Goal: Task Accomplishment & Management: Manage account settings

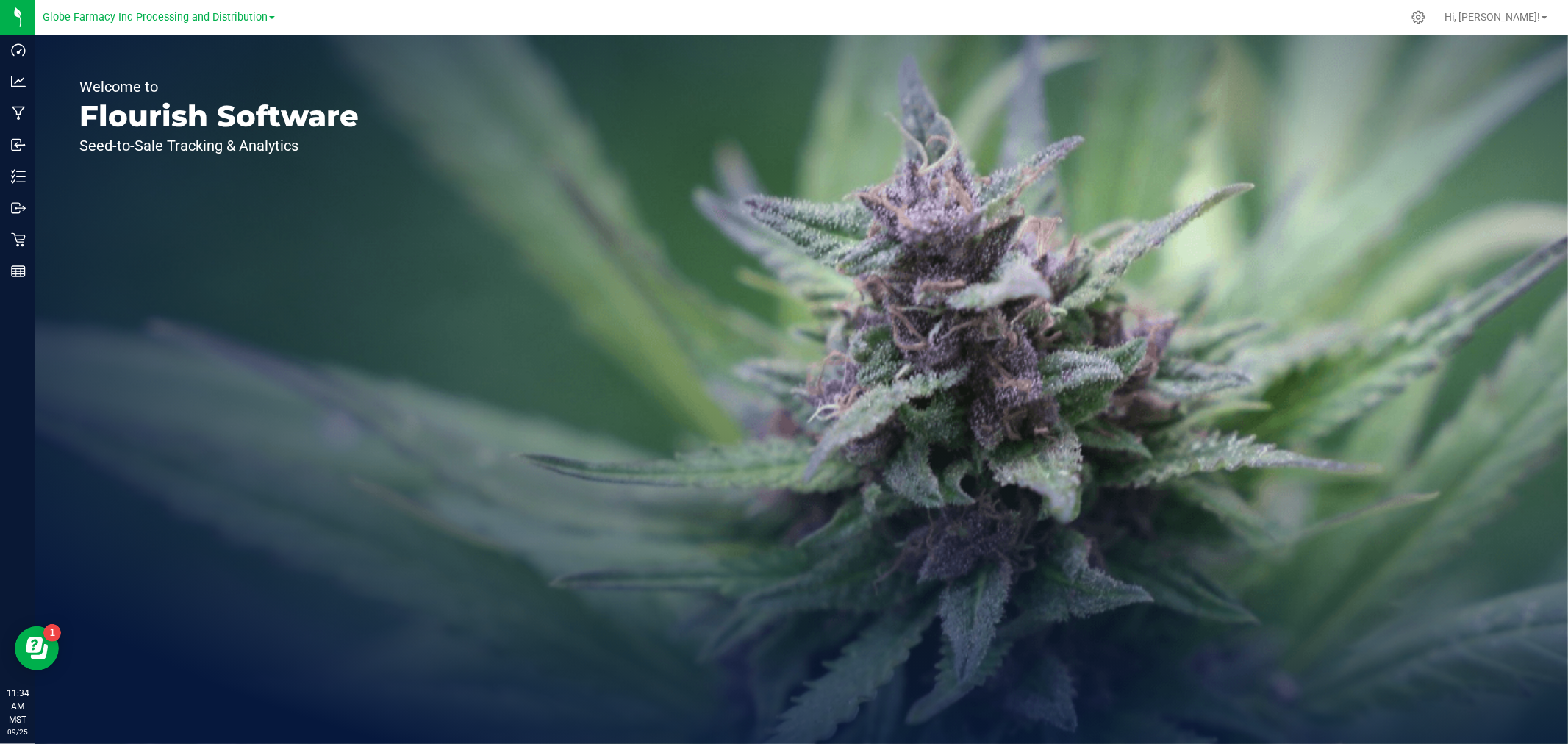
click at [152, 18] on span "Globe Farmacy Inc Processing and Distribution" at bounding box center [155, 17] width 225 height 13
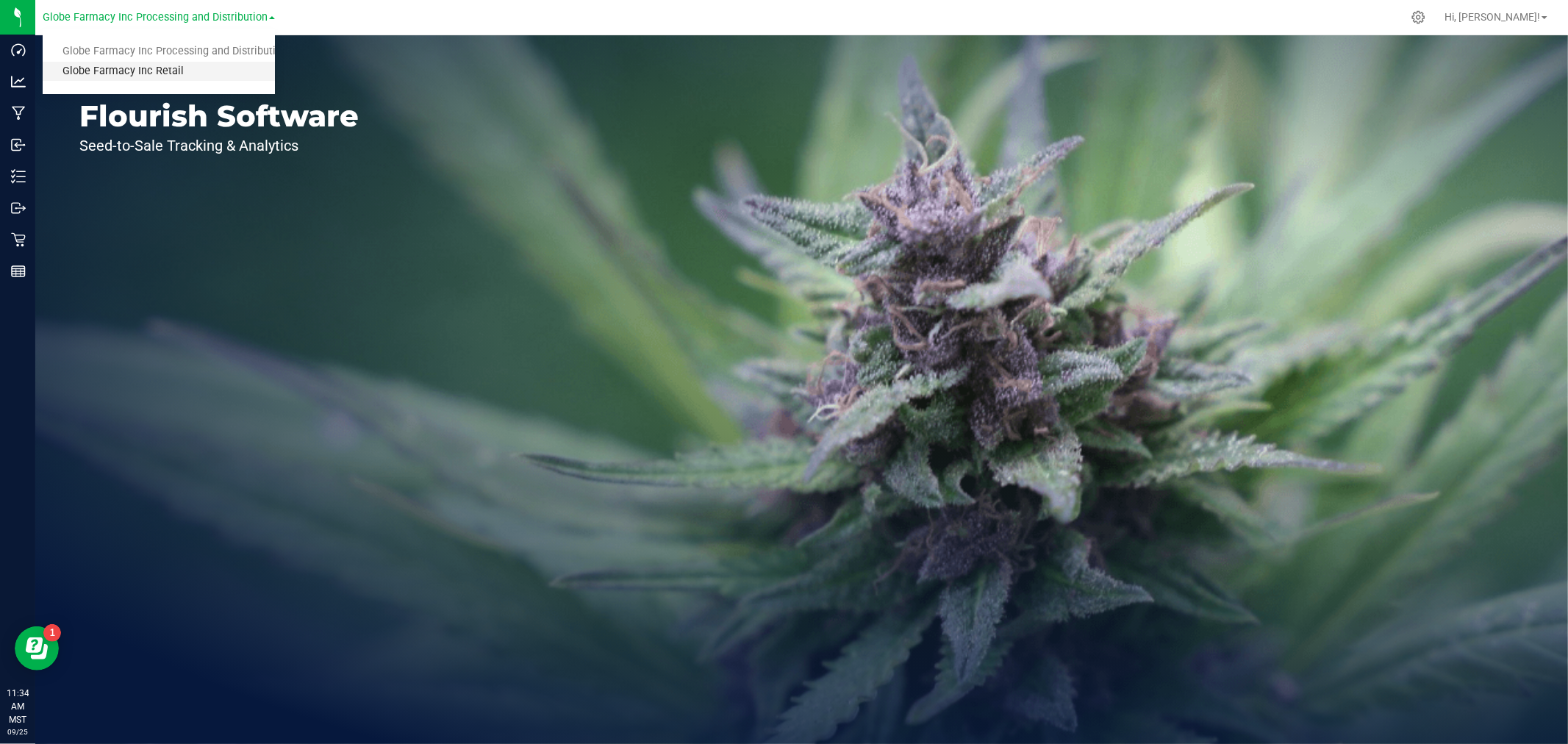
click at [123, 71] on link "Globe Farmacy Inc Retail" at bounding box center [158, 72] width 232 height 20
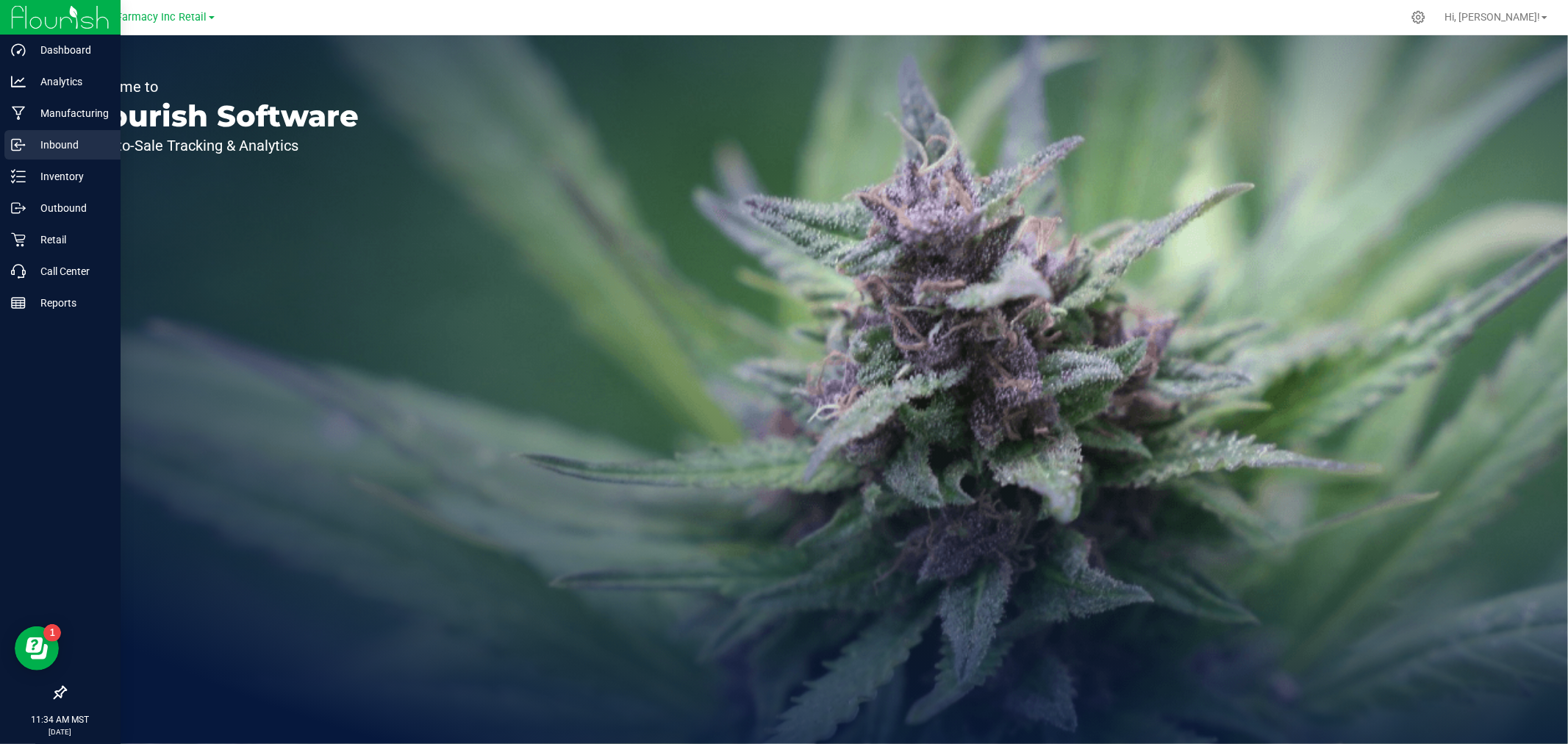
click at [60, 145] on p "Inbound" at bounding box center [70, 145] width 88 height 18
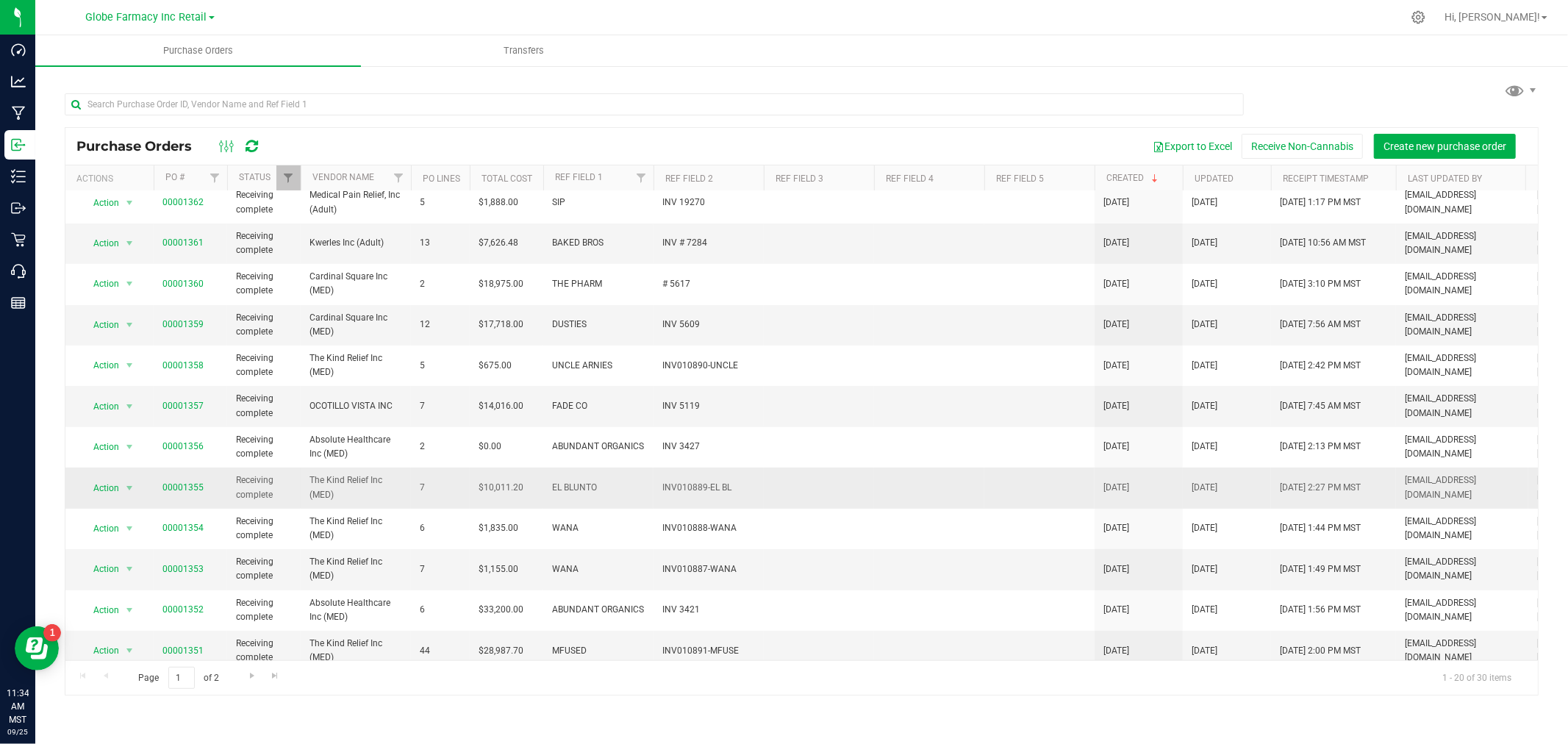
scroll to position [356, 0]
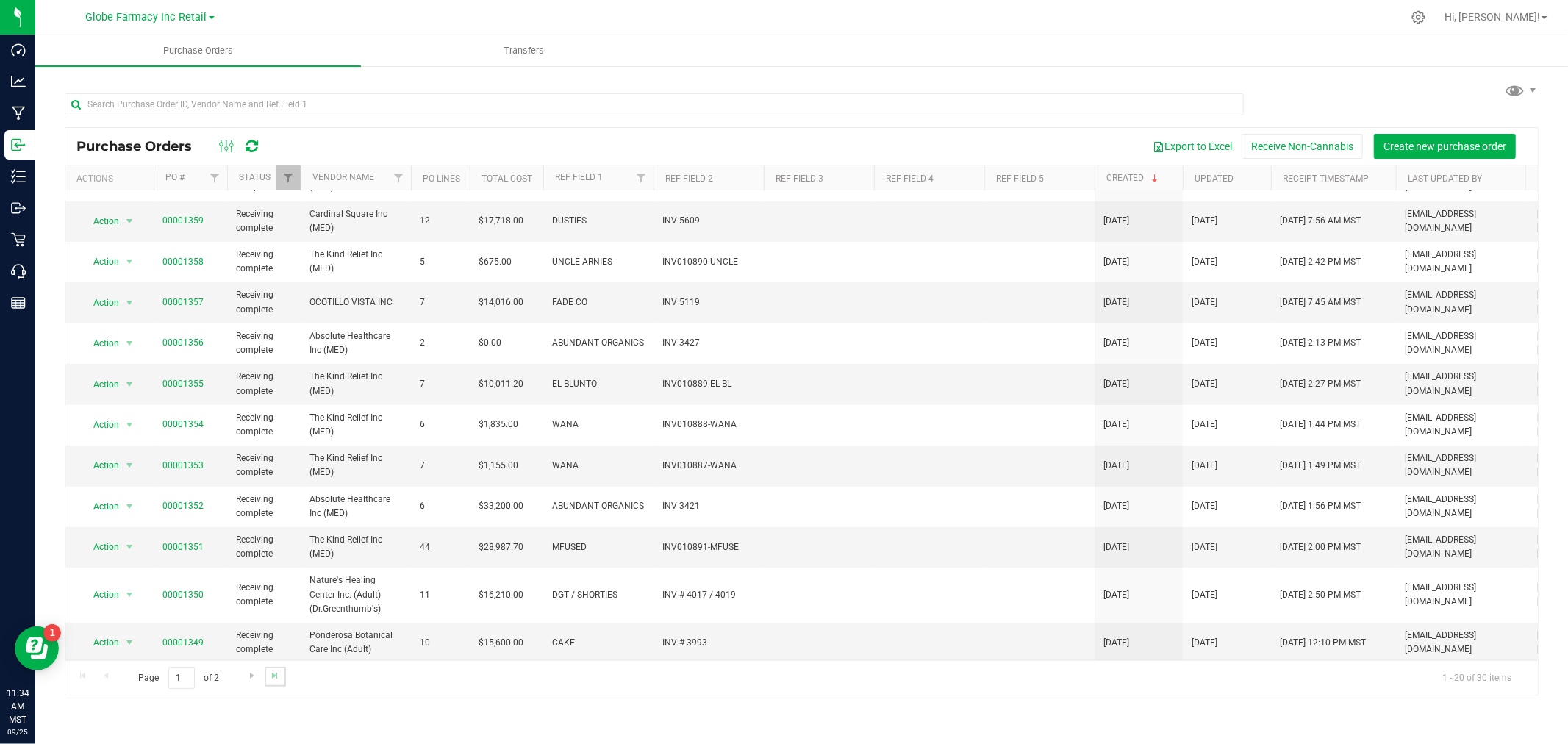
click at [281, 674] on link "Go to the last page" at bounding box center [275, 676] width 21 height 20
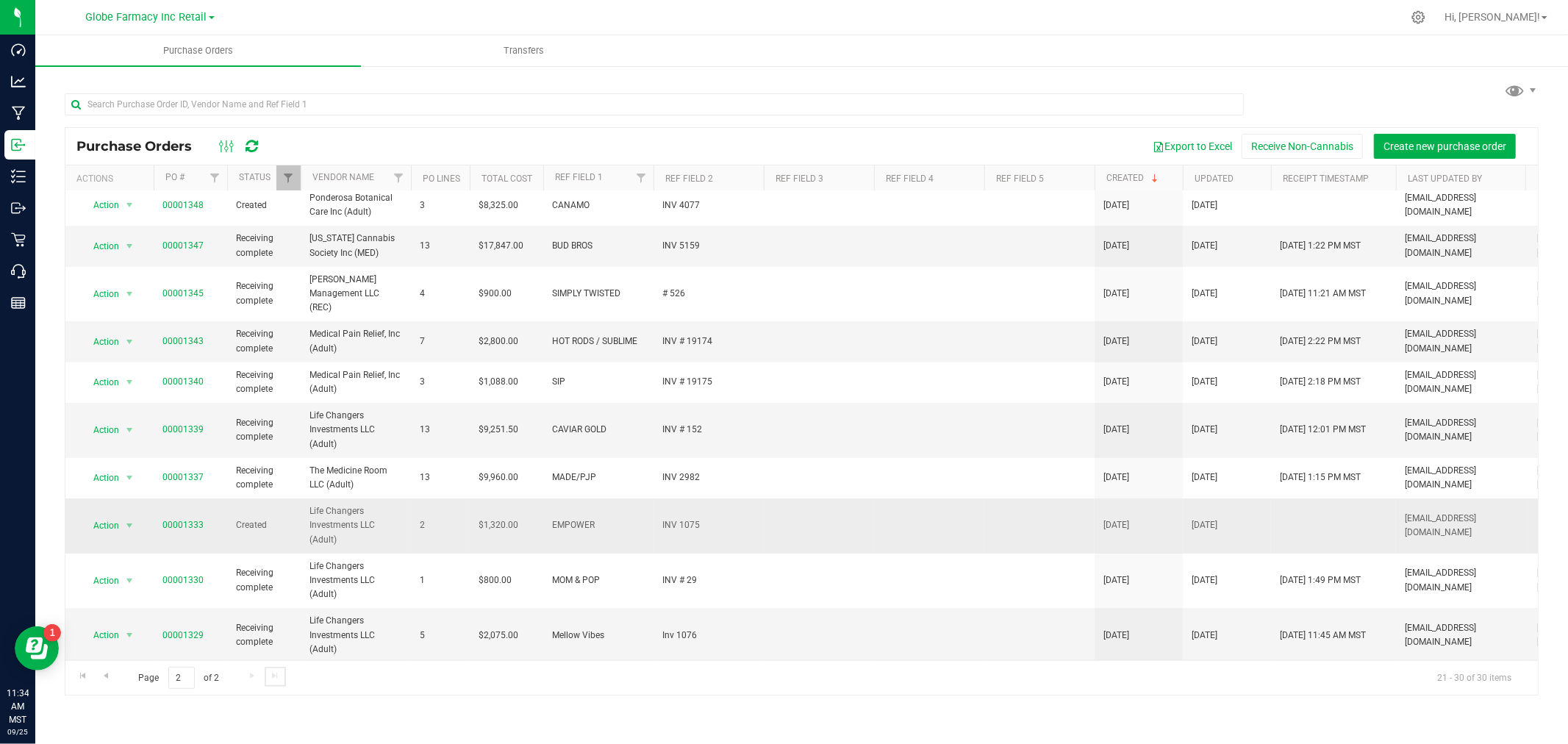
scroll to position [8, 0]
click at [190, 628] on link "00001329" at bounding box center [183, 634] width 41 height 11
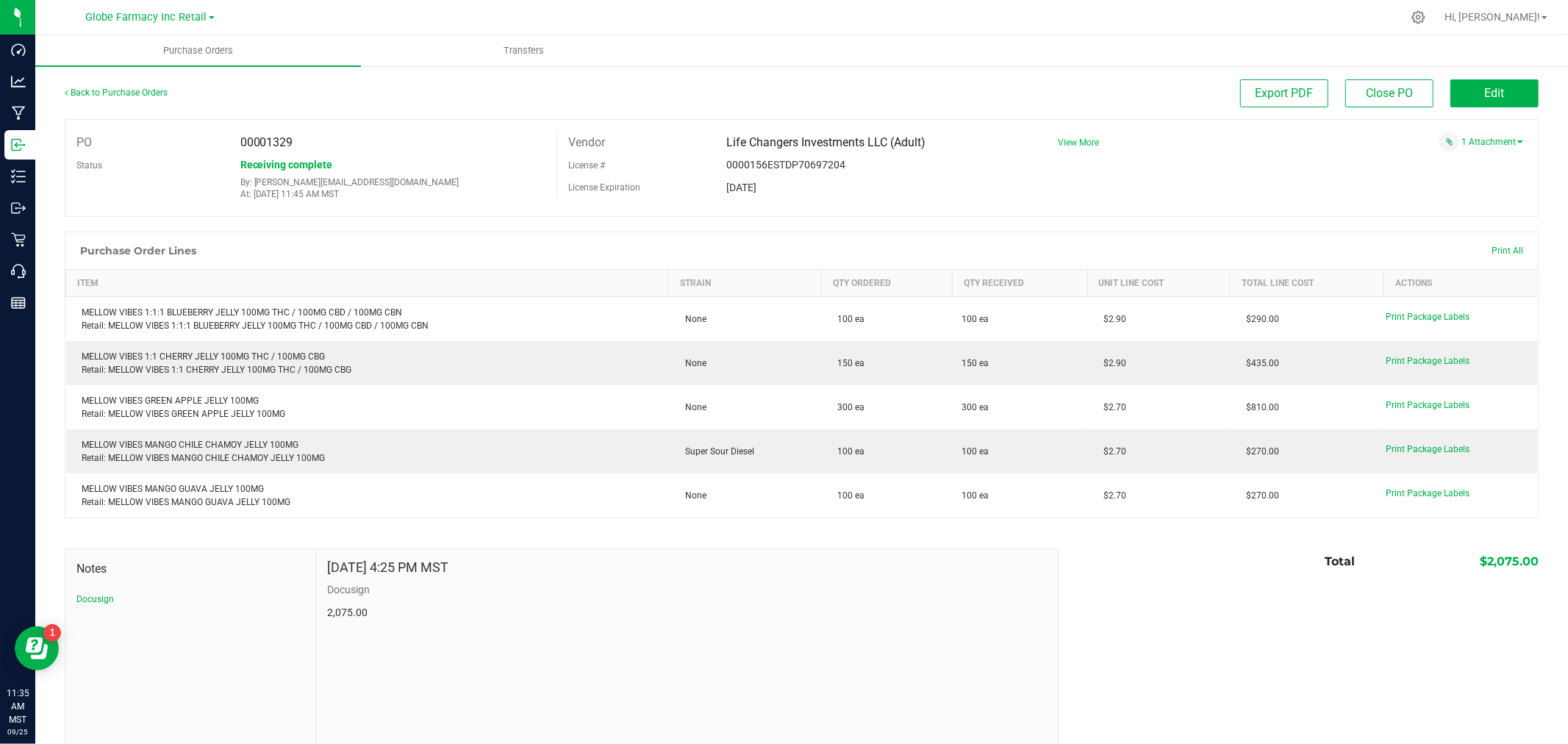
click at [1060, 142] on span "View More" at bounding box center [1079, 142] width 41 height 11
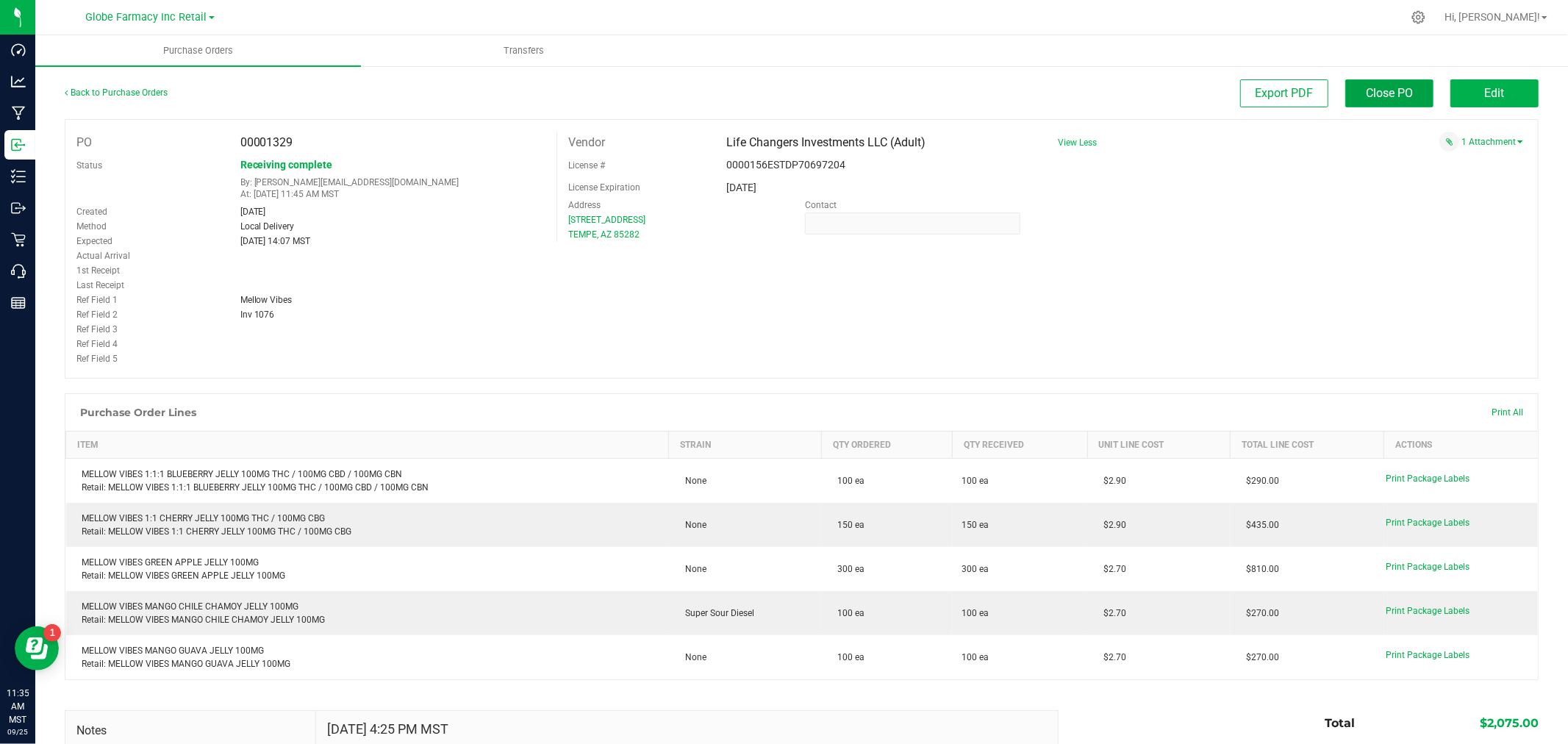
click at [1383, 98] on span "Close PO" at bounding box center [1390, 93] width 47 height 14
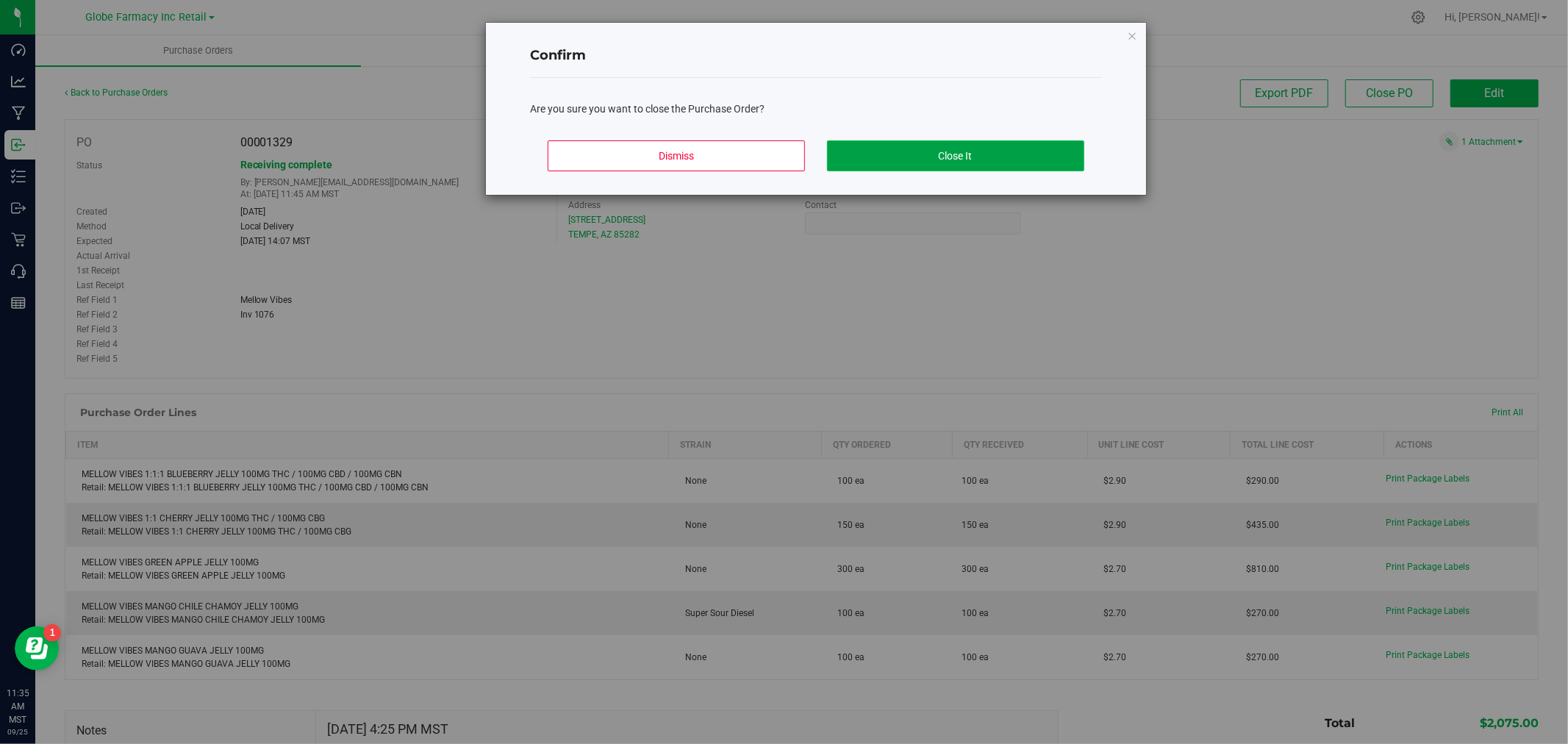
click at [1004, 158] on button "Close It" at bounding box center [956, 155] width 258 height 31
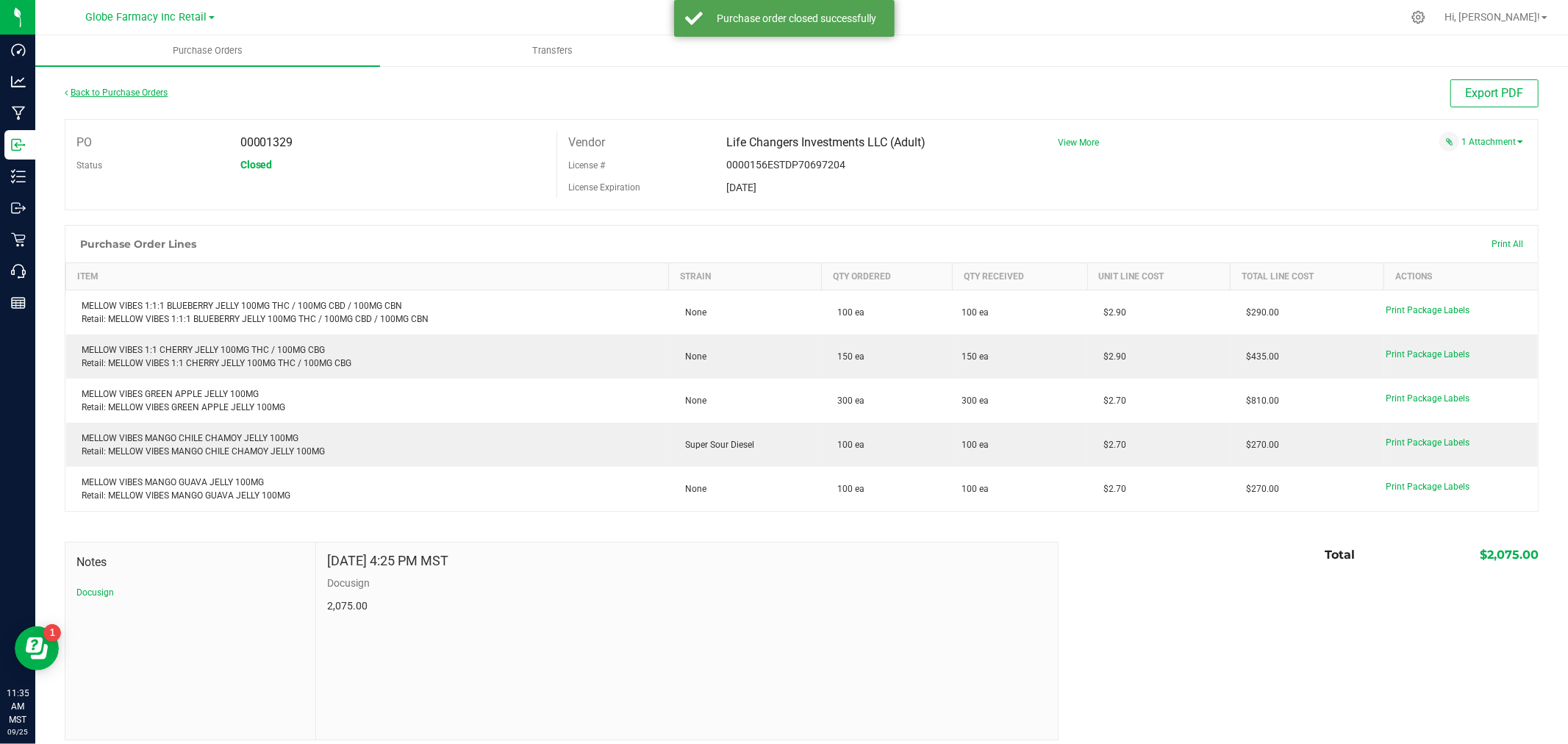
click at [99, 91] on link "Back to Purchase Orders" at bounding box center [116, 93] width 103 height 11
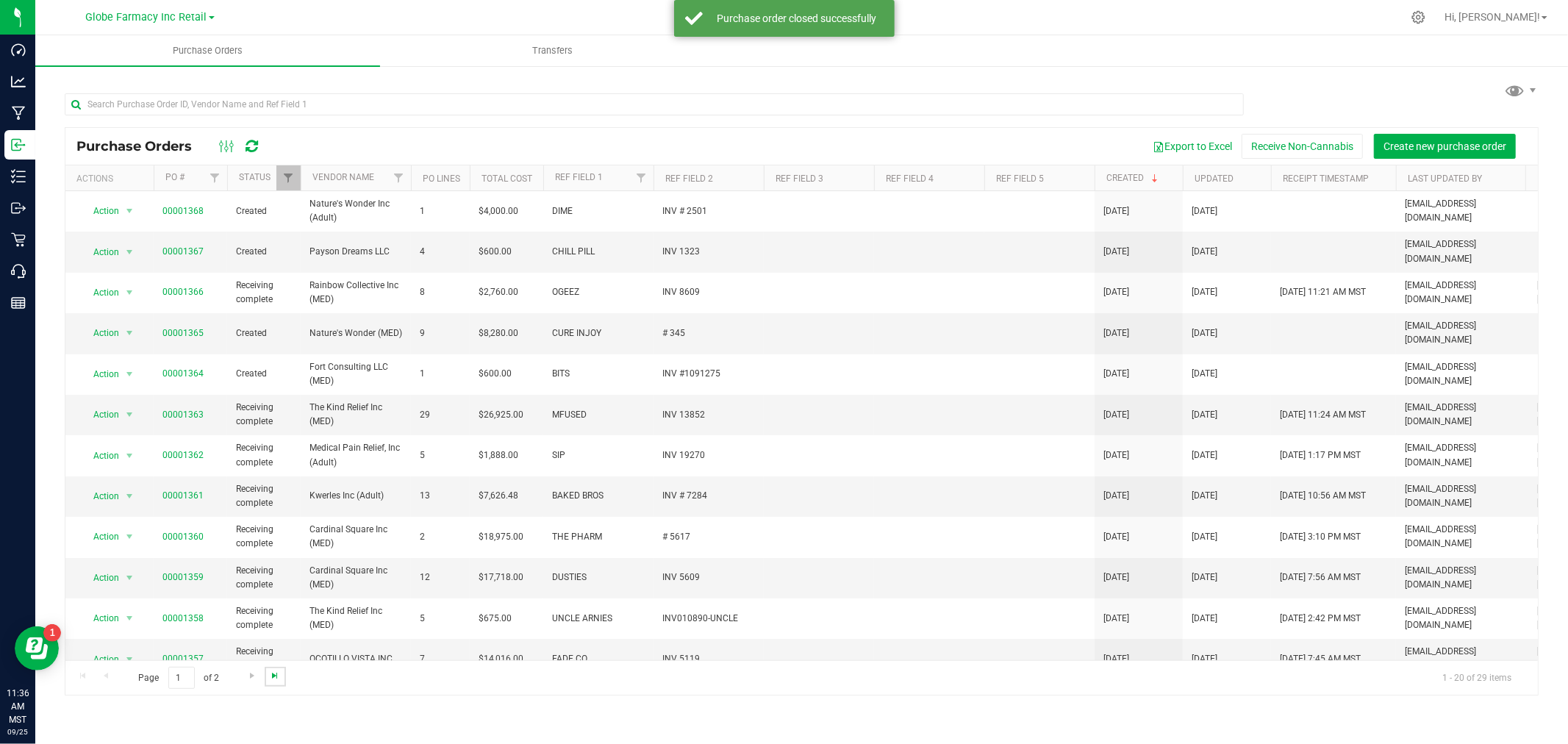
click at [270, 675] on span "Go to the last page" at bounding box center [274, 675] width 11 height 11
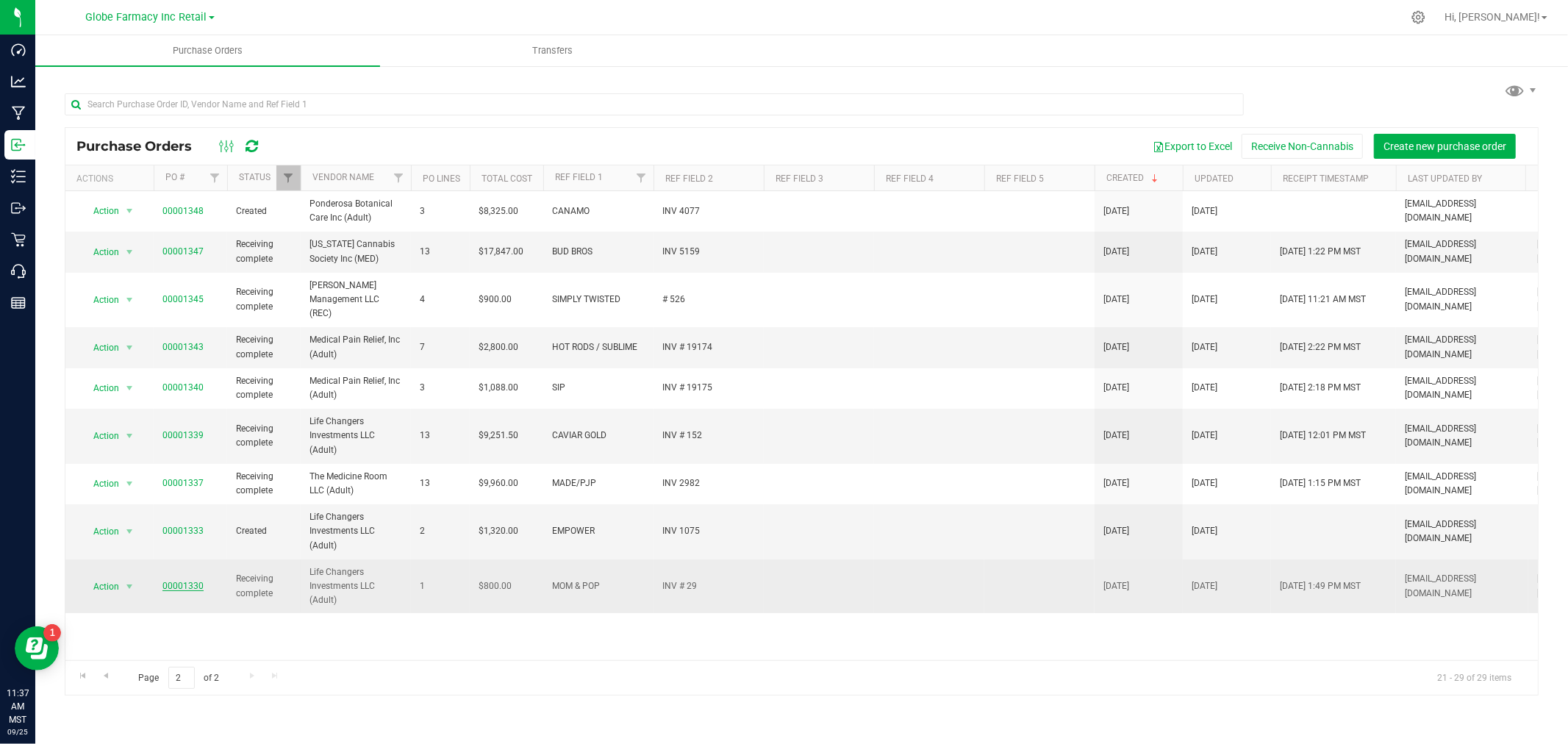
click at [178, 580] on link "00001330" at bounding box center [183, 586] width 41 height 11
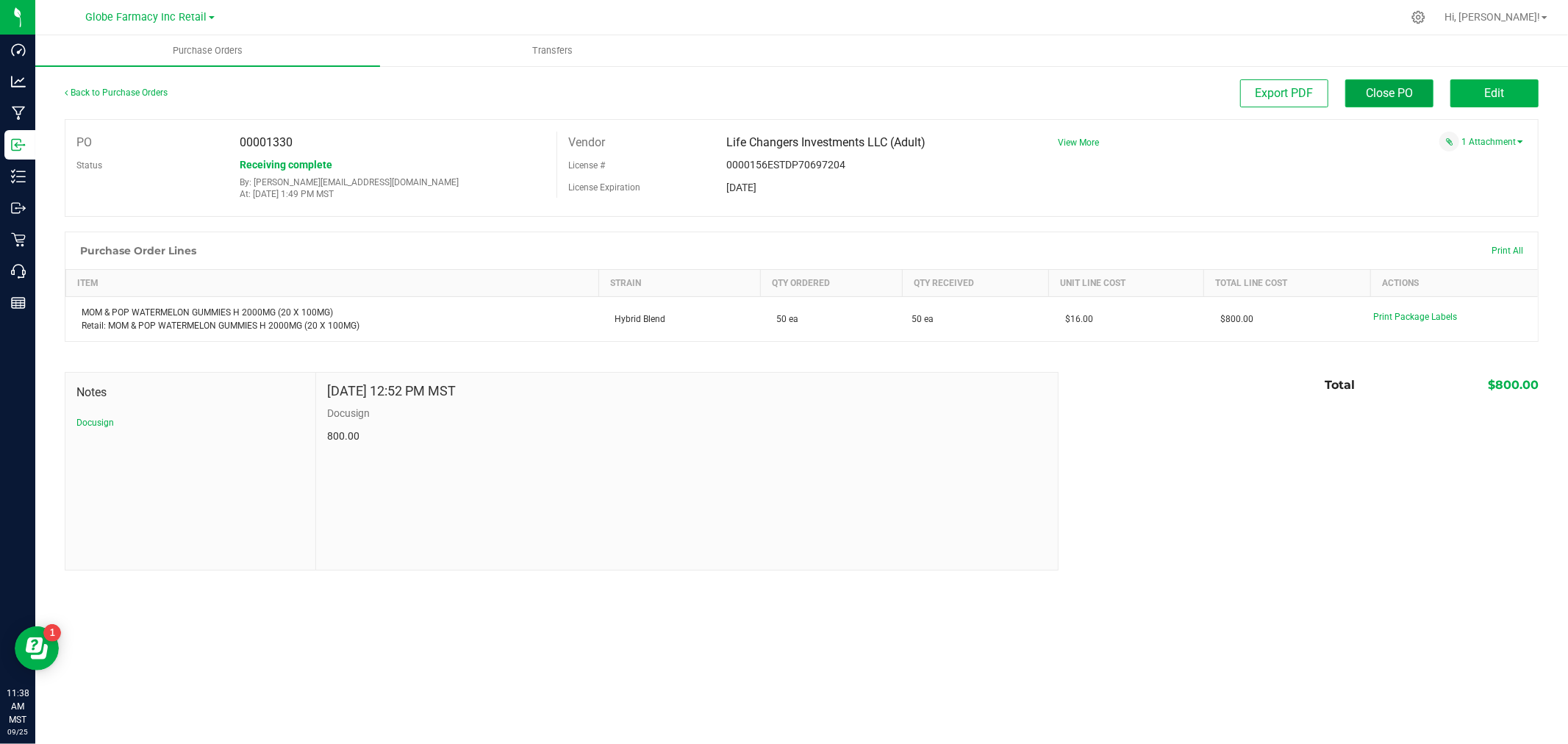
click at [1376, 90] on span "Close PO" at bounding box center [1390, 93] width 47 height 14
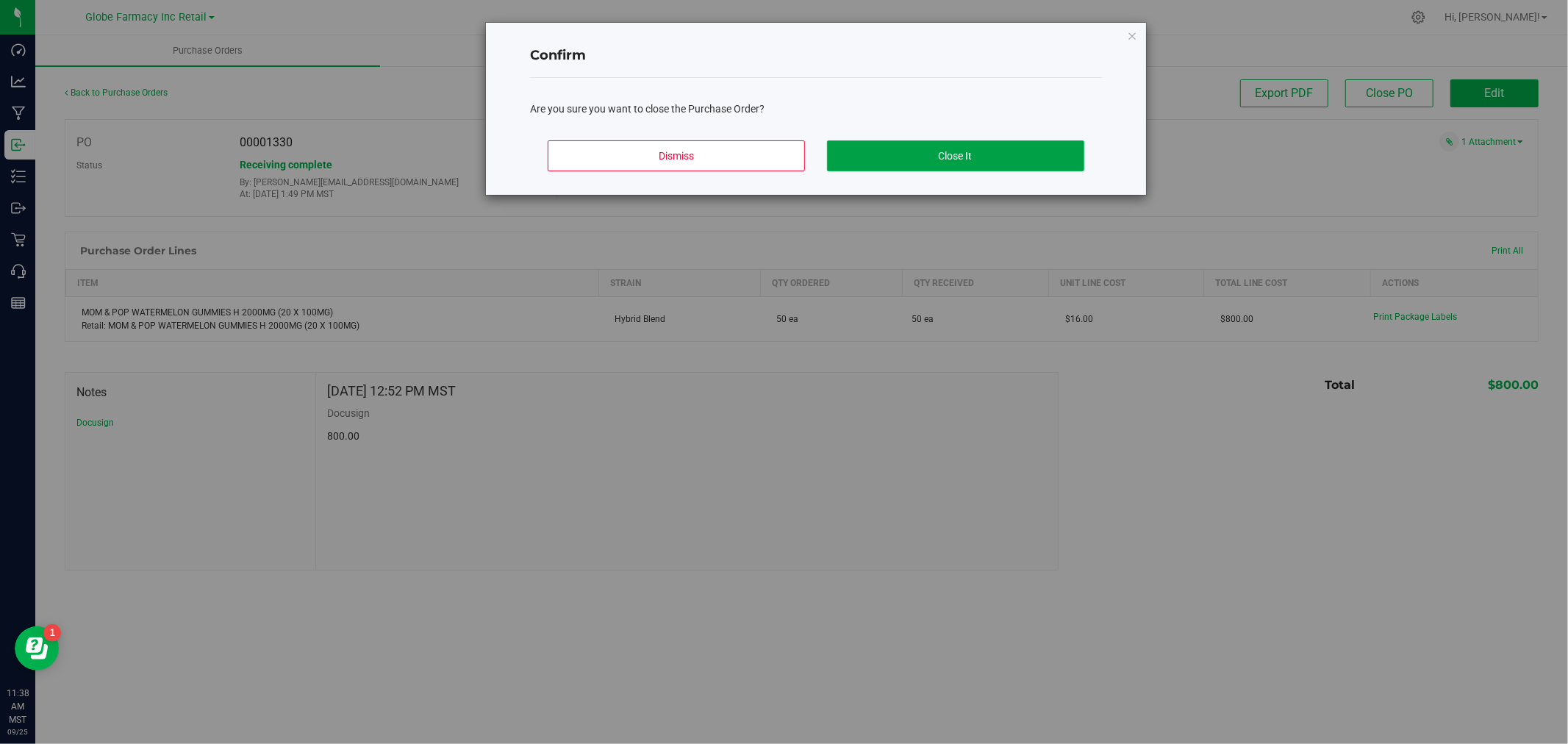
click at [974, 158] on button "Close It" at bounding box center [956, 155] width 258 height 31
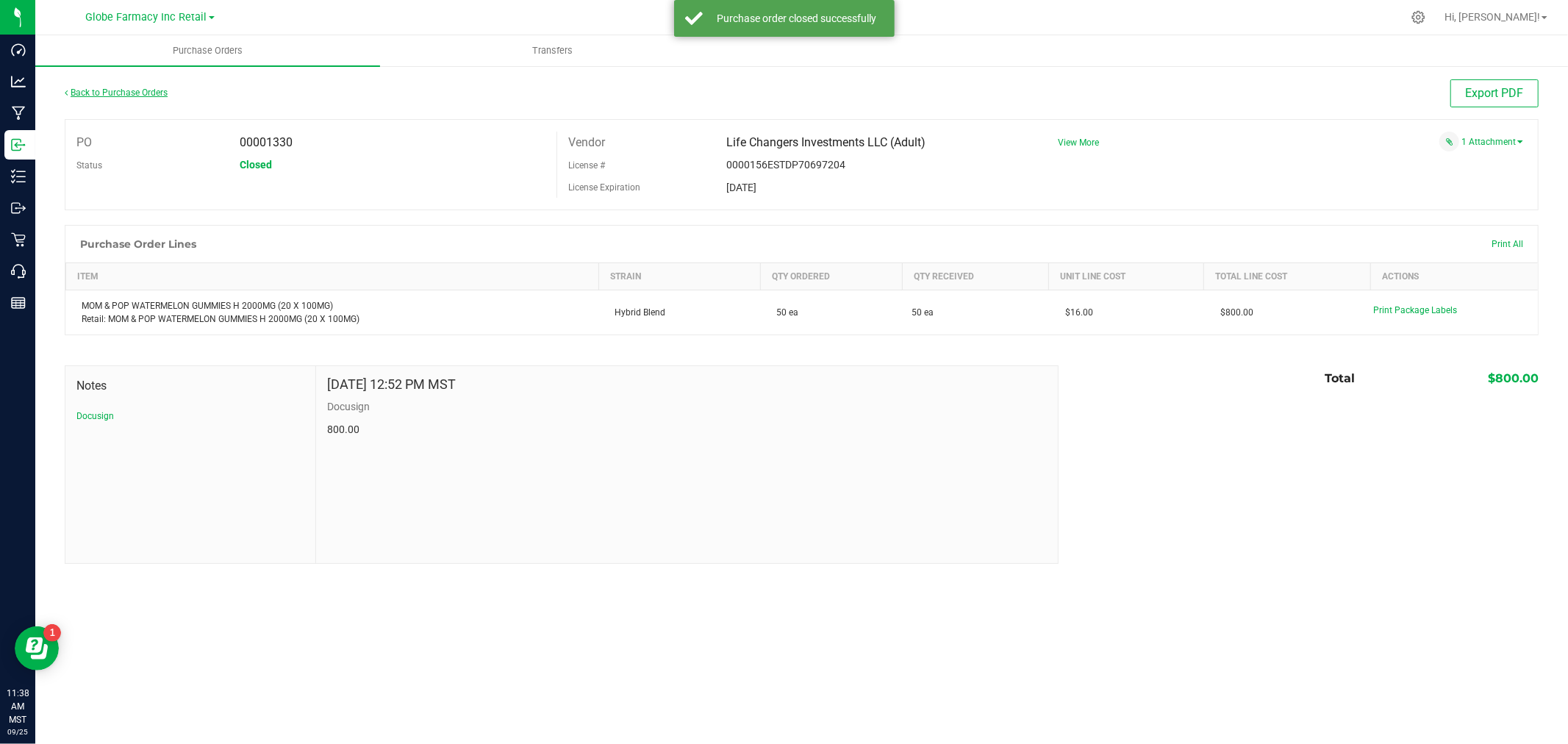
click at [131, 94] on link "Back to Purchase Orders" at bounding box center [116, 93] width 103 height 11
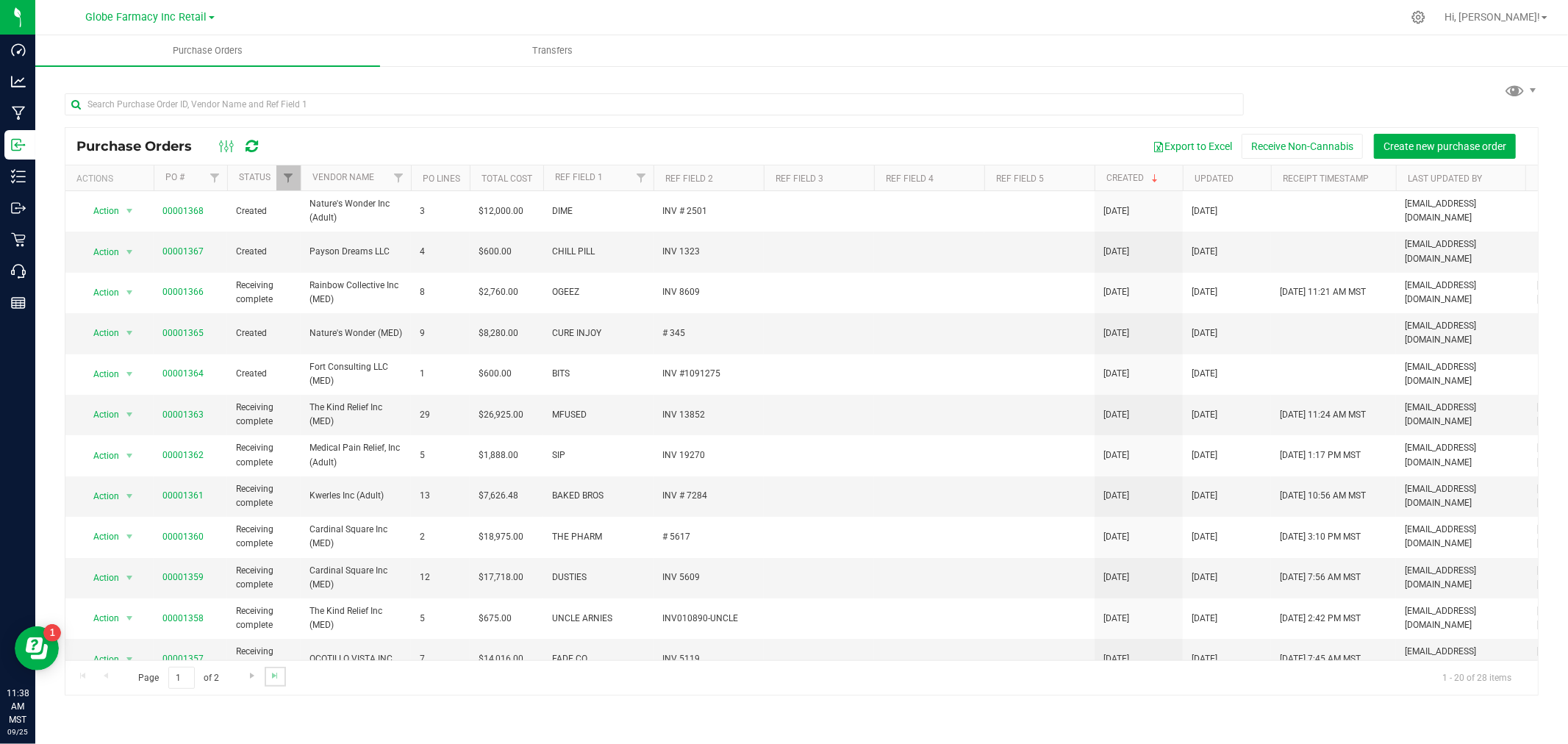
click at [266, 679] on link "Go to the last page" at bounding box center [275, 676] width 21 height 20
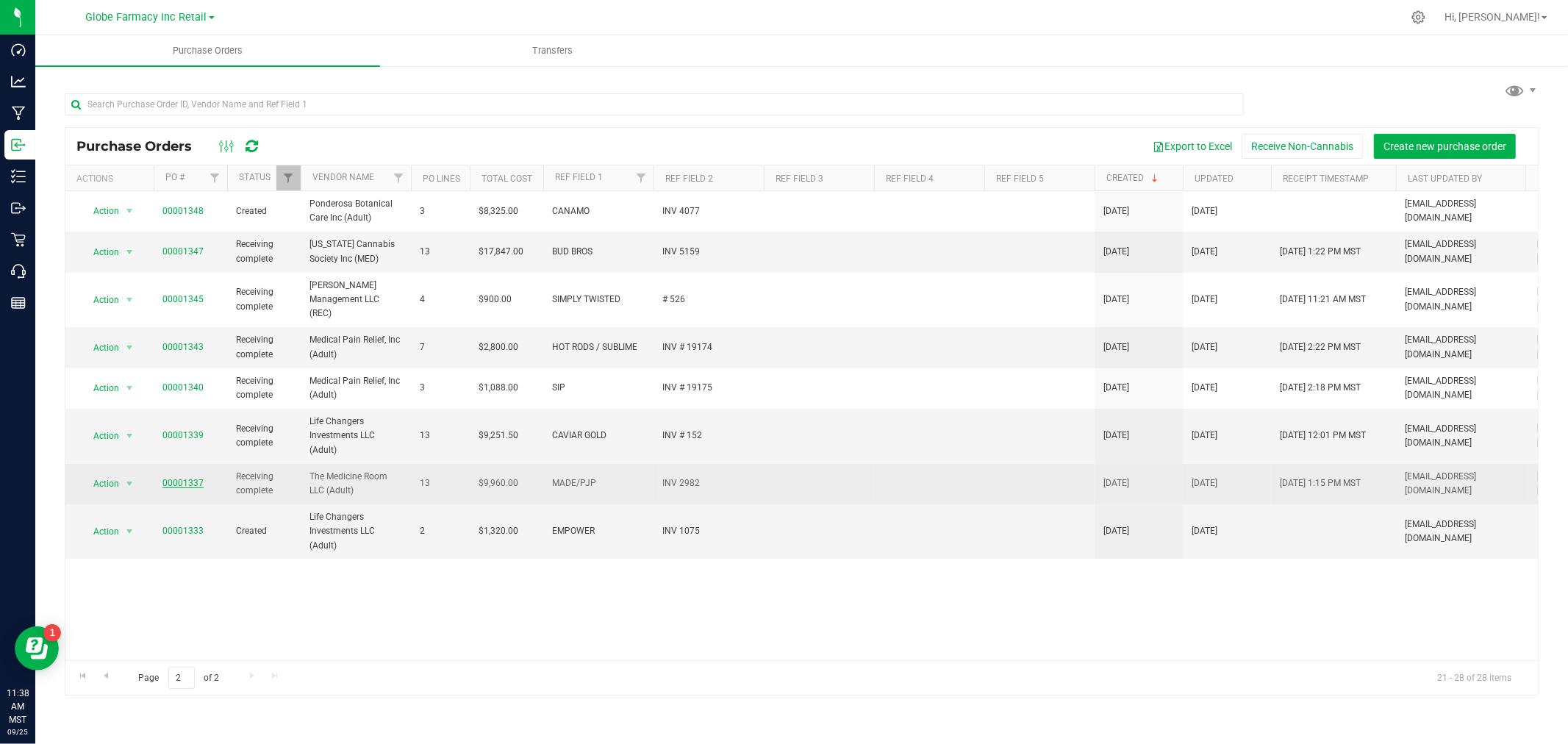
click at [177, 477] on link "00001337" at bounding box center [183, 483] width 41 height 11
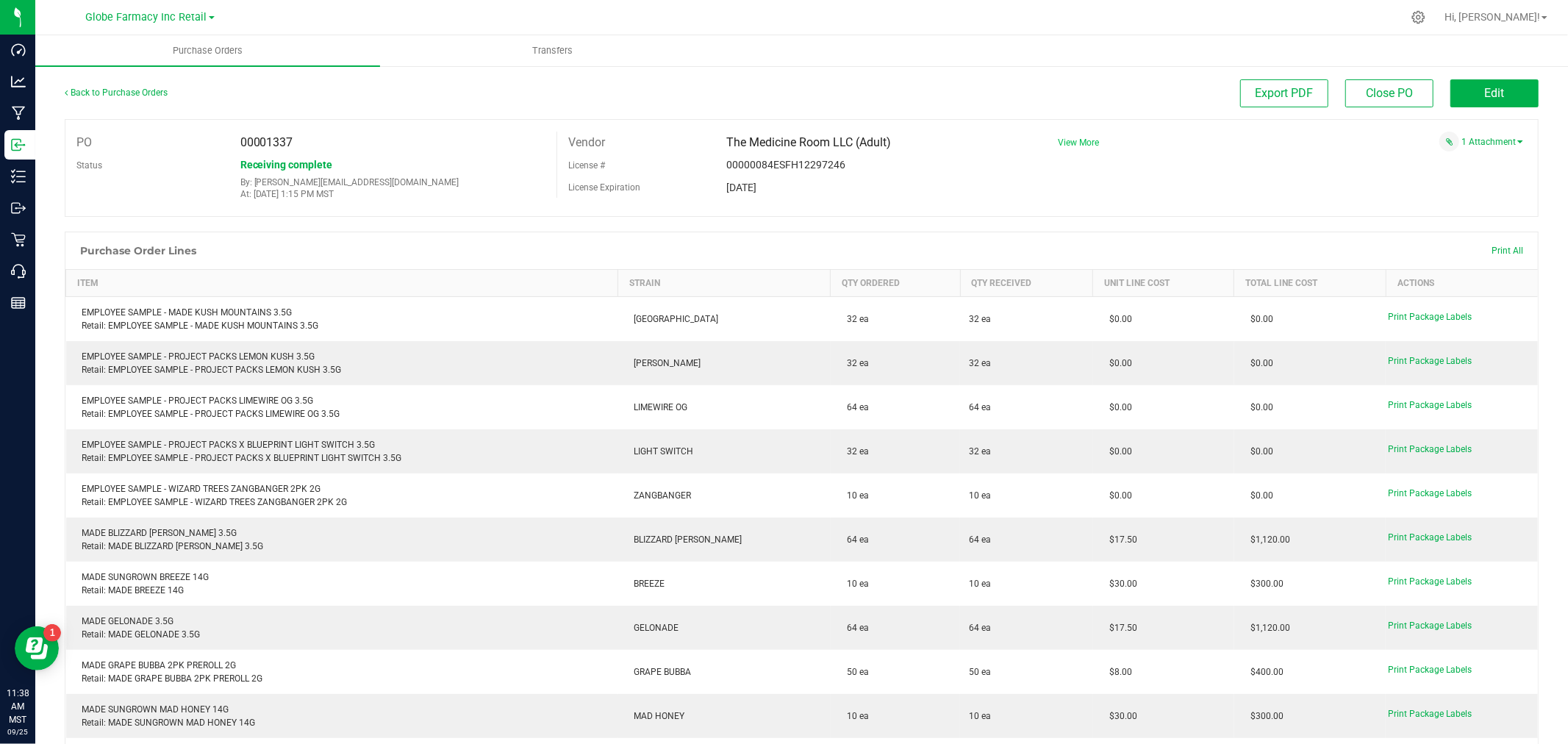
click at [1058, 141] on span "View More" at bounding box center [1079, 142] width 41 height 11
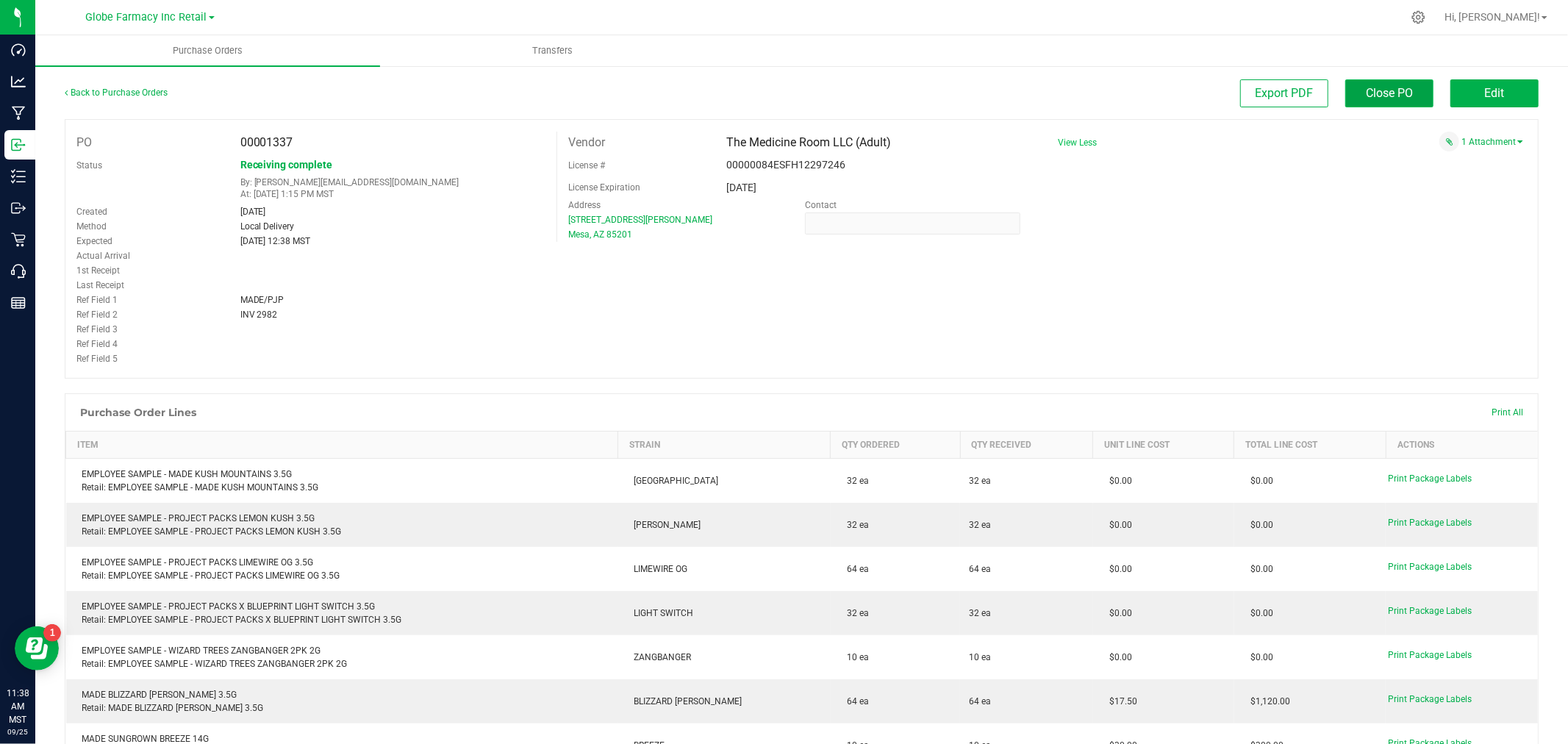
click at [1377, 91] on span "Close PO" at bounding box center [1390, 93] width 47 height 14
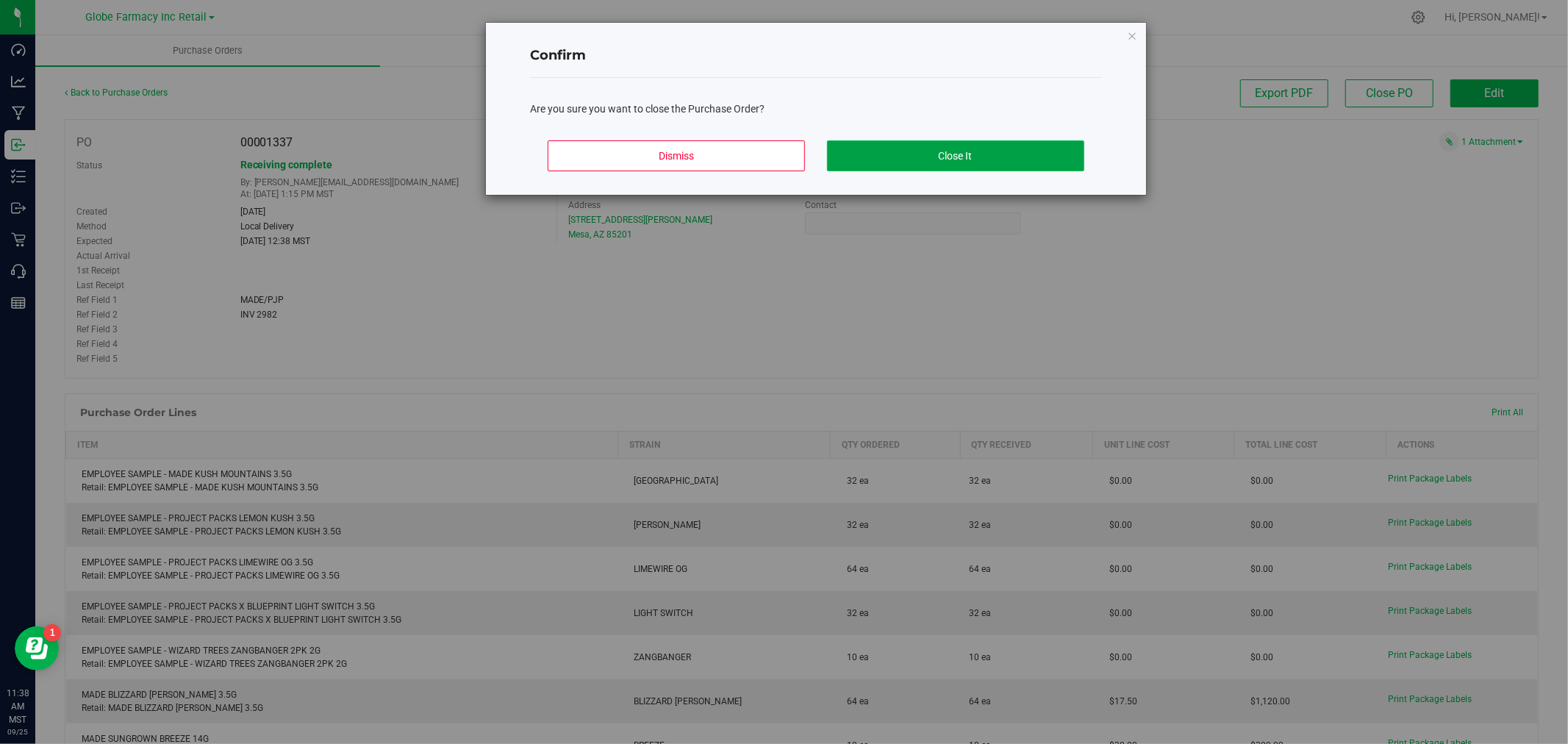
click at [915, 158] on button "Close It" at bounding box center [956, 155] width 258 height 31
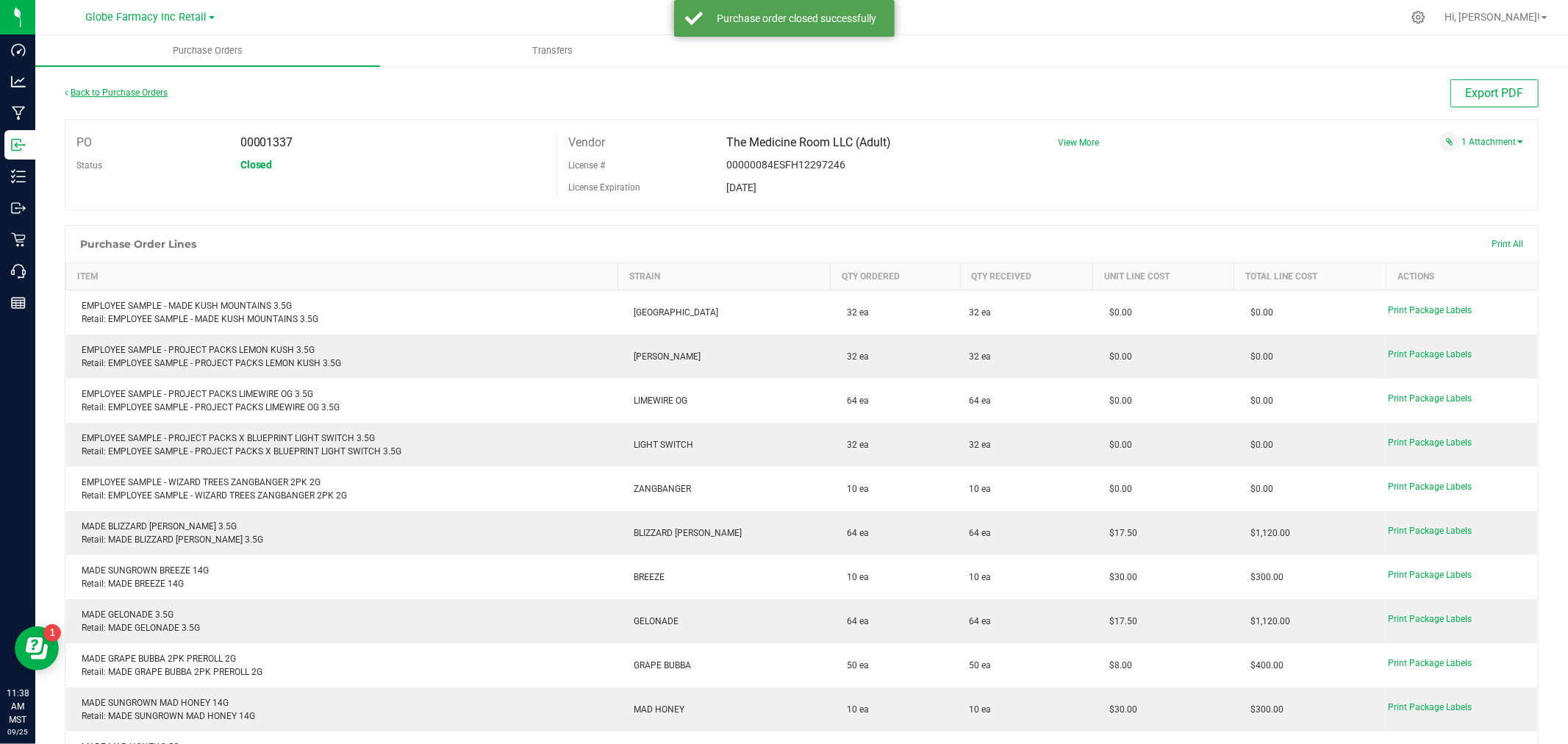
click at [110, 88] on link "Back to Purchase Orders" at bounding box center [116, 93] width 103 height 11
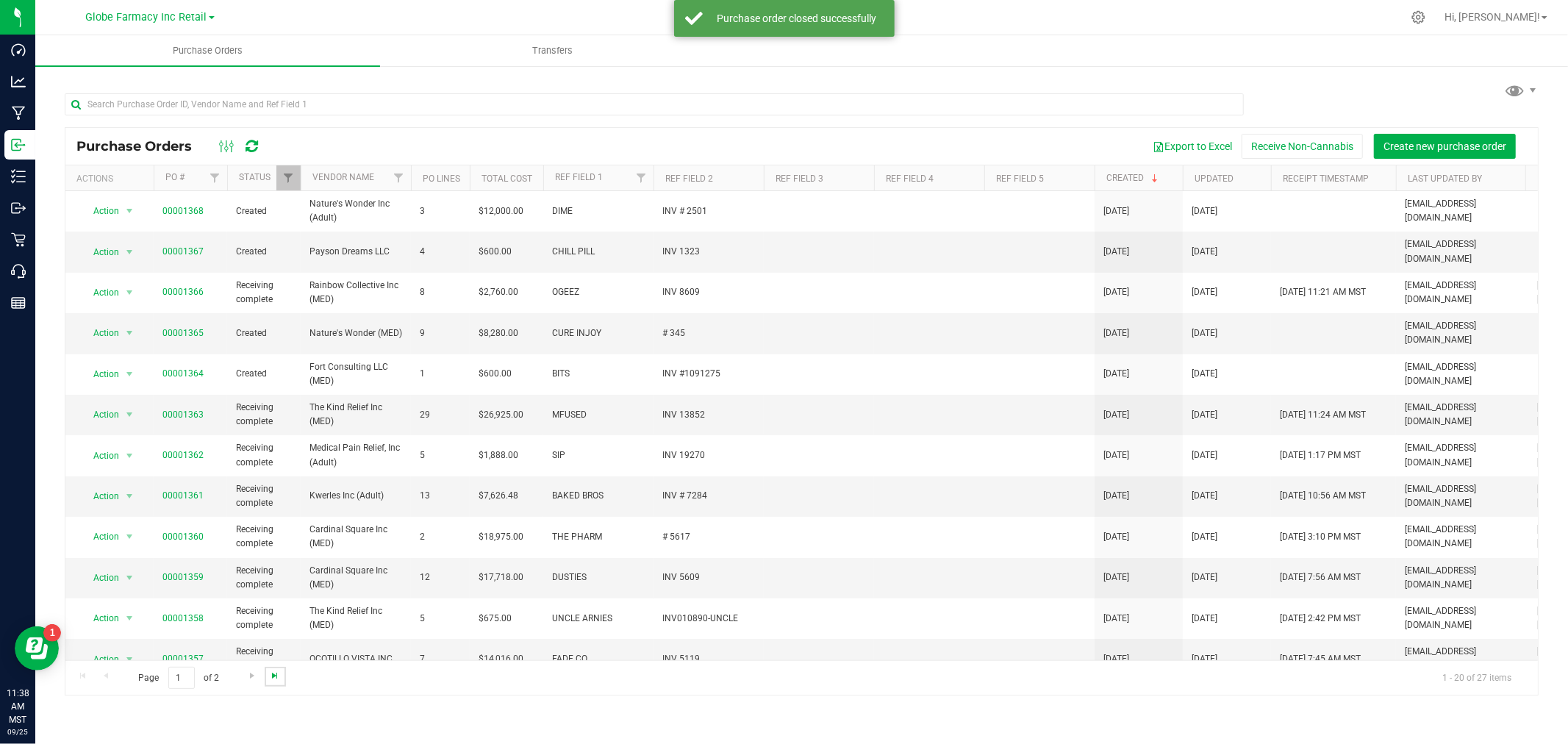
click at [269, 676] on span "Go to the last page" at bounding box center [274, 675] width 11 height 11
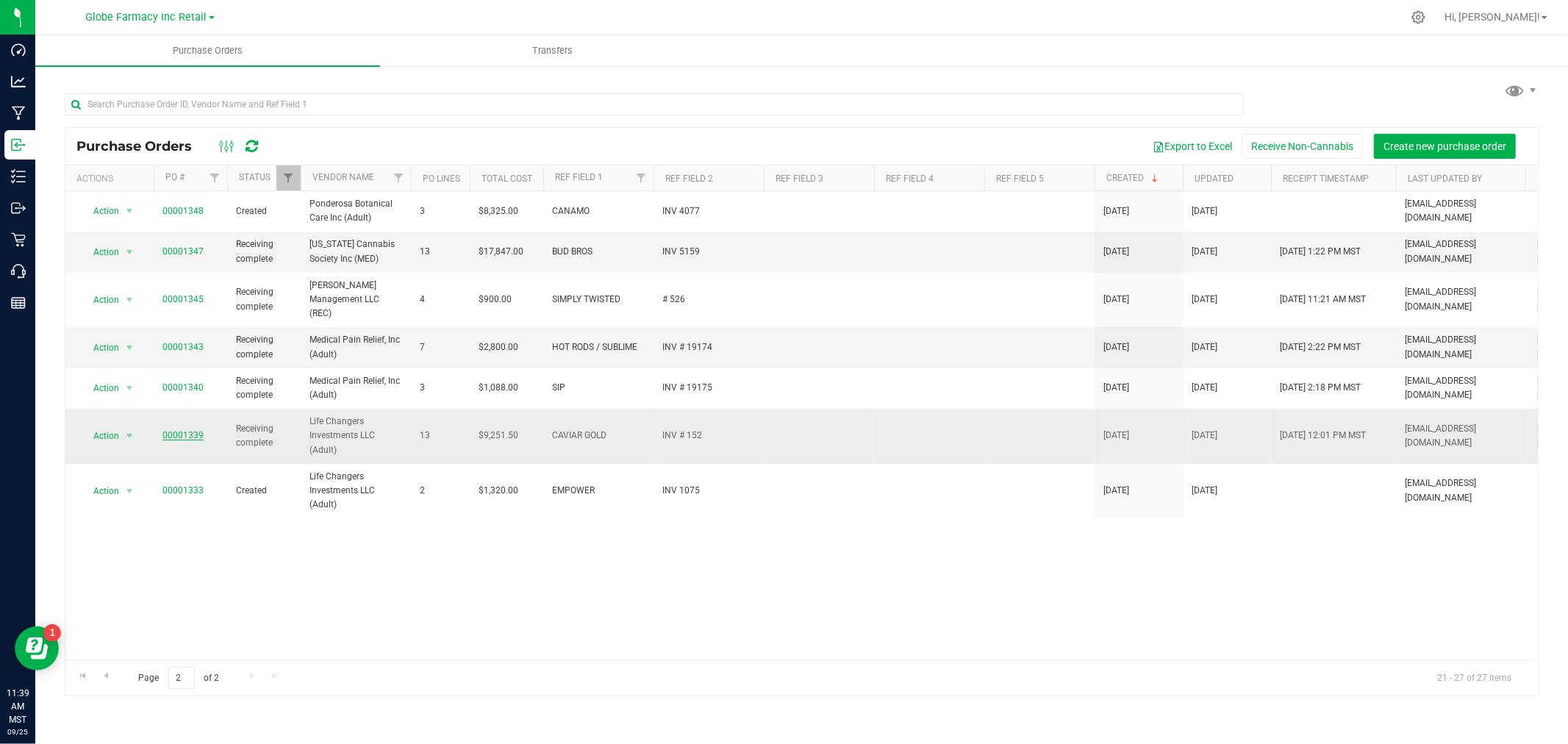
click at [185, 430] on link "00001339" at bounding box center [183, 436] width 41 height 11
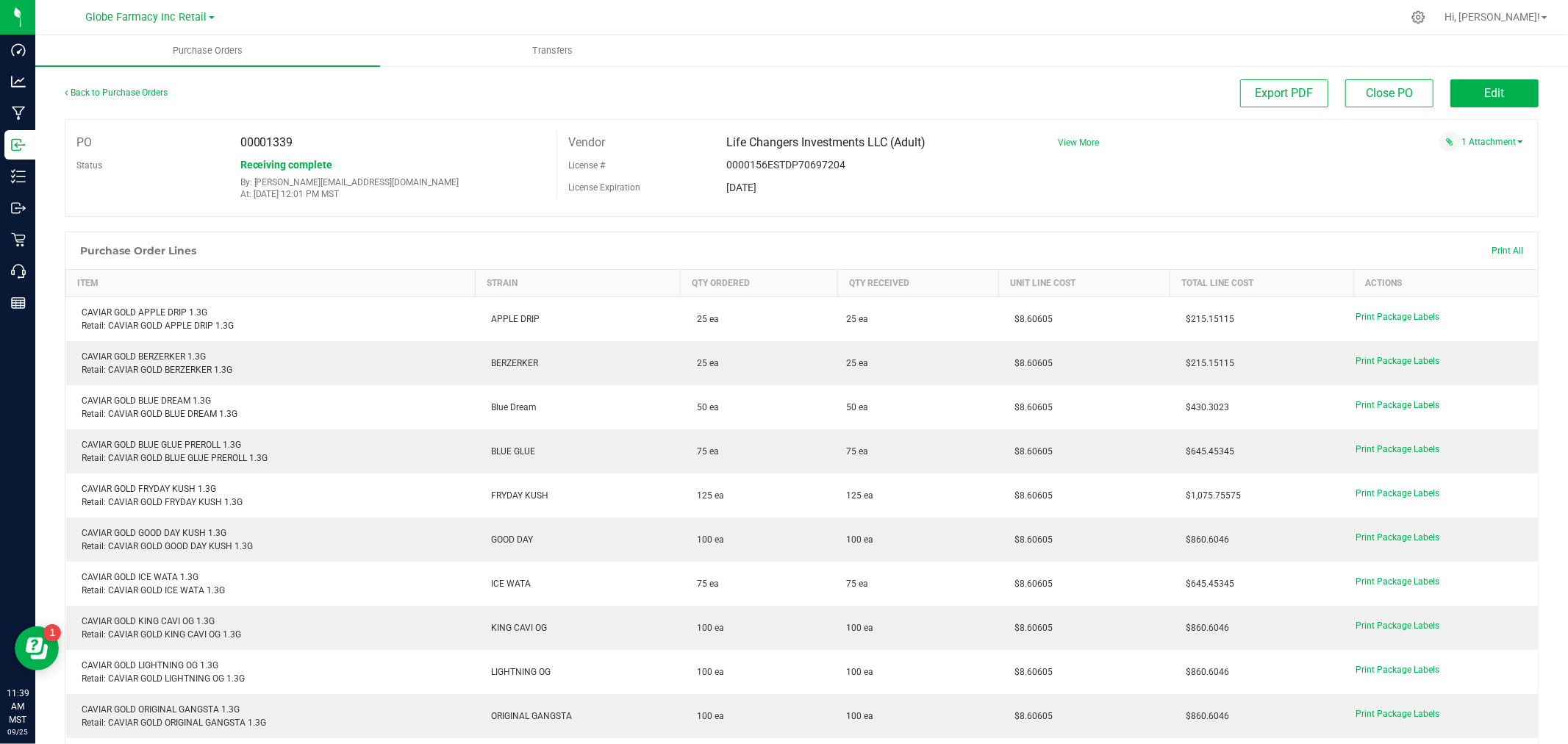
click at [1062, 142] on span "View More" at bounding box center [1079, 142] width 41 height 11
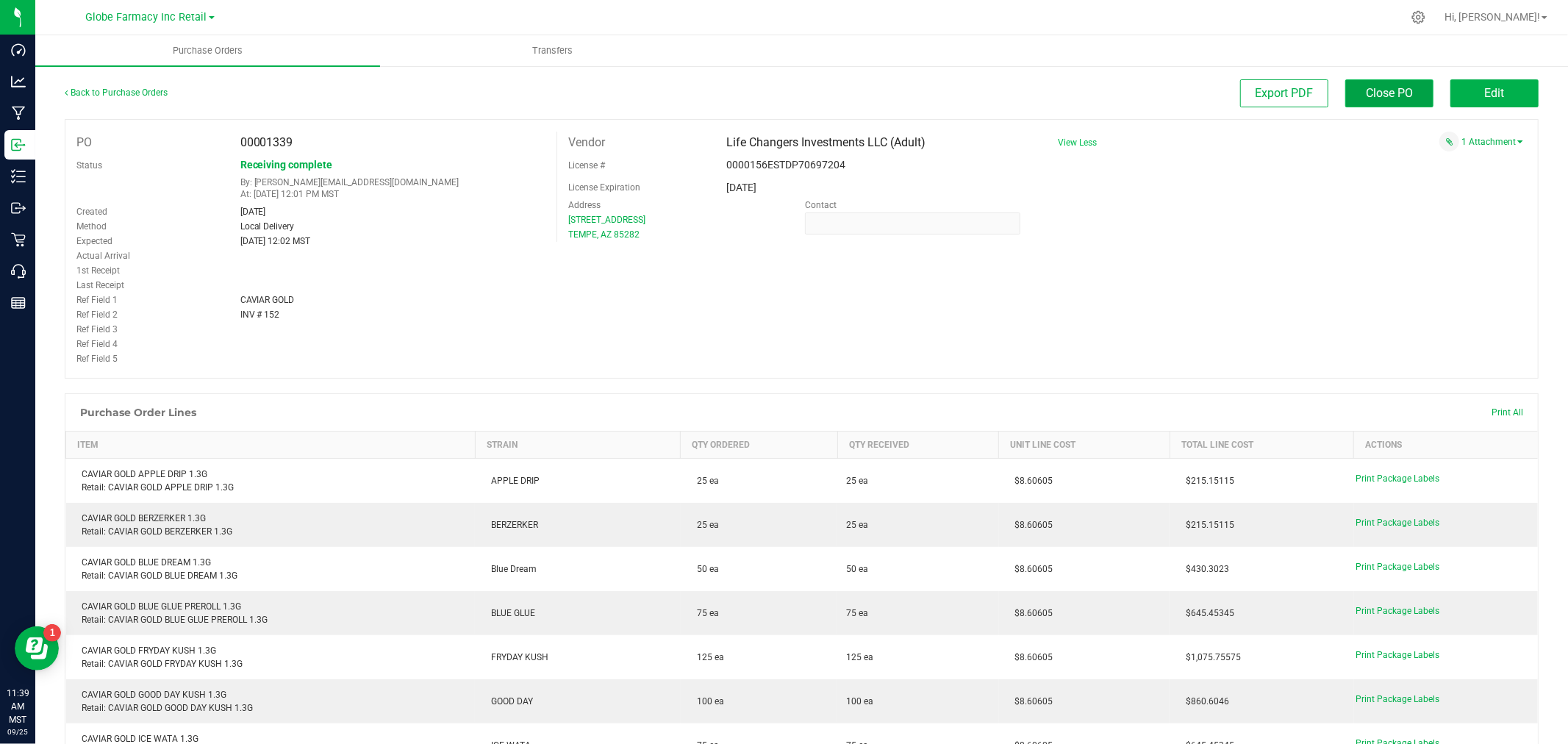
click at [1379, 95] on span "Close PO" at bounding box center [1390, 93] width 47 height 14
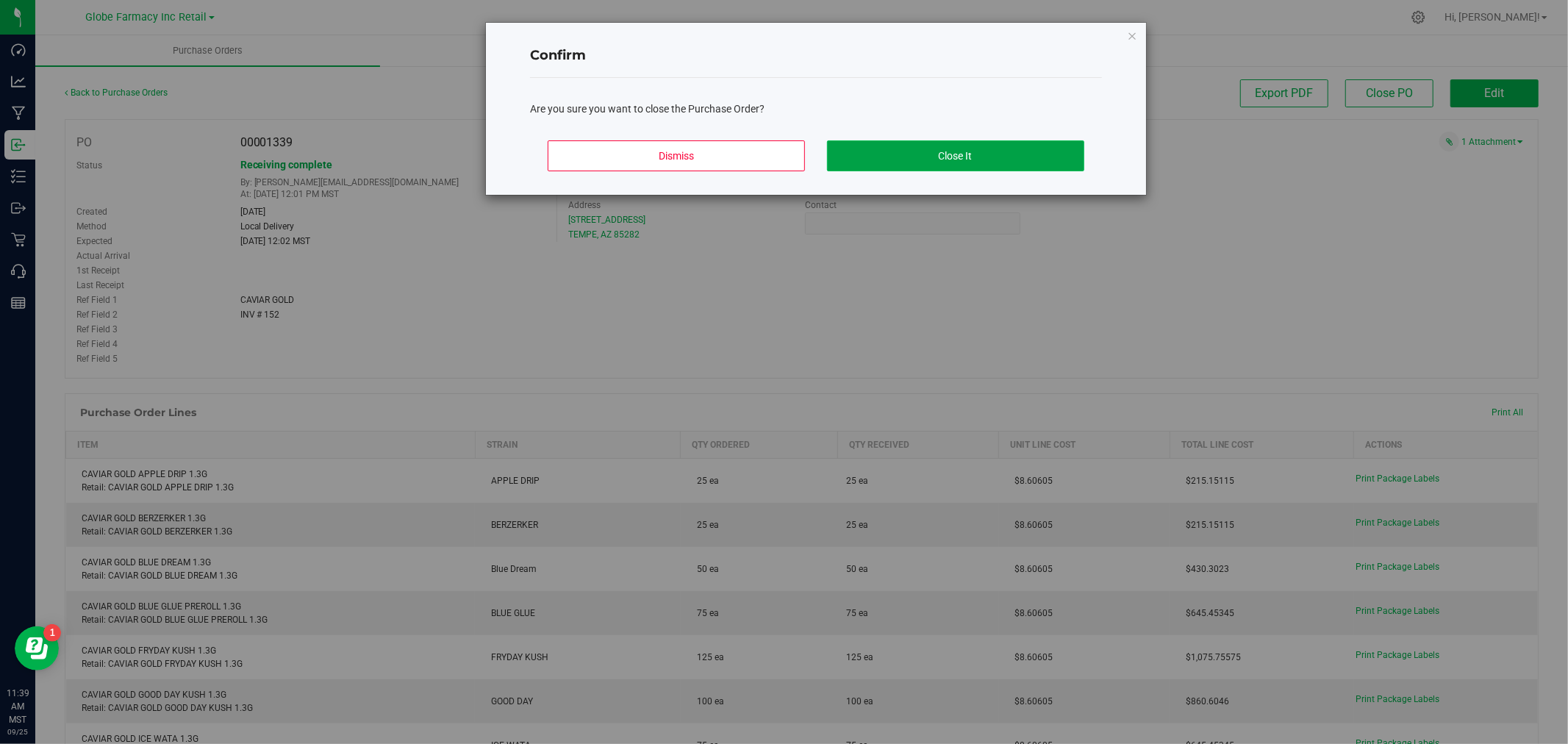
click at [949, 153] on button "Close It" at bounding box center [956, 155] width 258 height 31
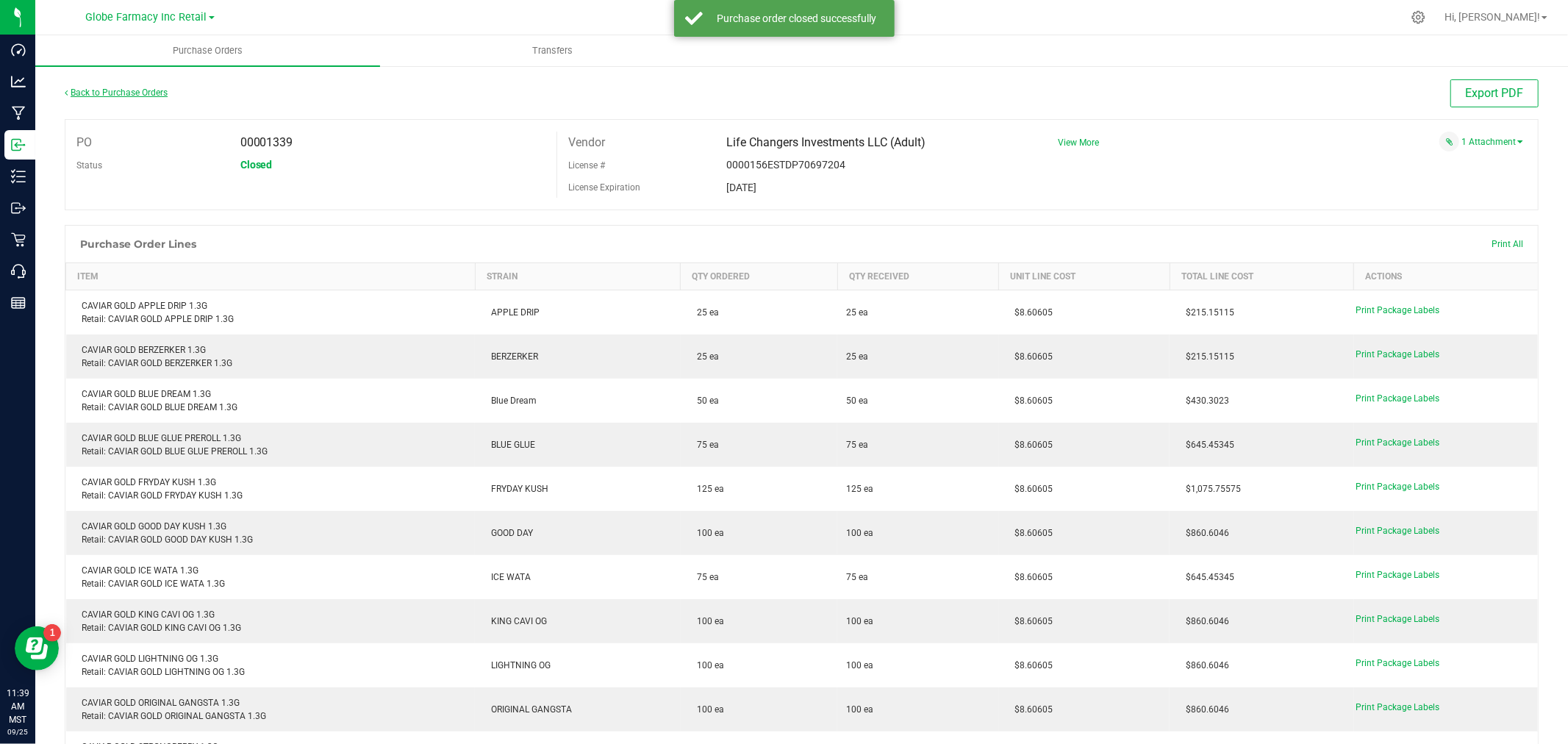
click at [84, 88] on link "Back to Purchase Orders" at bounding box center [116, 93] width 103 height 11
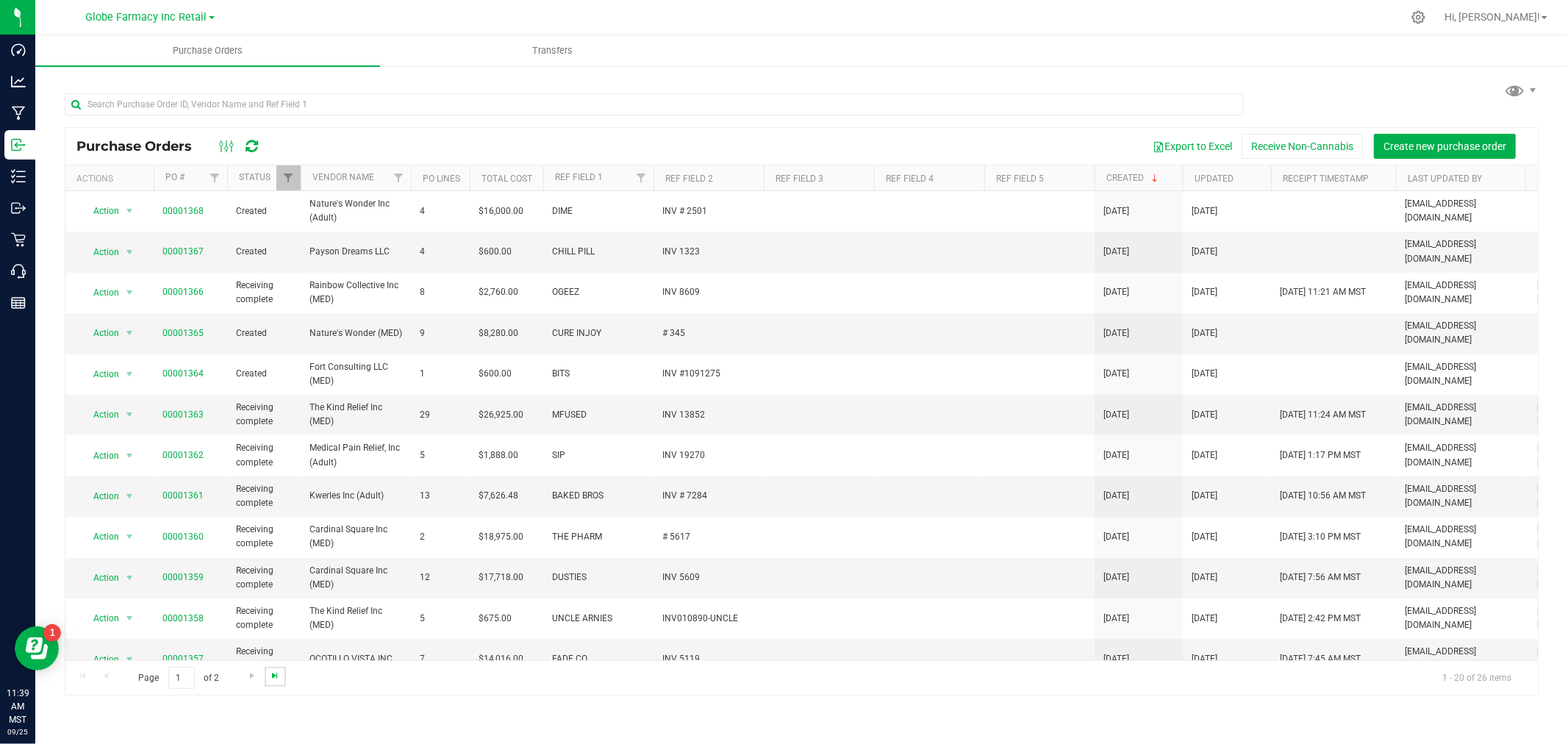
click at [274, 674] on span "Go to the last page" at bounding box center [274, 675] width 11 height 11
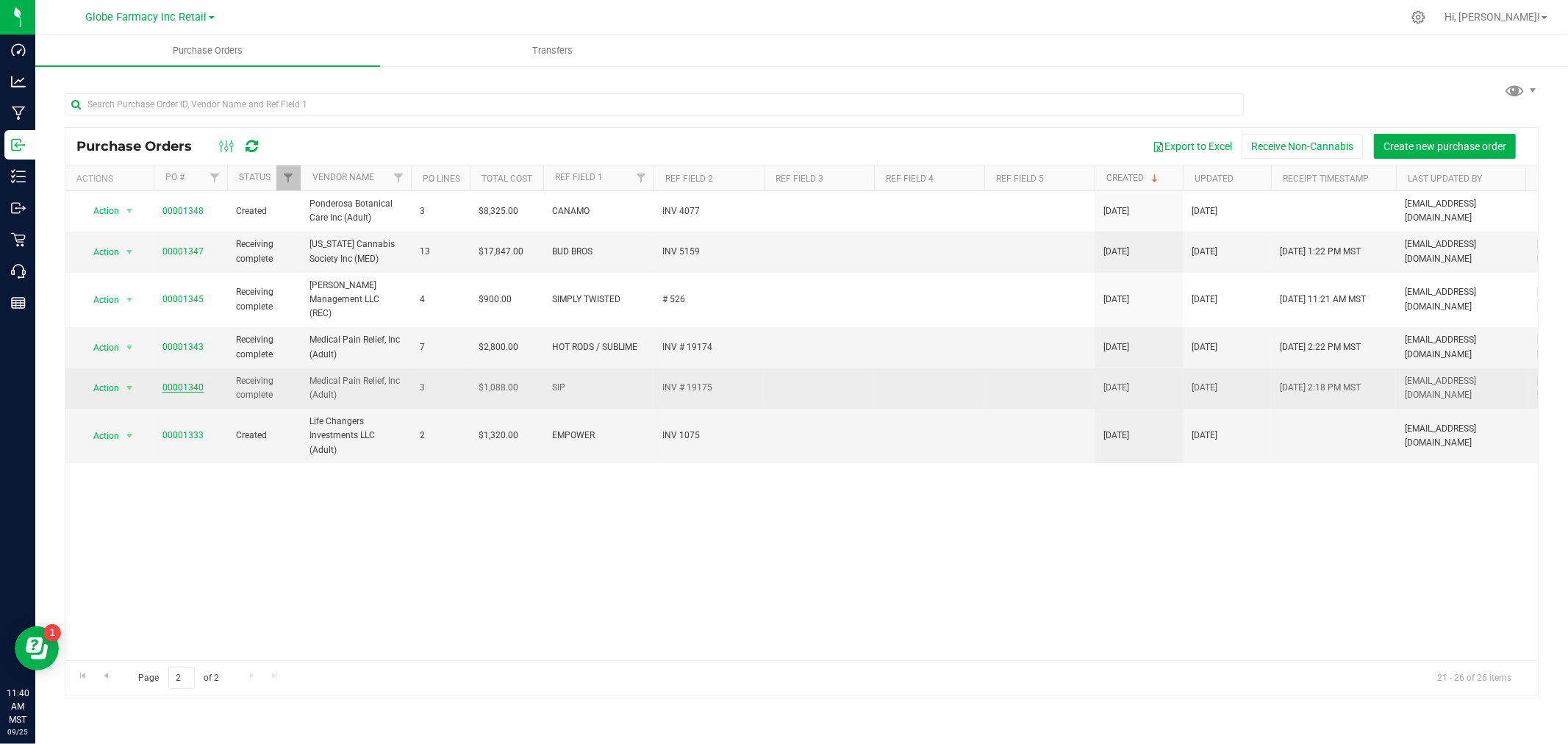
click at [165, 382] on link "00001340" at bounding box center [183, 388] width 41 height 11
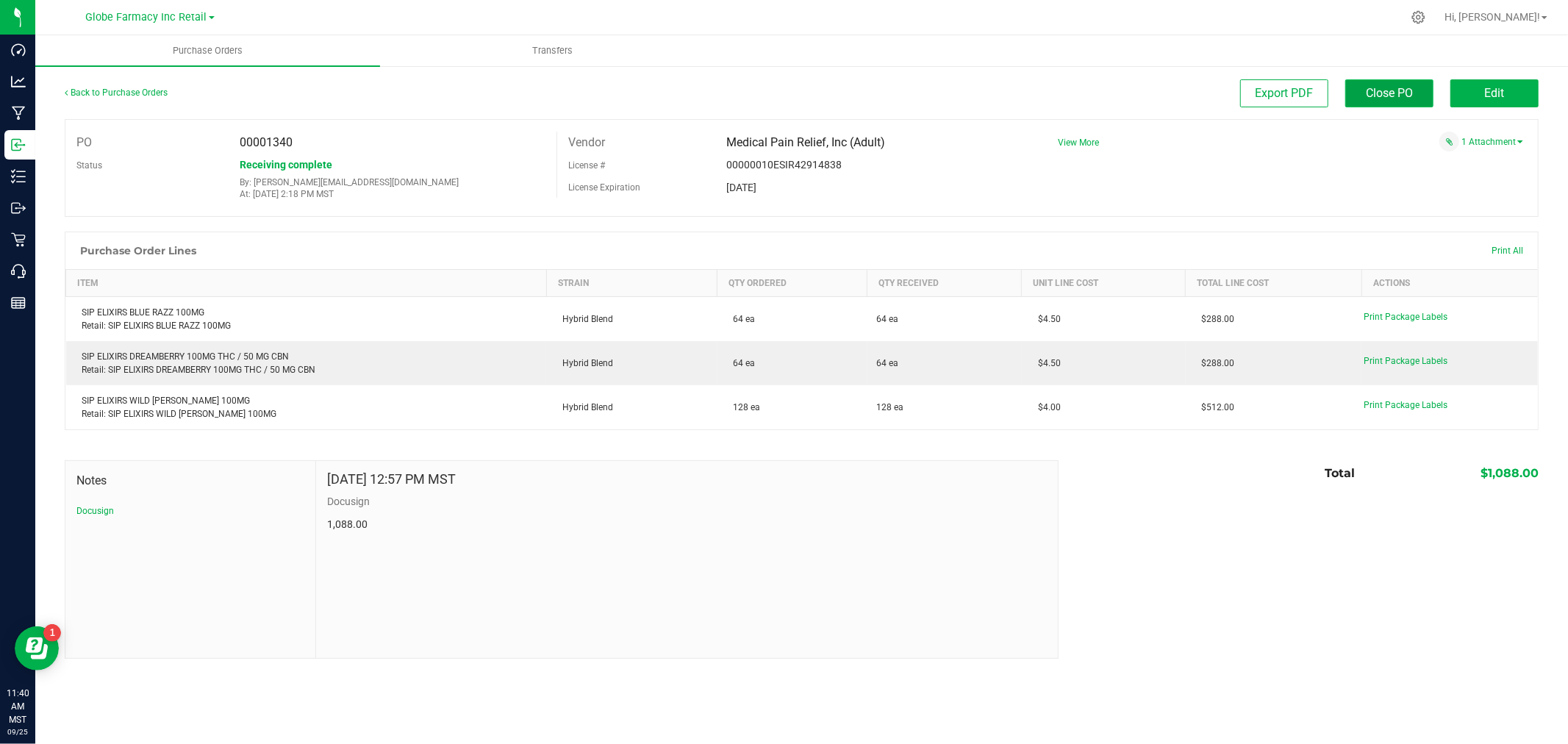
click at [1374, 95] on span "Close PO" at bounding box center [1390, 93] width 47 height 14
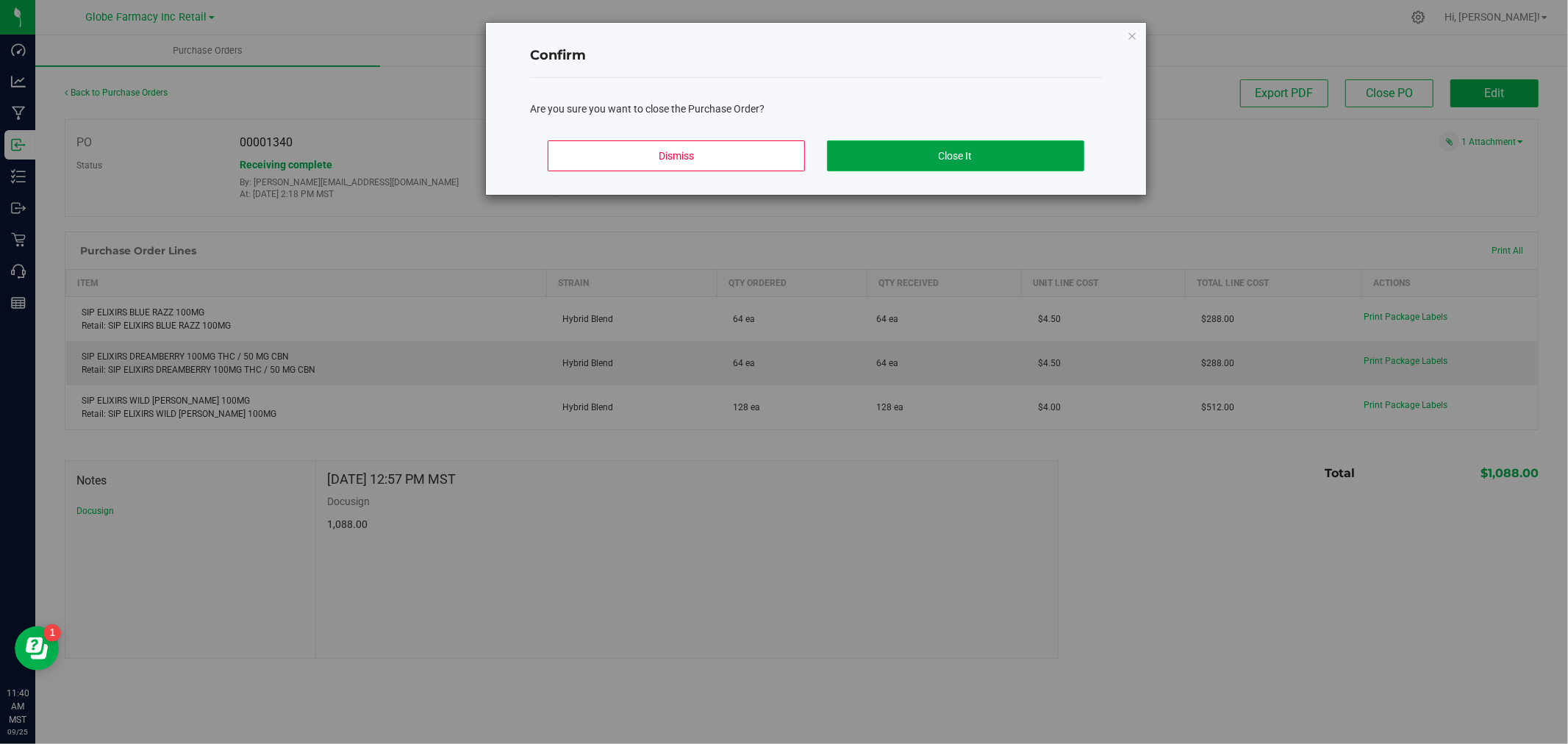
click at [1019, 152] on button "Close It" at bounding box center [956, 155] width 258 height 31
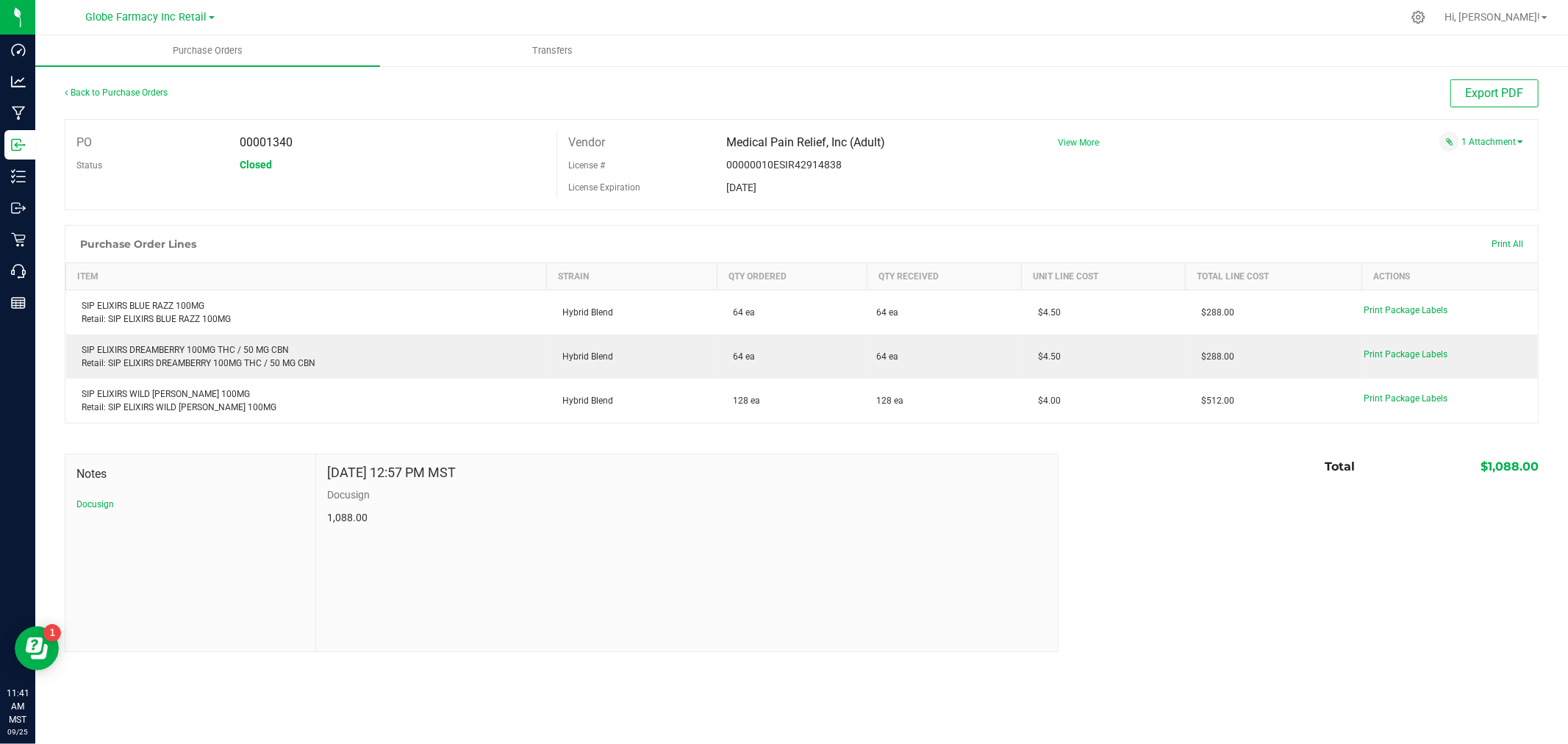
click at [1083, 144] on span "View More" at bounding box center [1079, 142] width 41 height 11
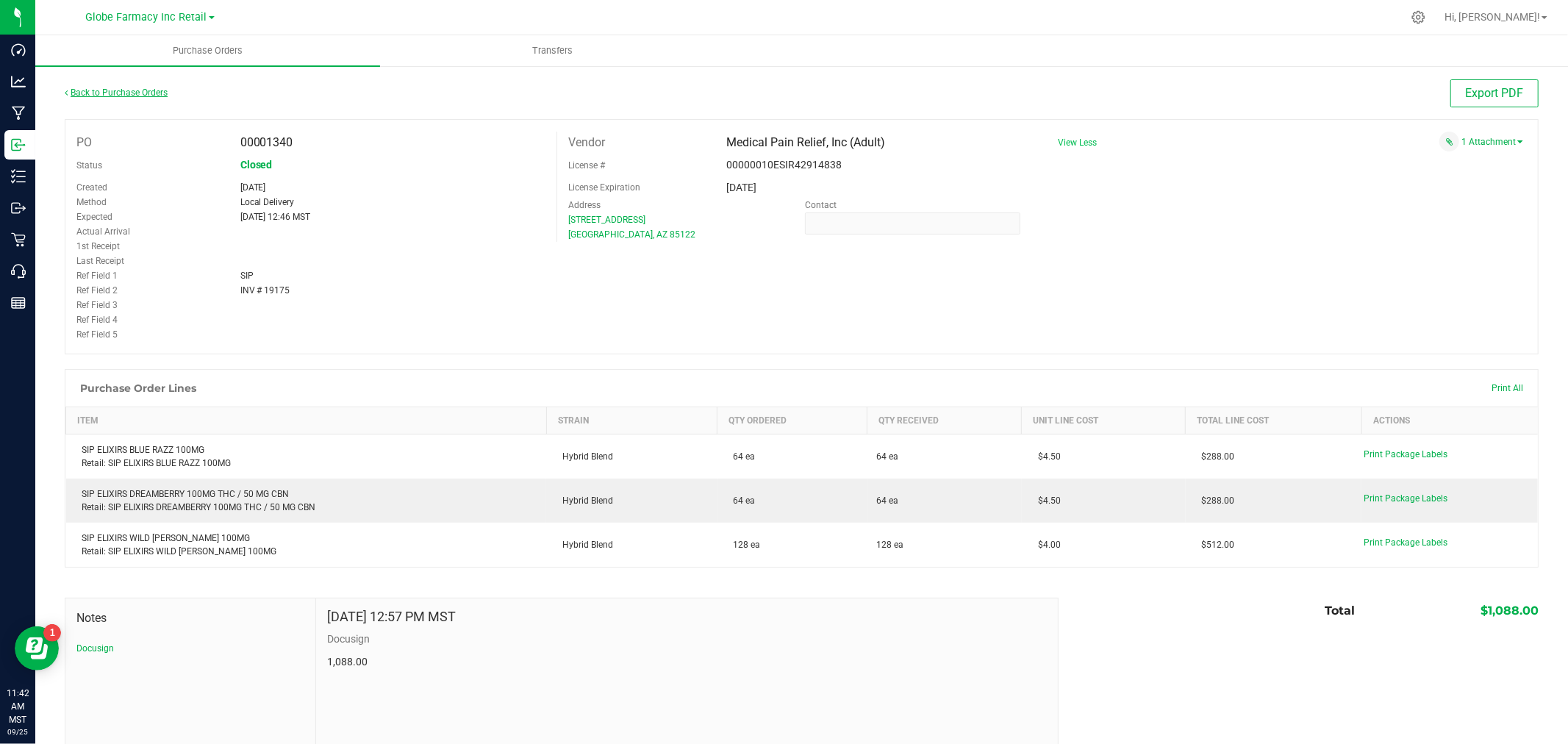
click at [156, 88] on link "Back to Purchase Orders" at bounding box center [116, 93] width 103 height 11
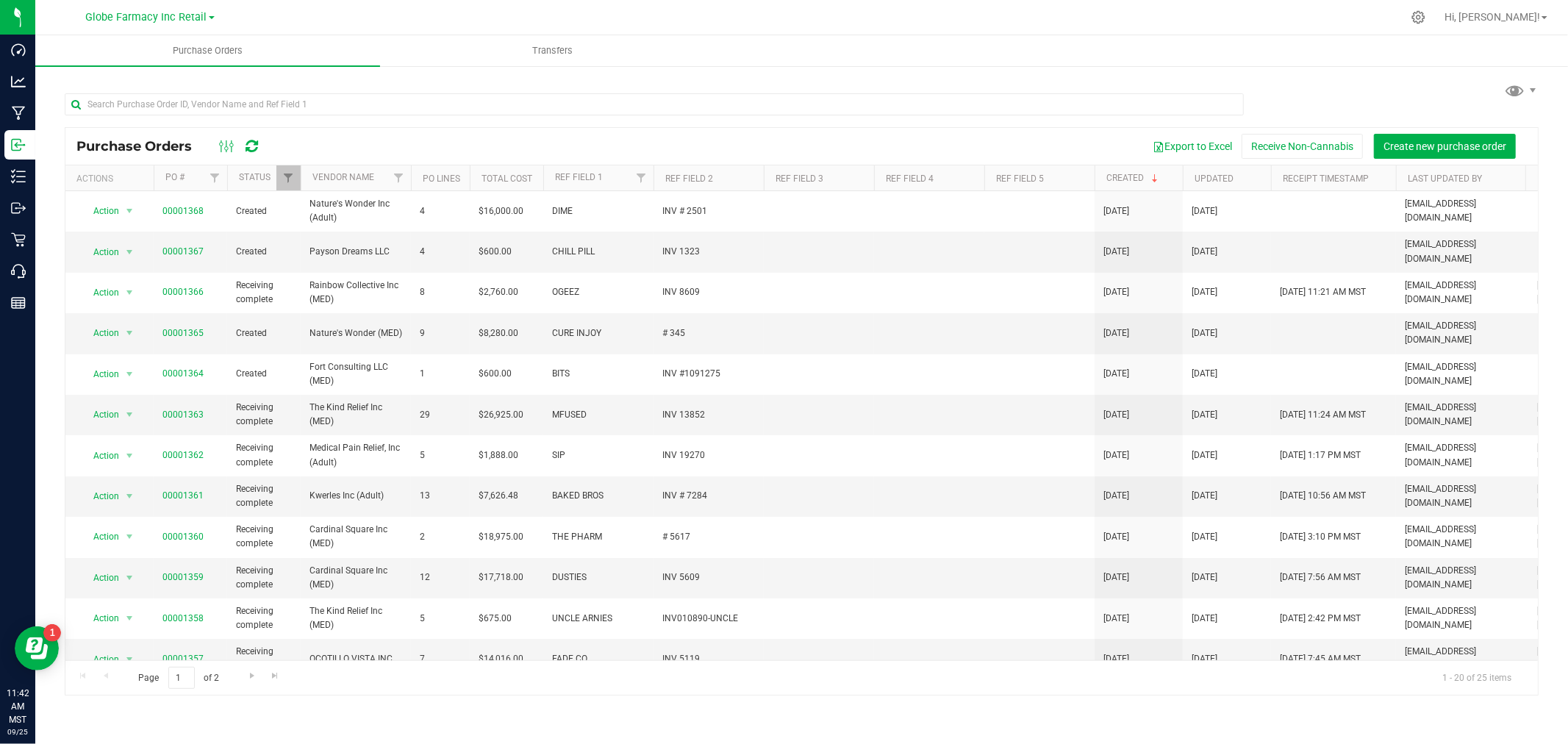
scroll to position [326, 0]
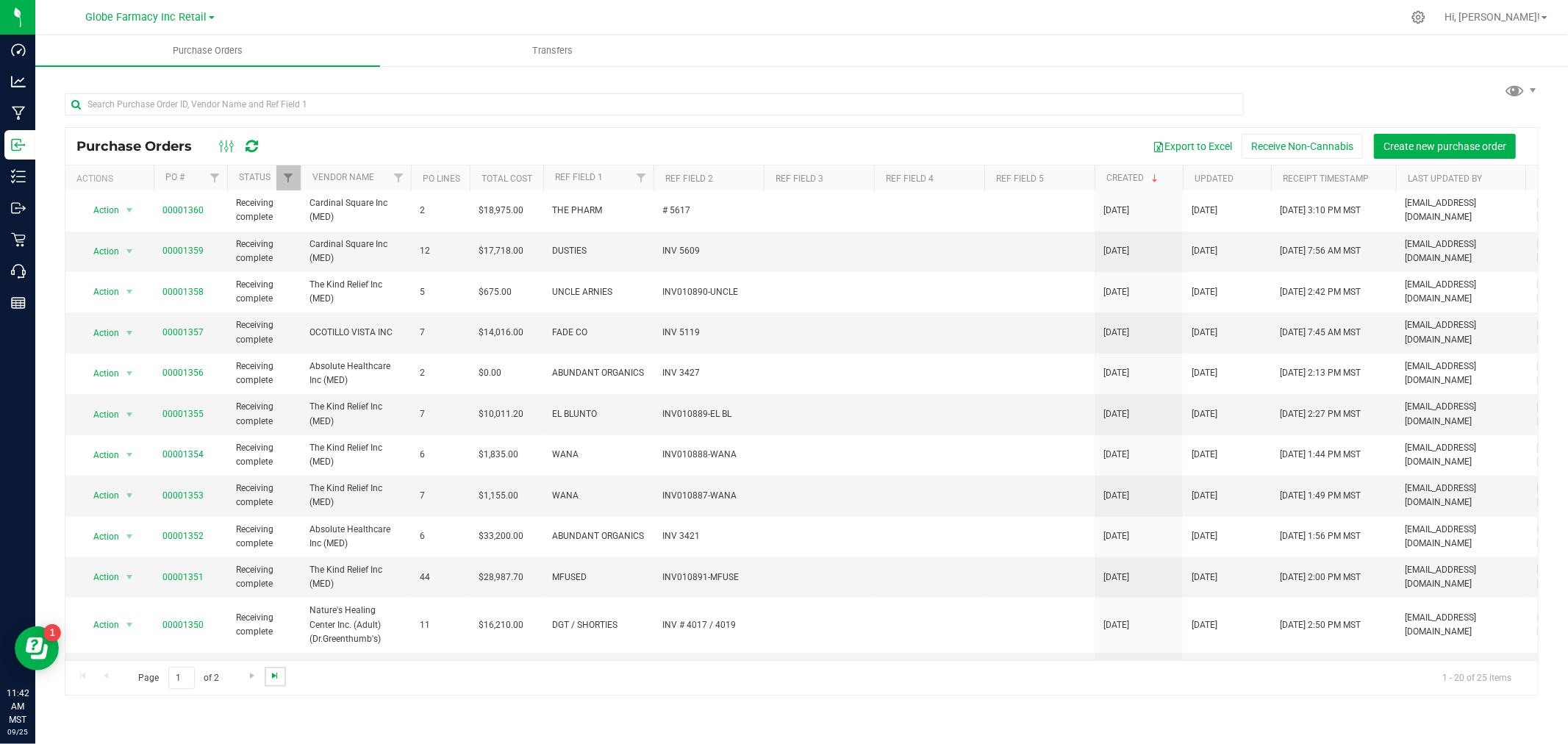
click at [274, 677] on span "Go to the last page" at bounding box center [274, 675] width 11 height 11
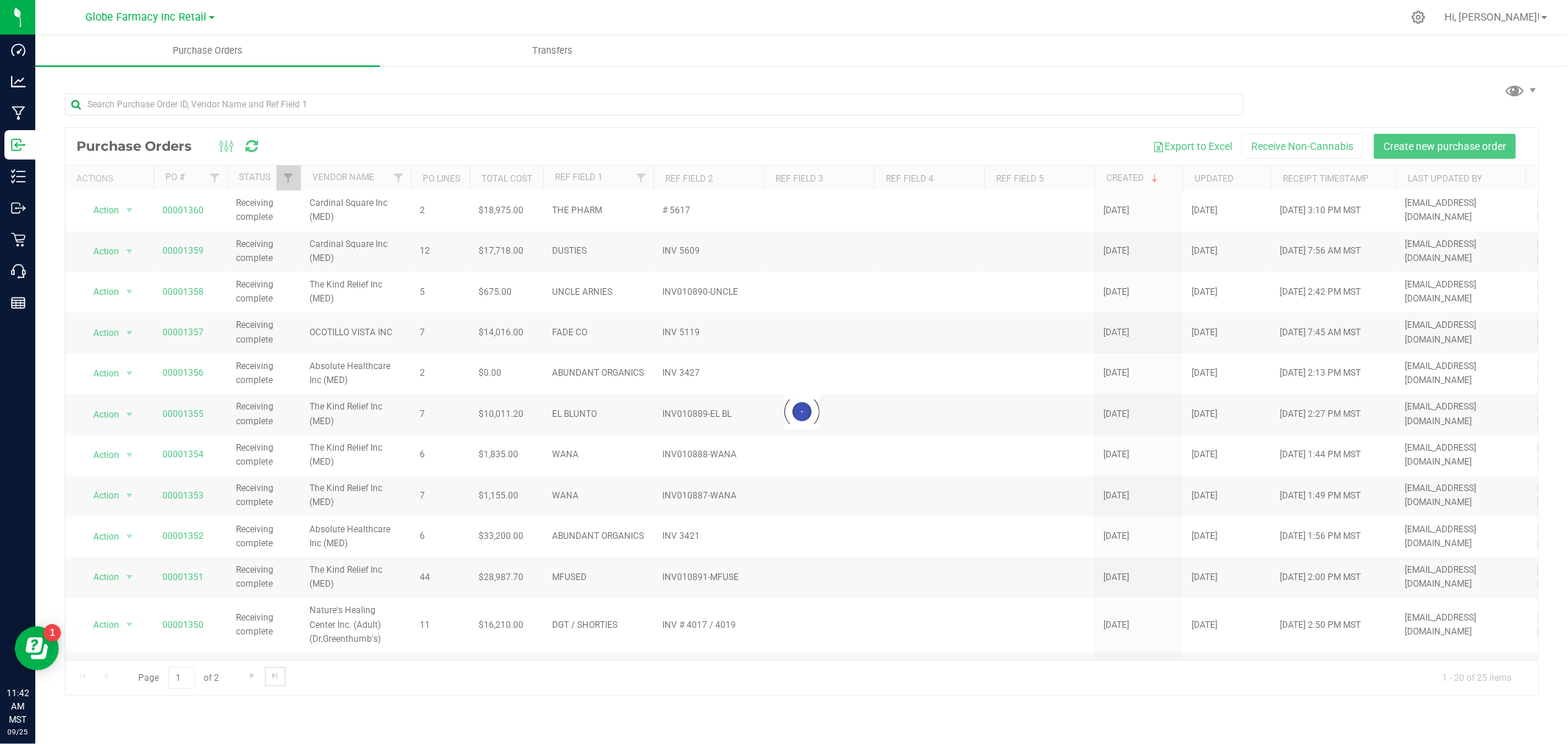
scroll to position [0, 0]
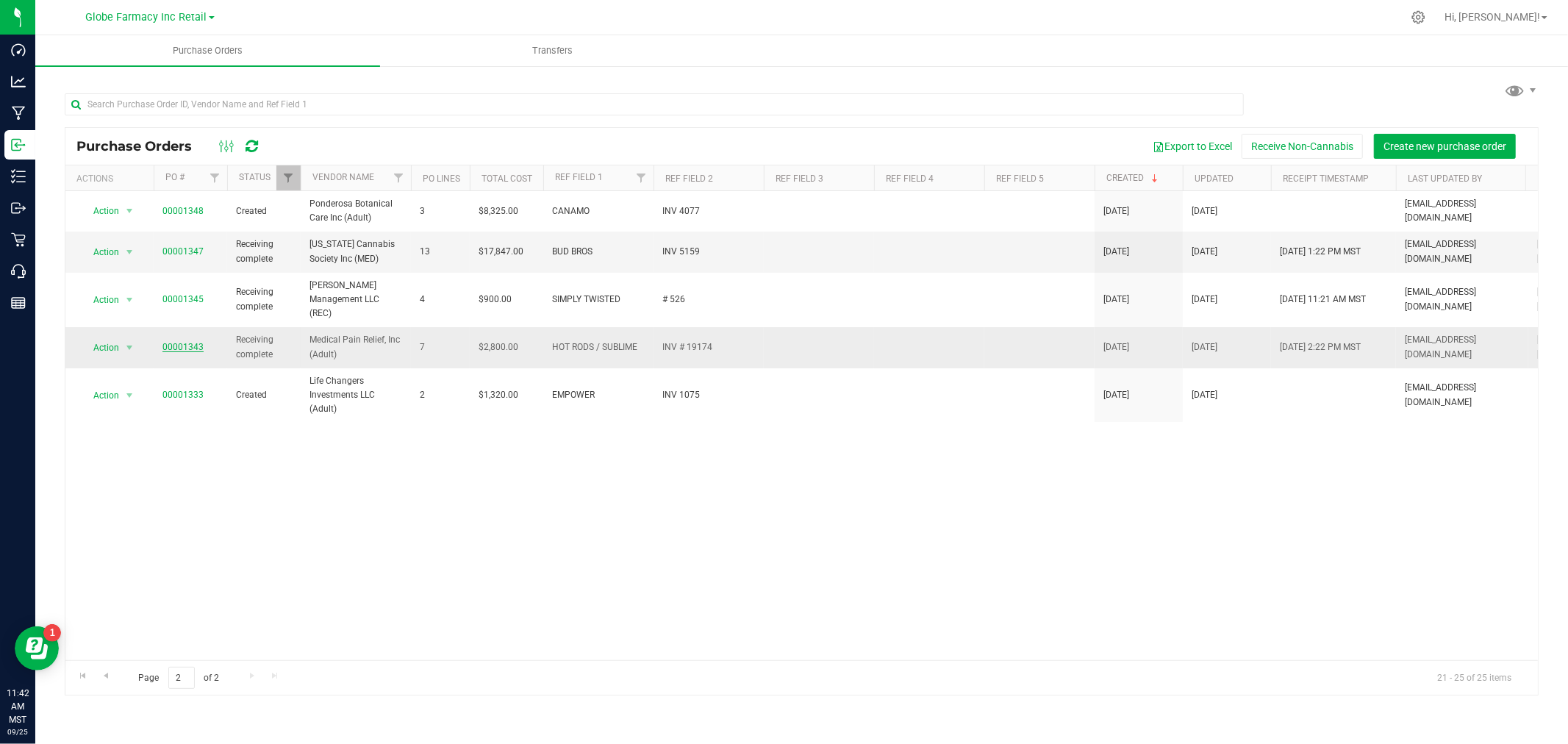
click at [189, 342] on link "00001343" at bounding box center [183, 347] width 41 height 11
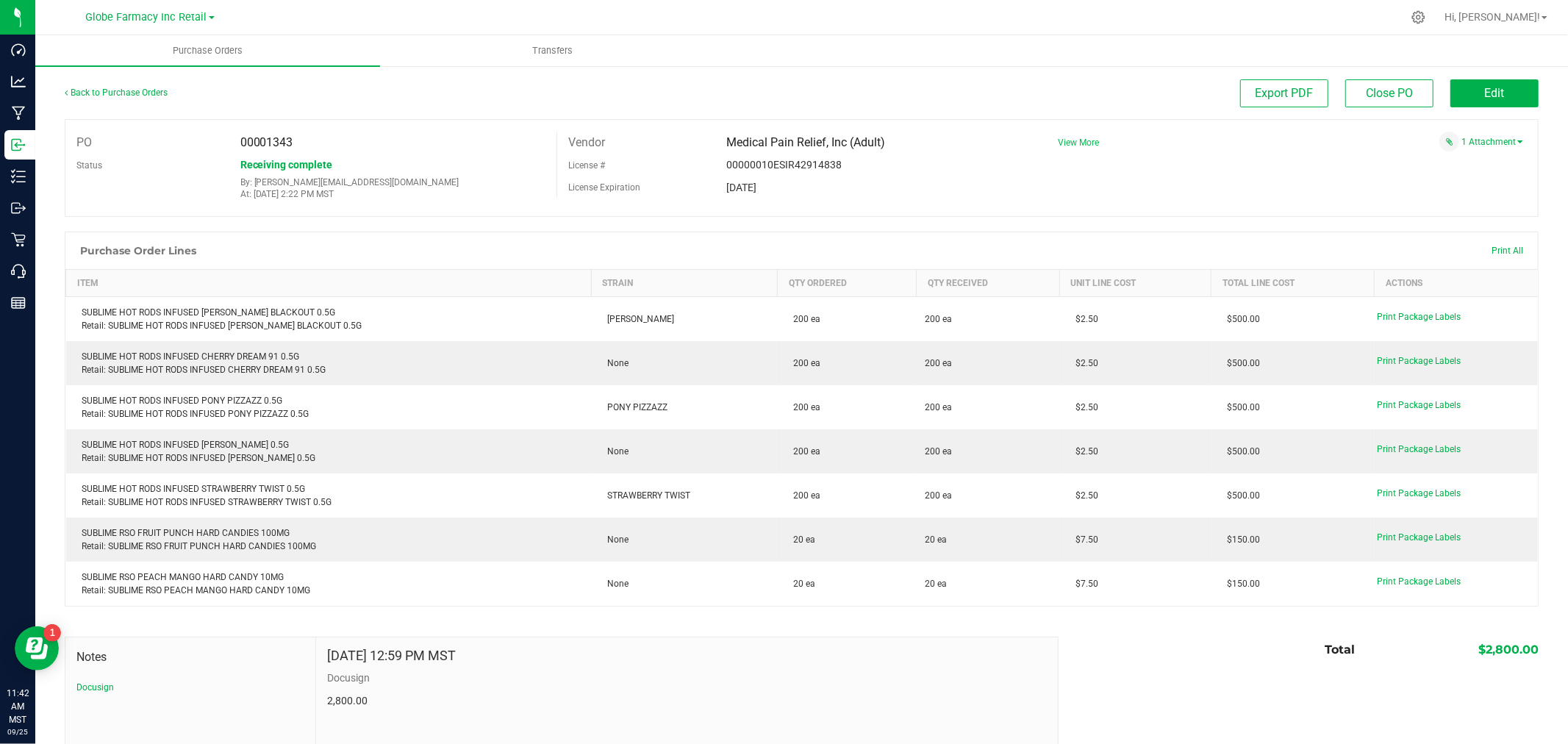
click at [1061, 142] on span "View More" at bounding box center [1079, 142] width 41 height 11
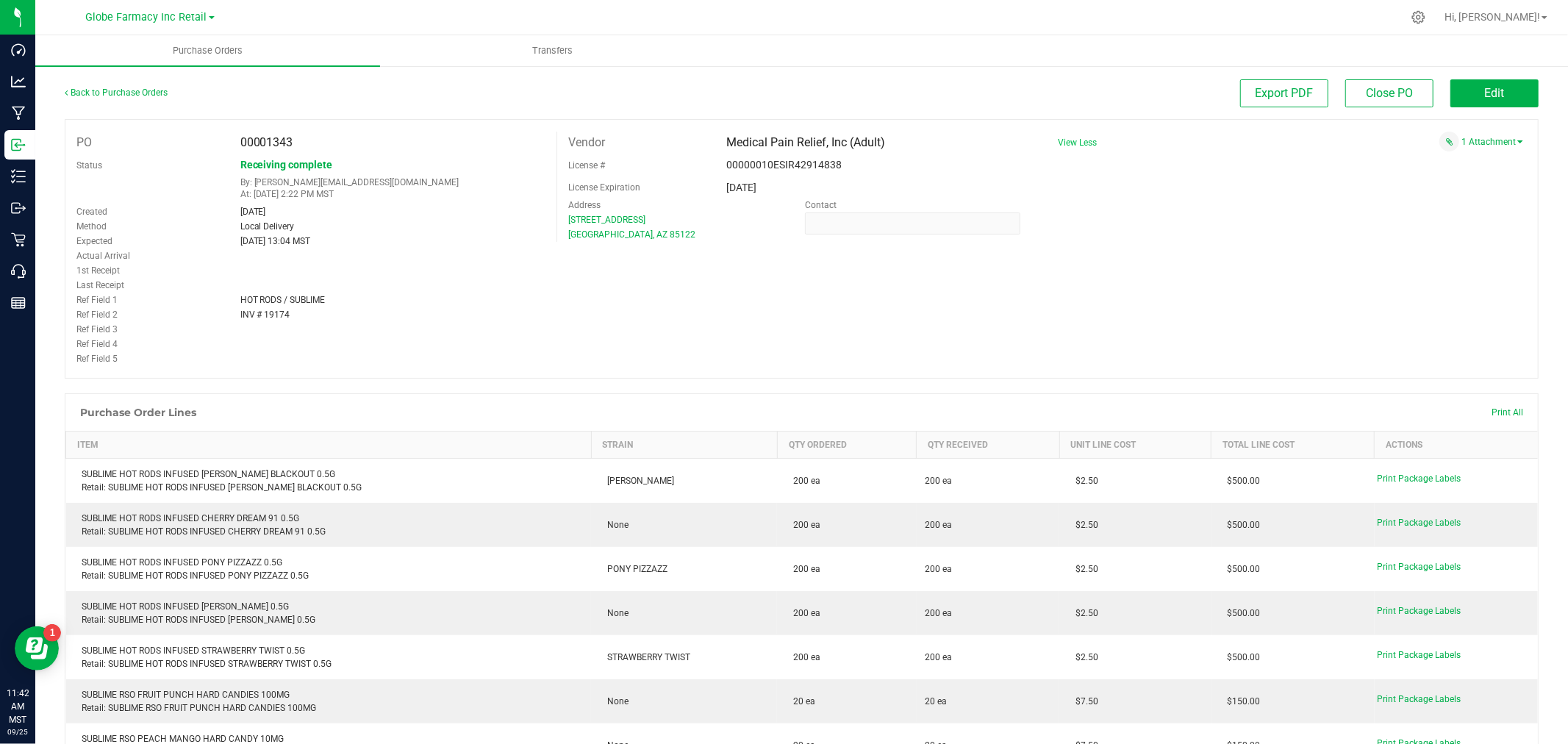
click at [1072, 136] on span "View Less" at bounding box center [1077, 142] width 39 height 22
click at [1064, 154] on span "View Less" at bounding box center [1077, 142] width 39 height 22
click at [1070, 142] on span "View Less" at bounding box center [1077, 142] width 39 height 11
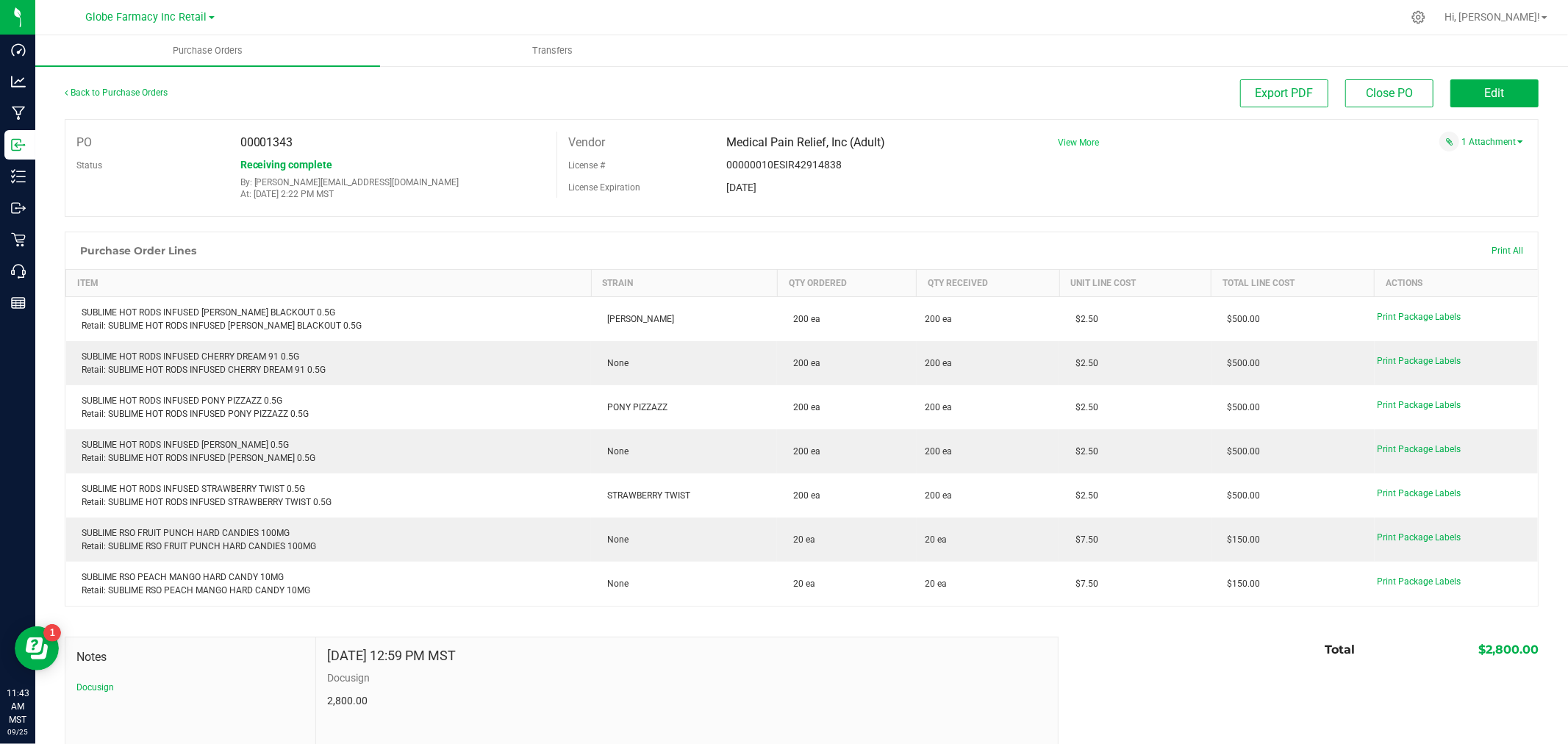
click at [1080, 148] on span "View More" at bounding box center [1079, 142] width 41 height 11
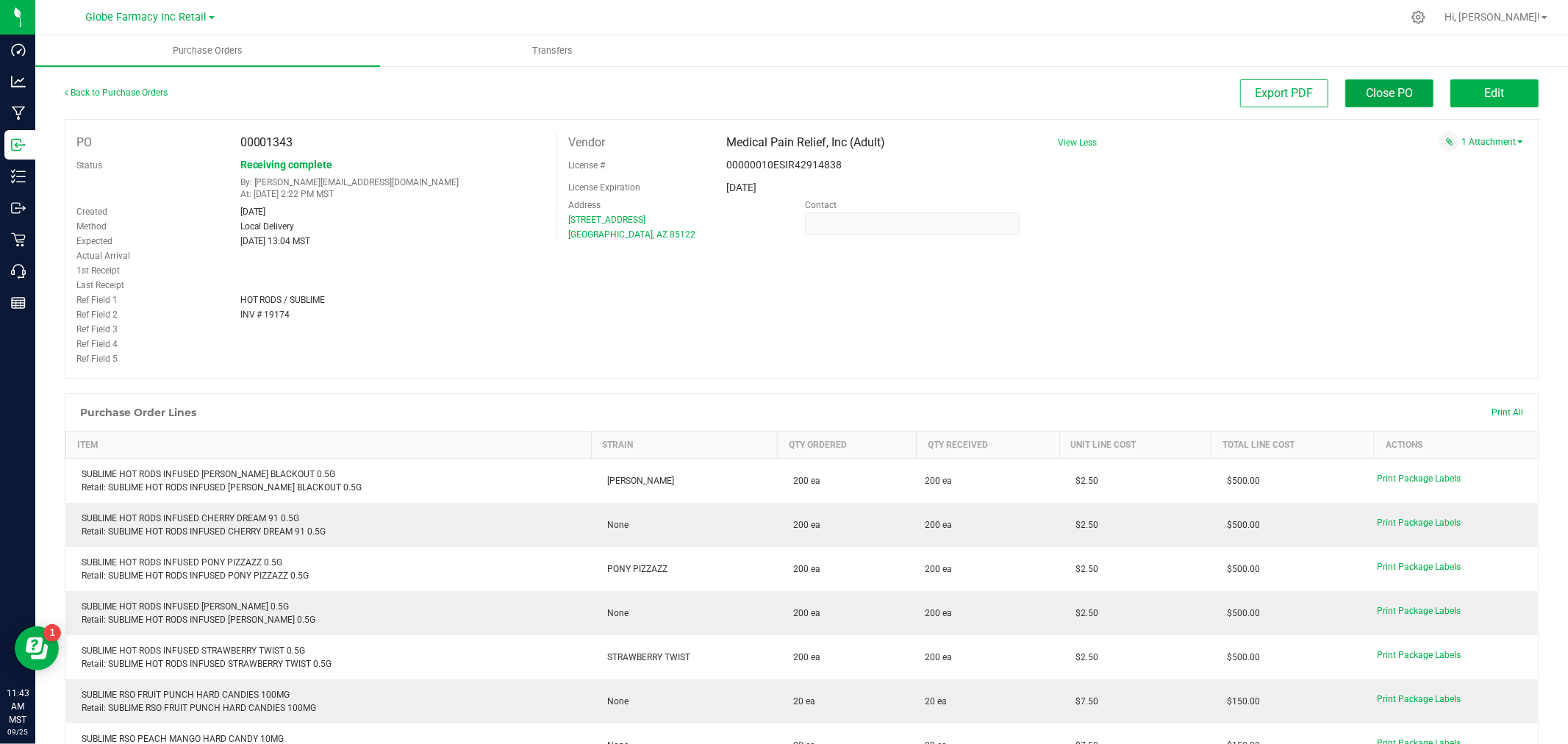
click at [1386, 92] on span "Close PO" at bounding box center [1390, 93] width 47 height 14
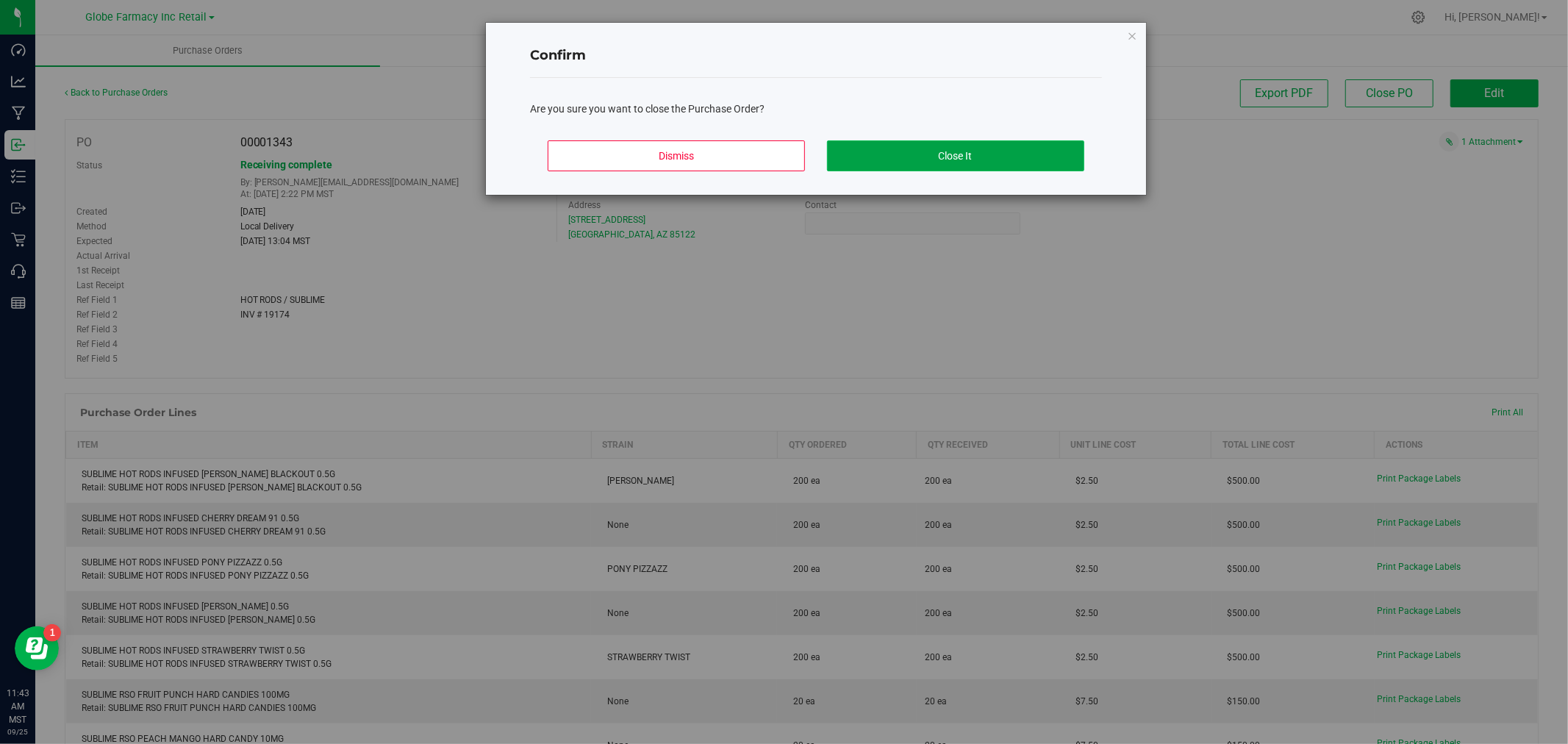
click at [1010, 157] on button "Close It" at bounding box center [956, 155] width 258 height 31
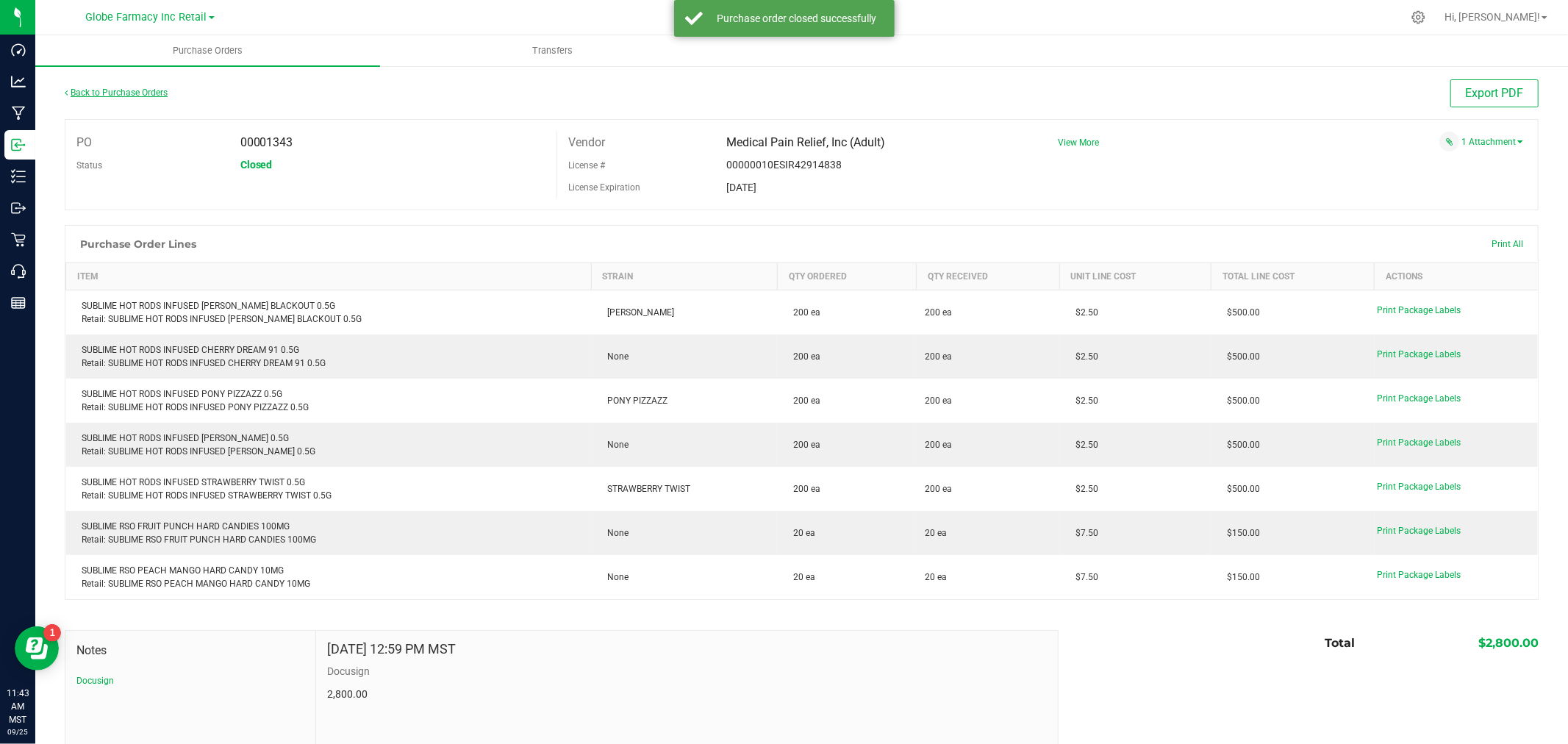
click at [136, 96] on link "Back to Purchase Orders" at bounding box center [116, 93] width 103 height 11
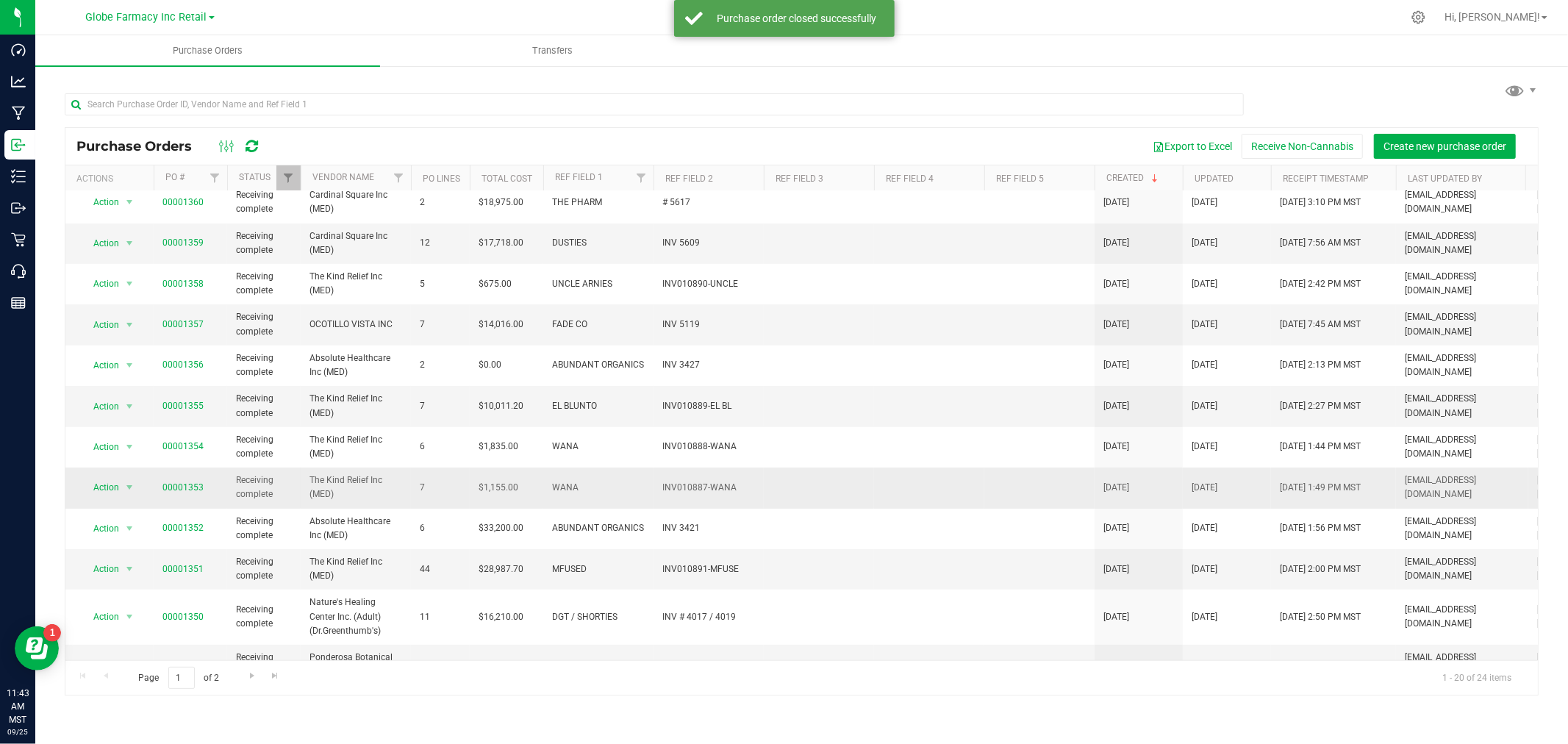
scroll to position [356, 0]
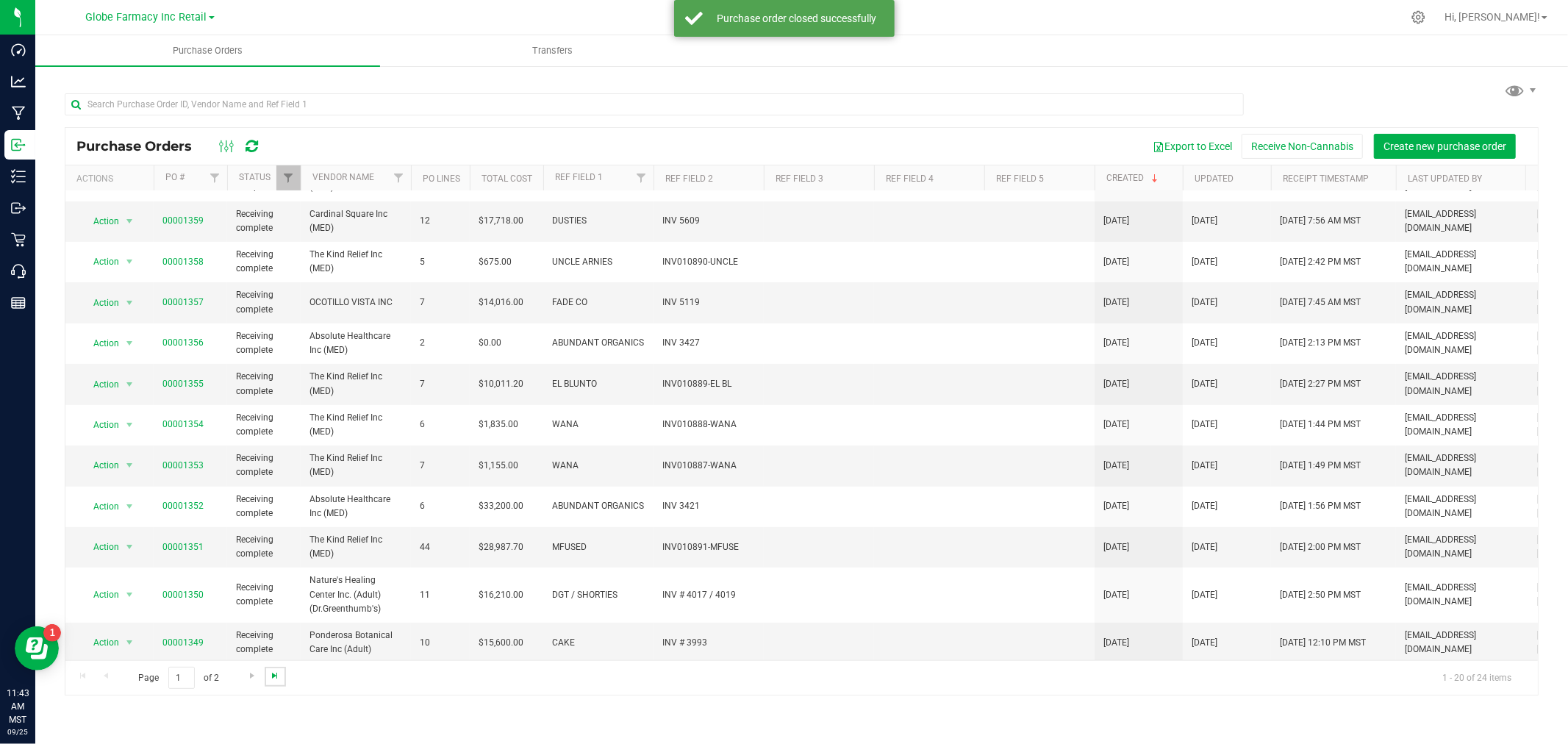
click at [270, 675] on span "Go to the last page" at bounding box center [274, 675] width 11 height 11
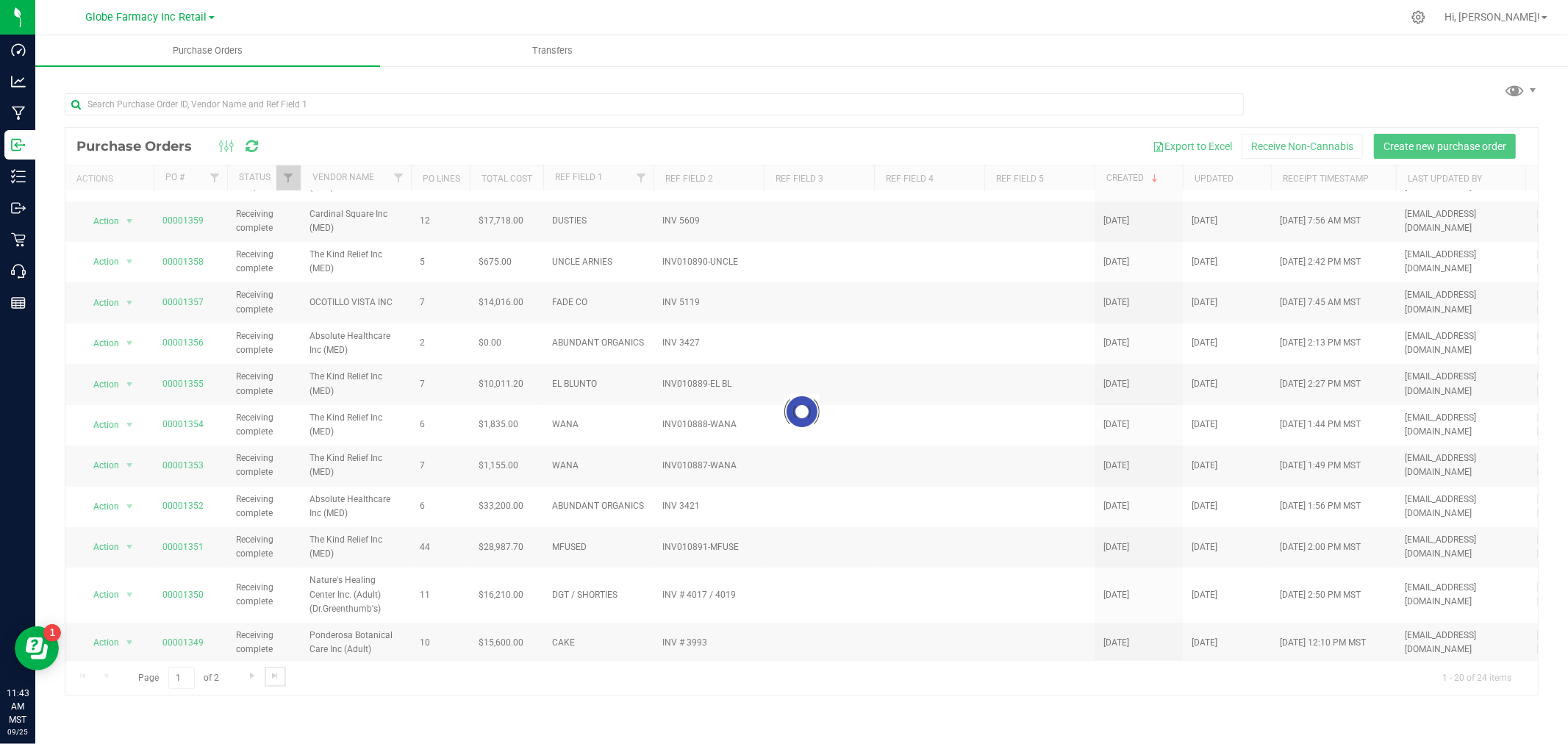
scroll to position [0, 0]
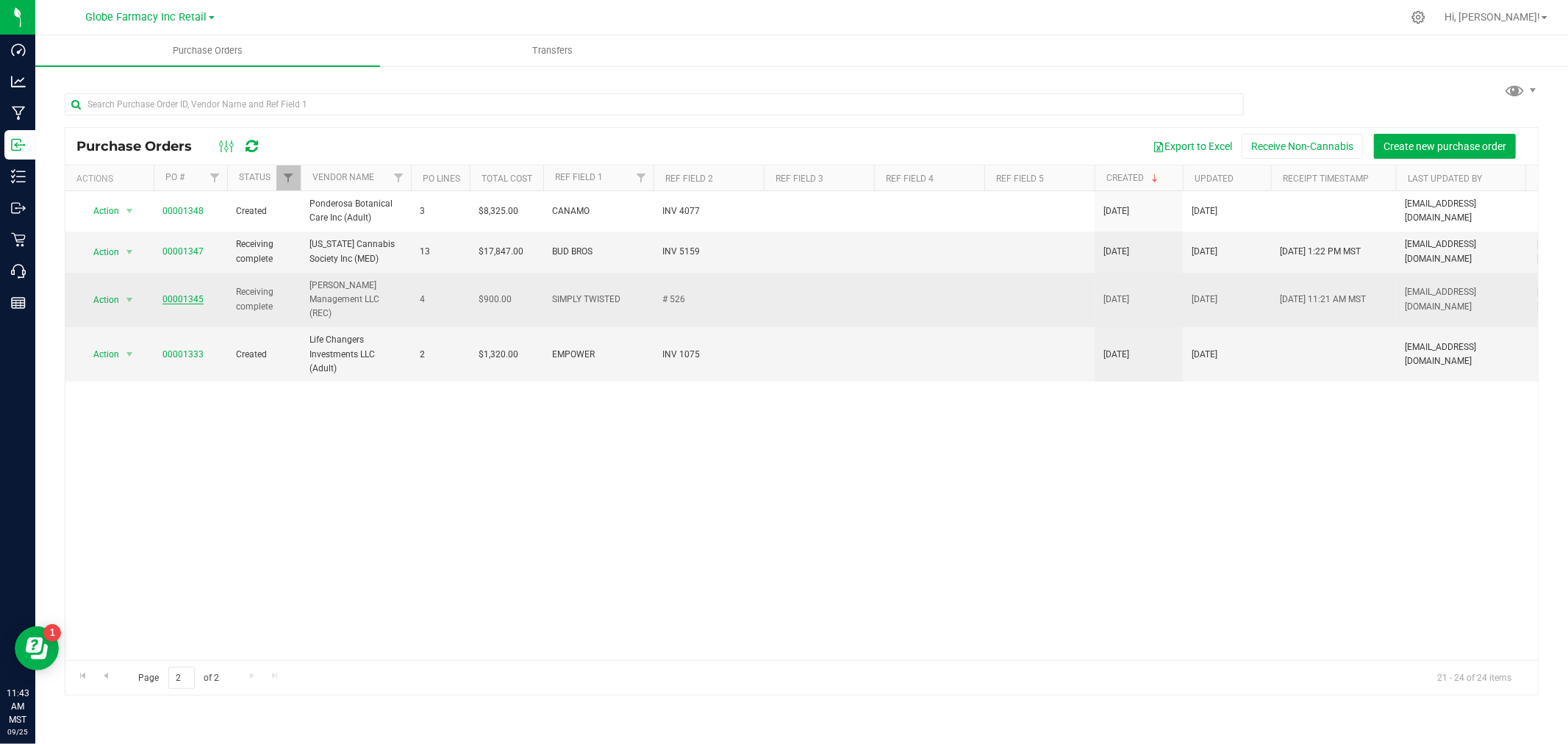
click at [171, 294] on link "00001345" at bounding box center [183, 299] width 41 height 11
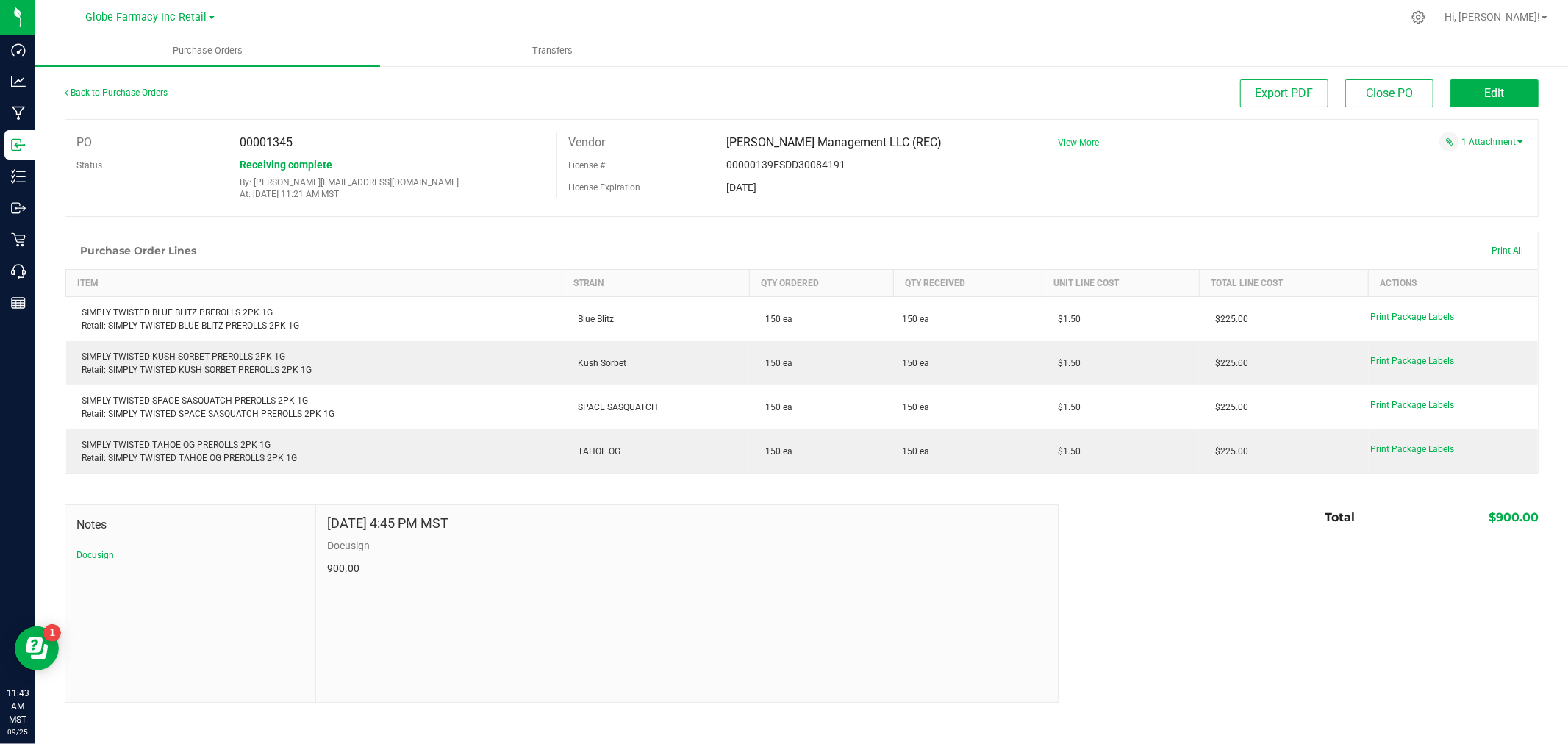
click at [1080, 148] on span "View More" at bounding box center [1079, 142] width 41 height 11
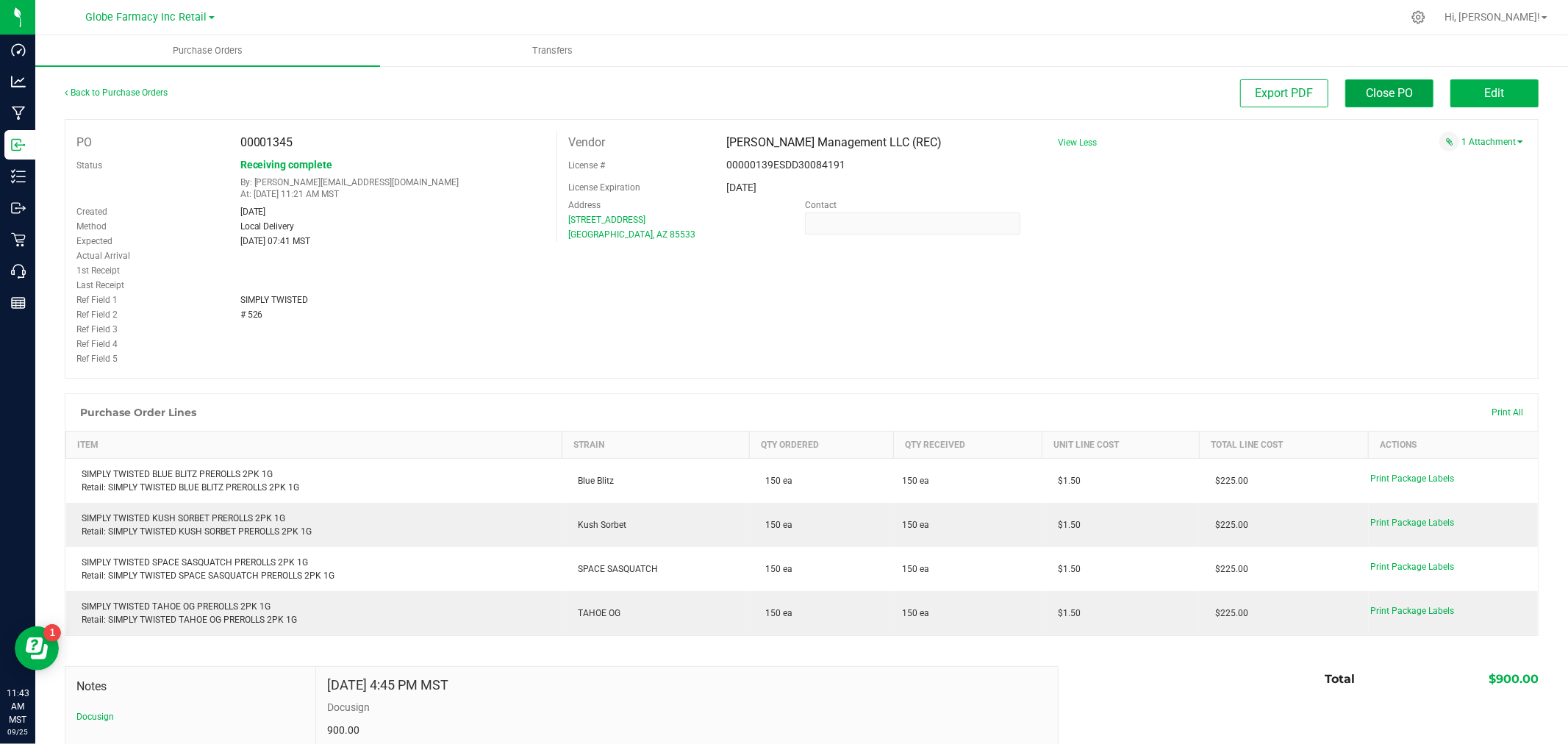
click at [1366, 94] on span "Close PO" at bounding box center [1390, 93] width 47 height 14
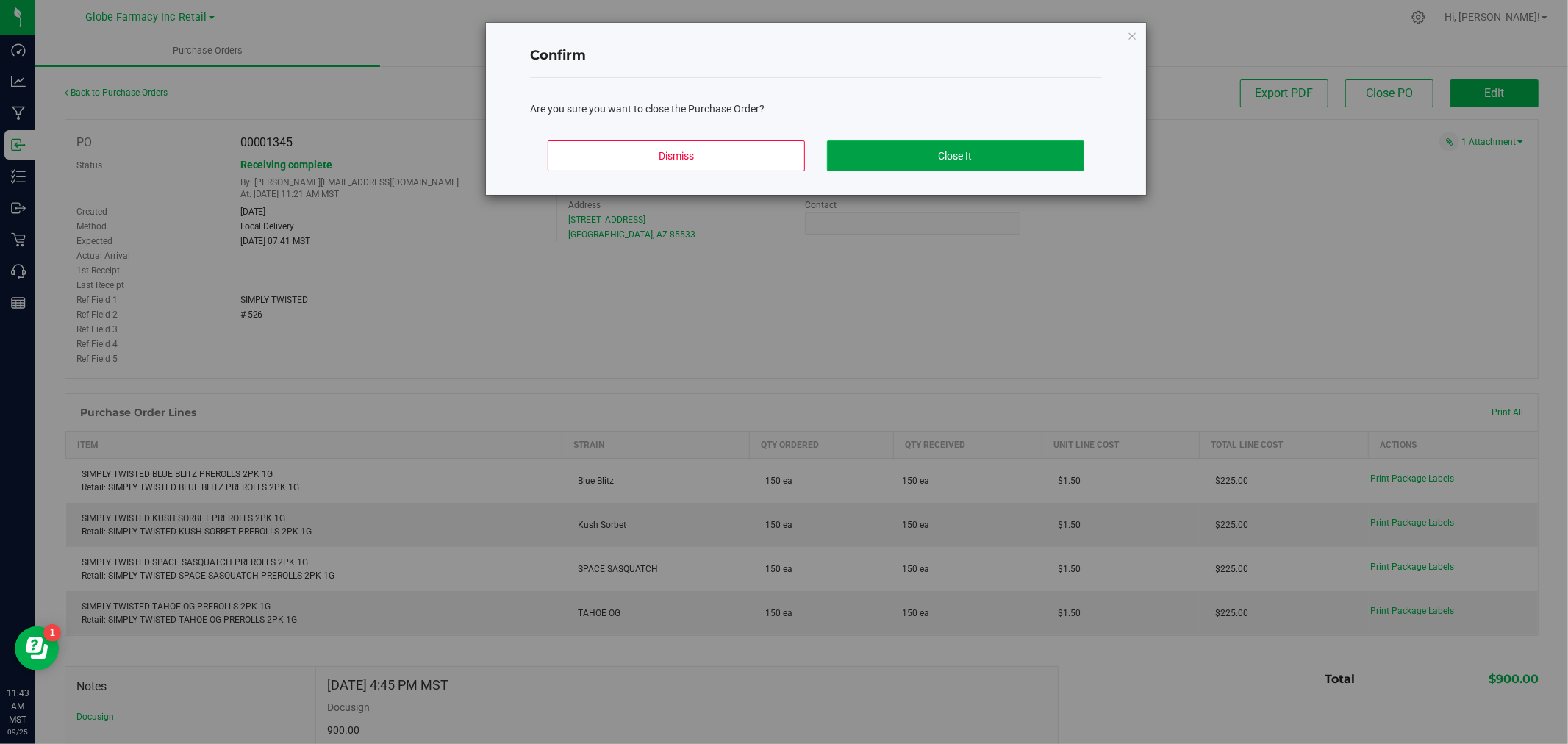
click at [1013, 158] on button "Close It" at bounding box center [956, 155] width 258 height 31
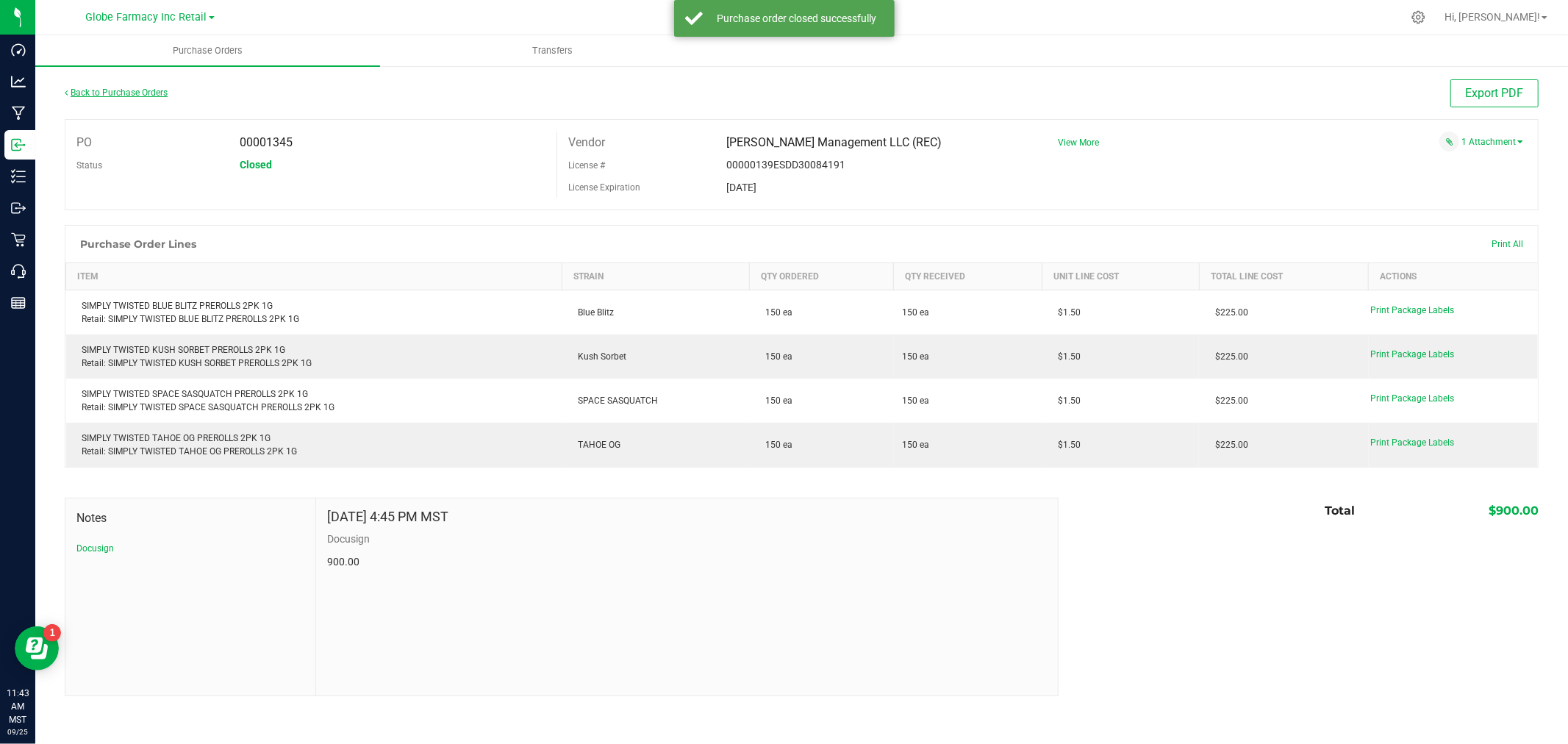
click at [140, 91] on link "Back to Purchase Orders" at bounding box center [116, 93] width 103 height 11
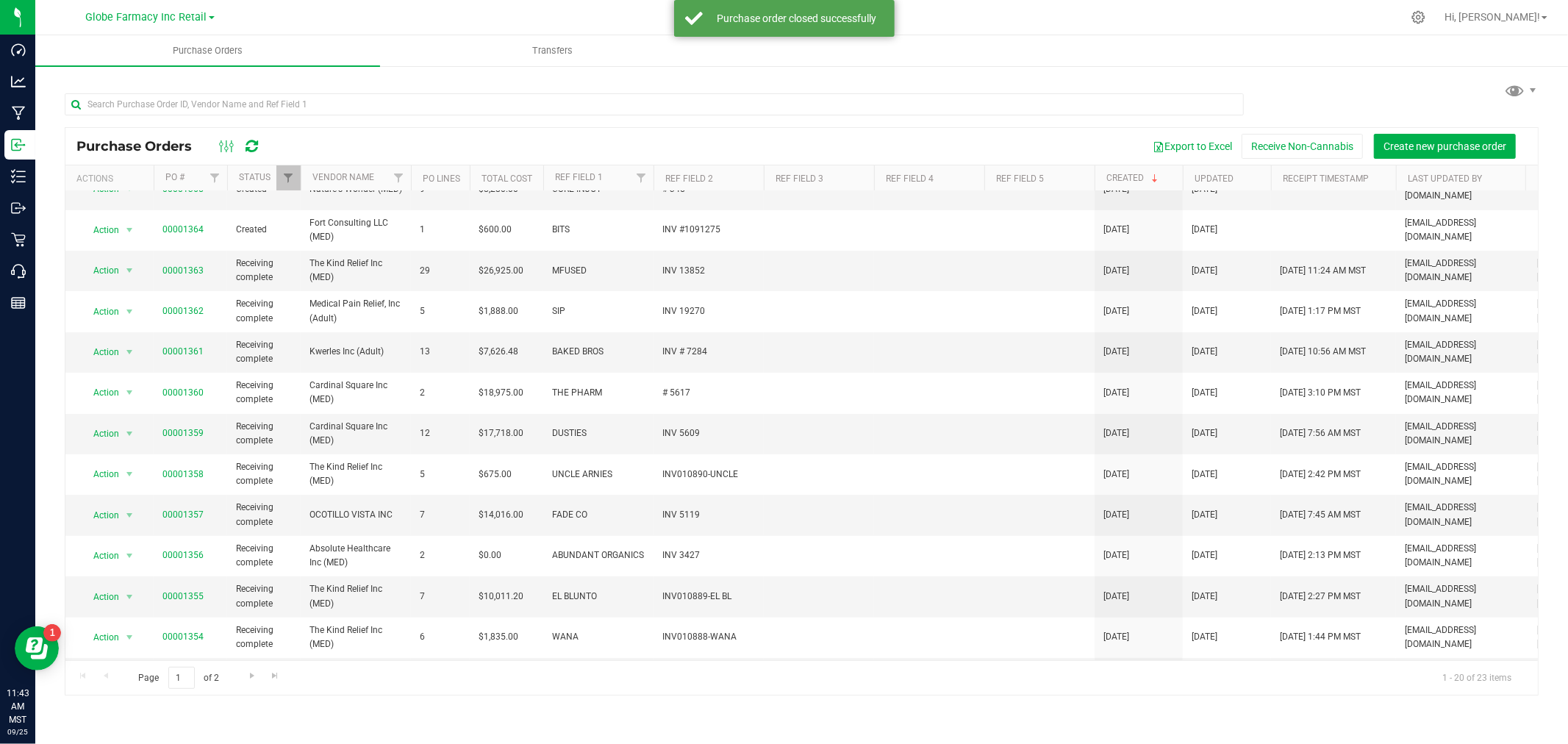
scroll to position [326, 0]
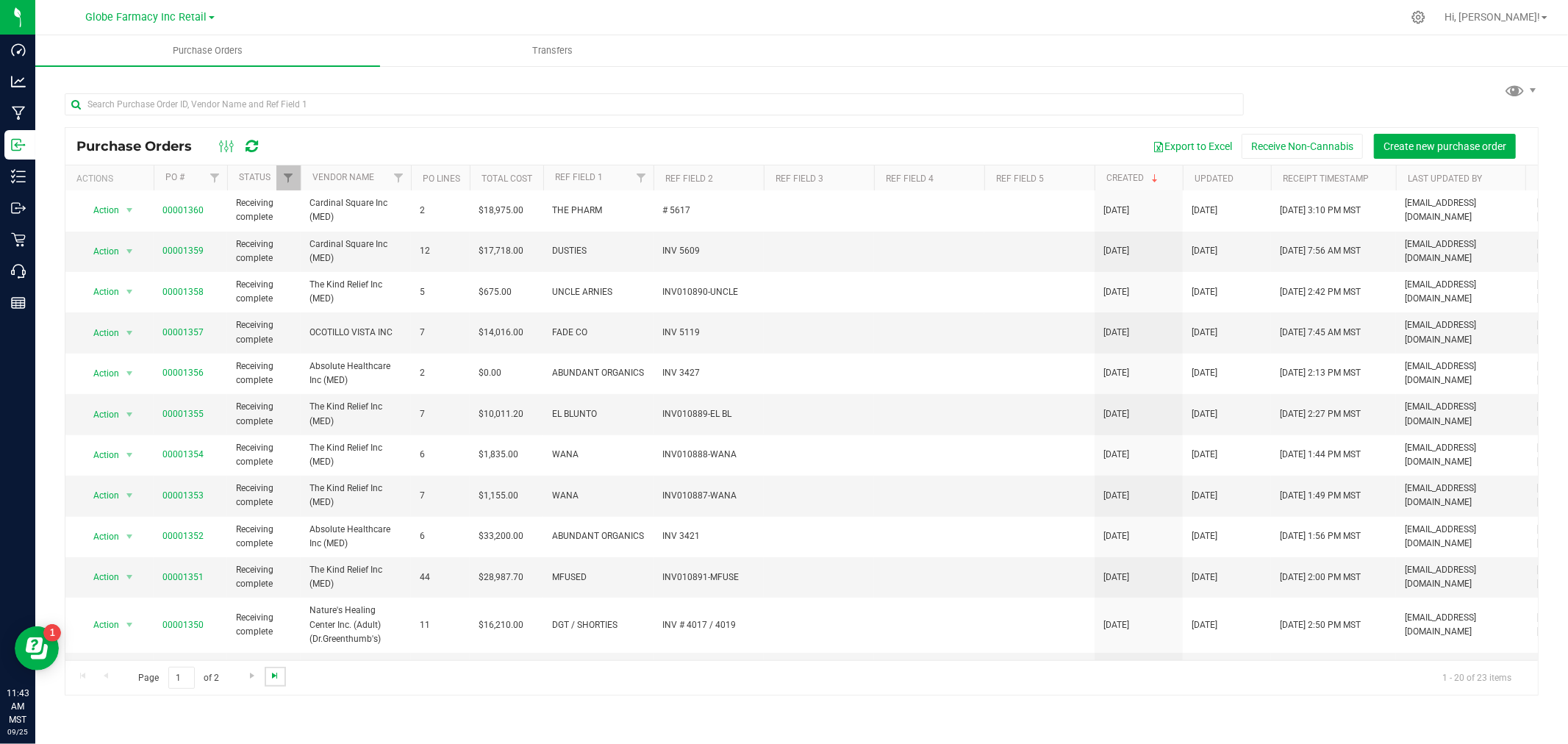
click at [274, 677] on span "Go to the last page" at bounding box center [274, 675] width 11 height 11
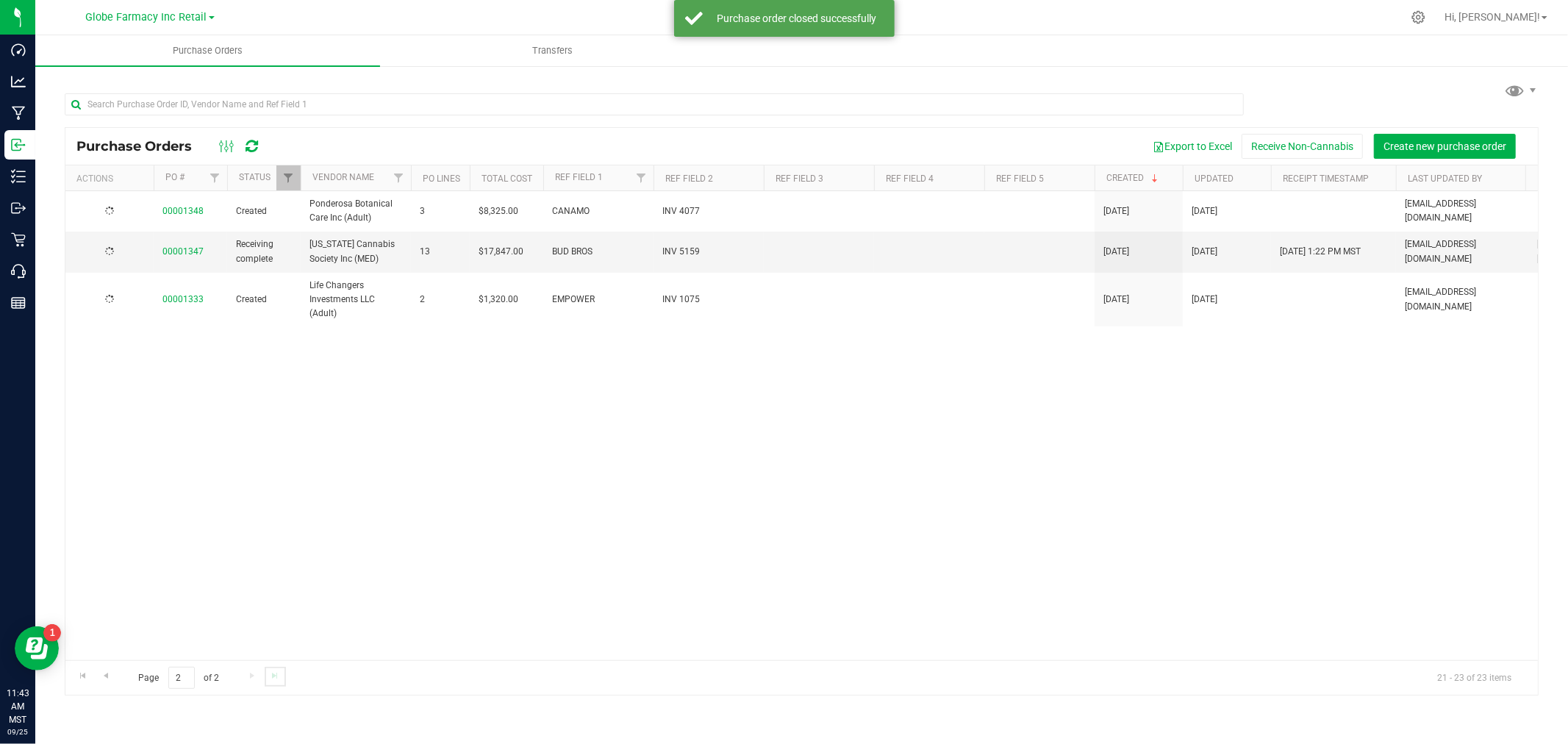
scroll to position [0, 0]
click at [184, 251] on link "00001347" at bounding box center [183, 251] width 41 height 11
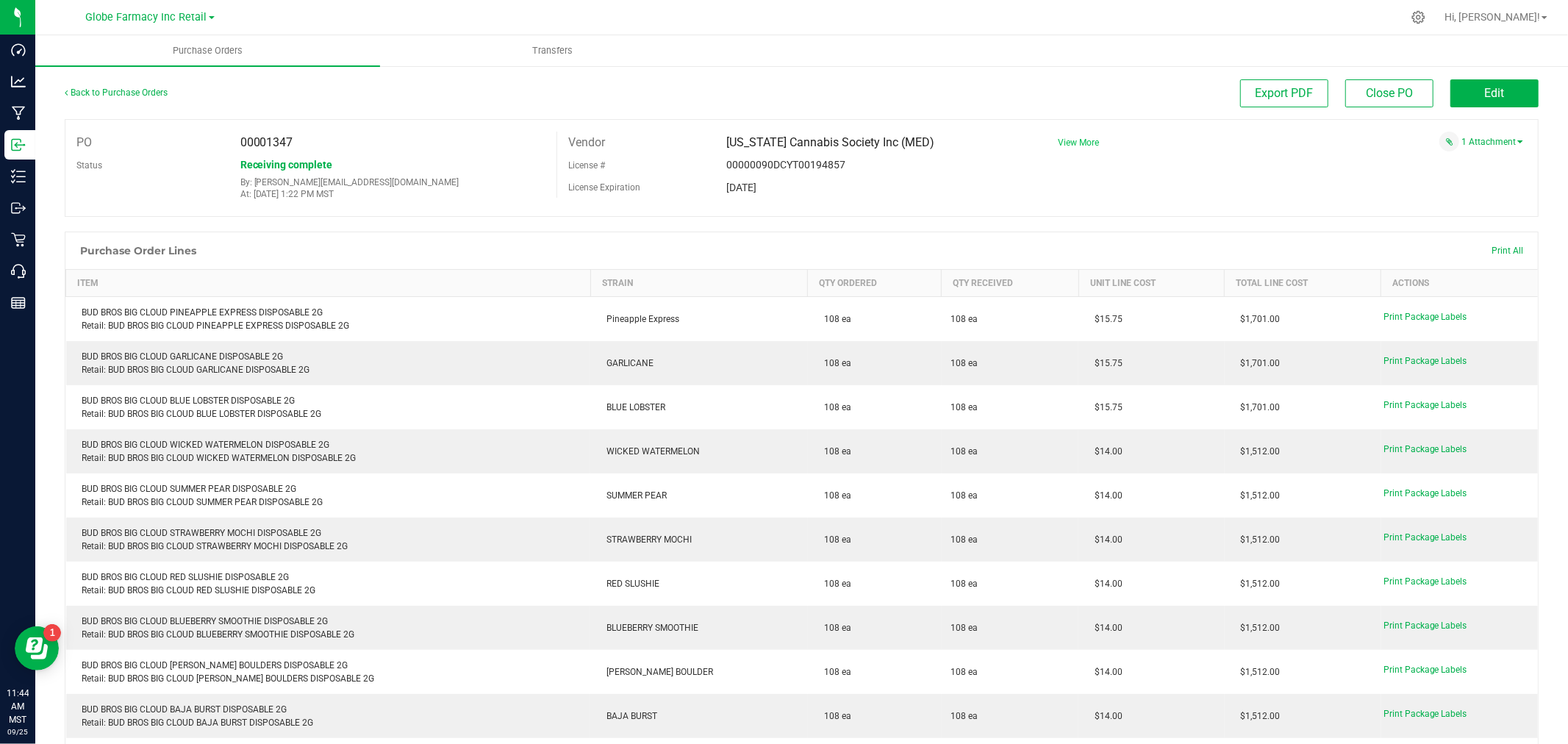
click at [1059, 142] on span "View More" at bounding box center [1079, 142] width 41 height 11
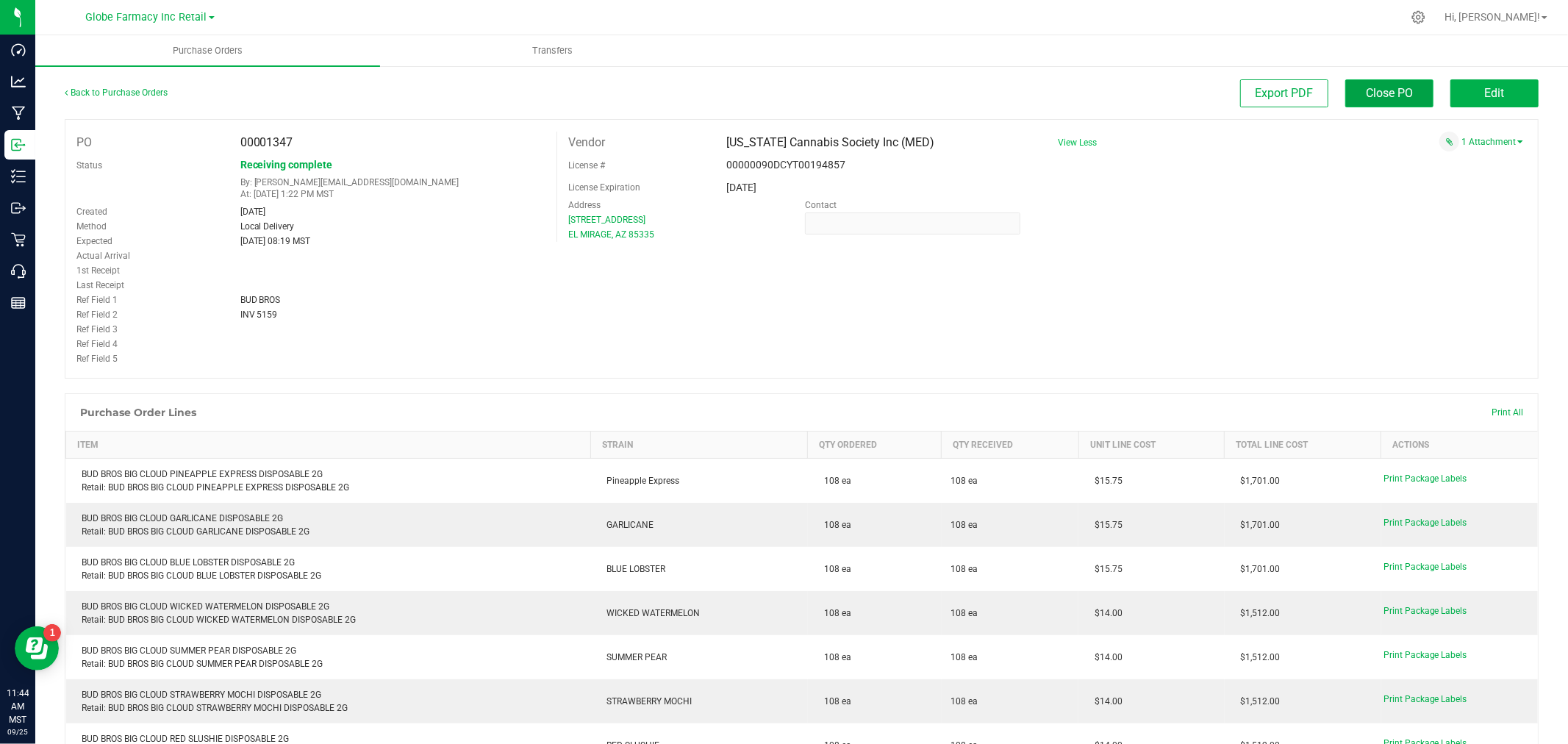
click at [1366, 94] on span "Close PO" at bounding box center [1390, 93] width 47 height 14
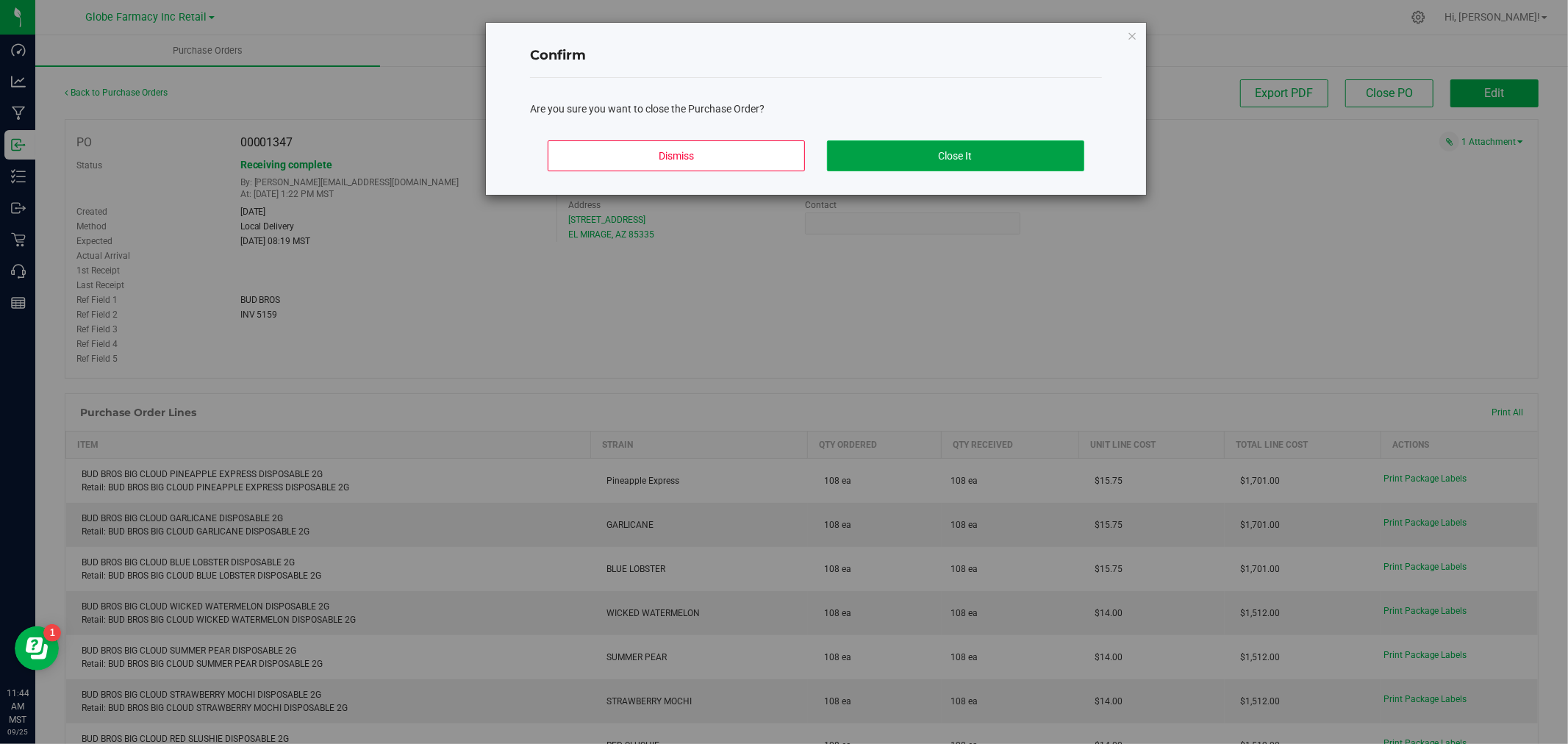
click at [993, 158] on button "Close It" at bounding box center [956, 155] width 258 height 31
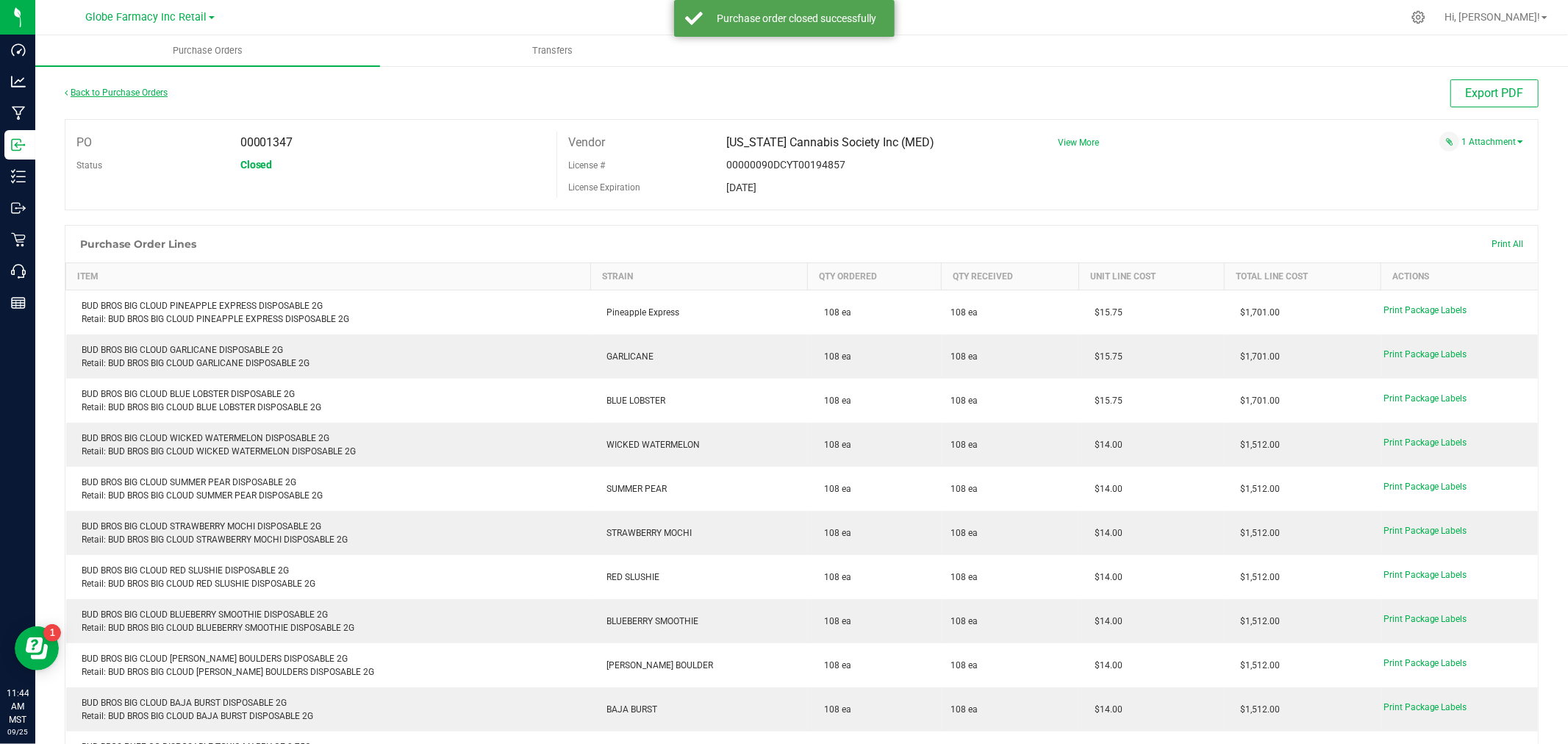
click at [116, 90] on link "Back to Purchase Orders" at bounding box center [116, 93] width 103 height 11
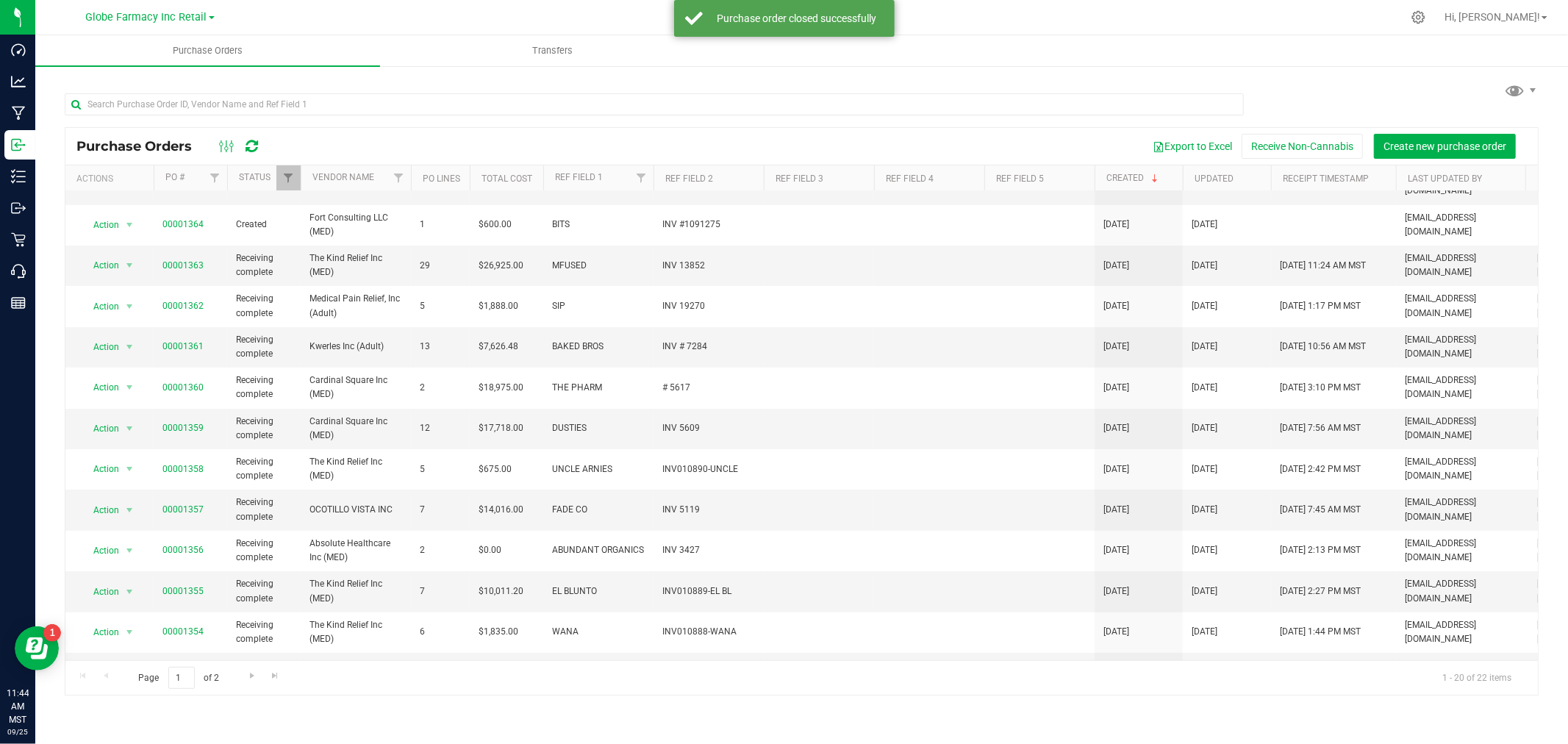
scroll to position [356, 0]
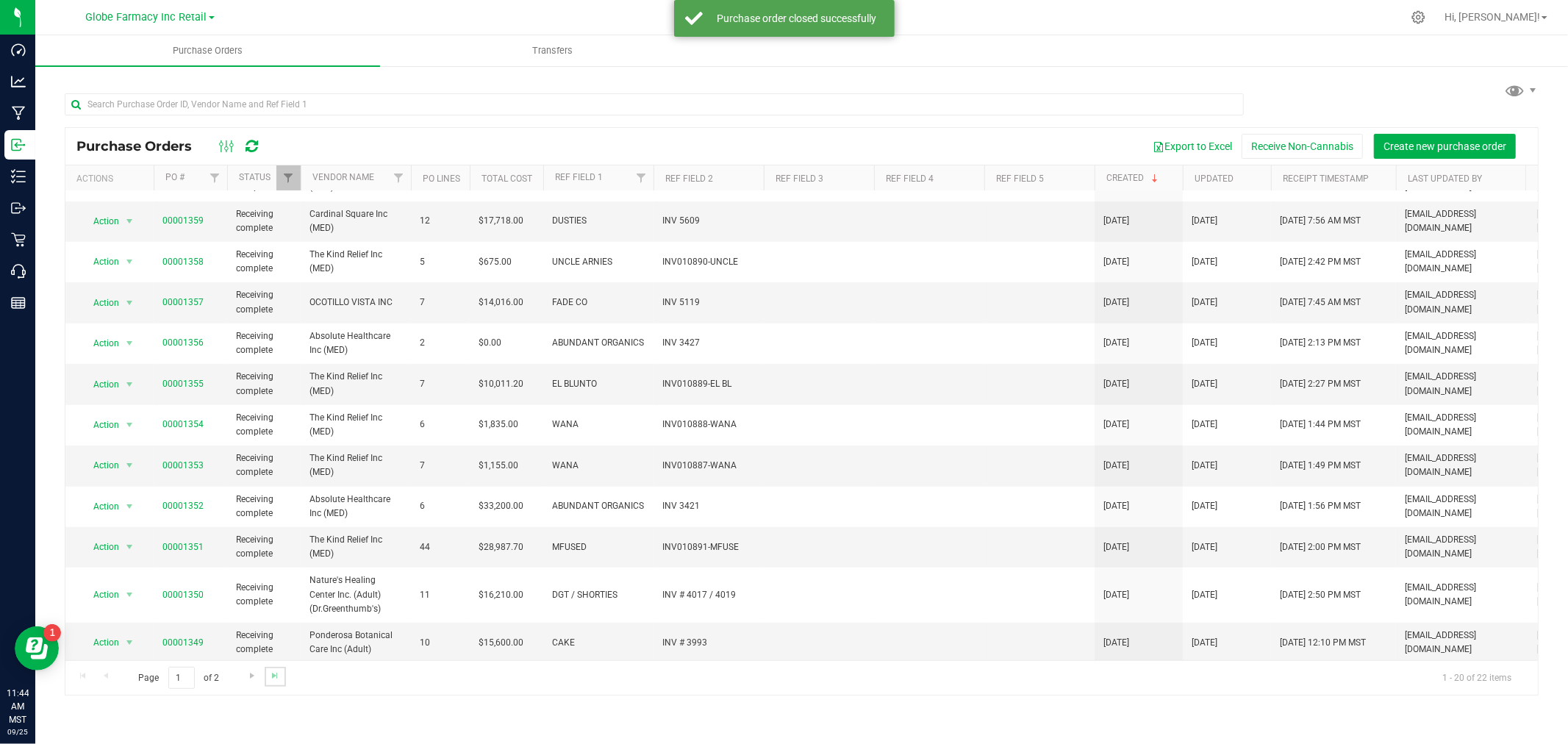
click at [274, 682] on link "Go to the last page" at bounding box center [275, 676] width 21 height 20
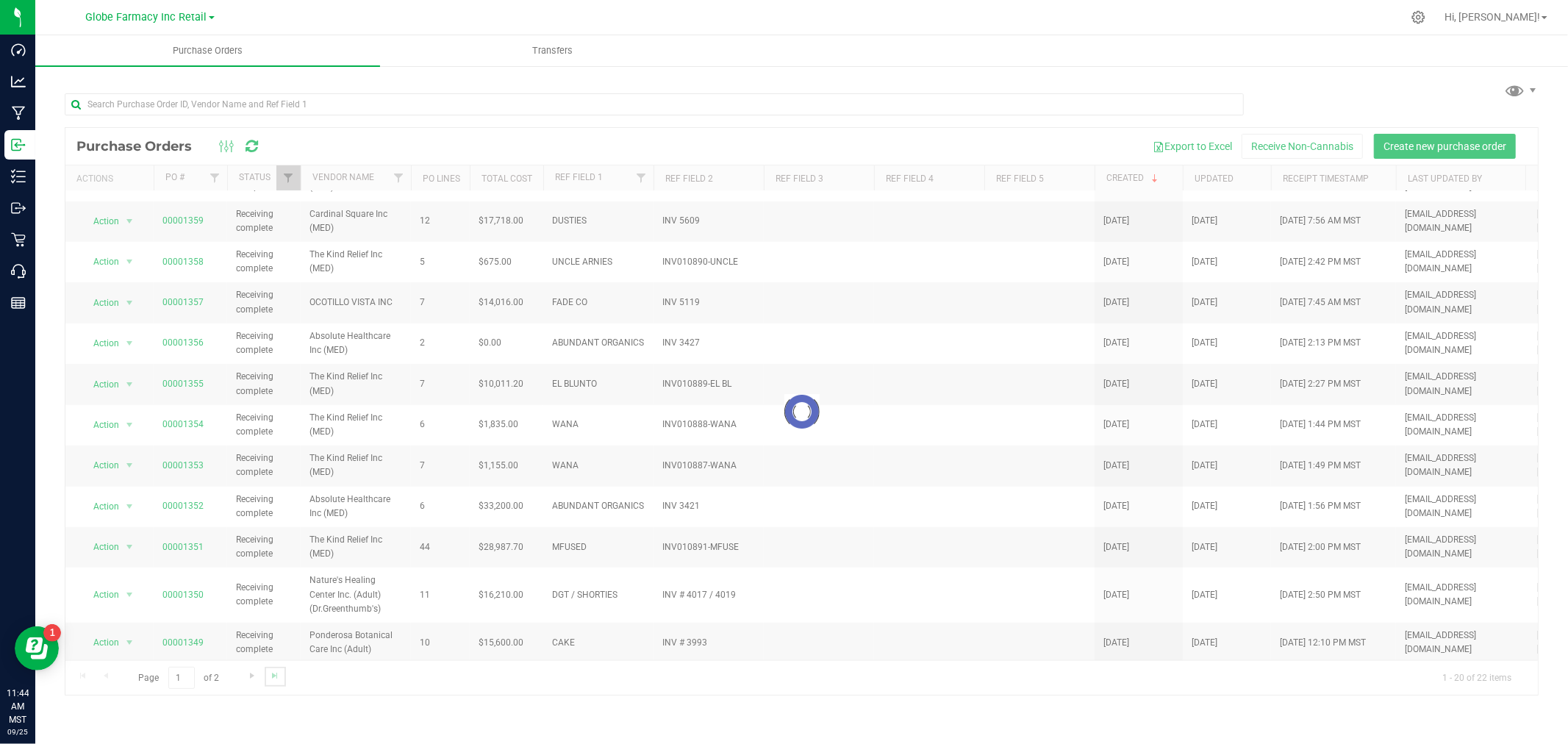
scroll to position [0, 0]
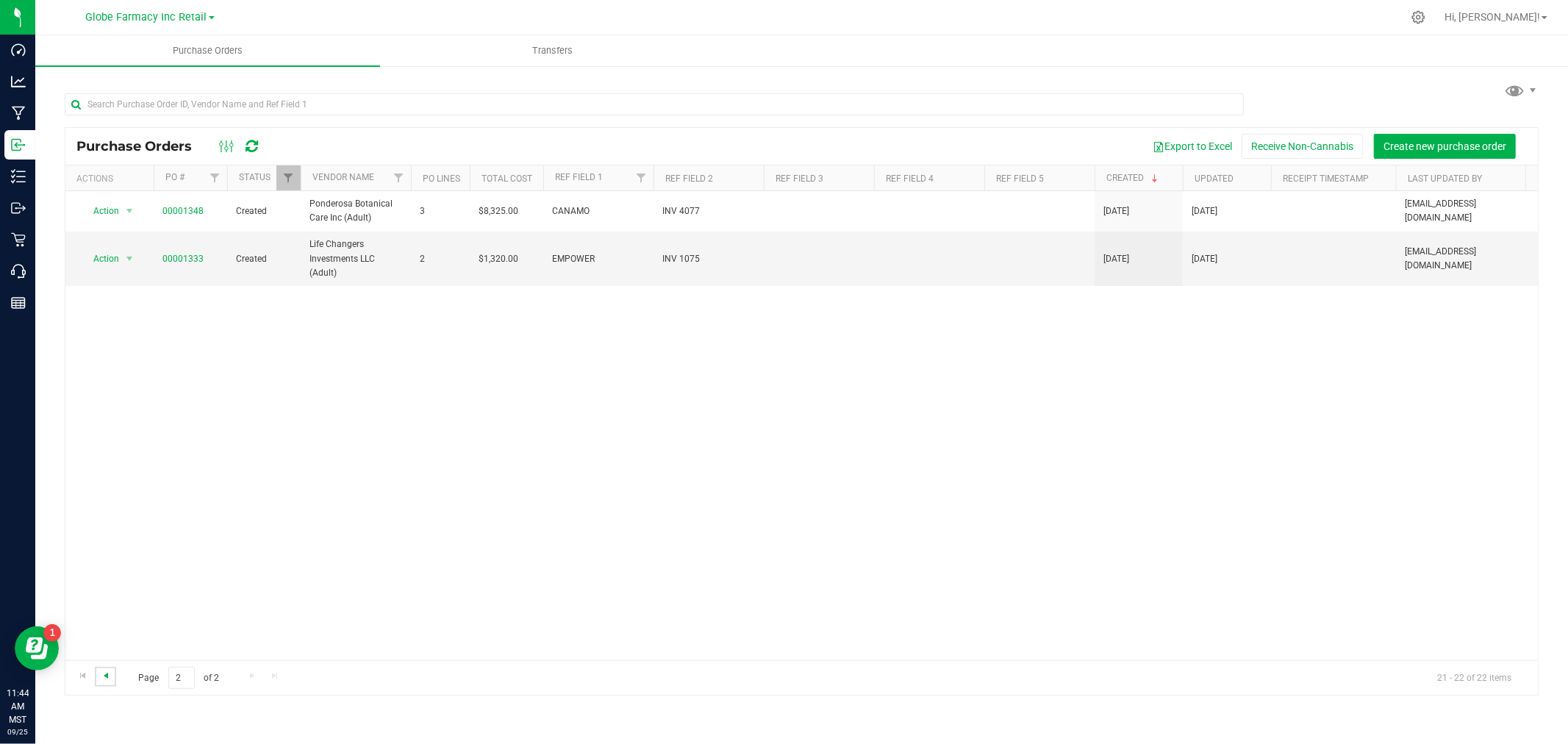
click at [110, 675] on span "Go to the previous page" at bounding box center [105, 675] width 11 height 11
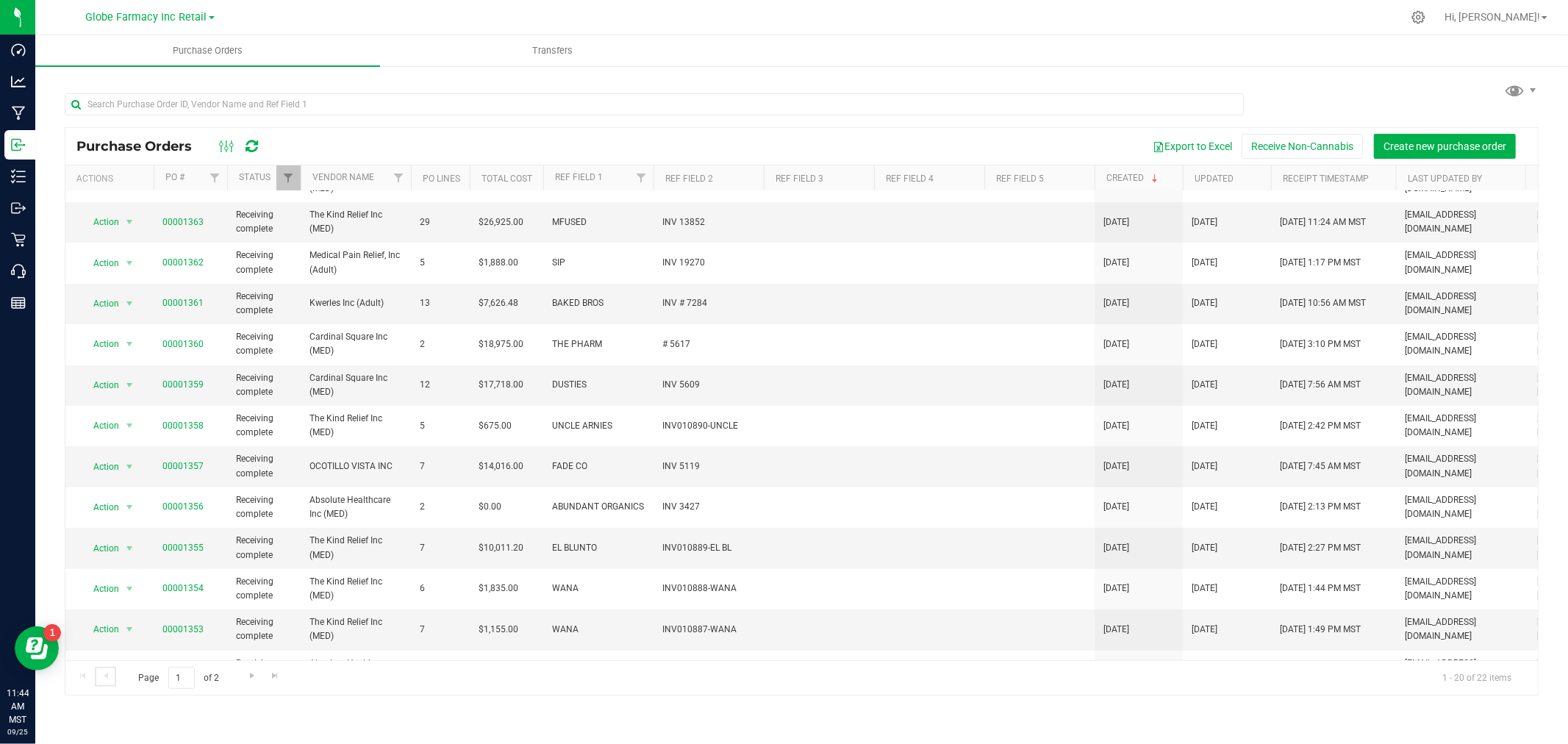
scroll to position [356, 0]
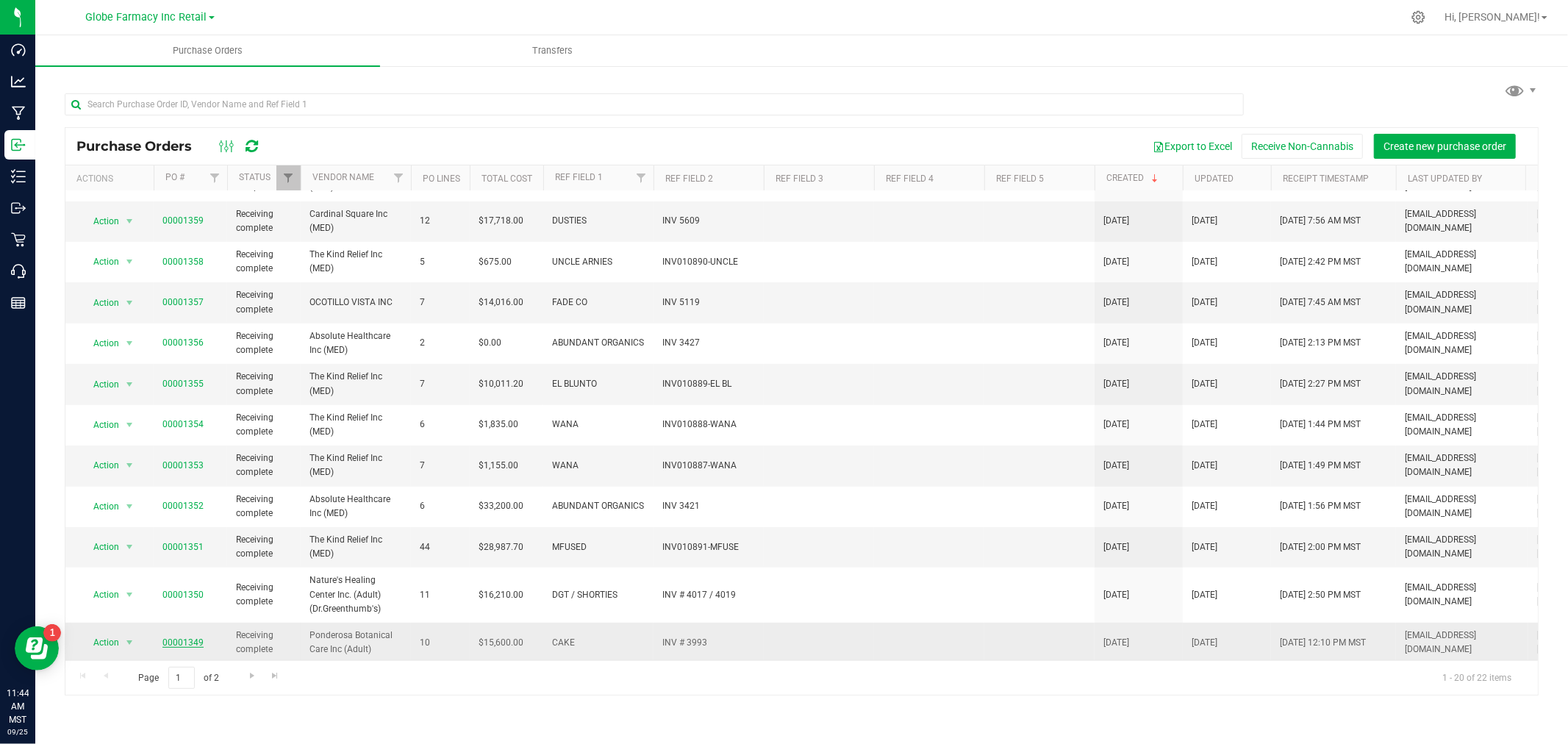
click at [191, 637] on link "00001349" at bounding box center [183, 643] width 41 height 11
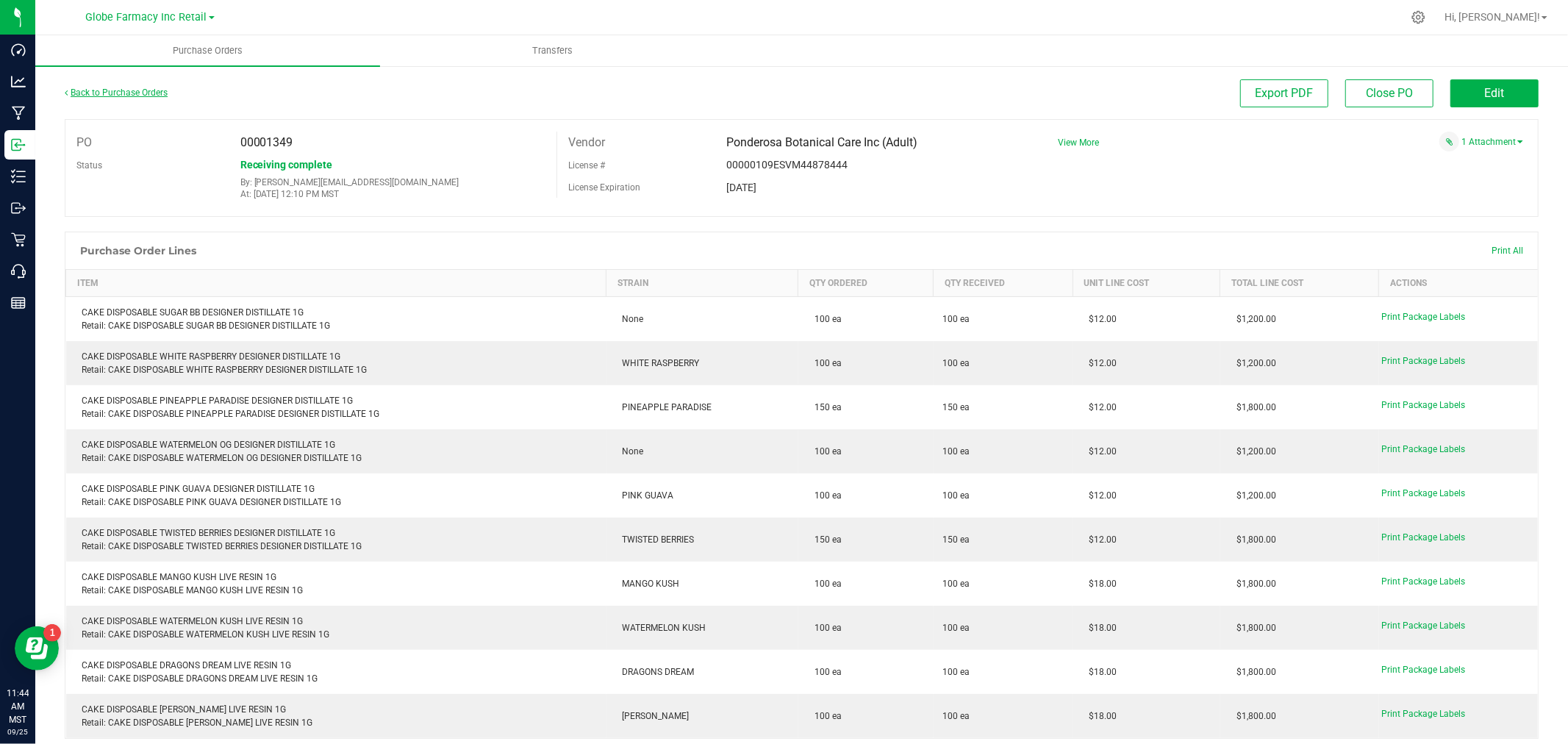
click at [79, 92] on link "Back to Purchase Orders" at bounding box center [116, 93] width 103 height 11
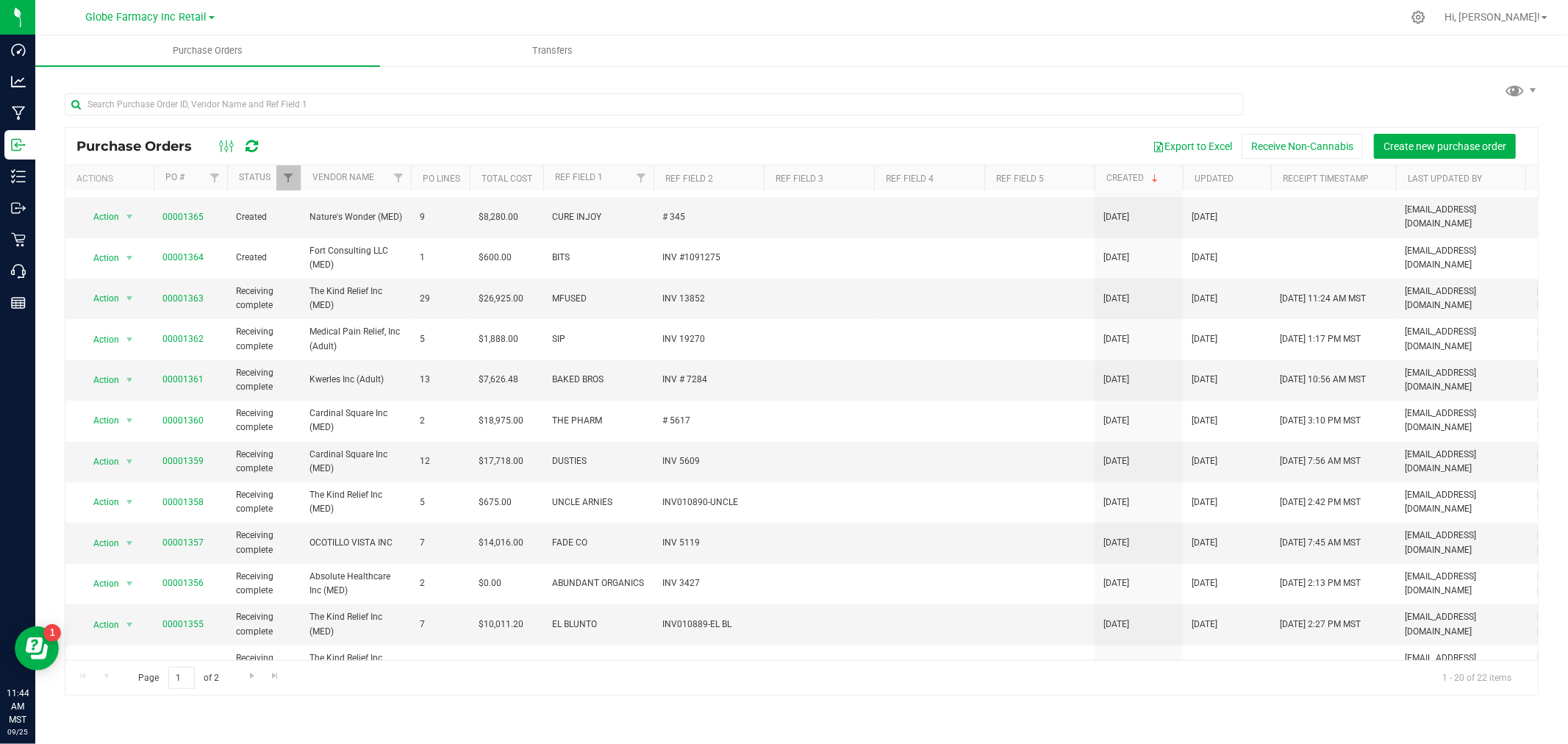
scroll to position [356, 0]
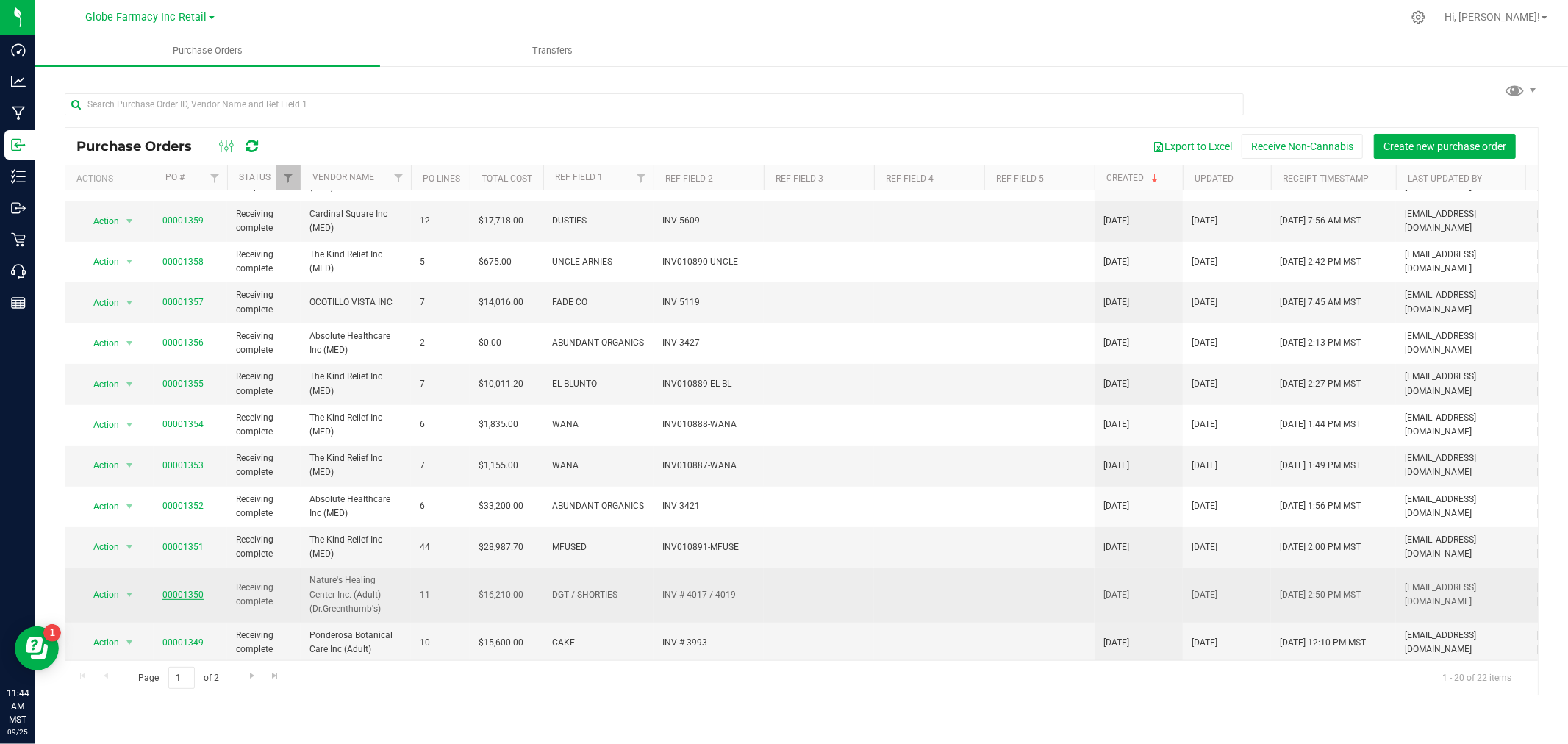
click at [179, 589] on link "00001350" at bounding box center [183, 595] width 41 height 11
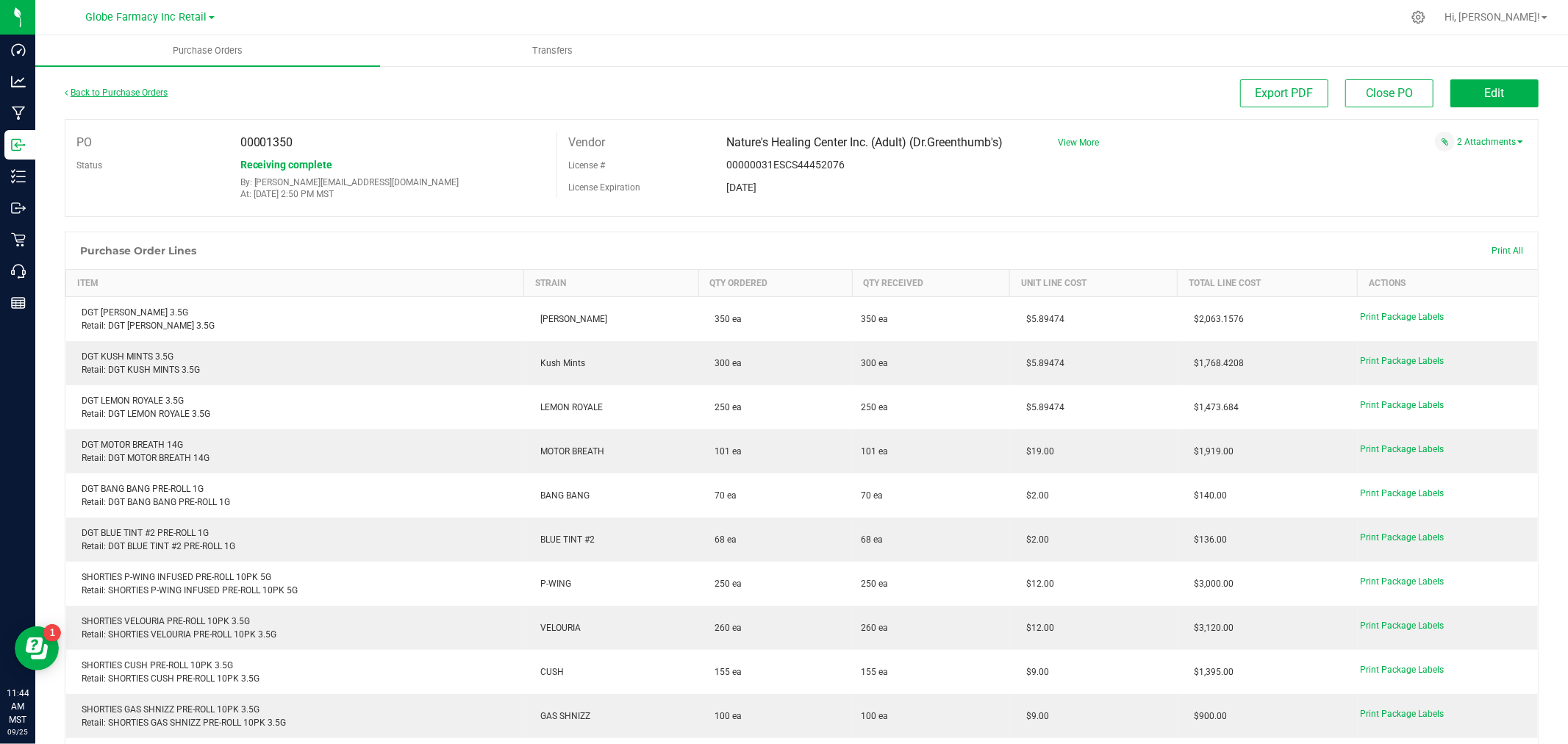
click at [103, 91] on link "Back to Purchase Orders" at bounding box center [116, 93] width 103 height 11
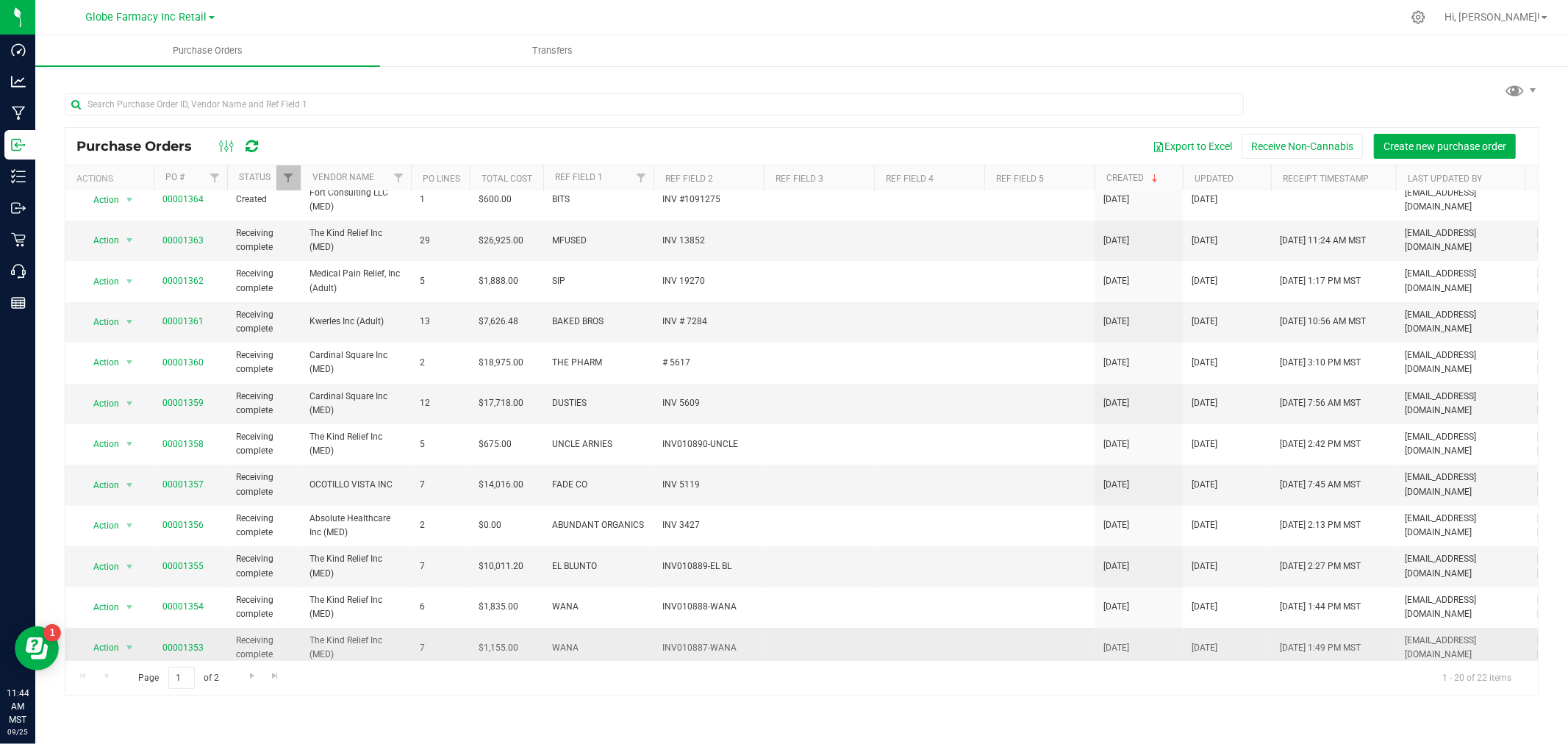
scroll to position [356, 0]
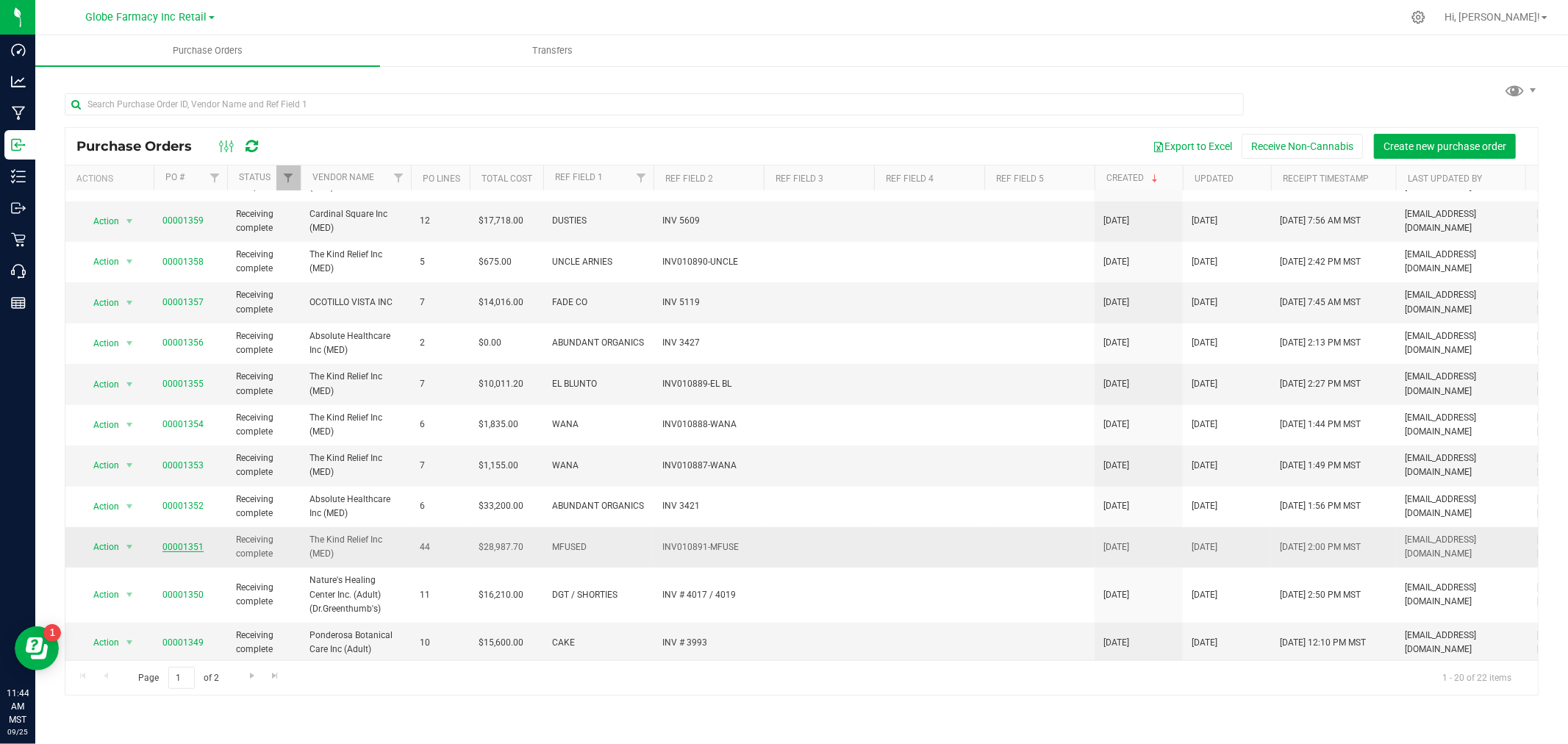
click at [181, 541] on link "00001351" at bounding box center [183, 547] width 41 height 11
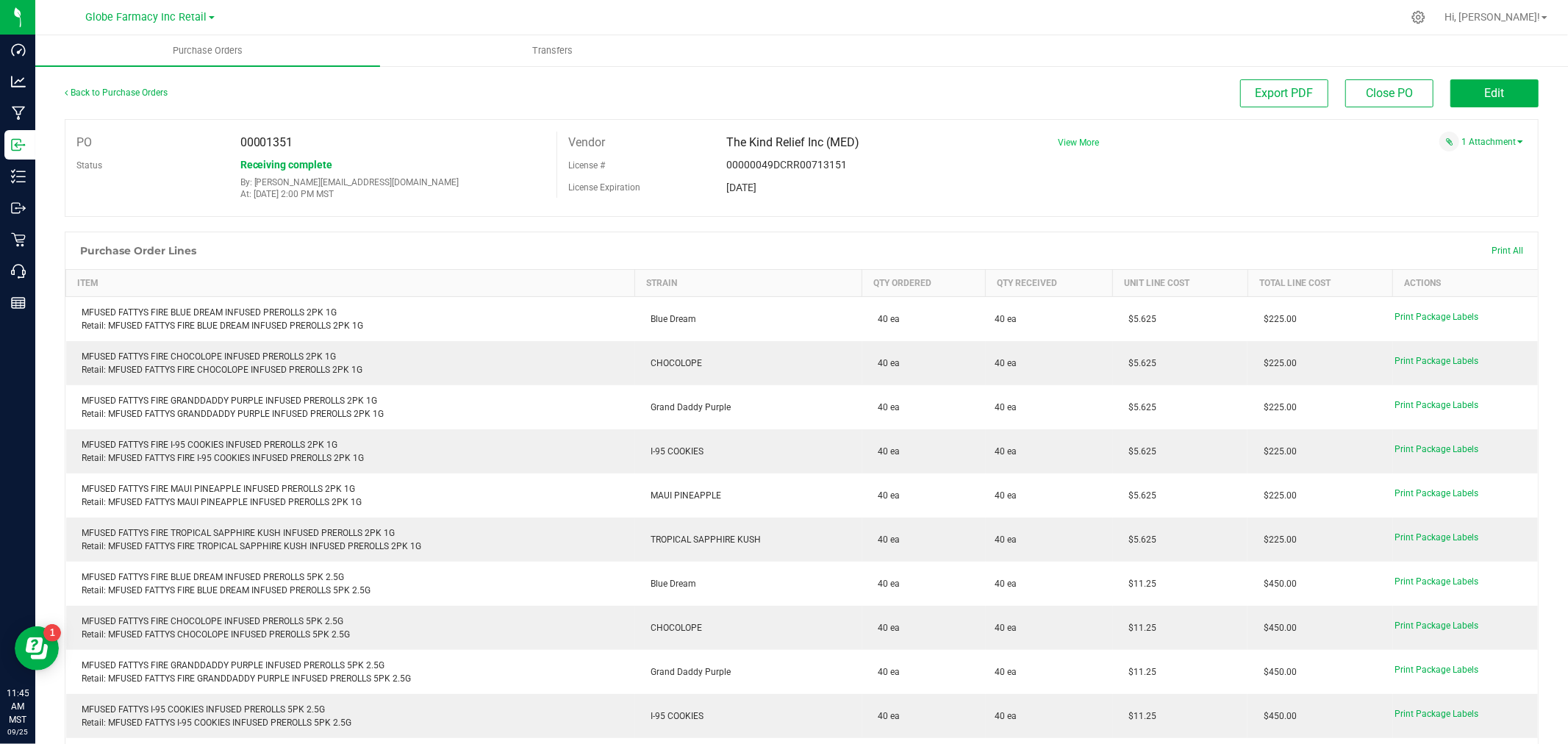
click at [1066, 143] on span "View More" at bounding box center [1079, 142] width 41 height 11
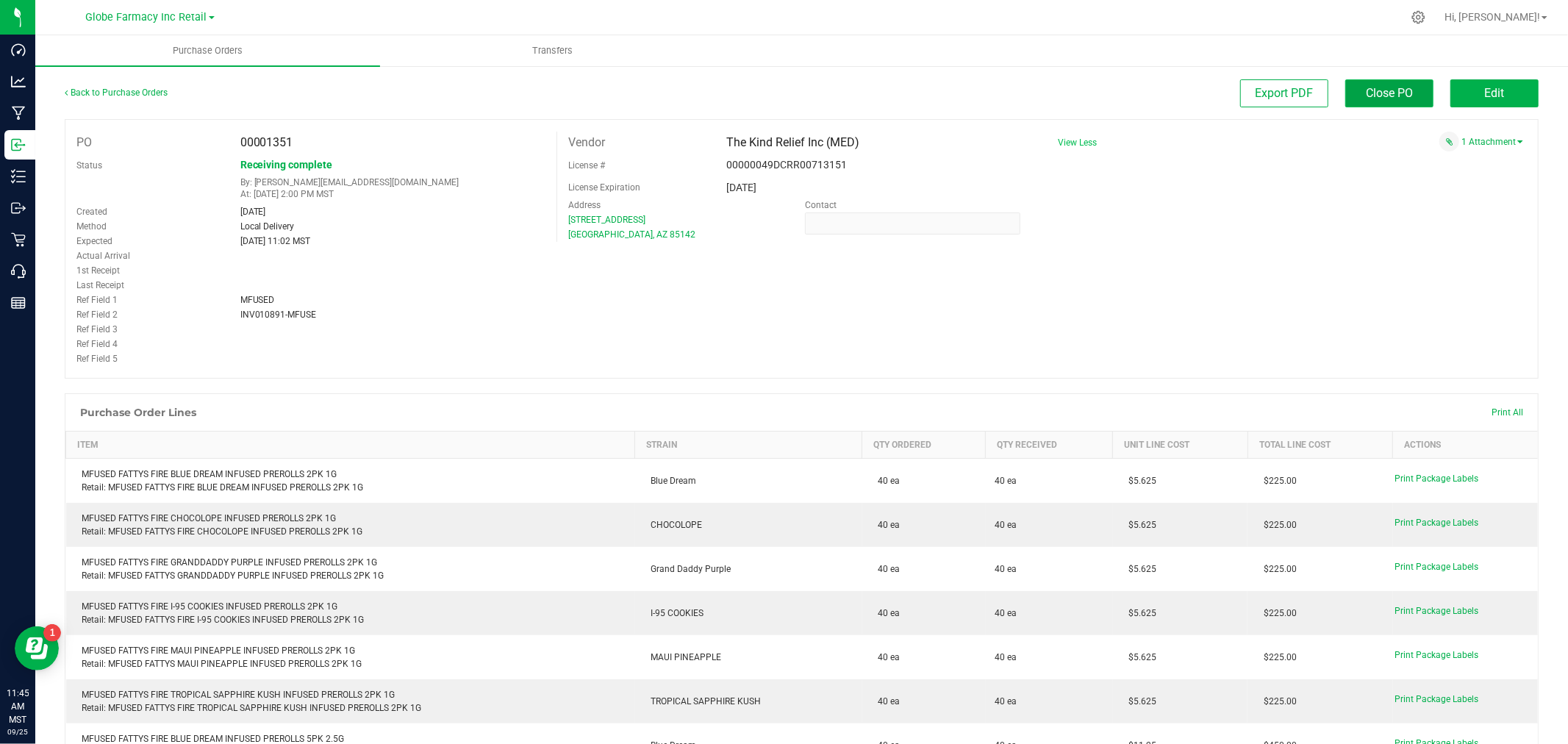
click at [1366, 97] on span "Close PO" at bounding box center [1390, 93] width 47 height 14
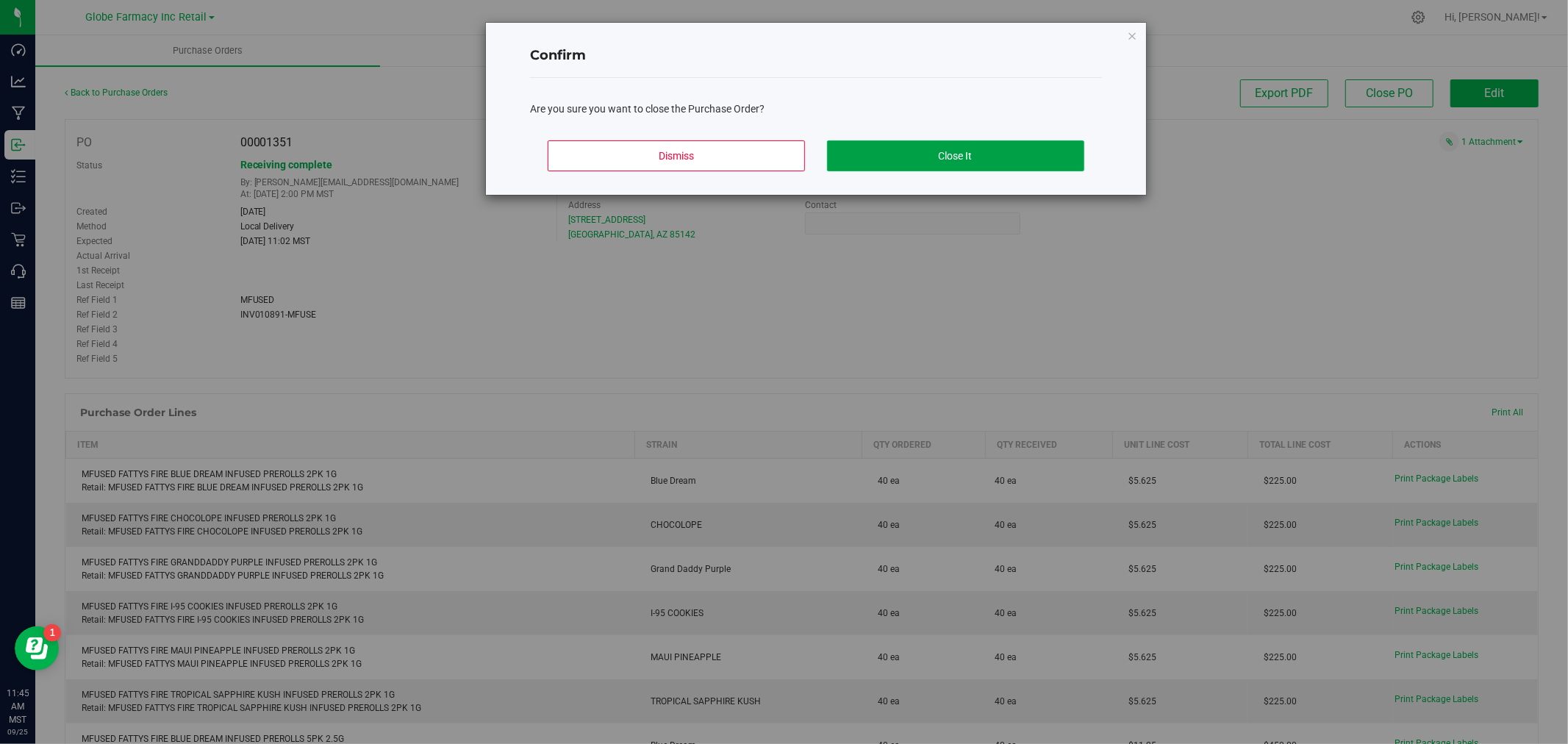
click at [1001, 156] on button "Close It" at bounding box center [956, 155] width 258 height 31
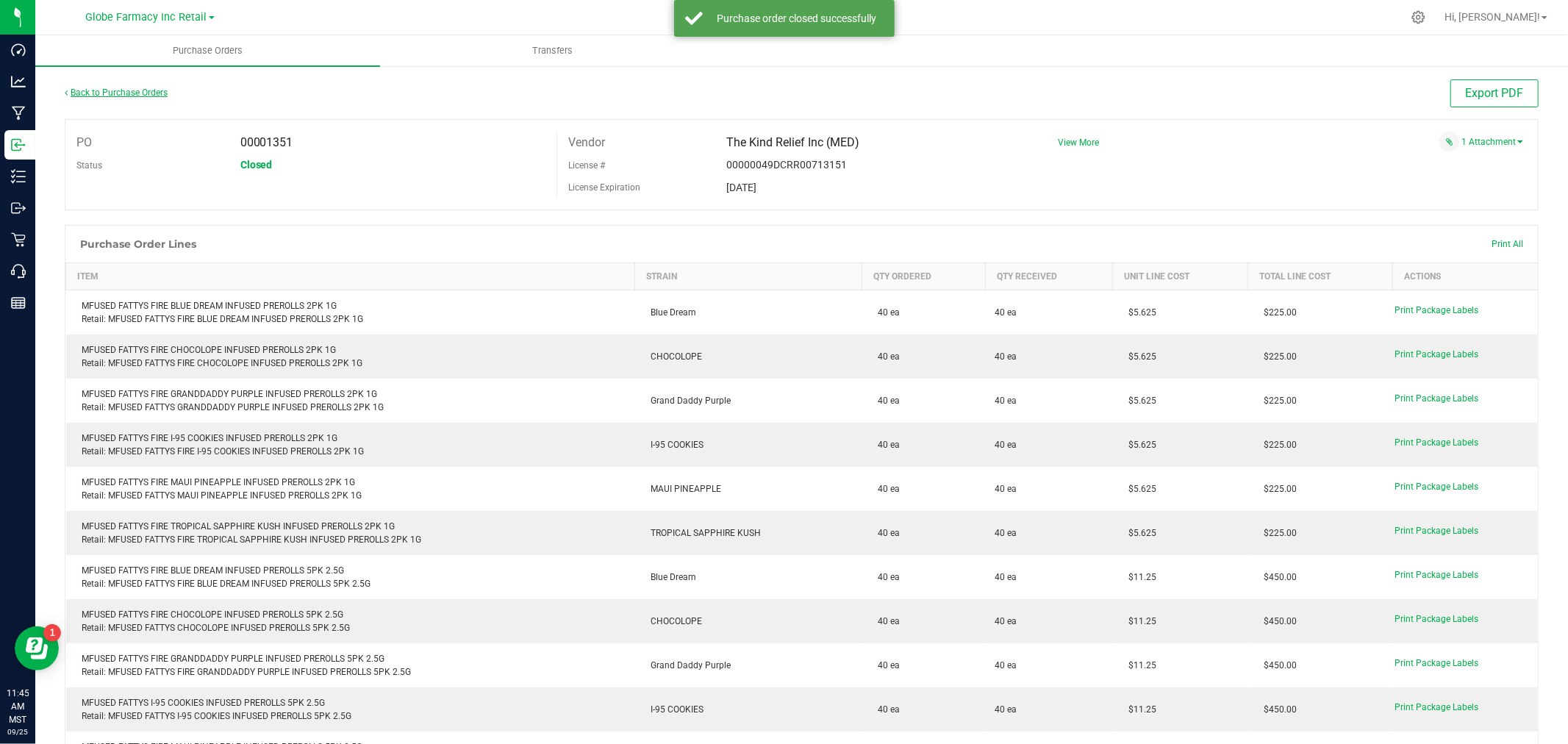
click at [117, 88] on link "Back to Purchase Orders" at bounding box center [116, 93] width 103 height 11
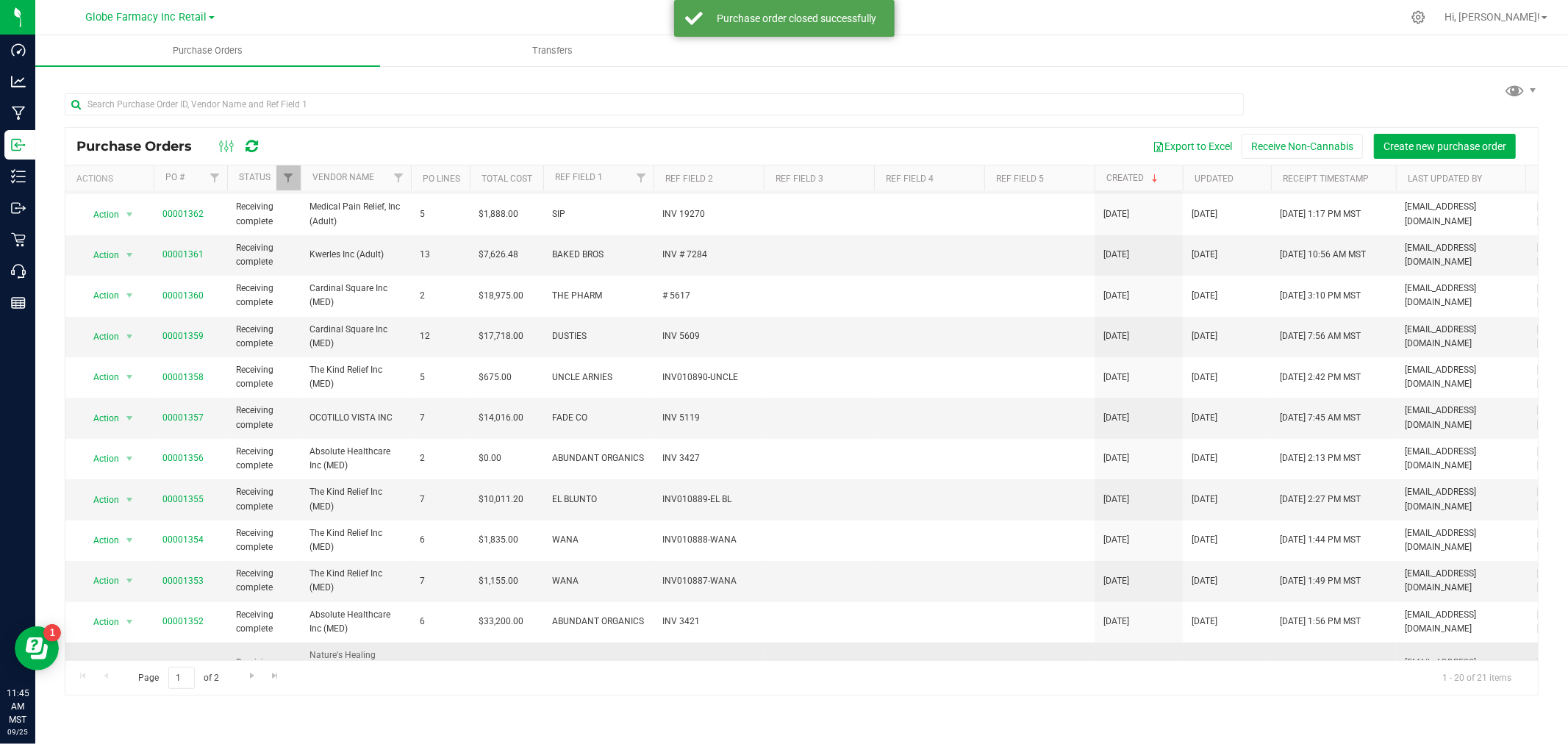
scroll to position [356, 0]
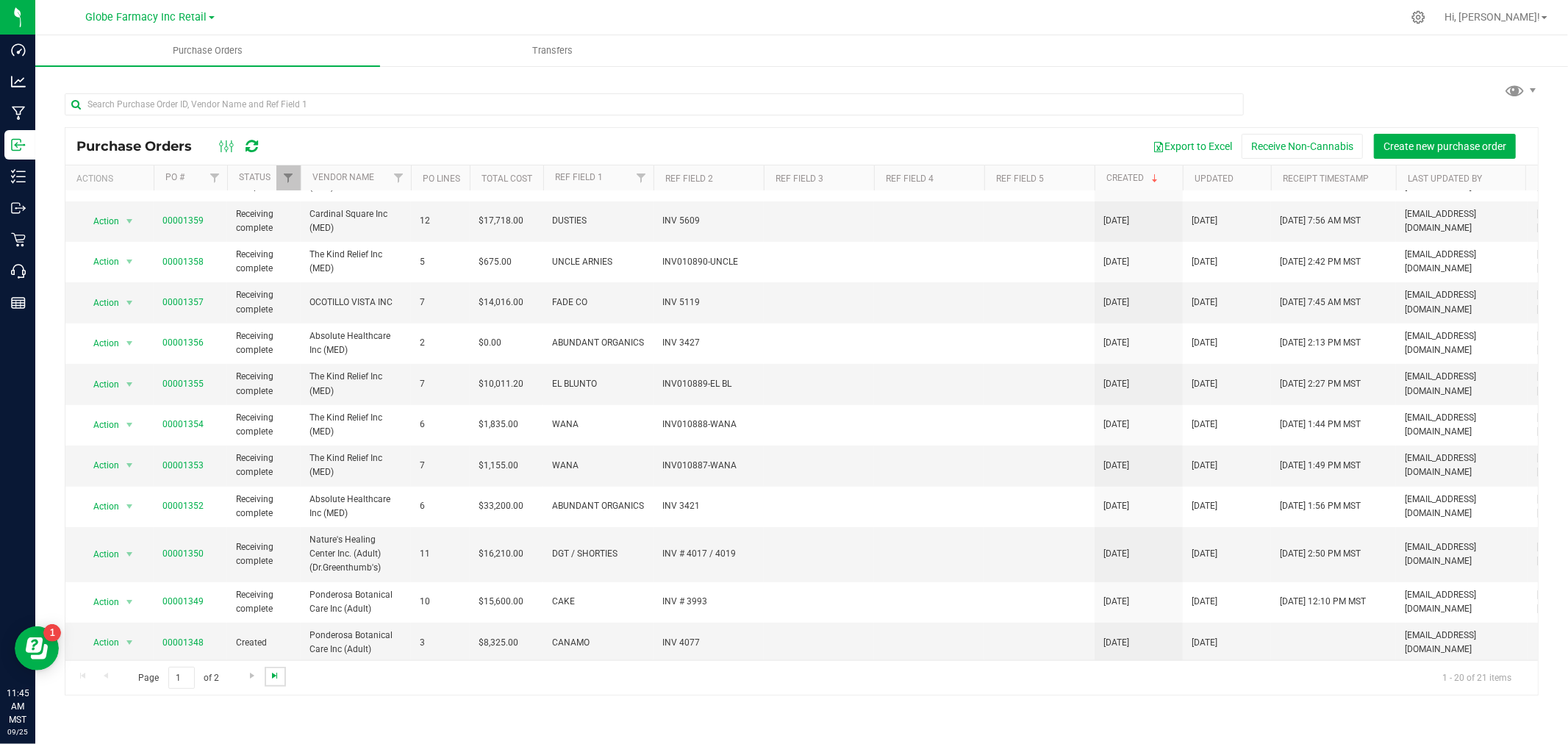
click at [269, 674] on span "Go to the last page" at bounding box center [274, 675] width 11 height 11
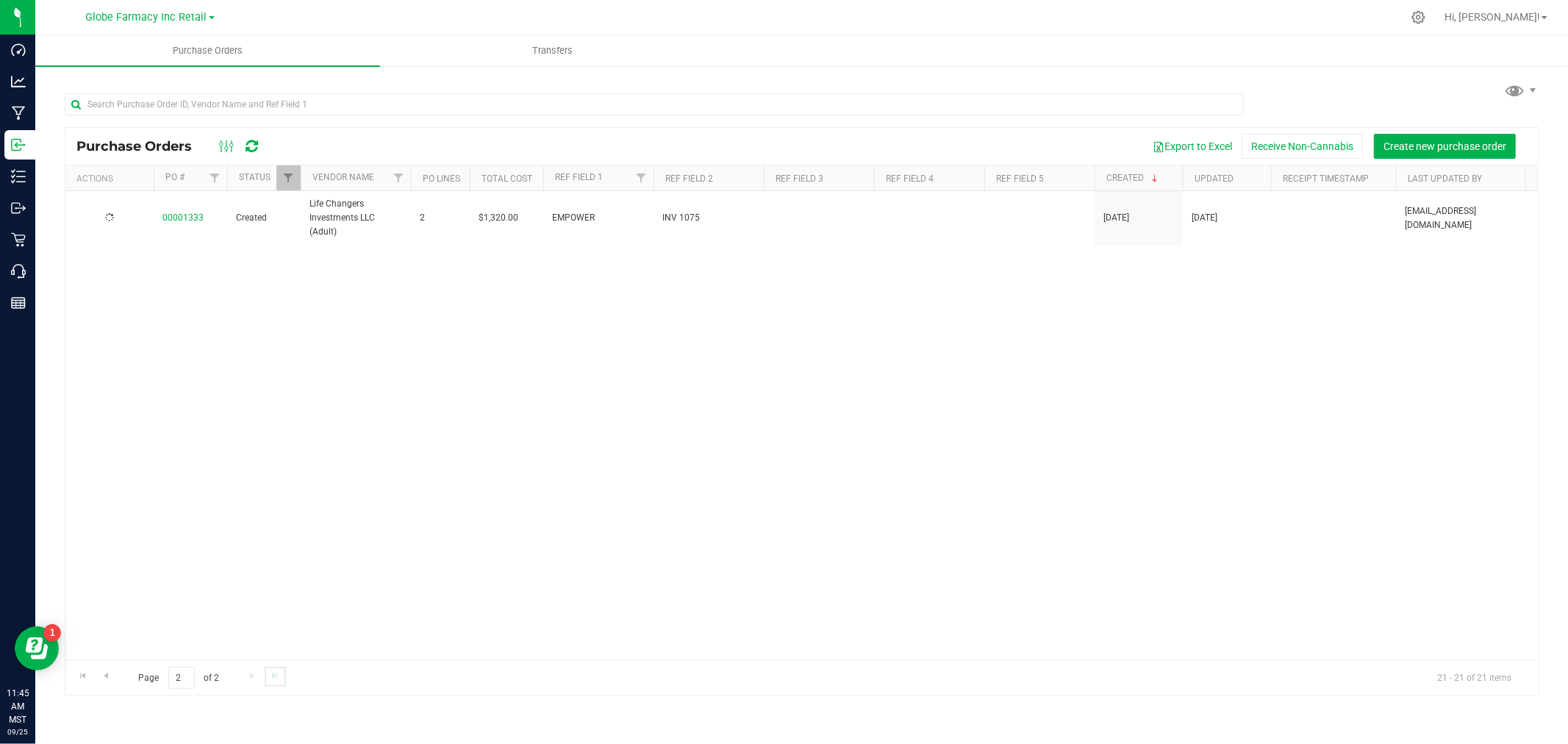
scroll to position [0, 0]
click at [104, 679] on span "Go to the previous page" at bounding box center [105, 675] width 11 height 11
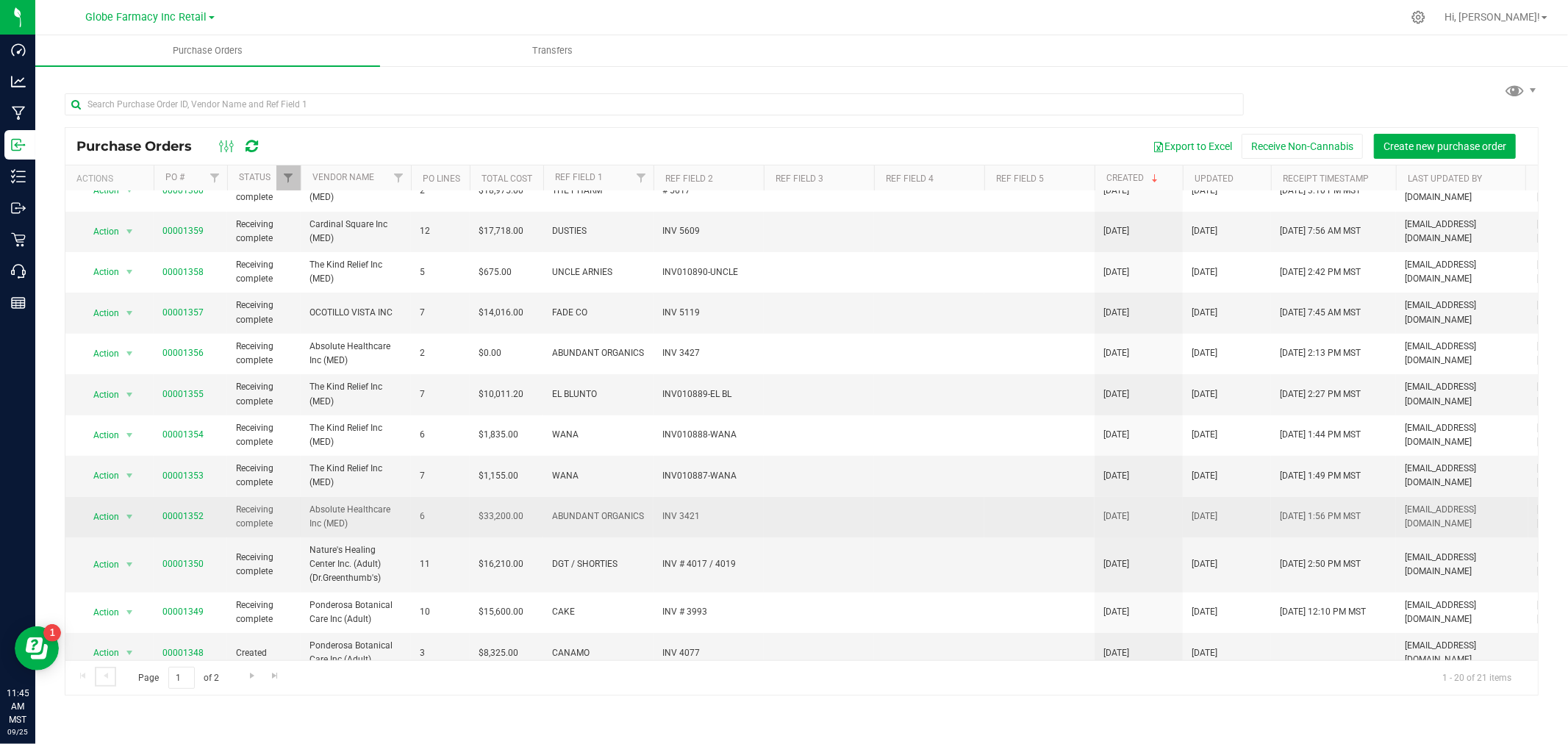
scroll to position [356, 0]
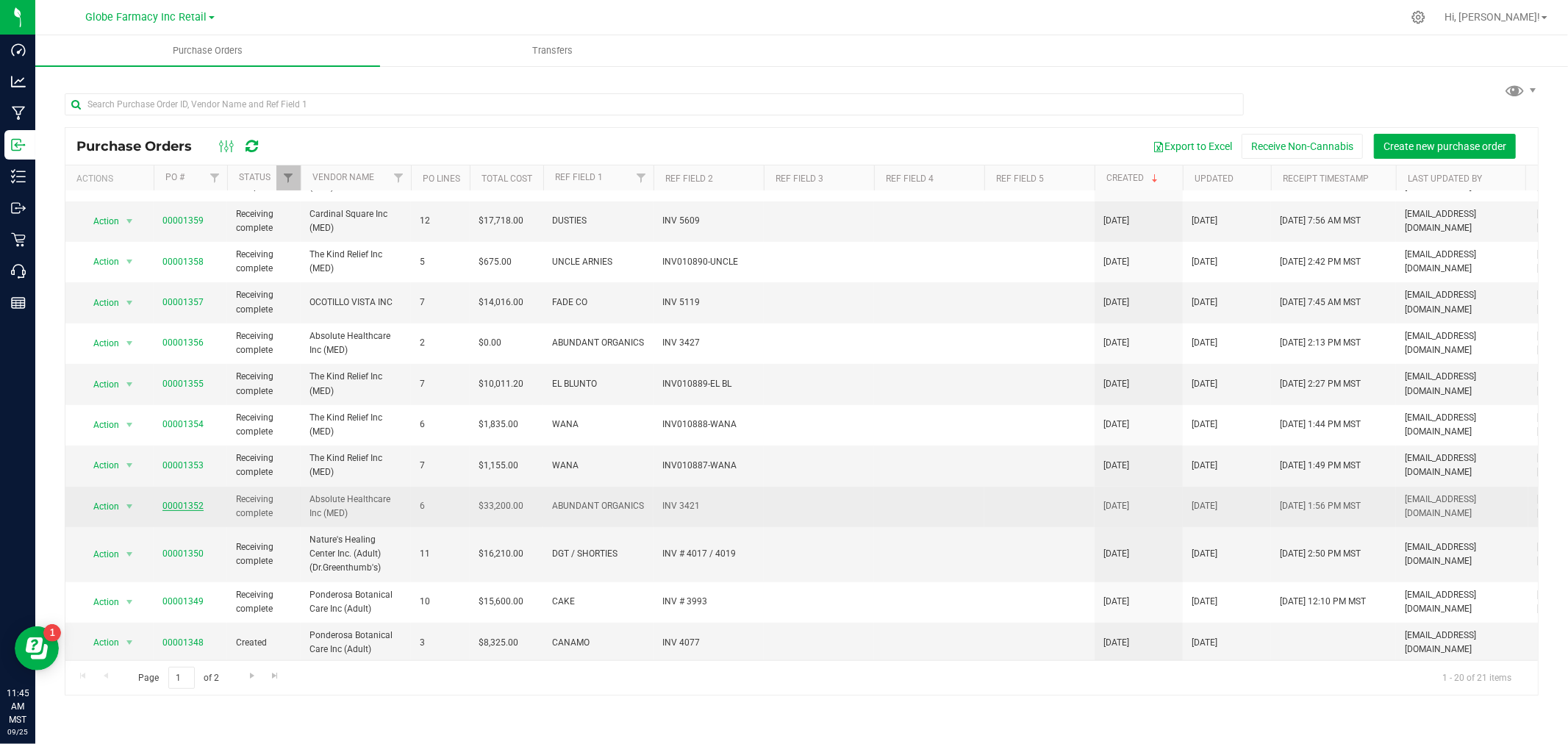
click at [177, 500] on link "00001352" at bounding box center [183, 506] width 41 height 11
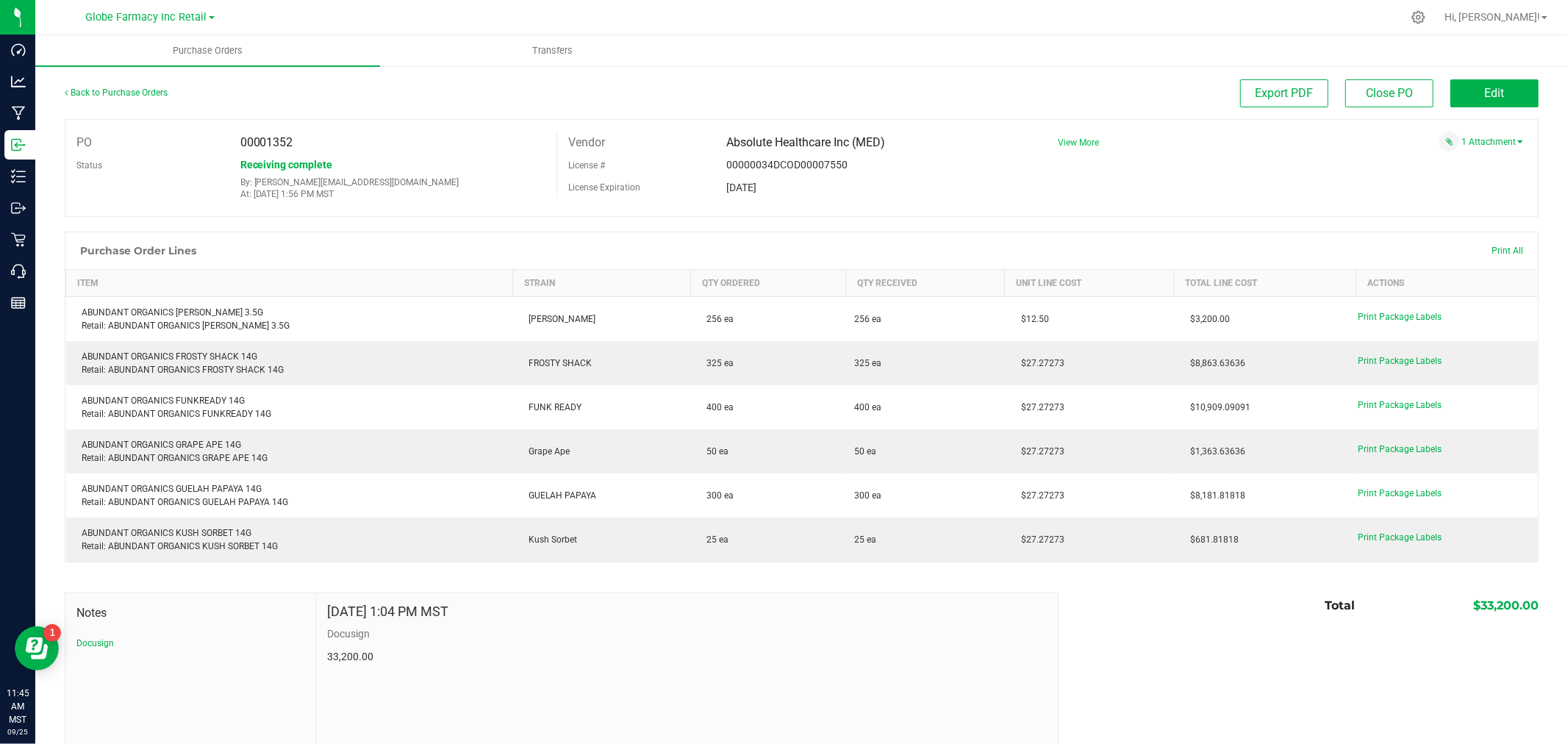
click at [1075, 139] on span "View More" at bounding box center [1079, 142] width 41 height 11
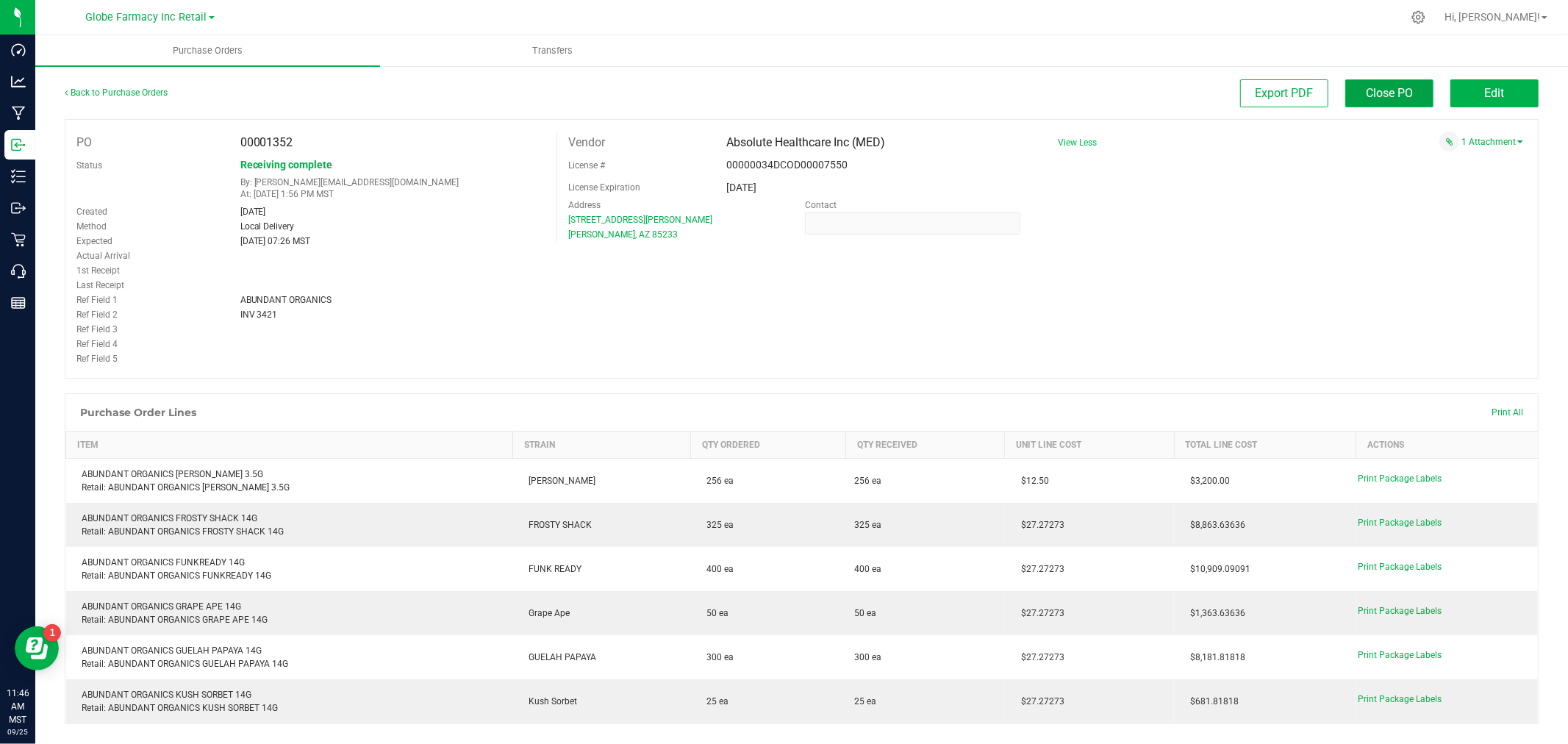
click at [1380, 94] on span "Close PO" at bounding box center [1390, 93] width 47 height 14
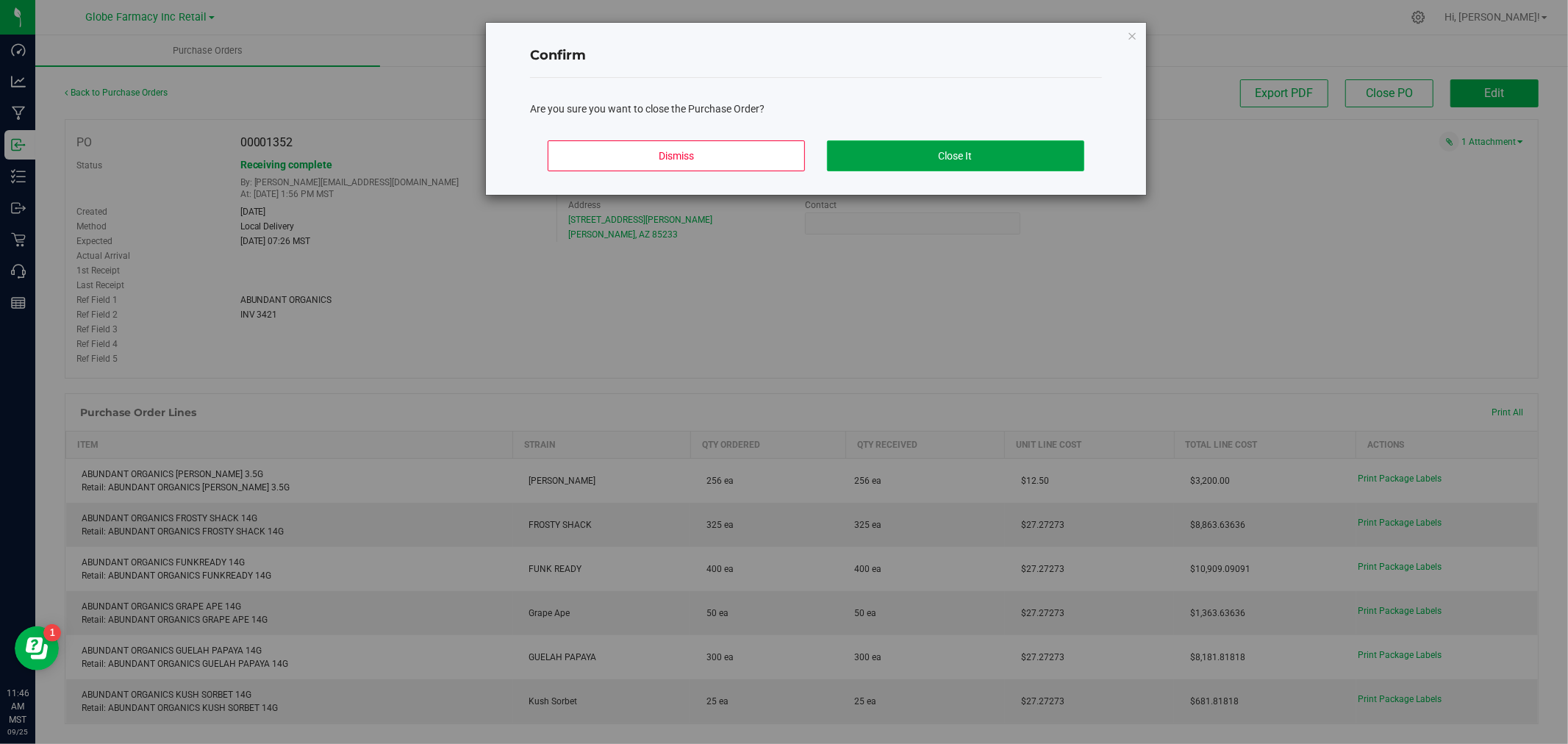
click at [981, 153] on button "Close It" at bounding box center [956, 155] width 258 height 31
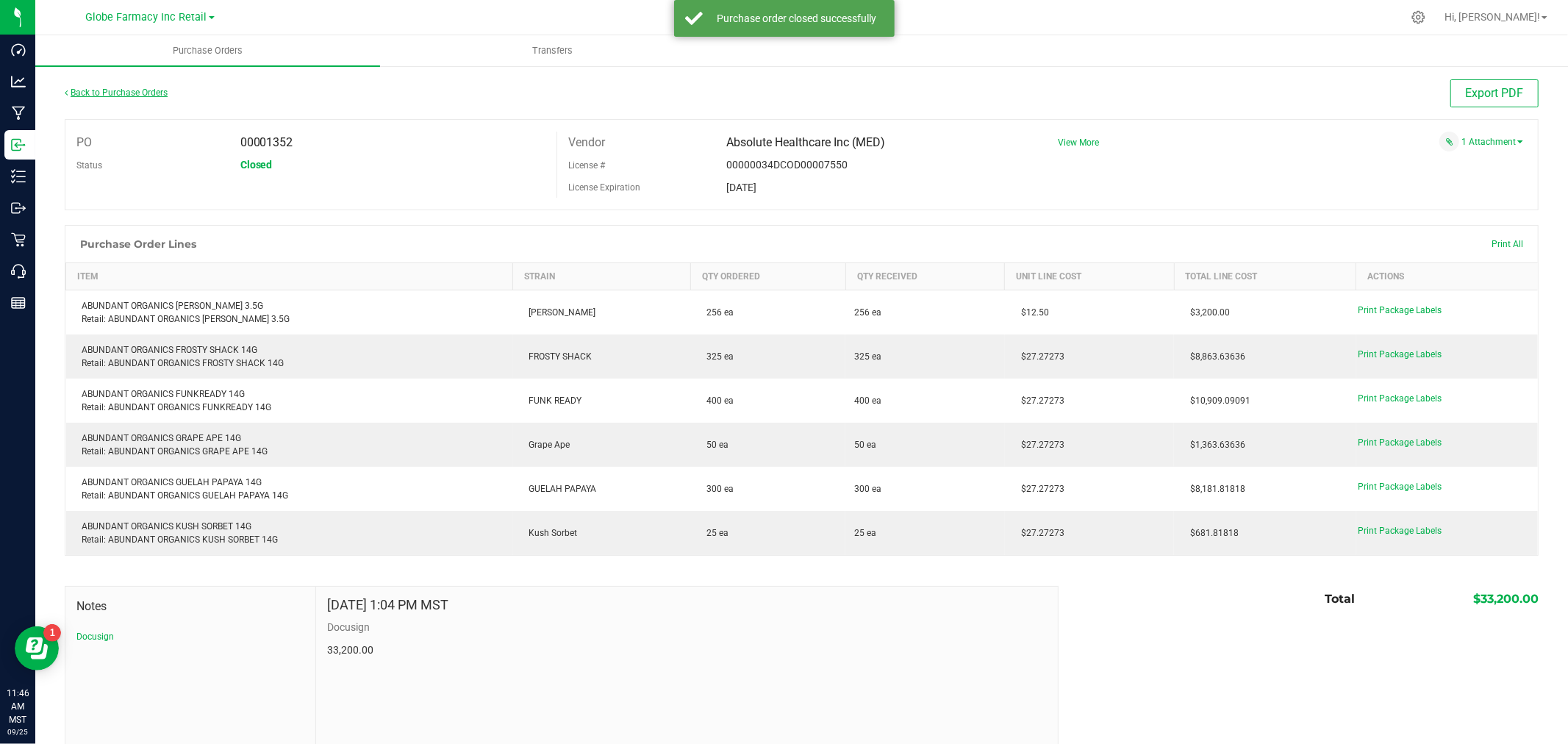
click at [116, 88] on link "Back to Purchase Orders" at bounding box center [116, 93] width 103 height 11
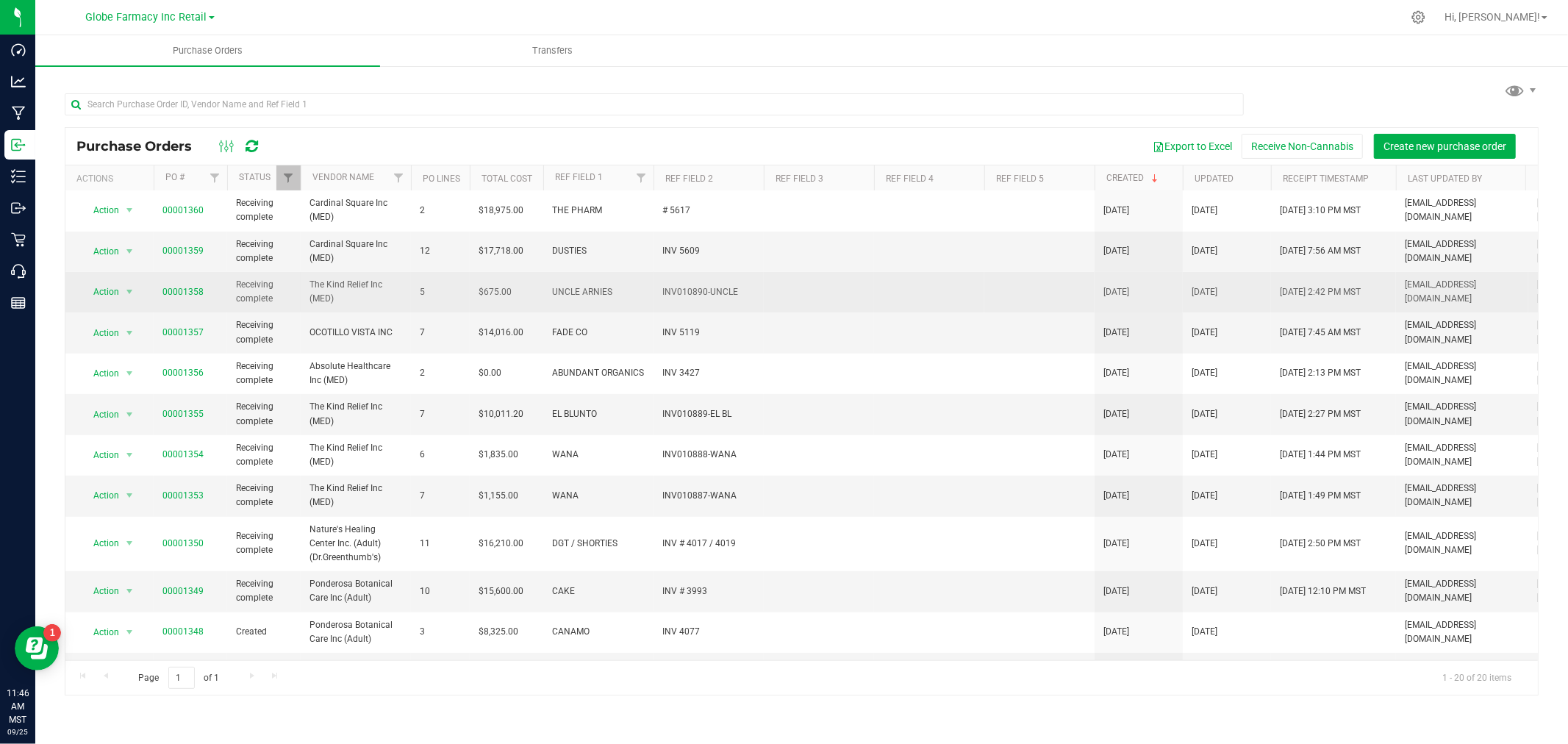
scroll to position [371, 0]
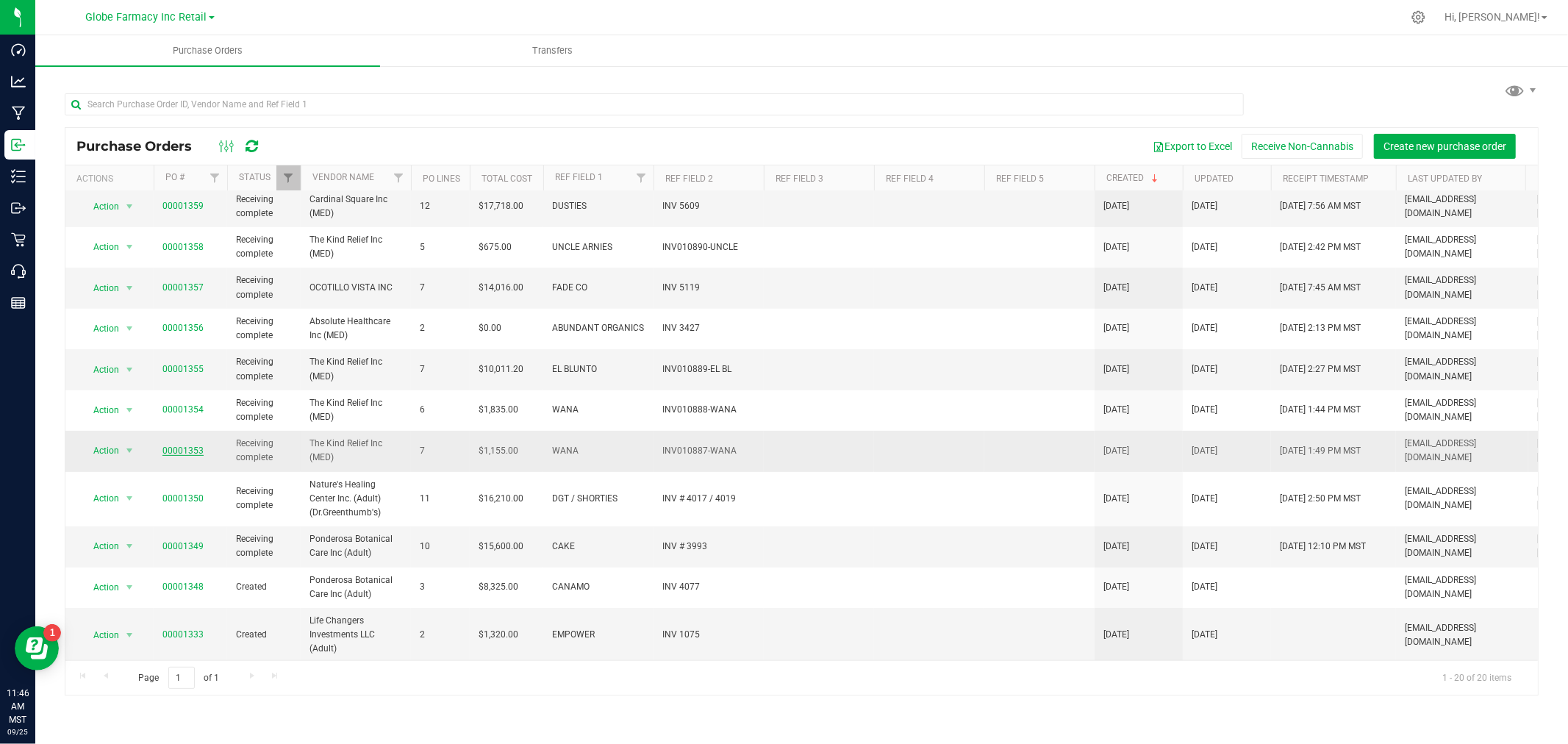
click at [192, 445] on link "00001353" at bounding box center [183, 451] width 41 height 11
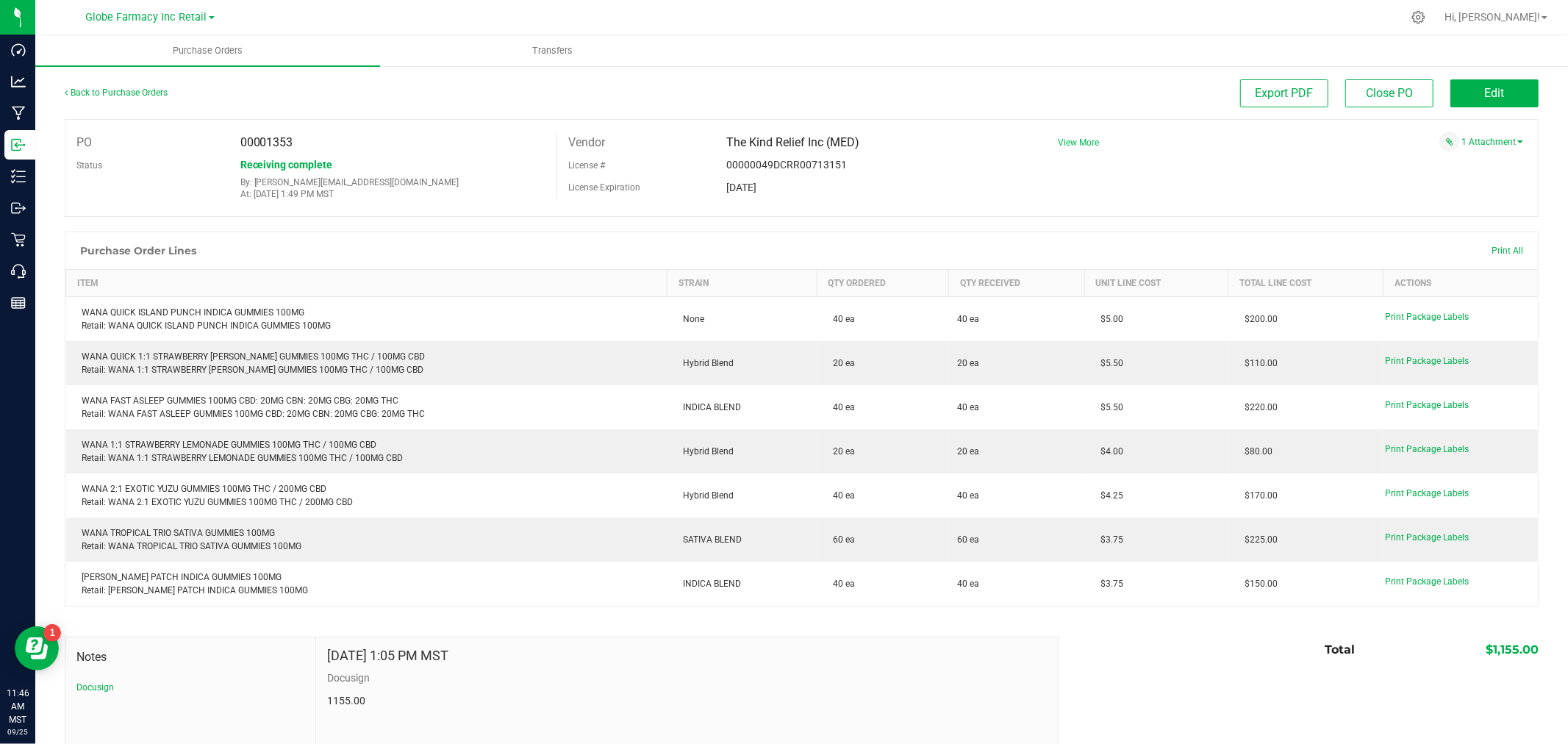
click at [1064, 145] on span "View More" at bounding box center [1079, 142] width 41 height 11
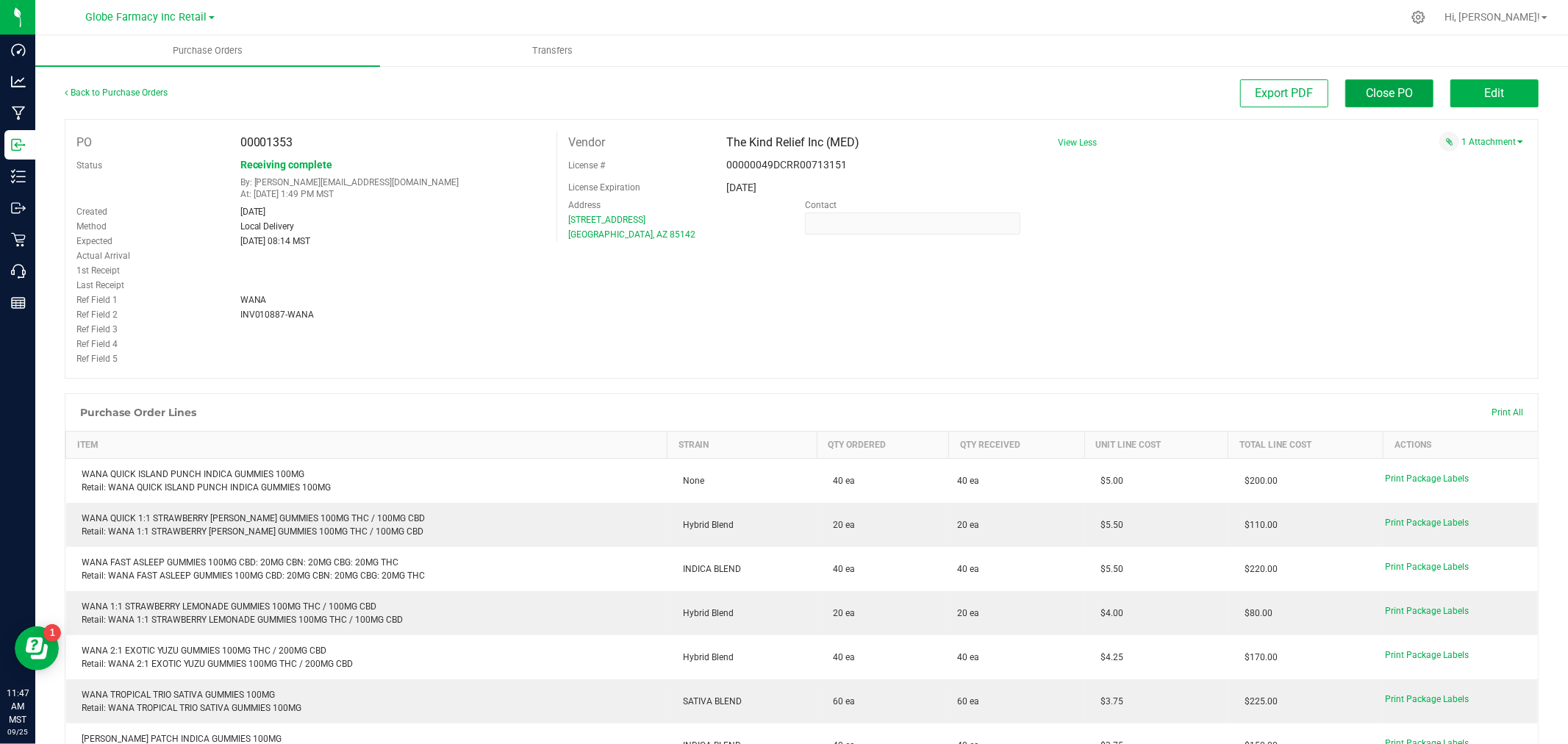
click at [1366, 97] on span "Close PO" at bounding box center [1390, 93] width 47 height 14
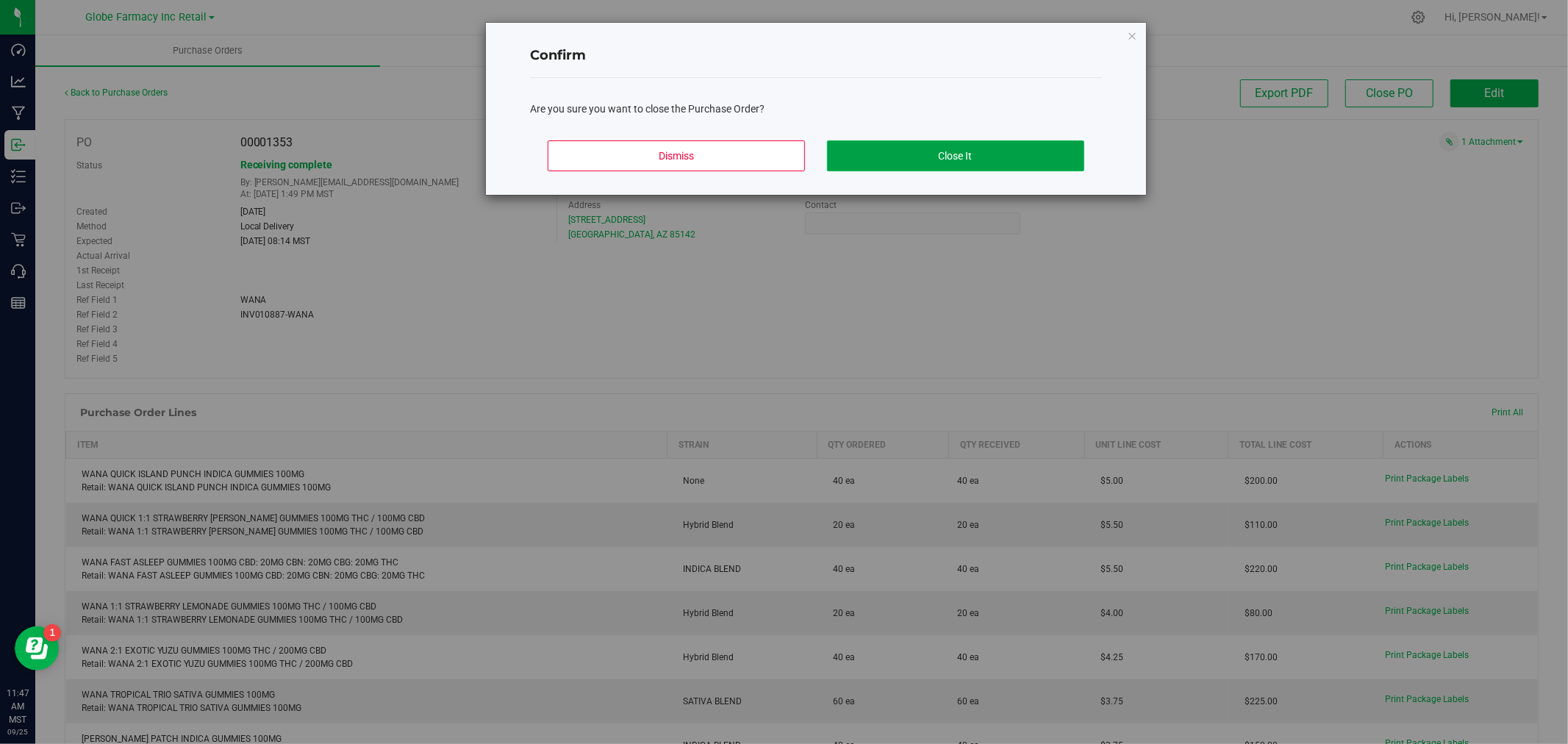
click at [901, 164] on button "Close It" at bounding box center [956, 155] width 258 height 31
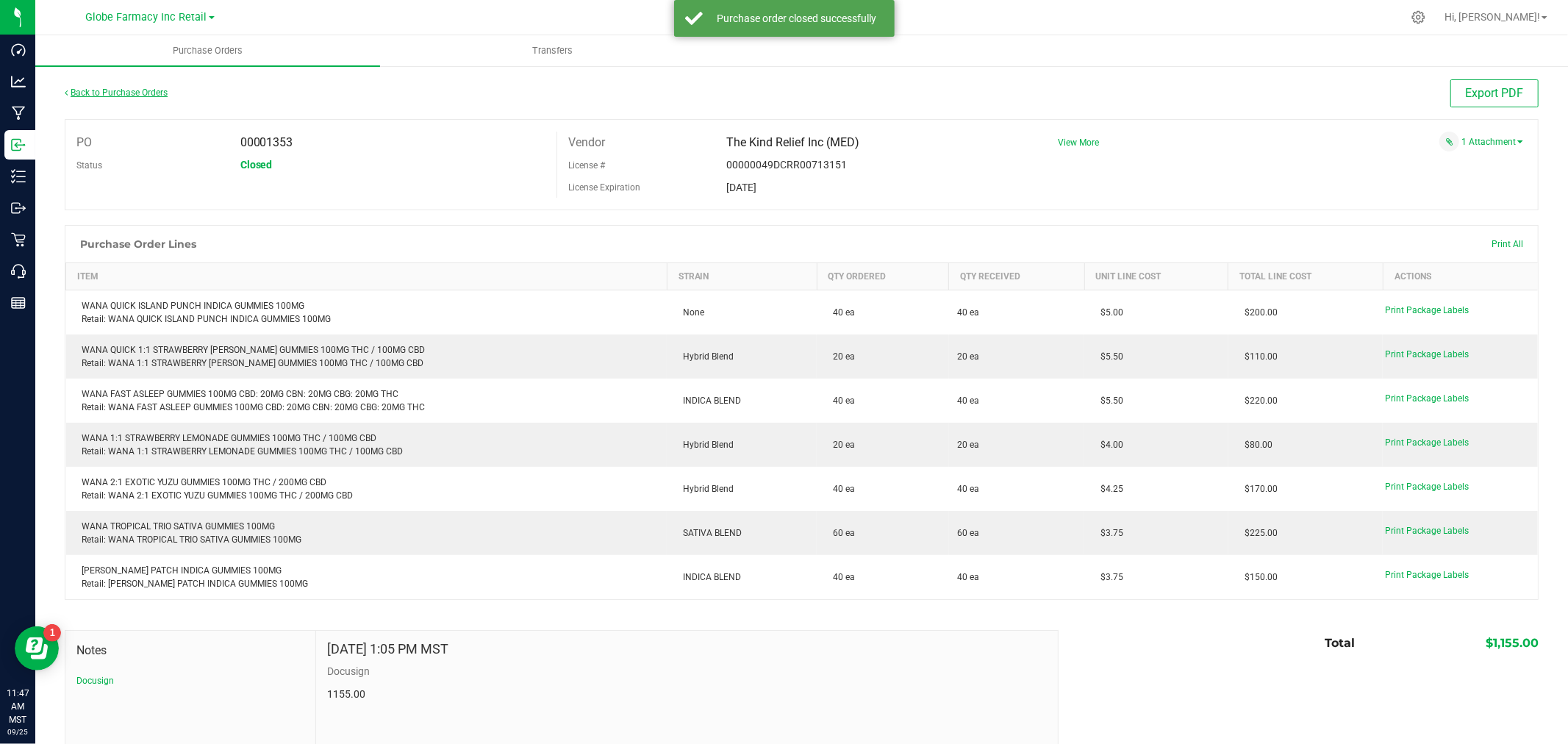
click at [122, 91] on link "Back to Purchase Orders" at bounding box center [116, 93] width 103 height 11
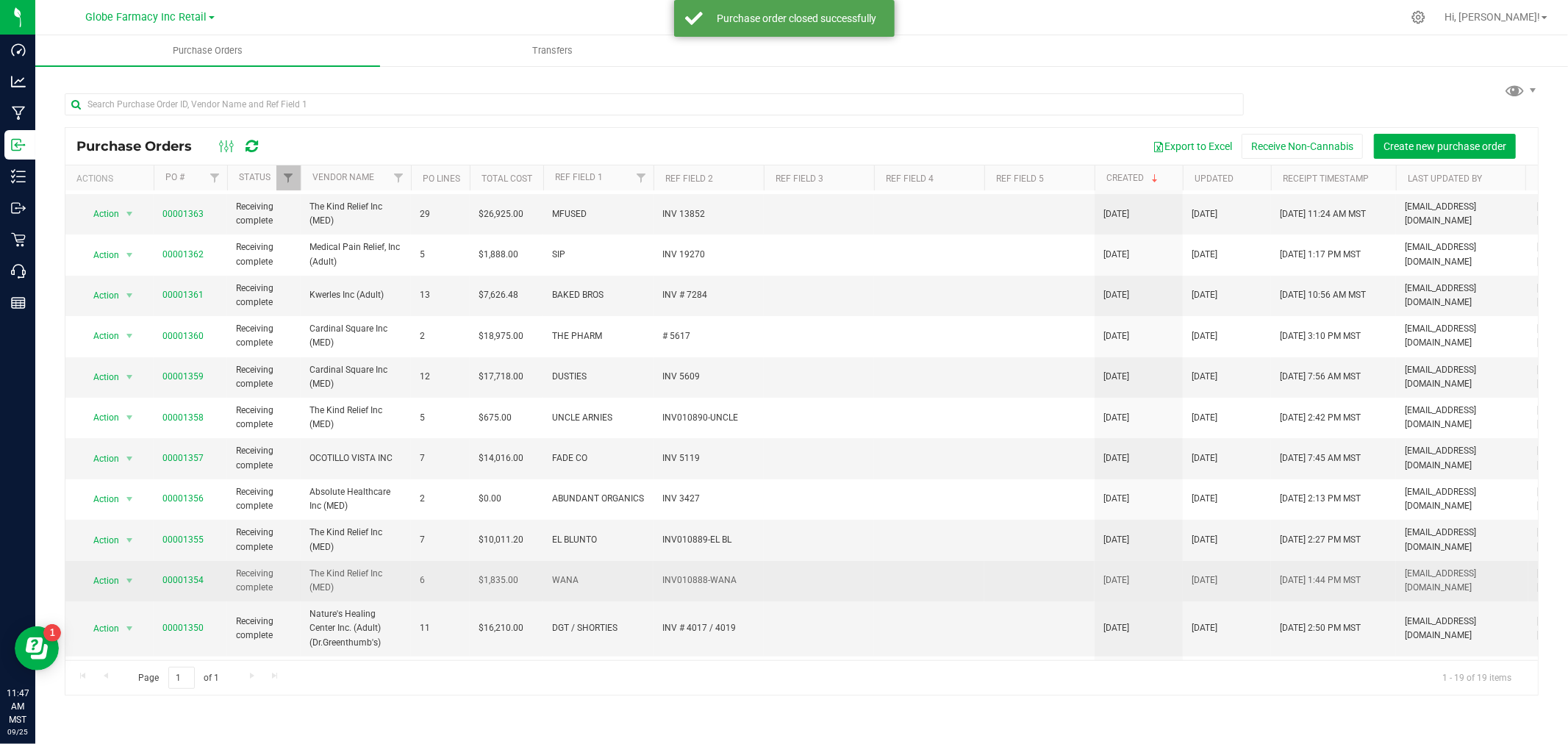
scroll to position [326, 0]
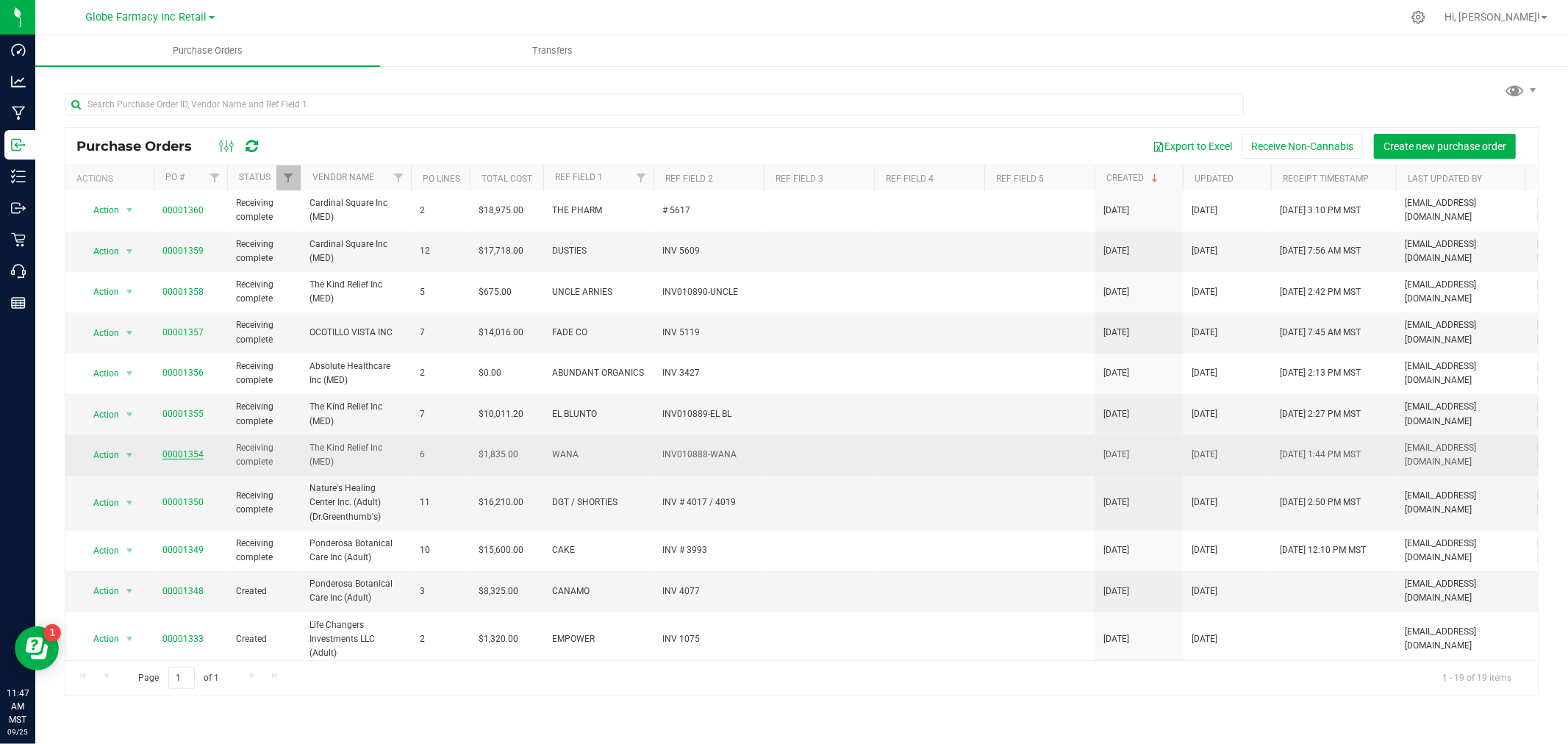
click at [189, 449] on link "00001354" at bounding box center [183, 455] width 41 height 11
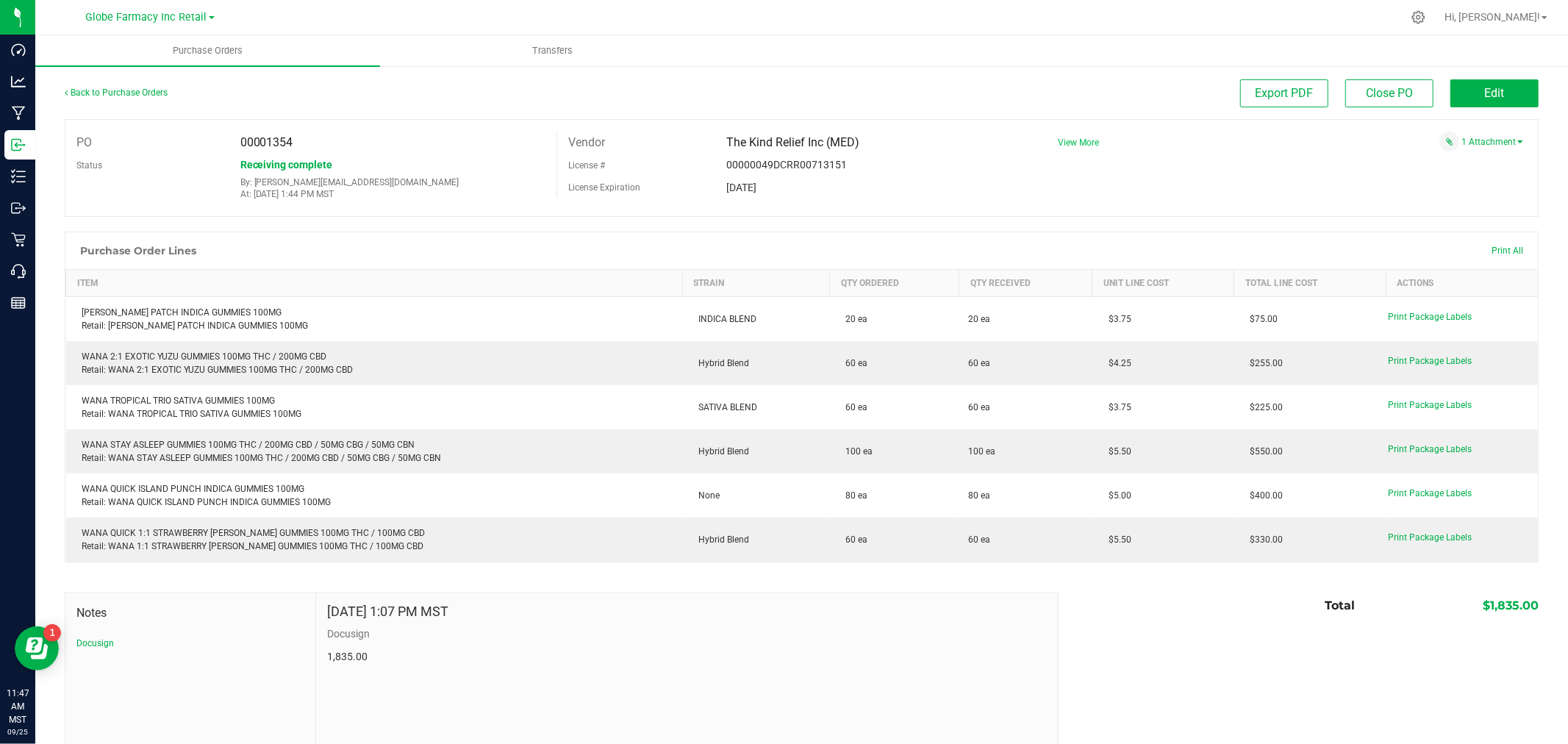
click at [1077, 142] on span "View More" at bounding box center [1079, 142] width 41 height 11
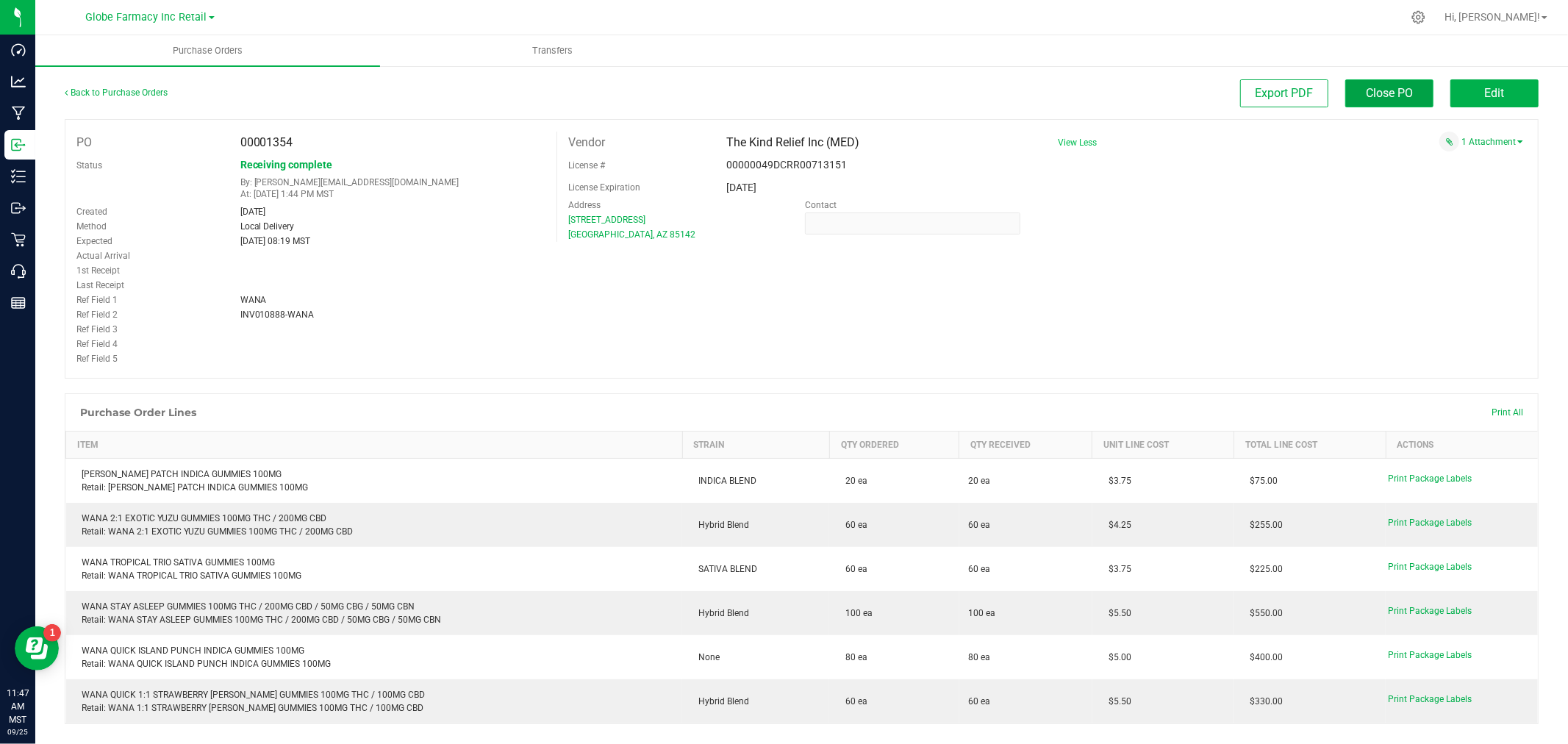
click at [1371, 95] on span "Close PO" at bounding box center [1390, 93] width 47 height 14
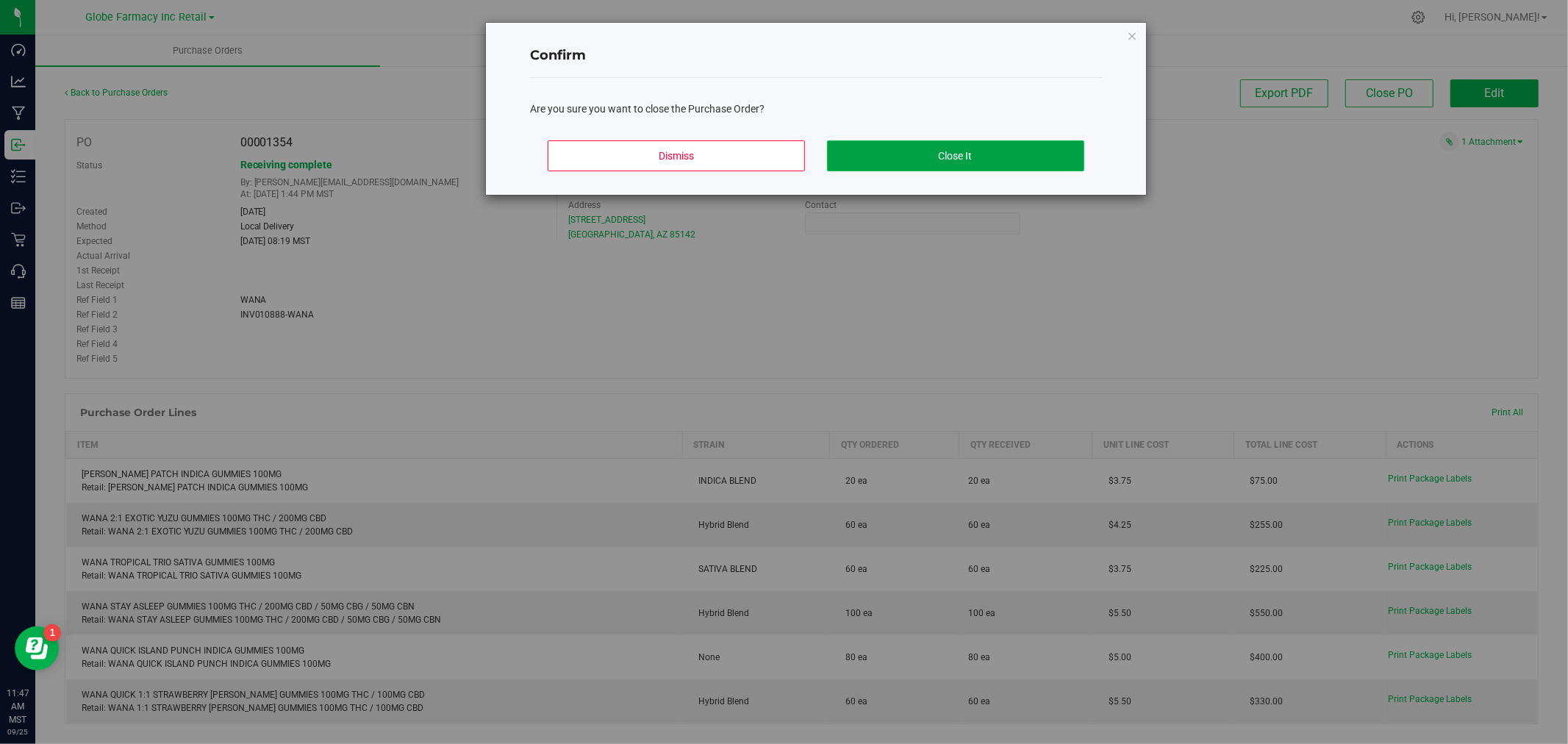
click at [987, 158] on button "Close It" at bounding box center [956, 155] width 258 height 31
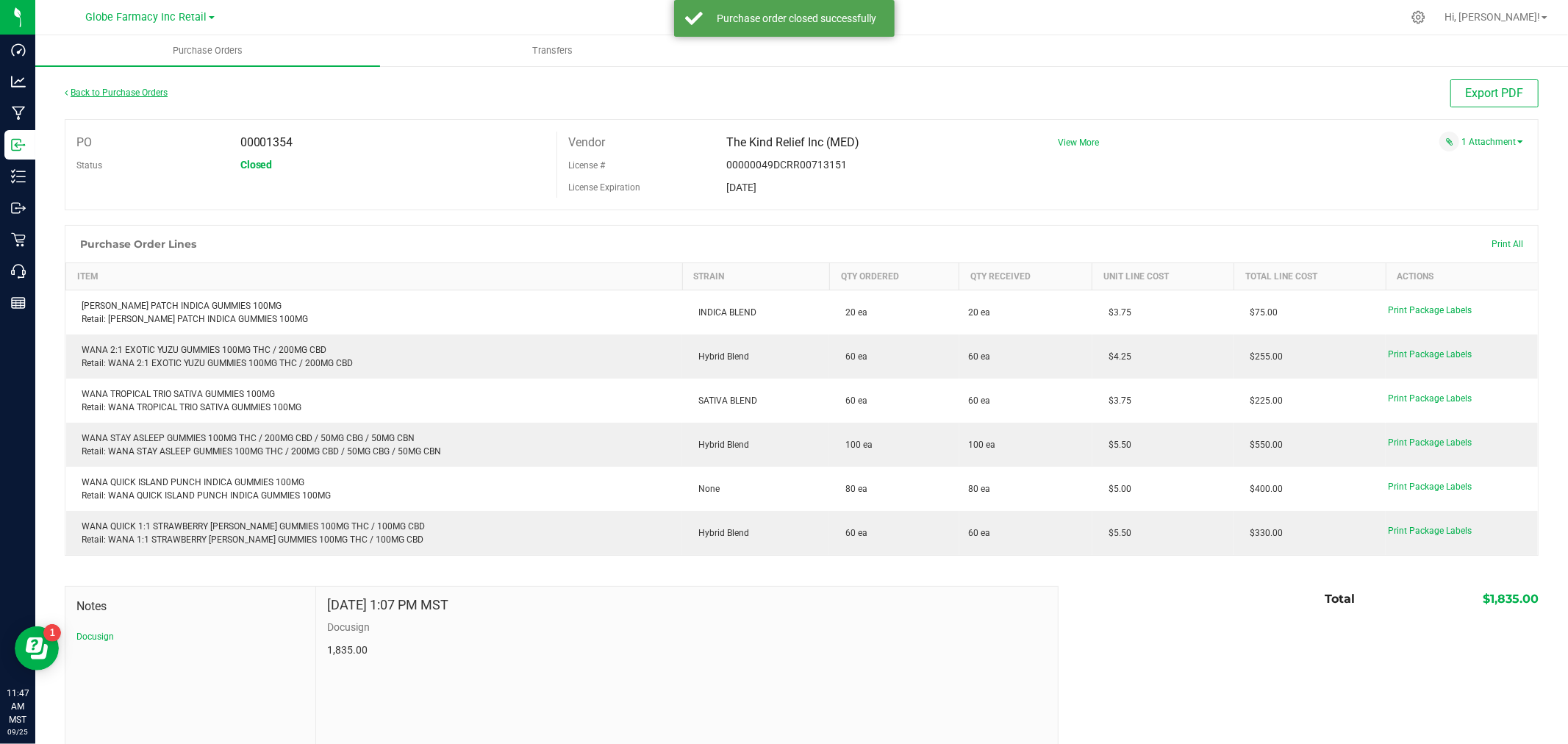
click at [125, 94] on link "Back to Purchase Orders" at bounding box center [116, 93] width 103 height 11
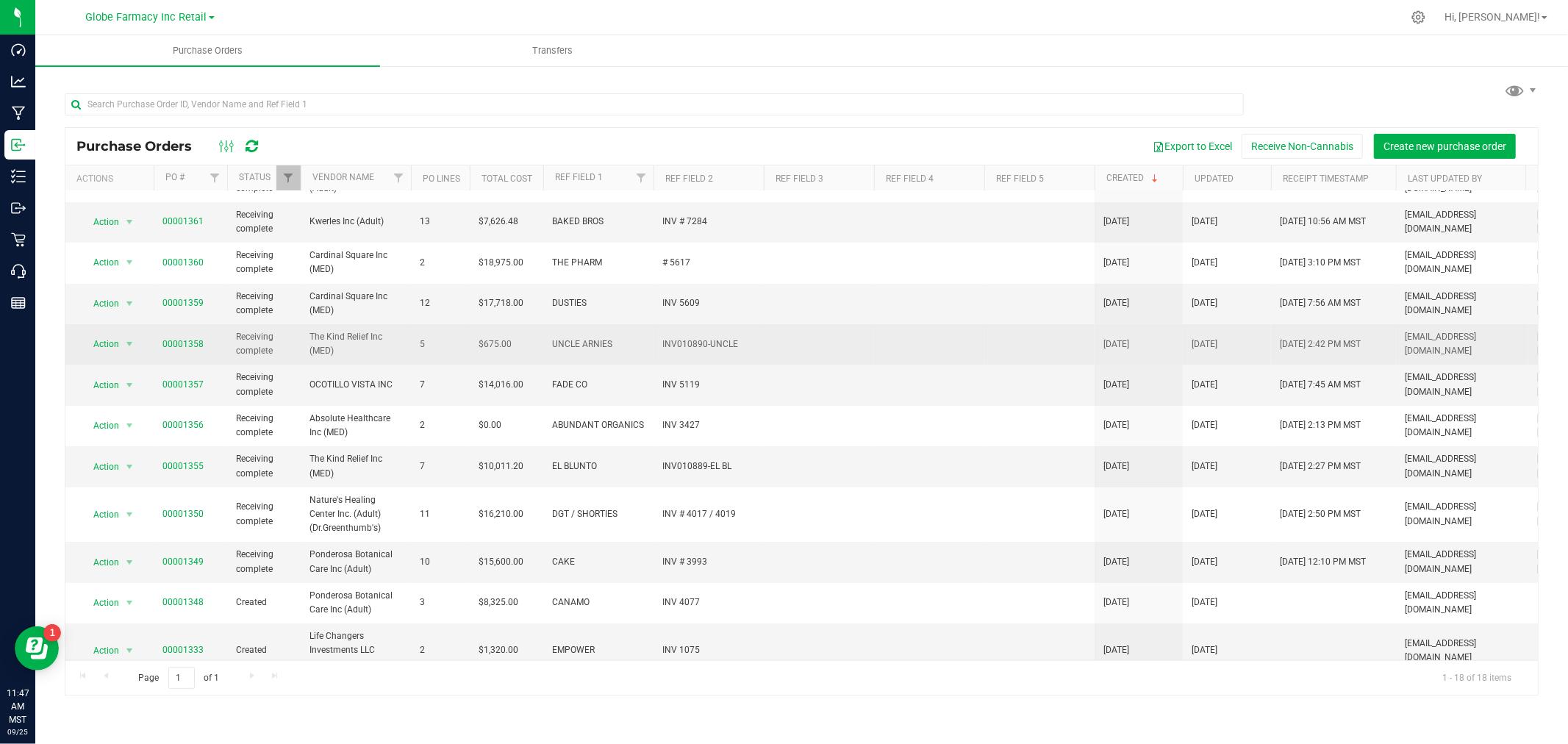
scroll to position [289, 0]
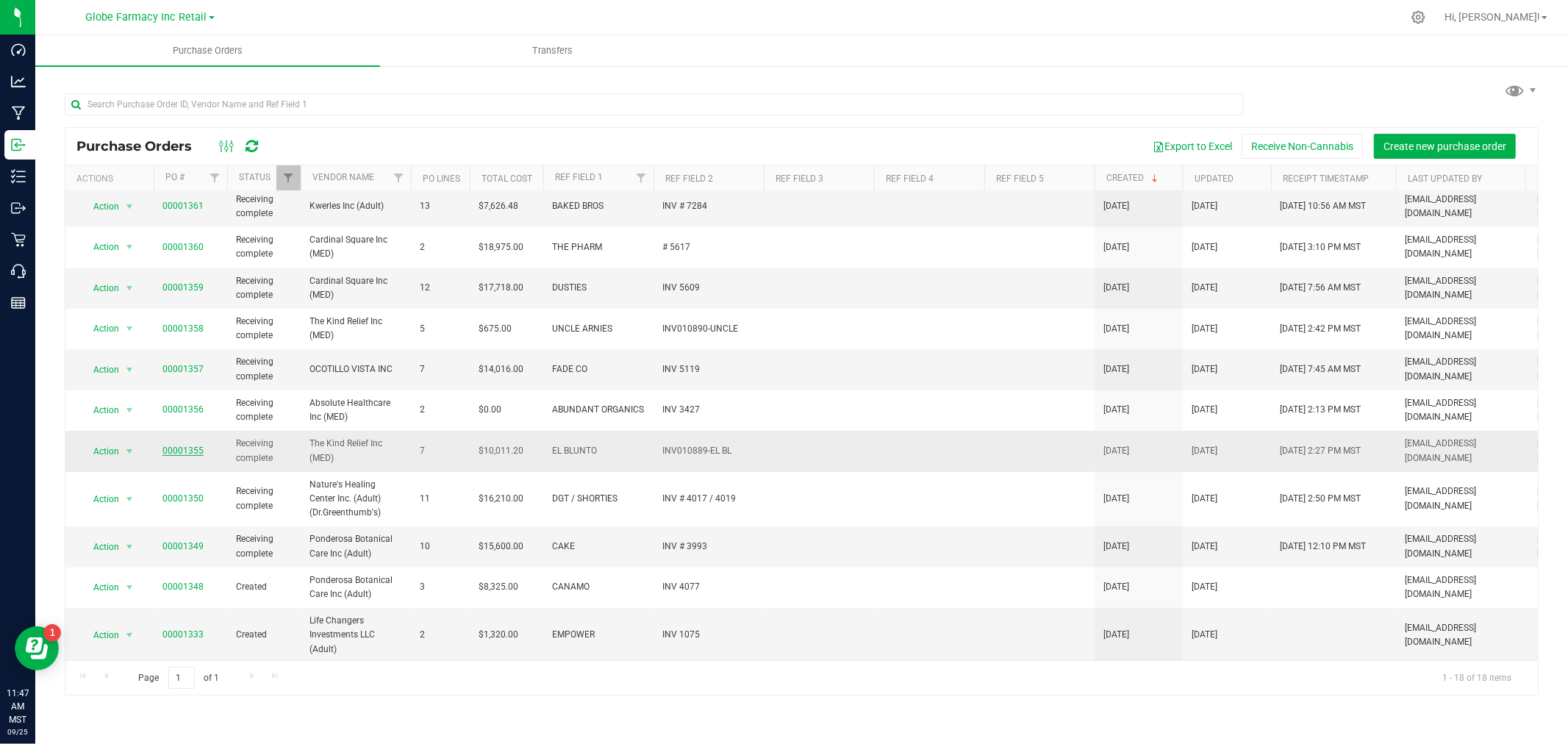
click at [194, 445] on link "00001355" at bounding box center [183, 451] width 41 height 11
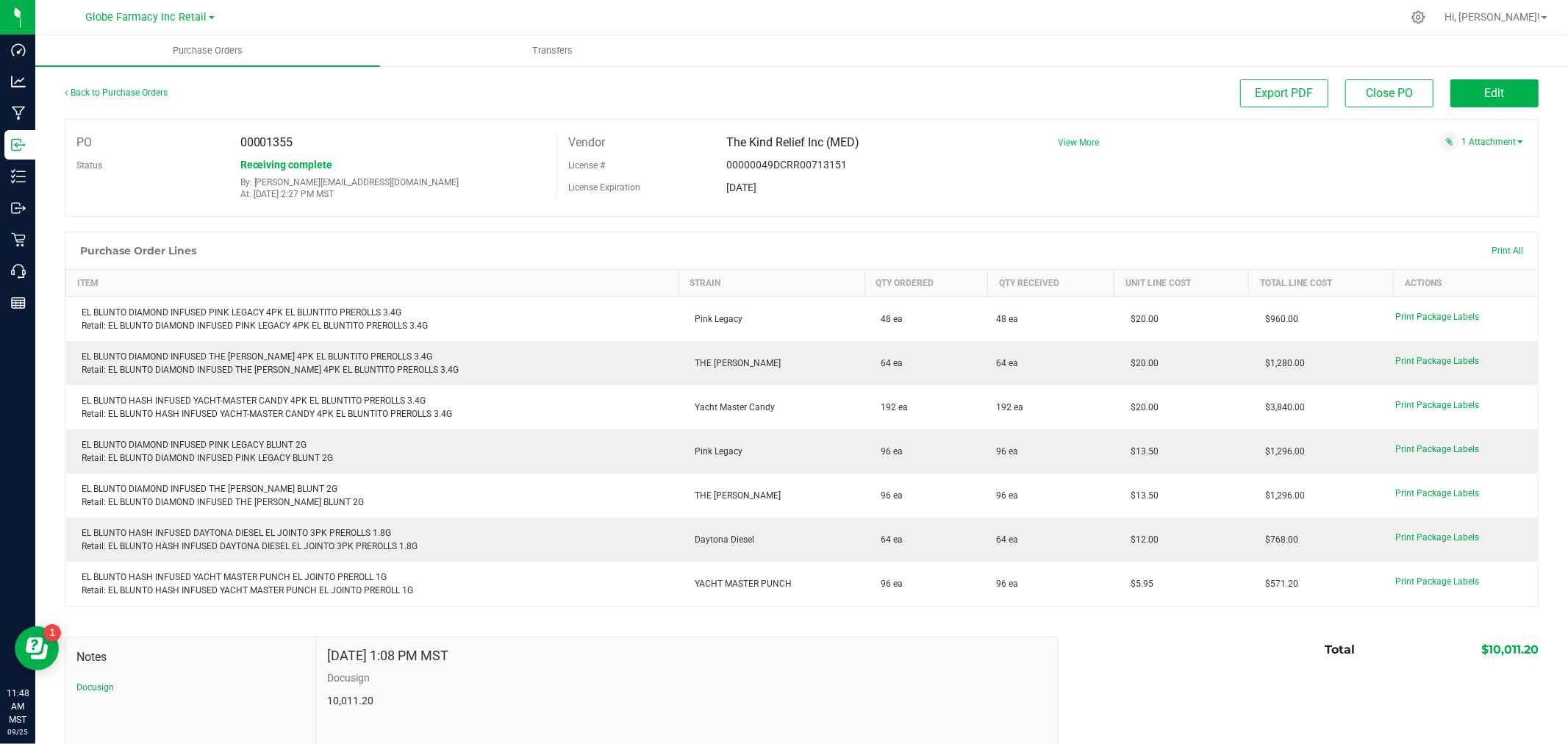
click at [1077, 143] on span "View More" at bounding box center [1079, 142] width 41 height 11
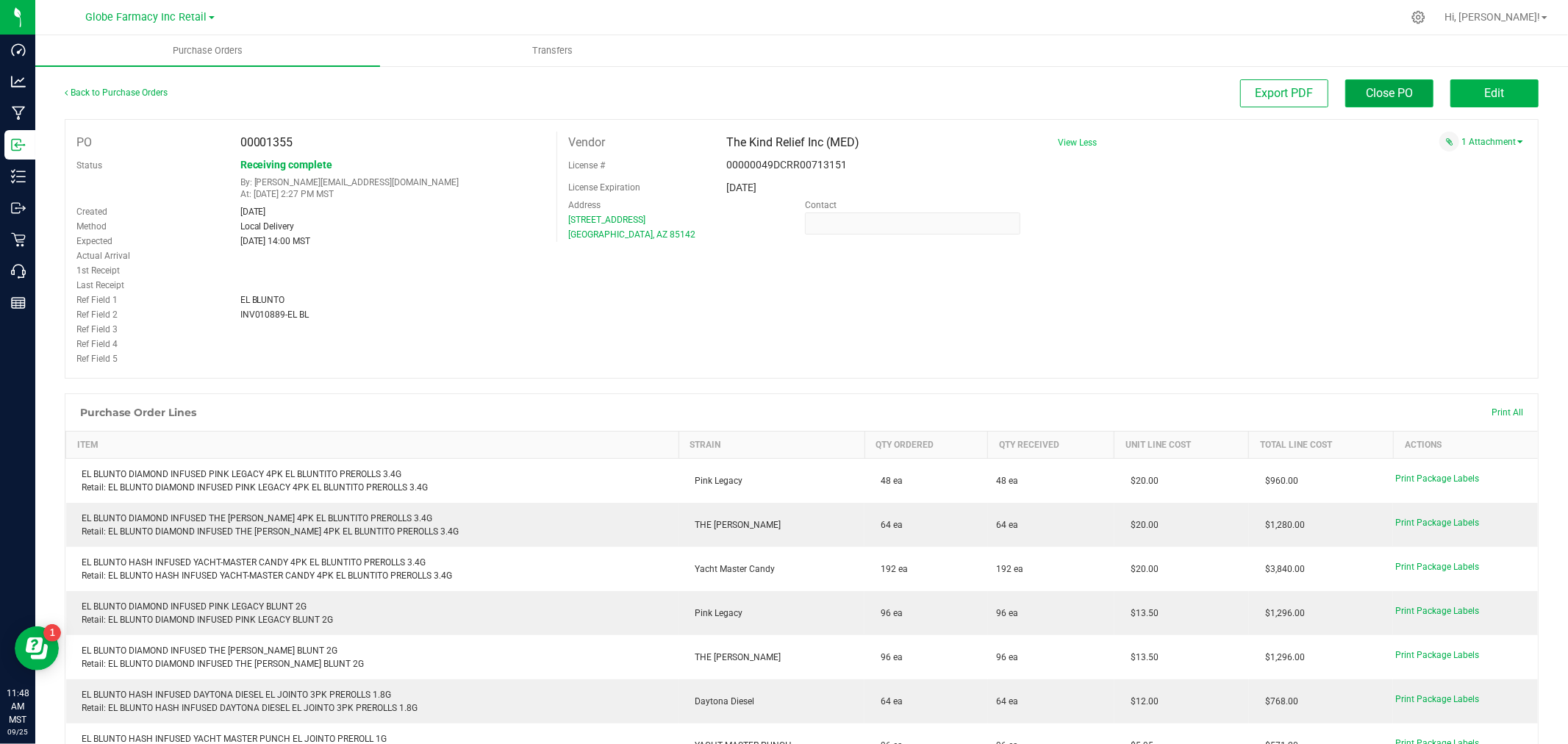
click at [1387, 89] on span "Close PO" at bounding box center [1390, 93] width 47 height 14
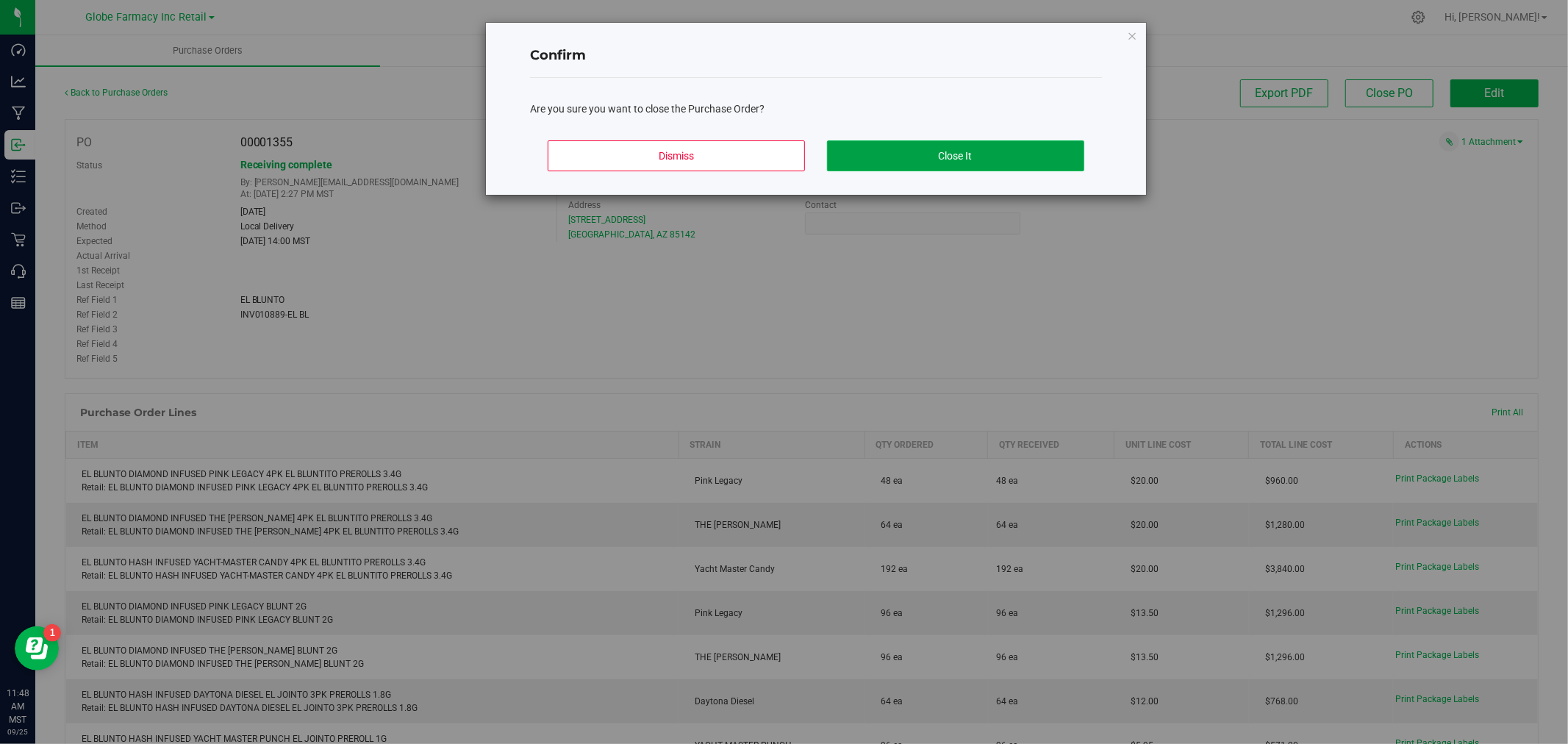
click at [928, 144] on button "Close It" at bounding box center [956, 155] width 258 height 31
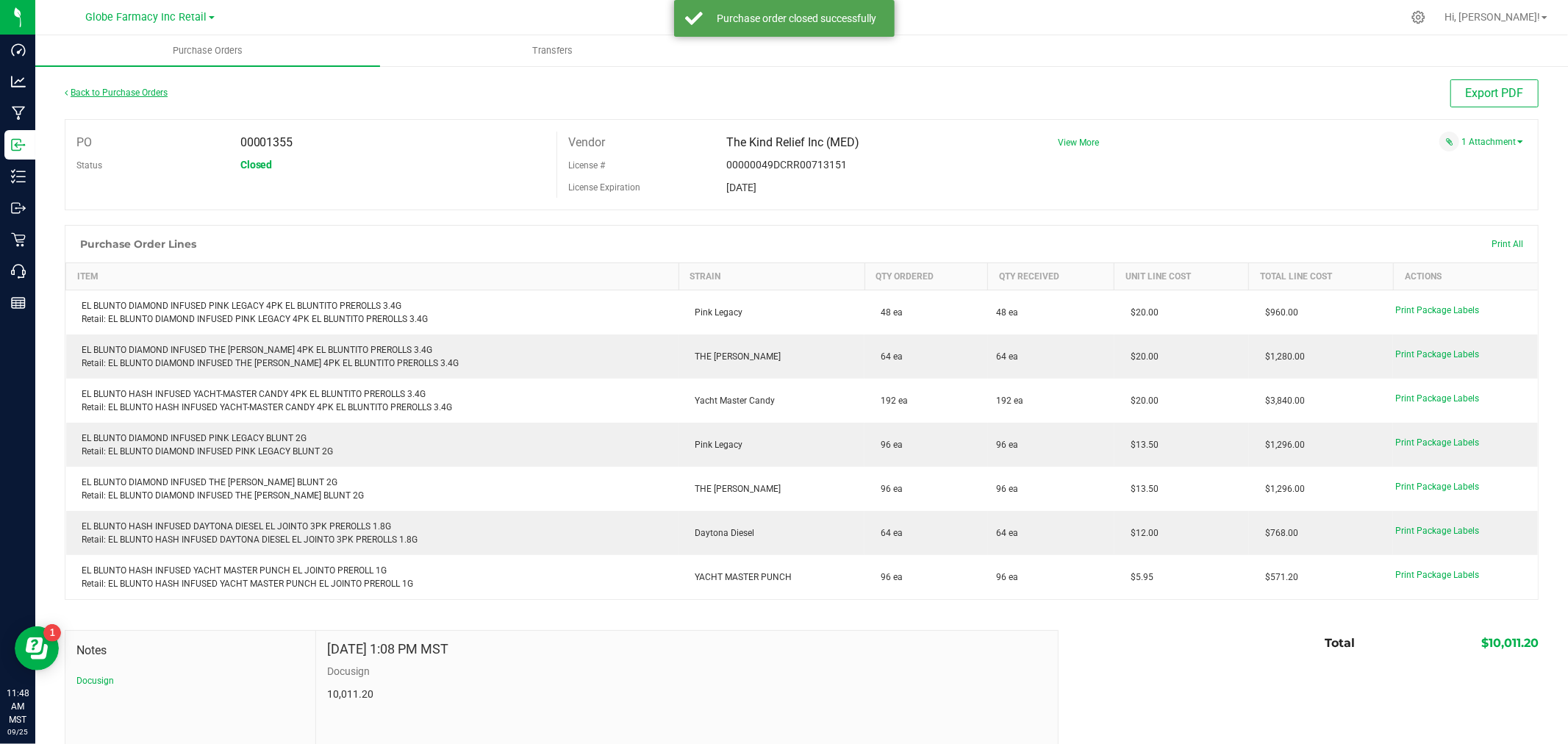
click at [108, 92] on link "Back to Purchase Orders" at bounding box center [116, 93] width 103 height 11
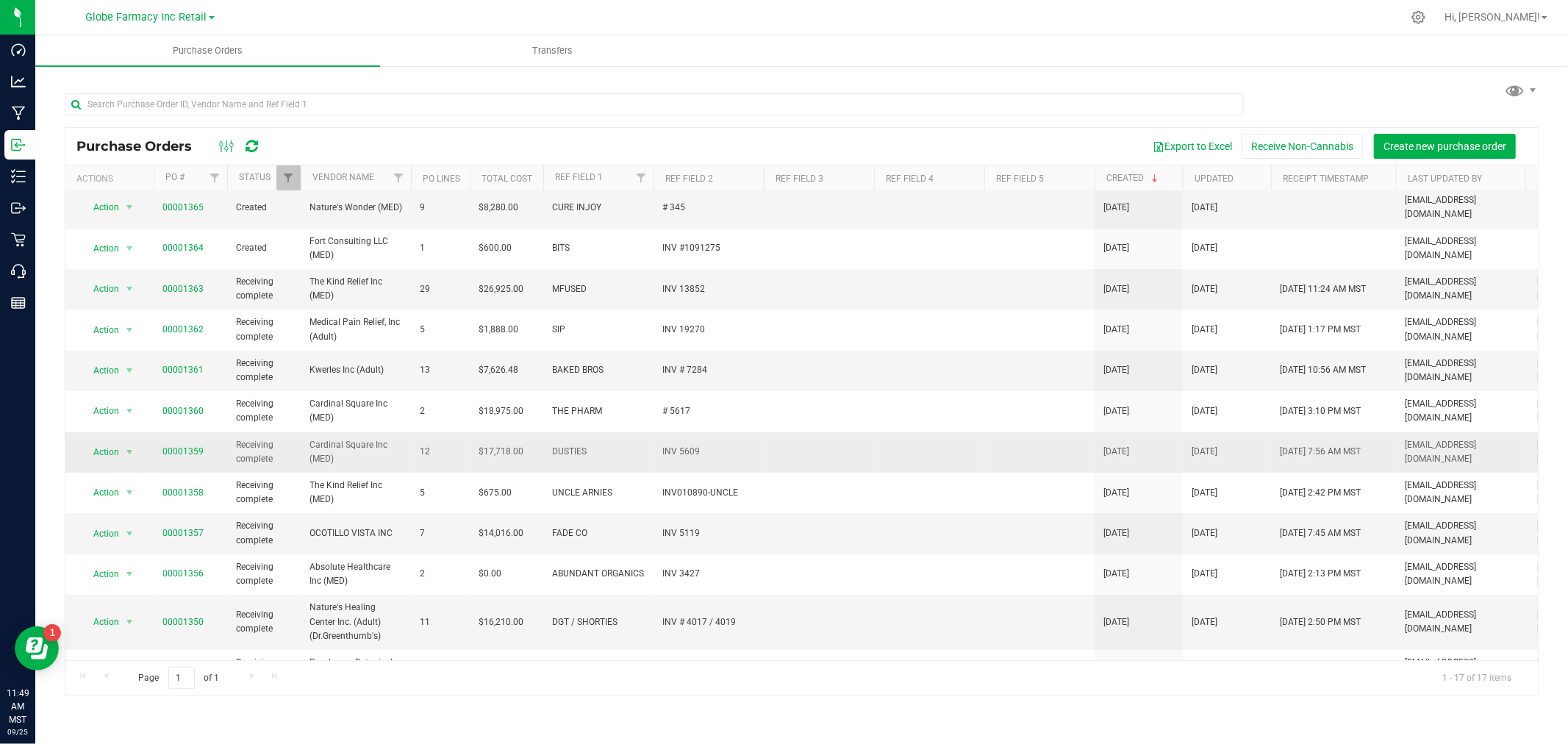
scroll to position [163, 0]
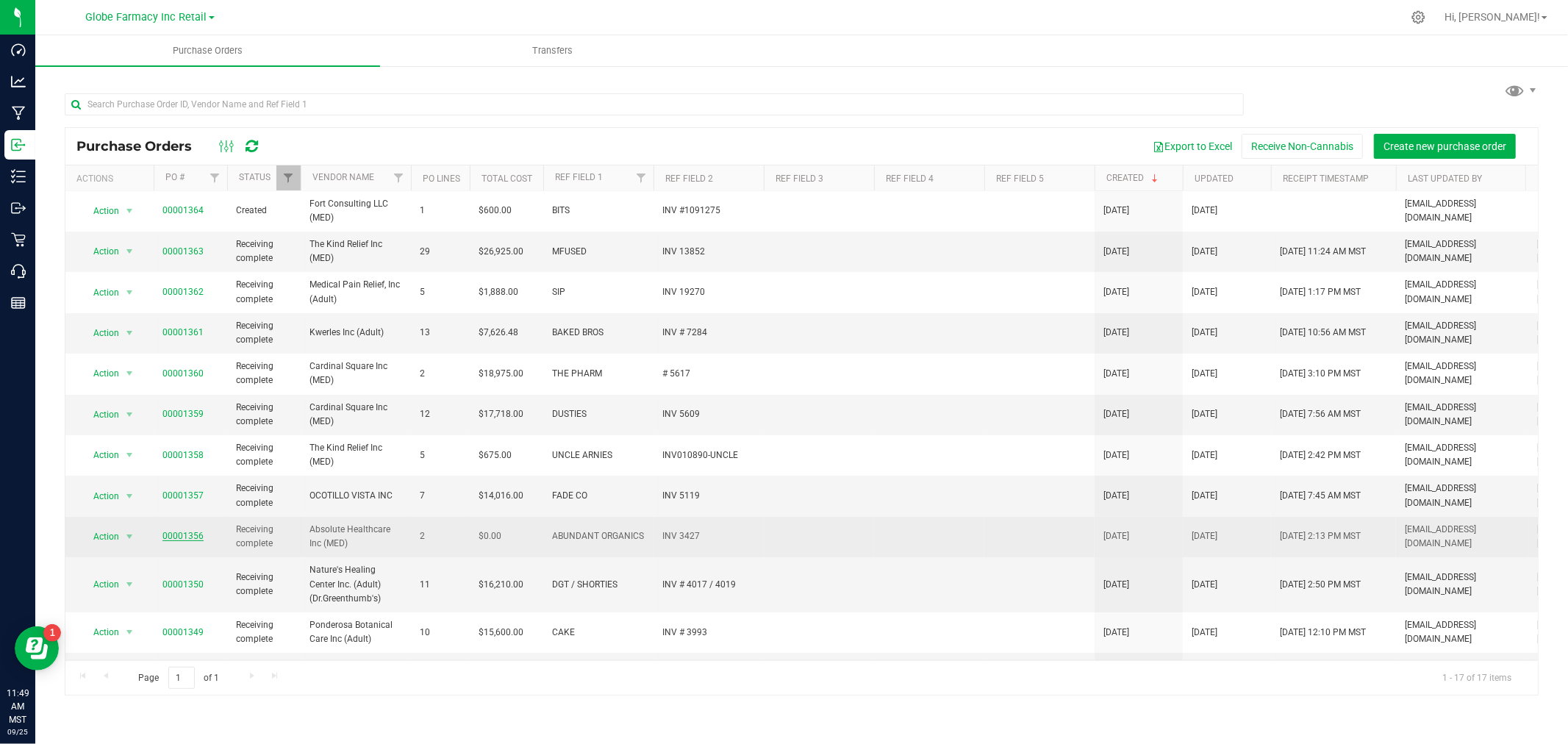
click at [186, 531] on link "00001356" at bounding box center [183, 536] width 41 height 11
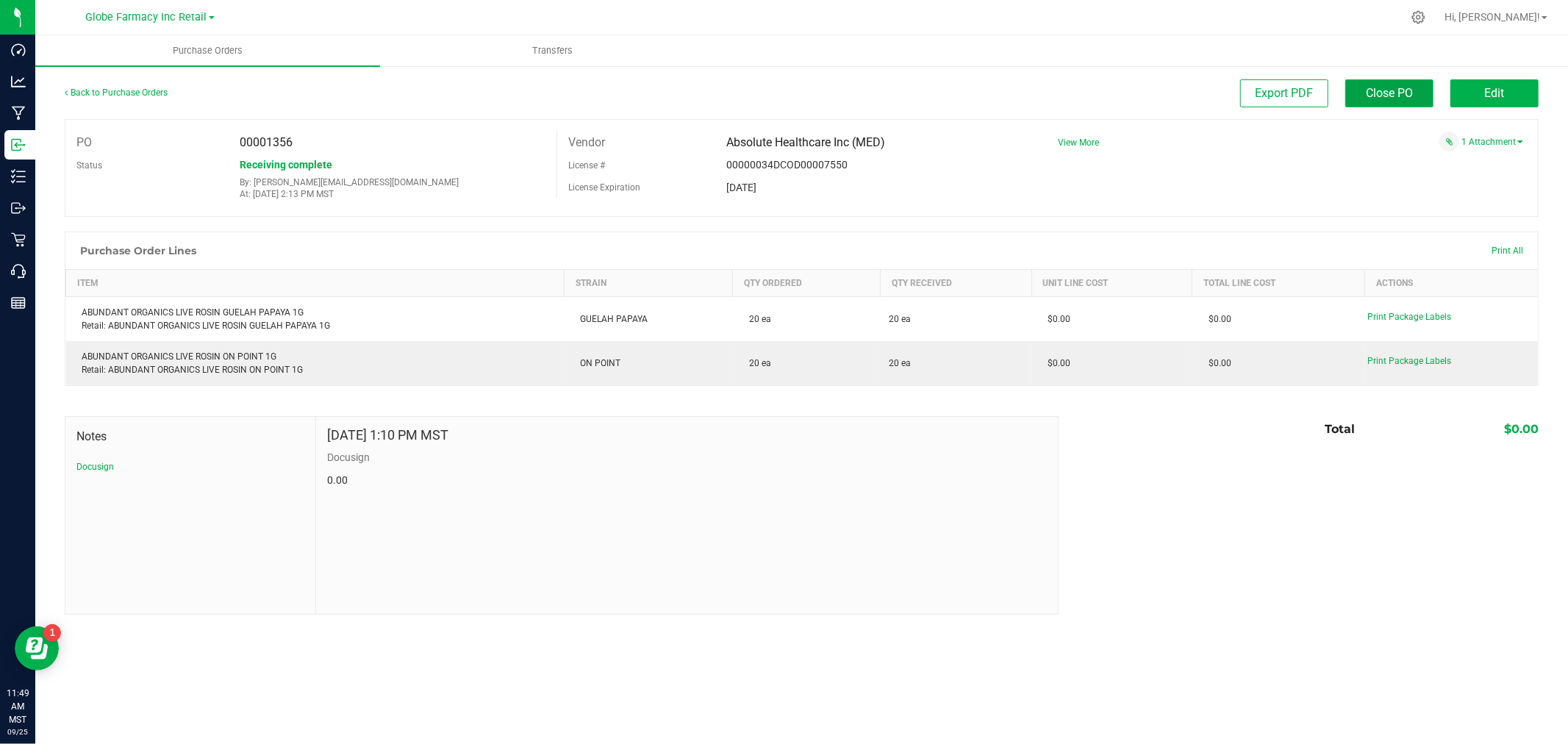
click at [1396, 87] on span "Close PO" at bounding box center [1390, 93] width 47 height 14
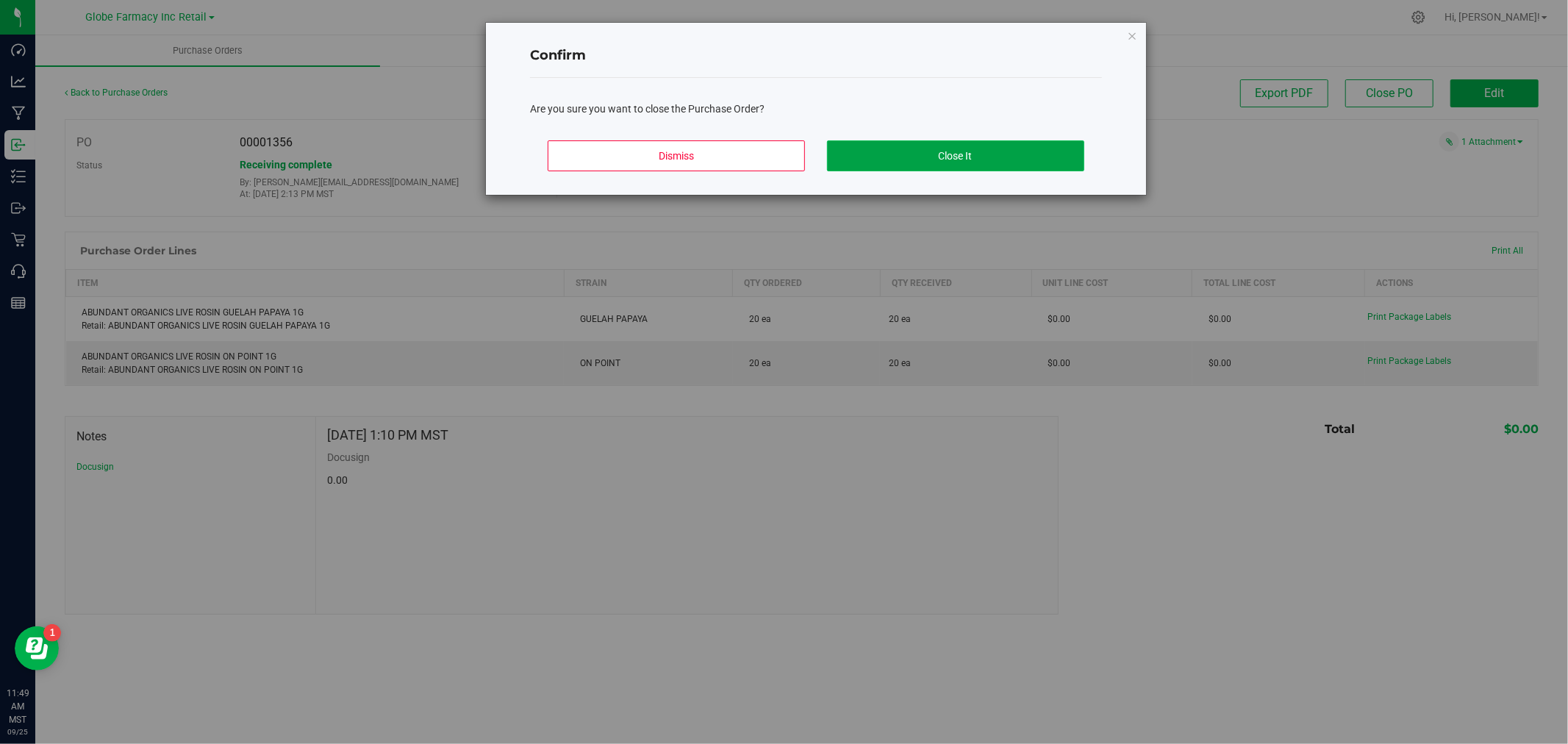
click at [914, 155] on button "Close It" at bounding box center [956, 155] width 258 height 31
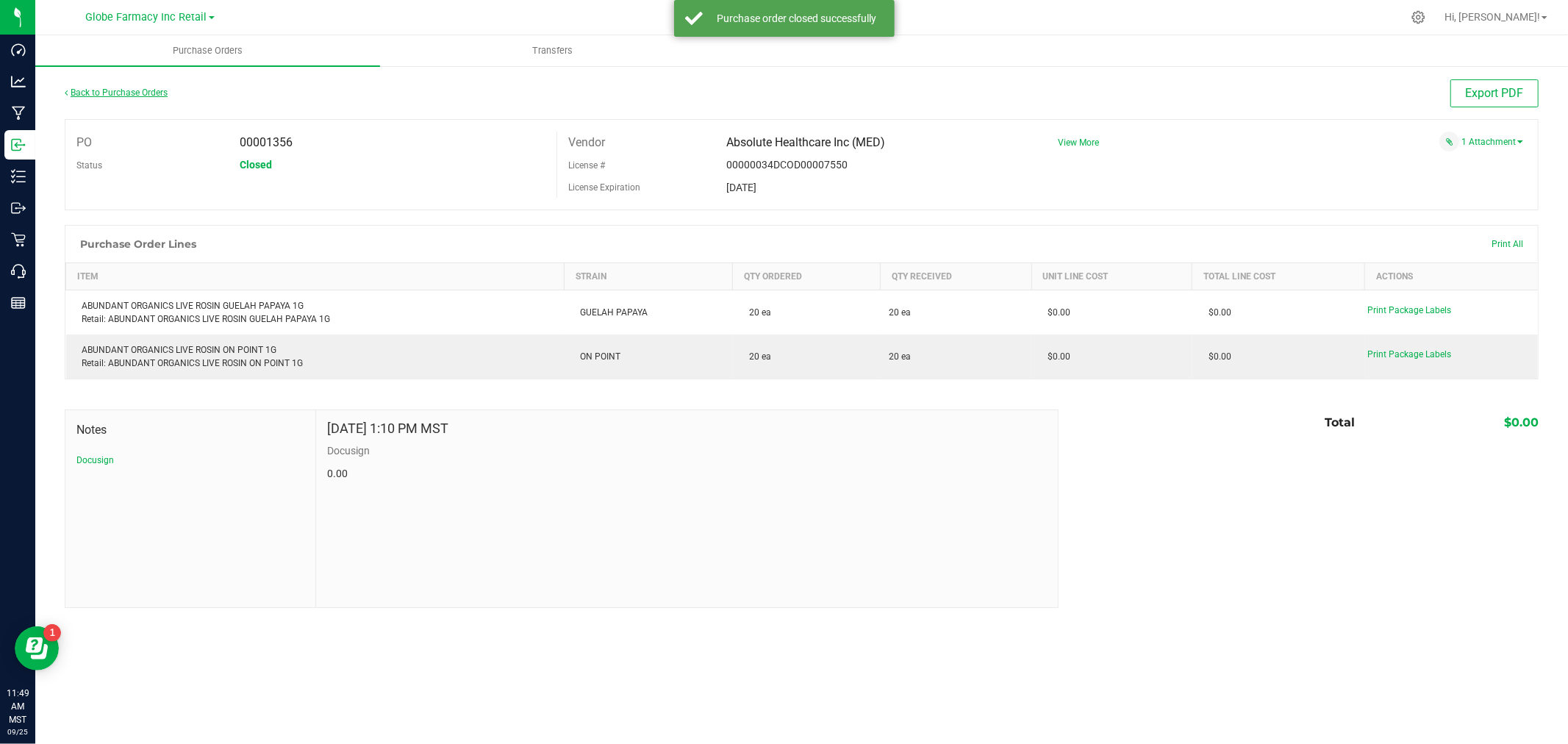
click at [139, 94] on link "Back to Purchase Orders" at bounding box center [116, 93] width 103 height 11
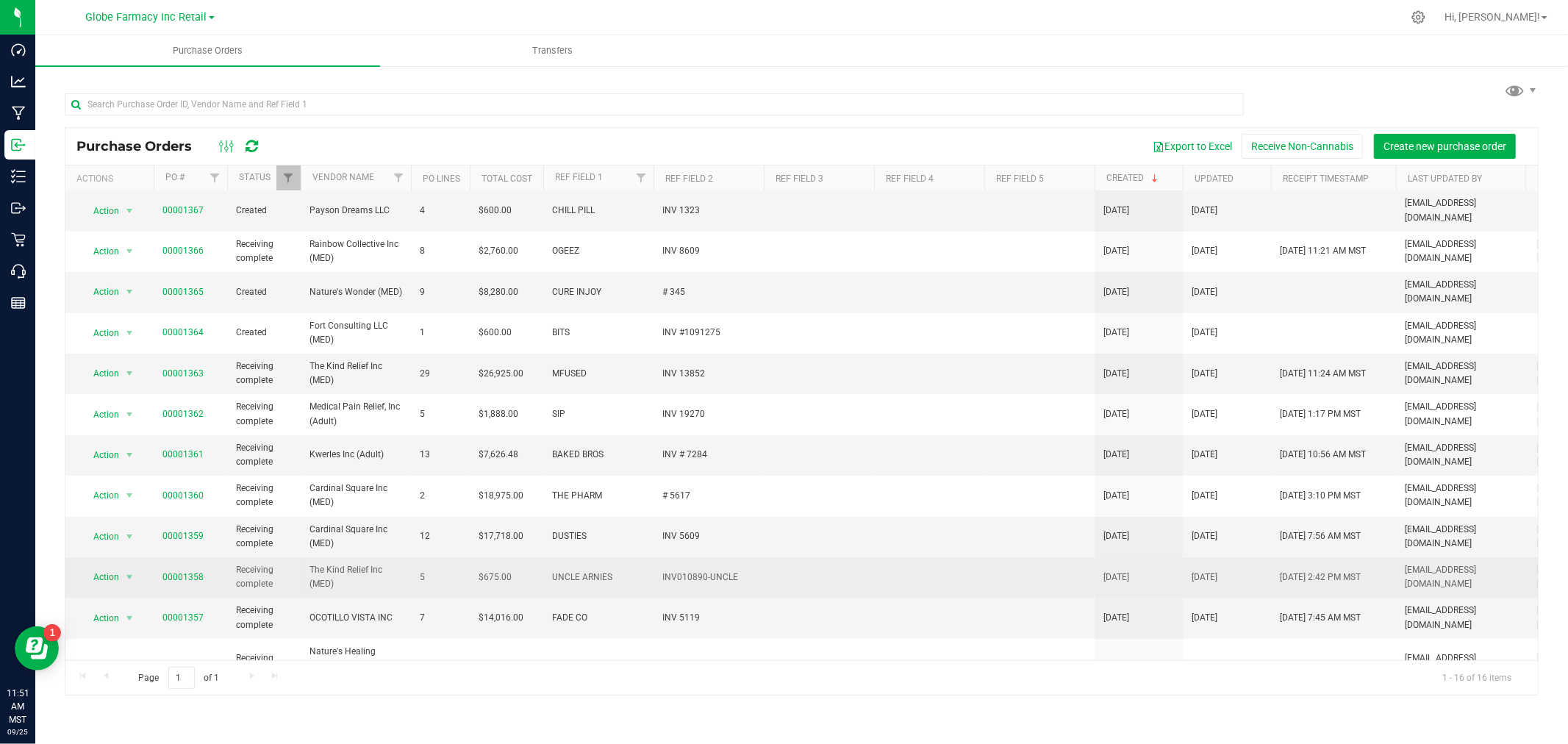
scroll to position [163, 0]
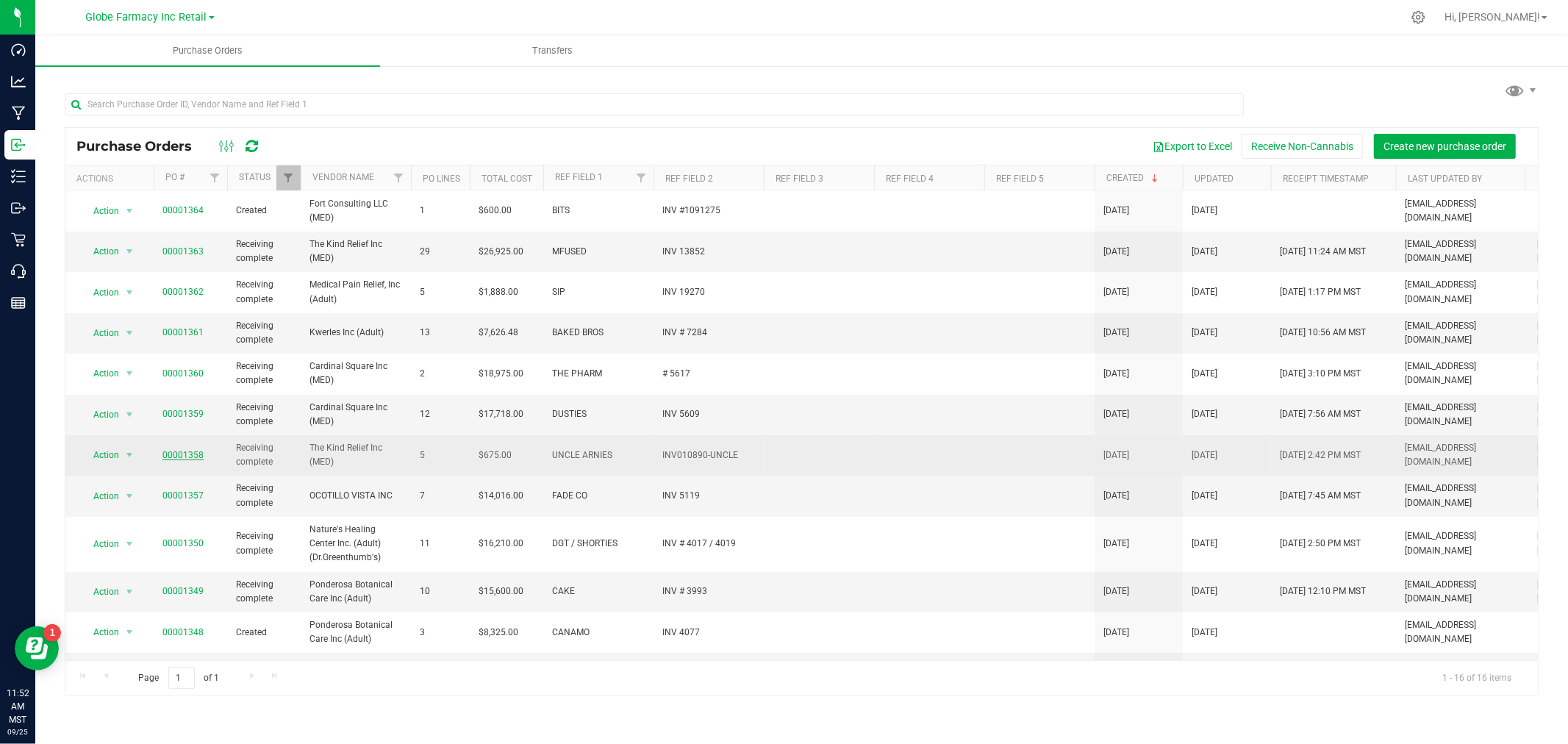
click at [181, 450] on link "00001358" at bounding box center [183, 455] width 41 height 11
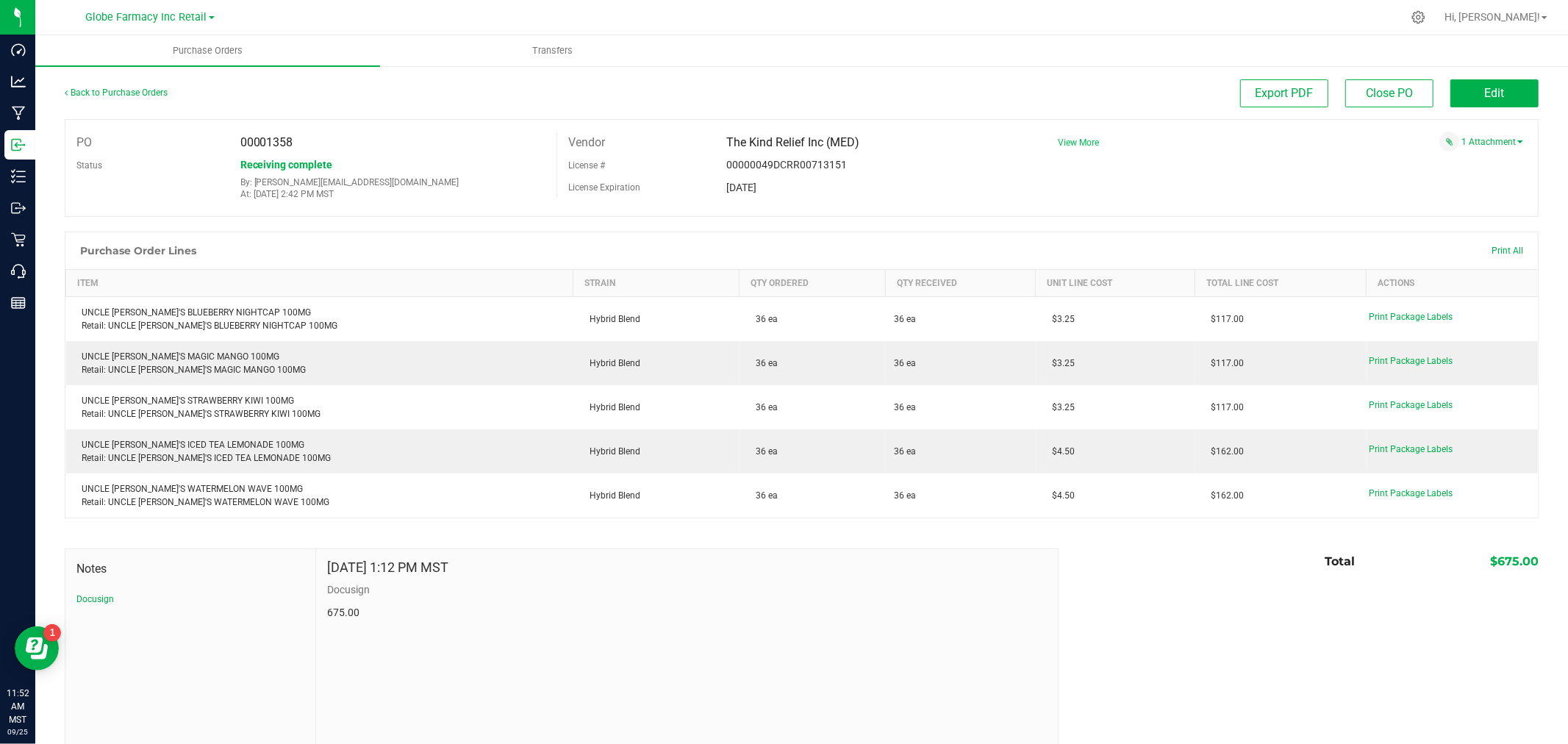
click at [1070, 142] on span "View More" at bounding box center [1079, 142] width 41 height 11
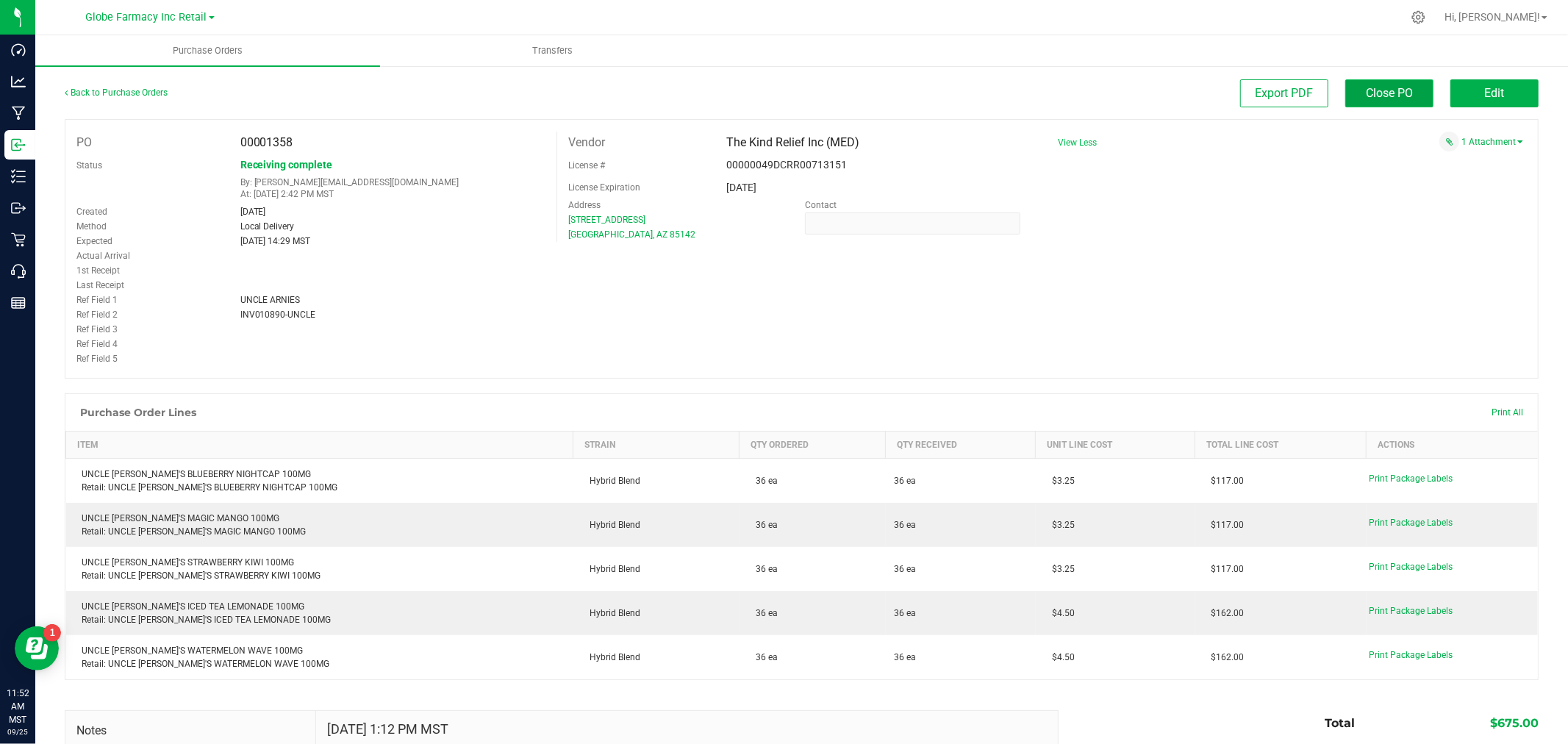
click at [1380, 89] on span "Close PO" at bounding box center [1390, 93] width 47 height 14
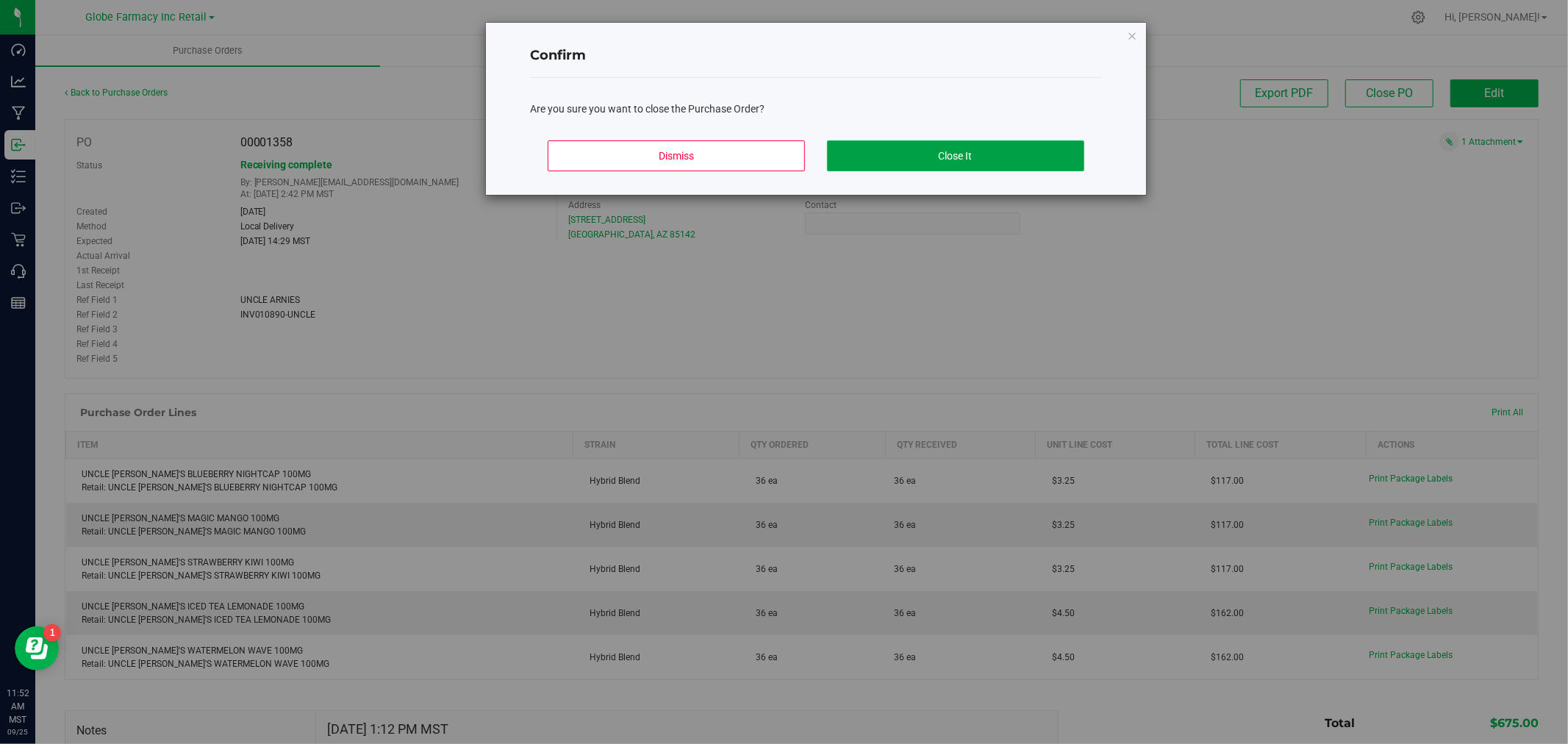
click at [963, 156] on button "Close It" at bounding box center [956, 155] width 258 height 31
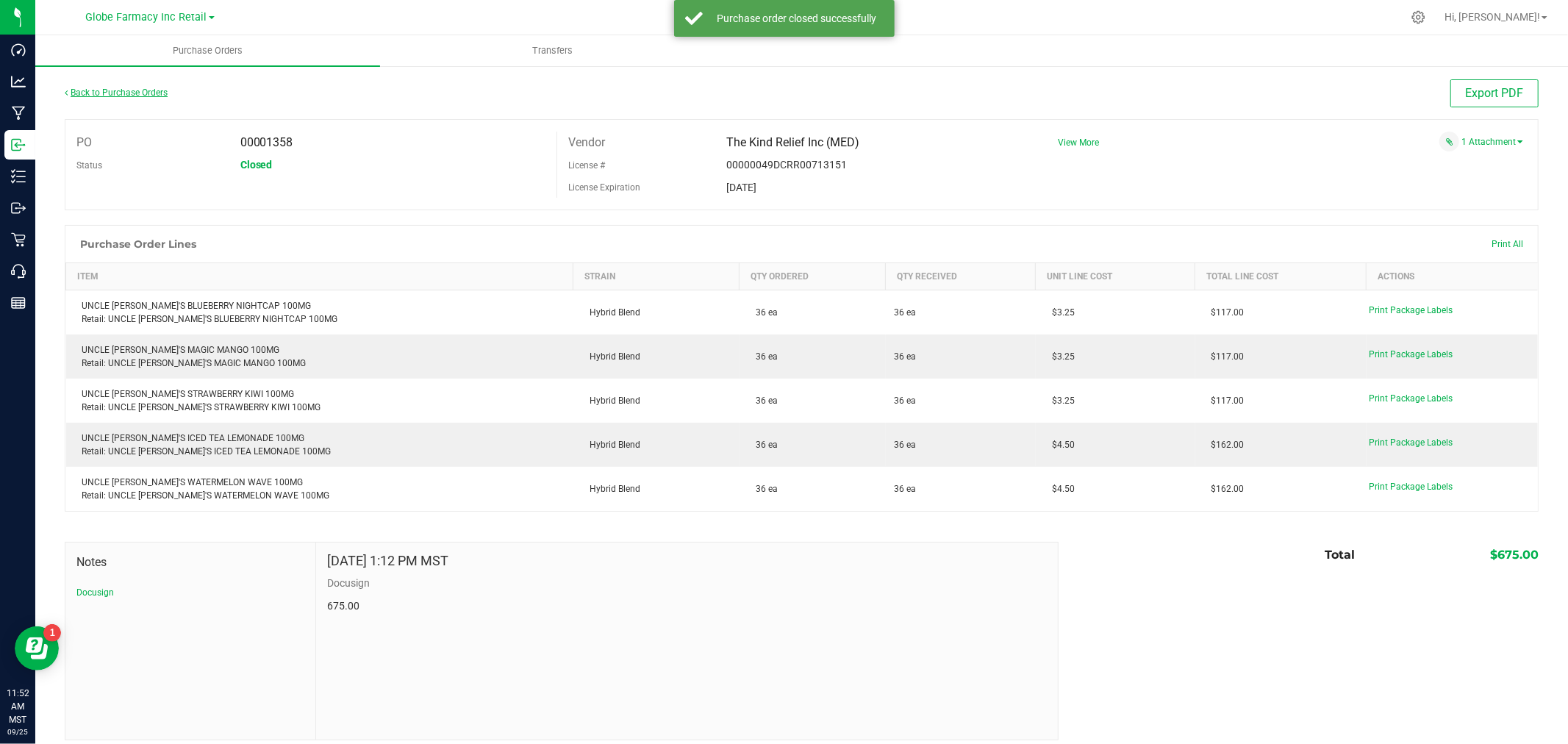
click at [136, 91] on link "Back to Purchase Orders" at bounding box center [116, 93] width 103 height 11
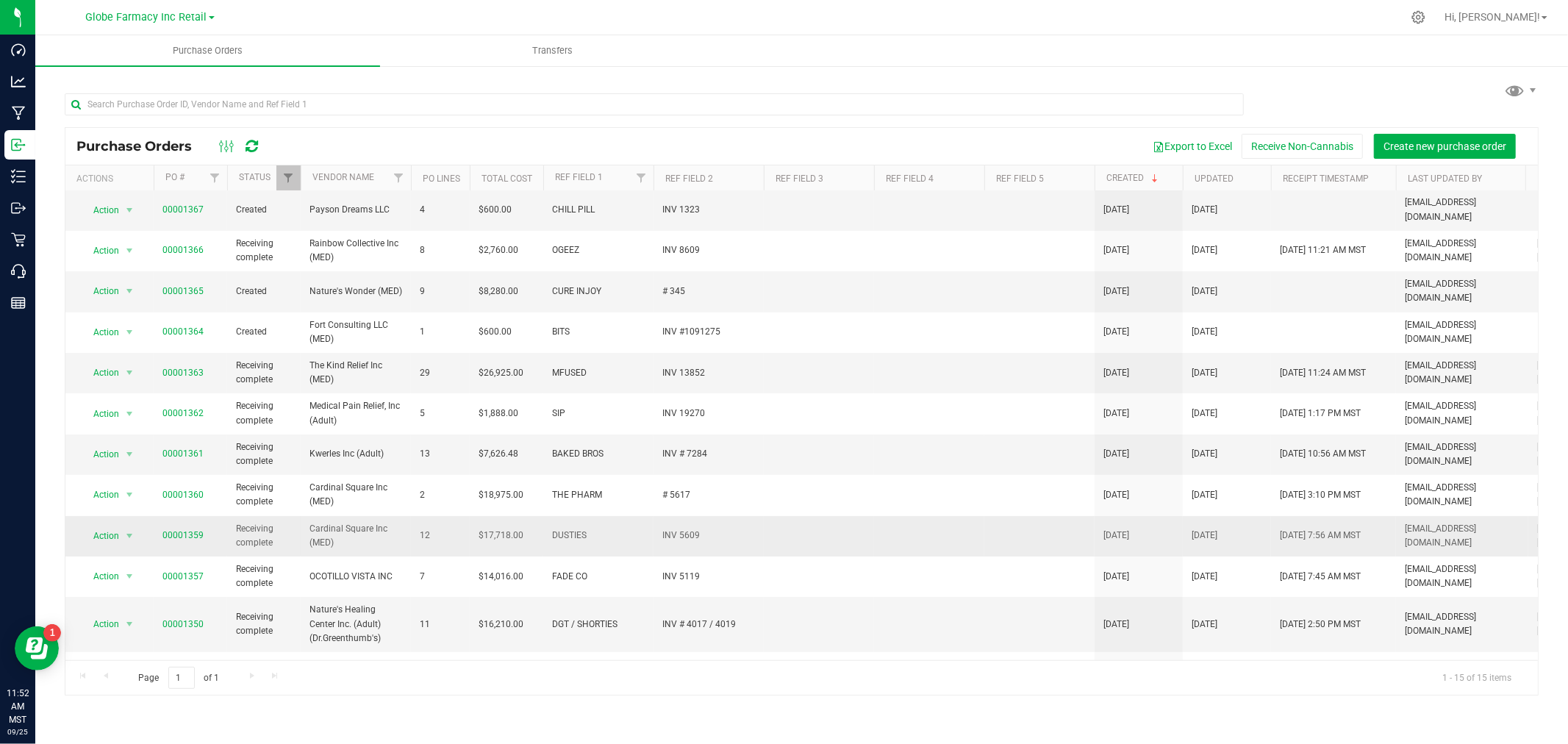
scroll to position [81, 0]
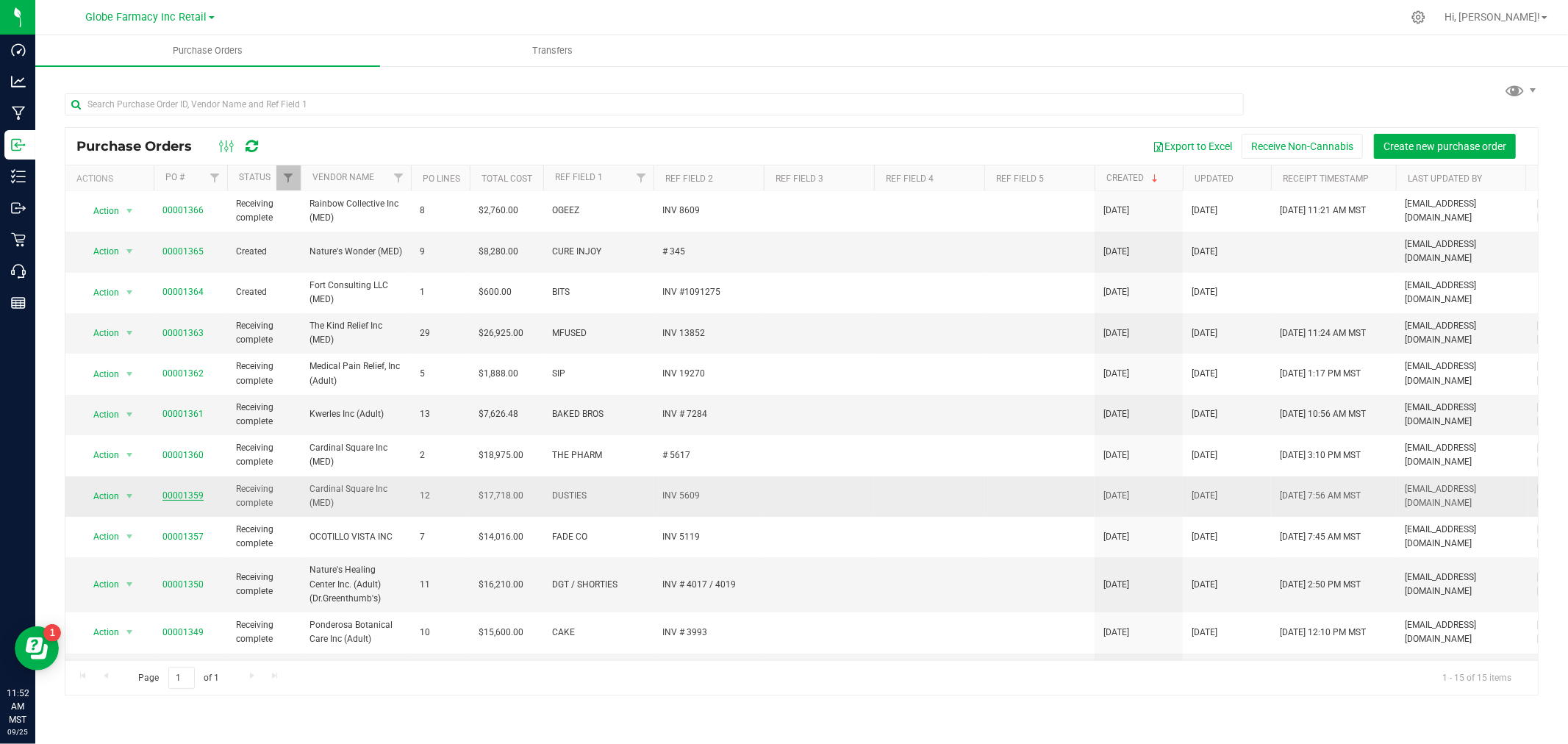
click at [174, 490] on link "00001359" at bounding box center [183, 496] width 41 height 11
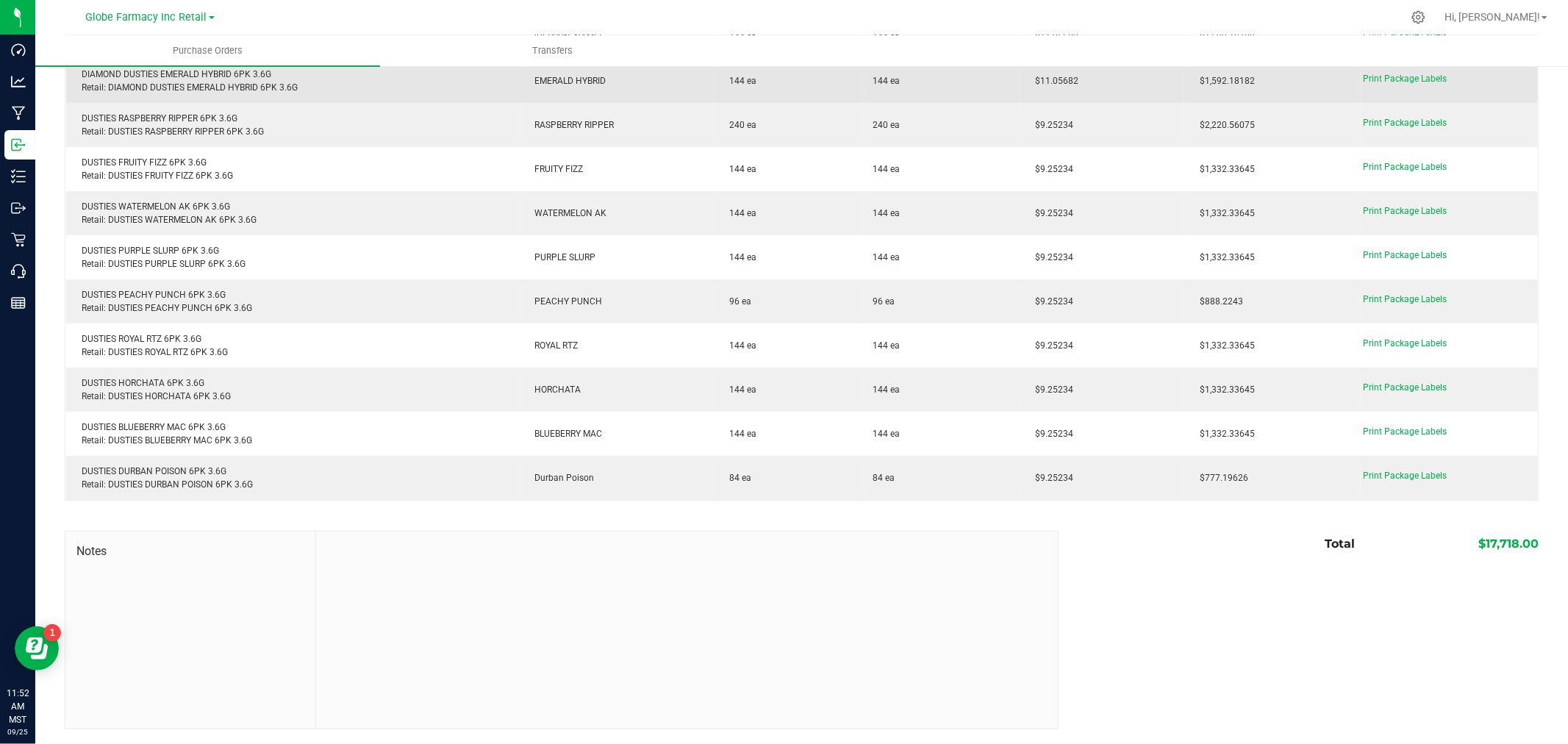
scroll to position [1, 0]
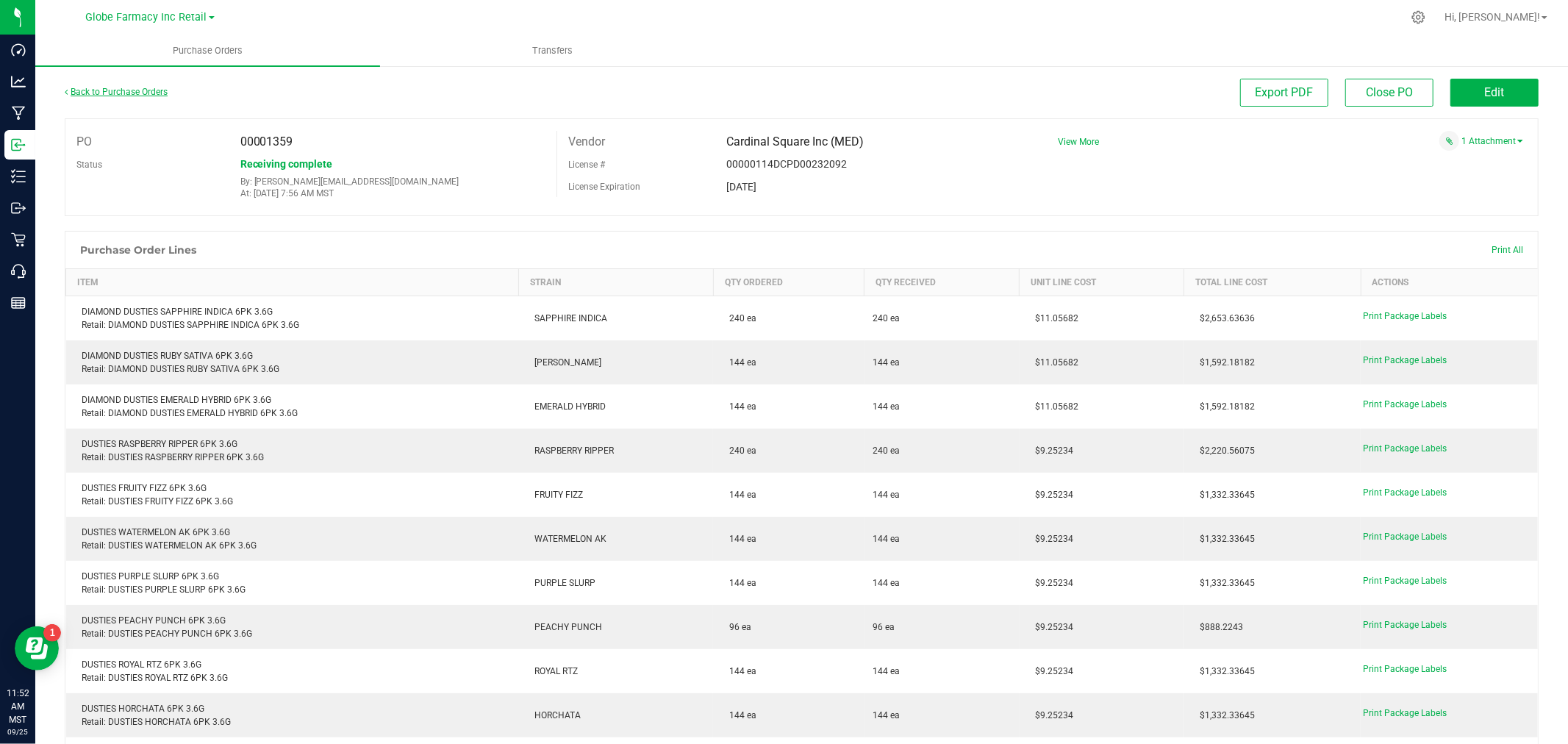
click at [88, 89] on link "Back to Purchase Orders" at bounding box center [116, 92] width 103 height 11
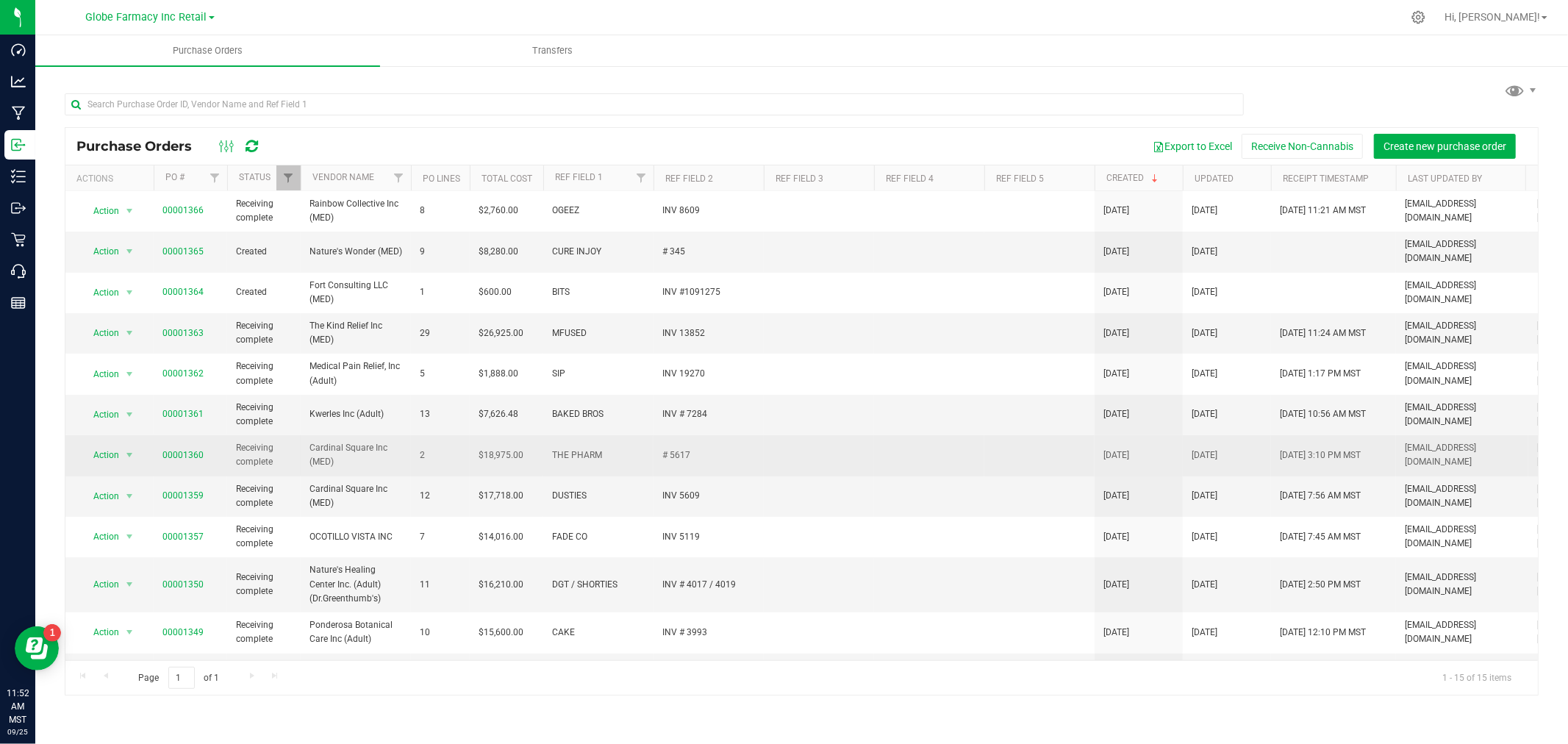
scroll to position [163, 0]
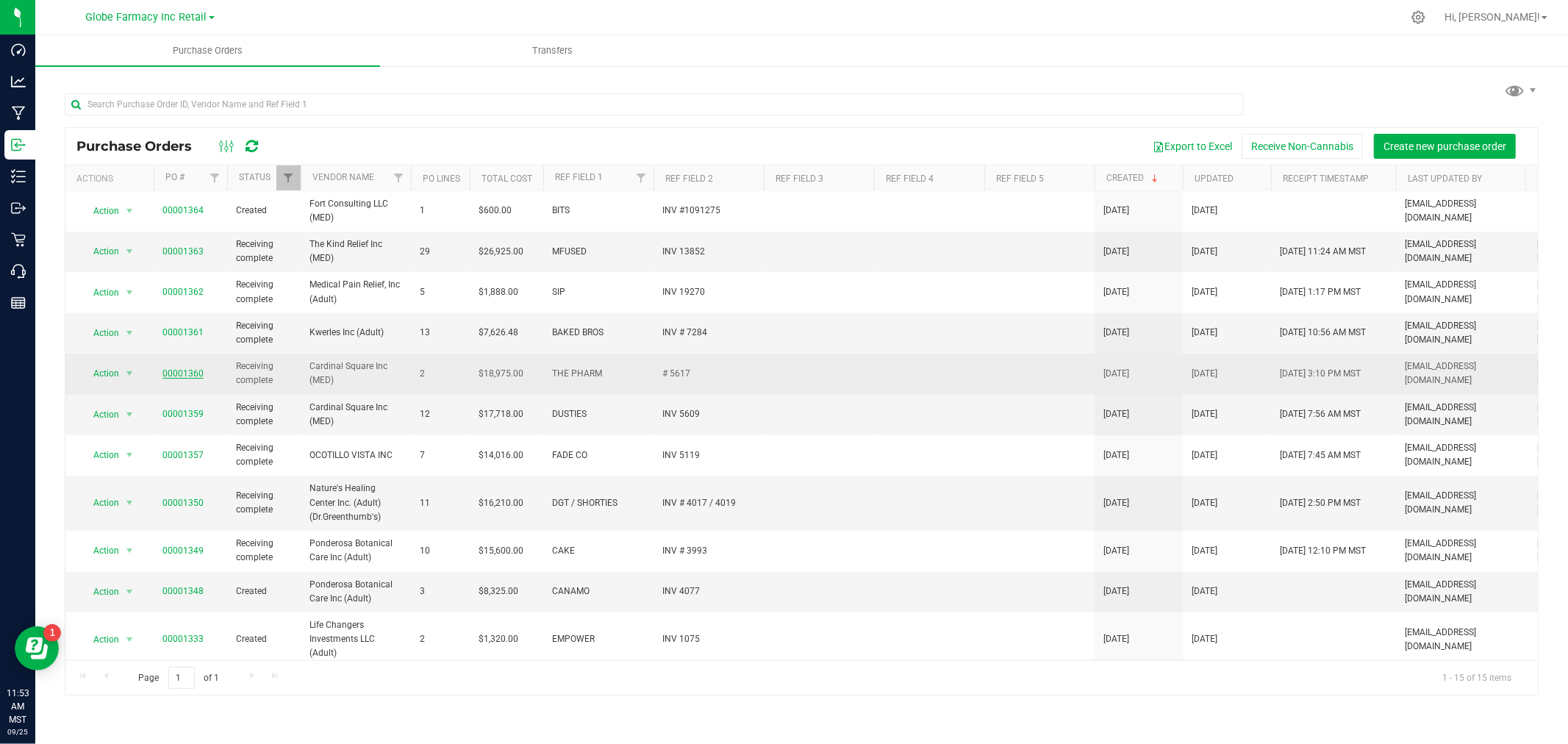
click at [178, 368] on link "00001360" at bounding box center [183, 373] width 41 height 11
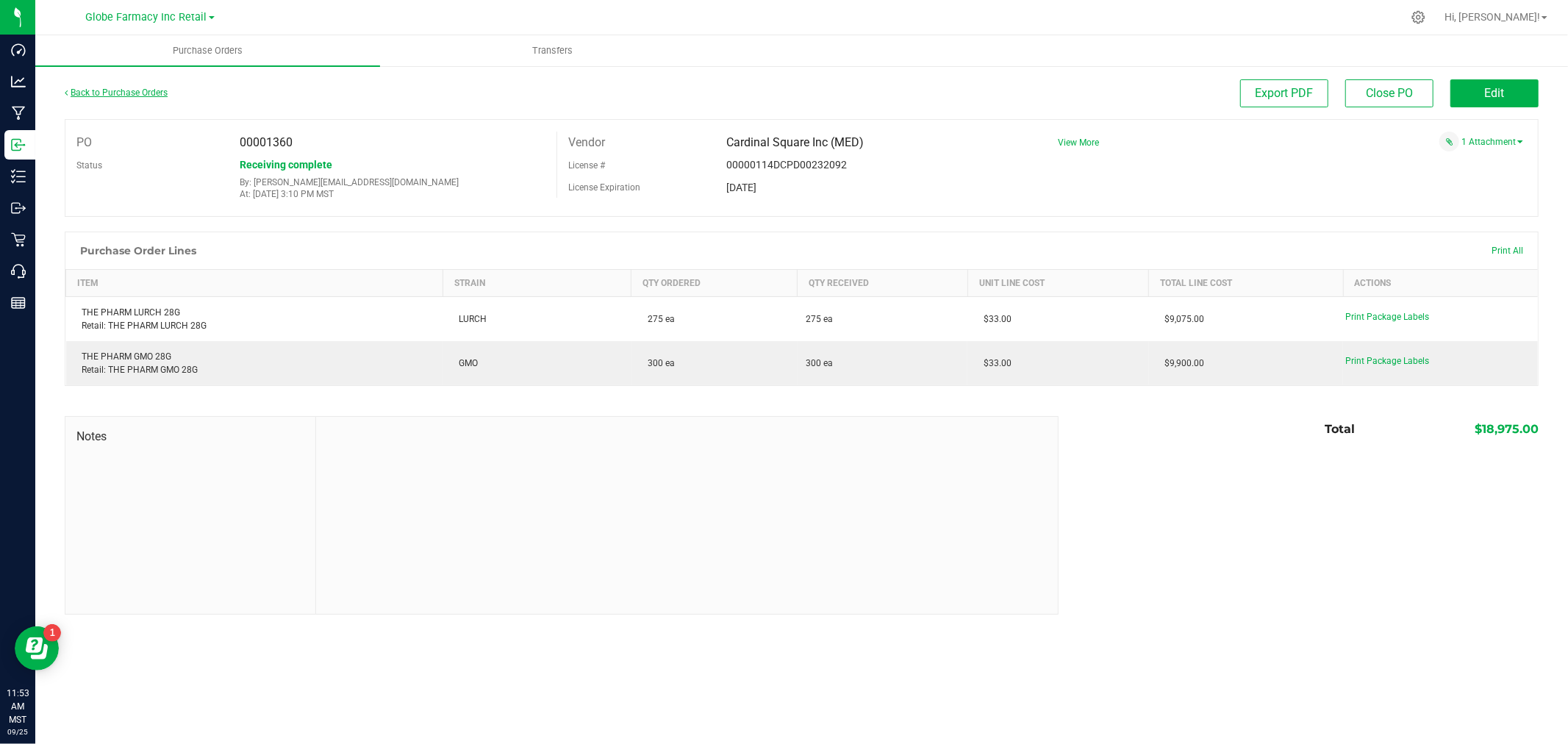
click at [96, 89] on link "Back to Purchase Orders" at bounding box center [116, 93] width 103 height 11
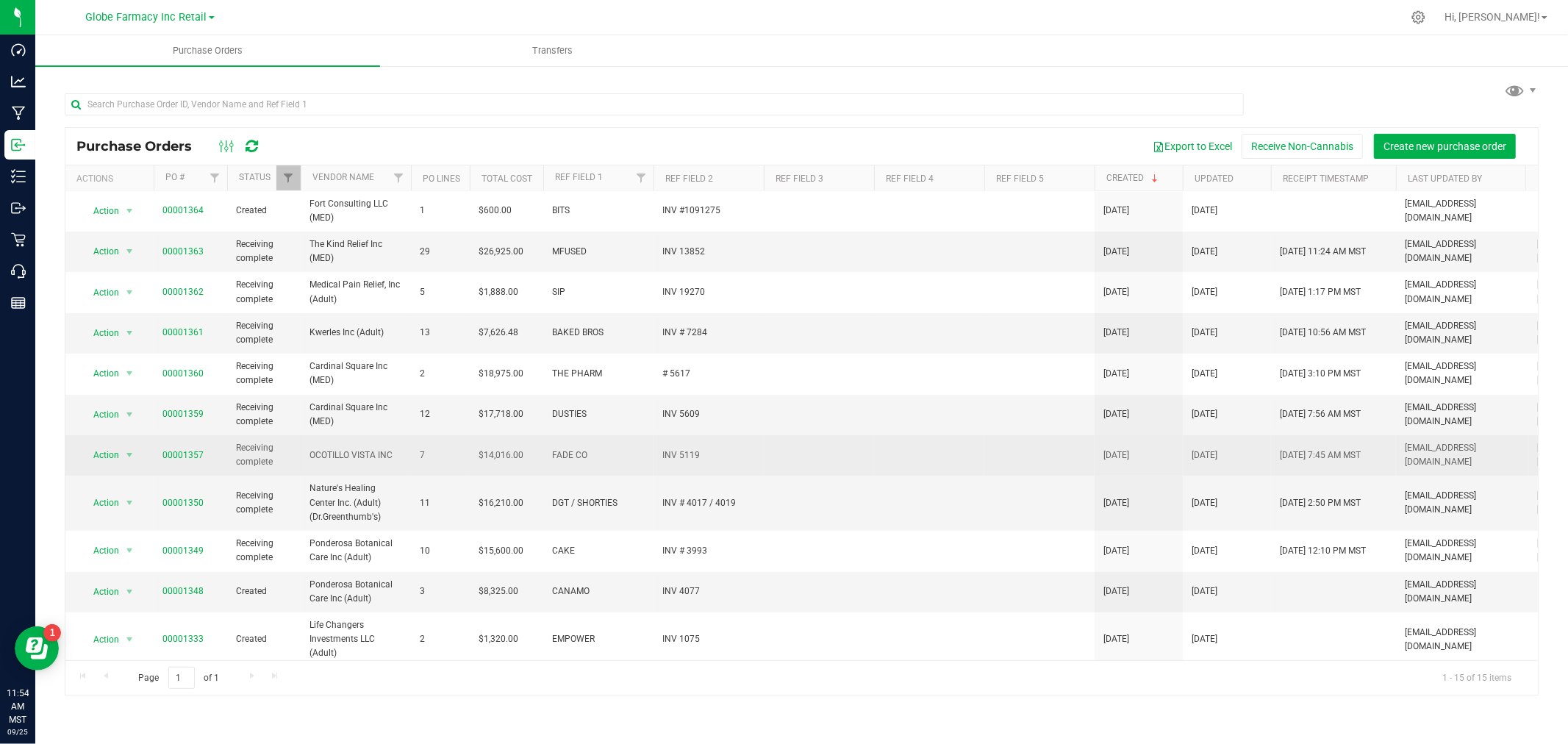
scroll to position [167, 0]
click at [188, 446] on link "00001357" at bounding box center [183, 452] width 41 height 11
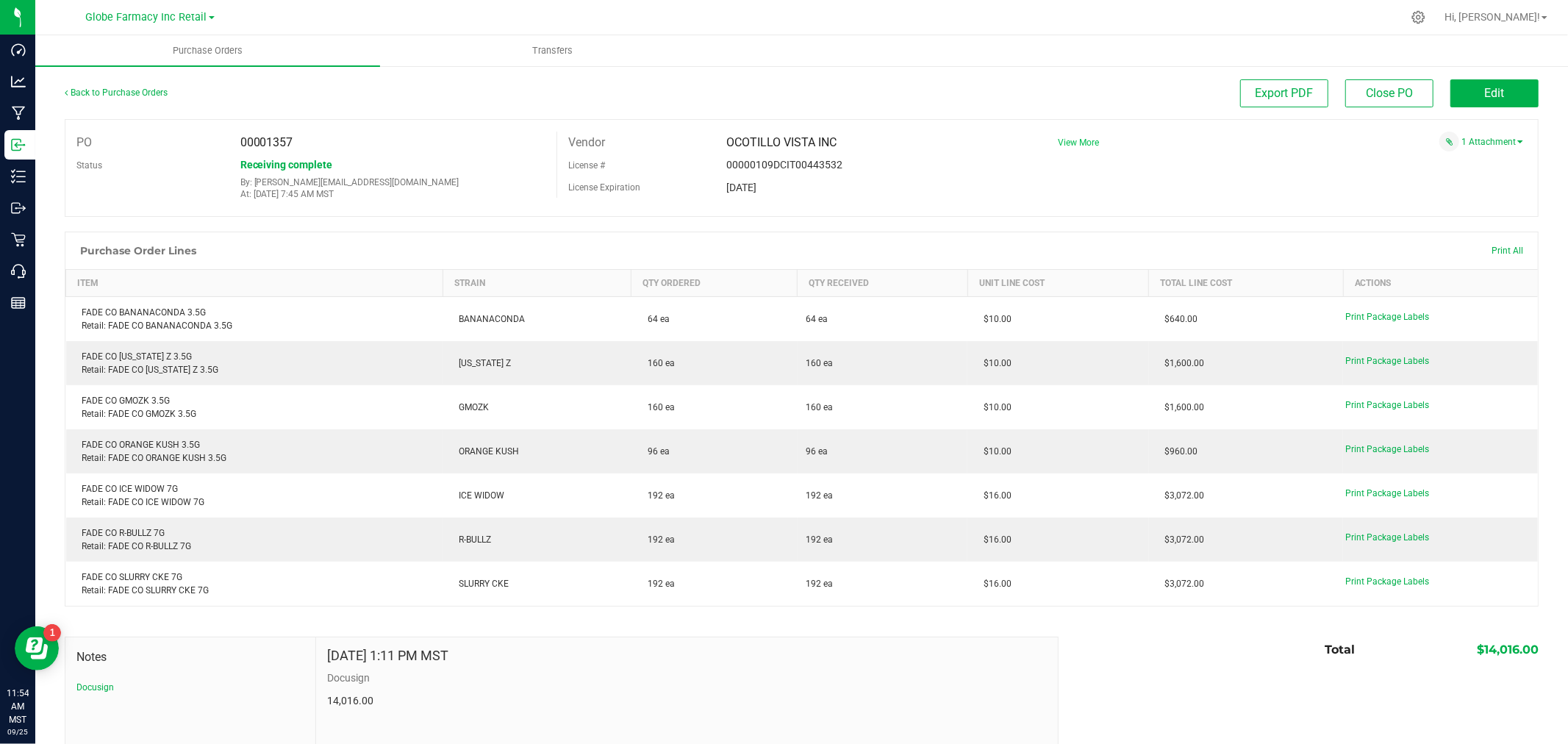
click at [1062, 144] on span "View More" at bounding box center [1079, 142] width 41 height 11
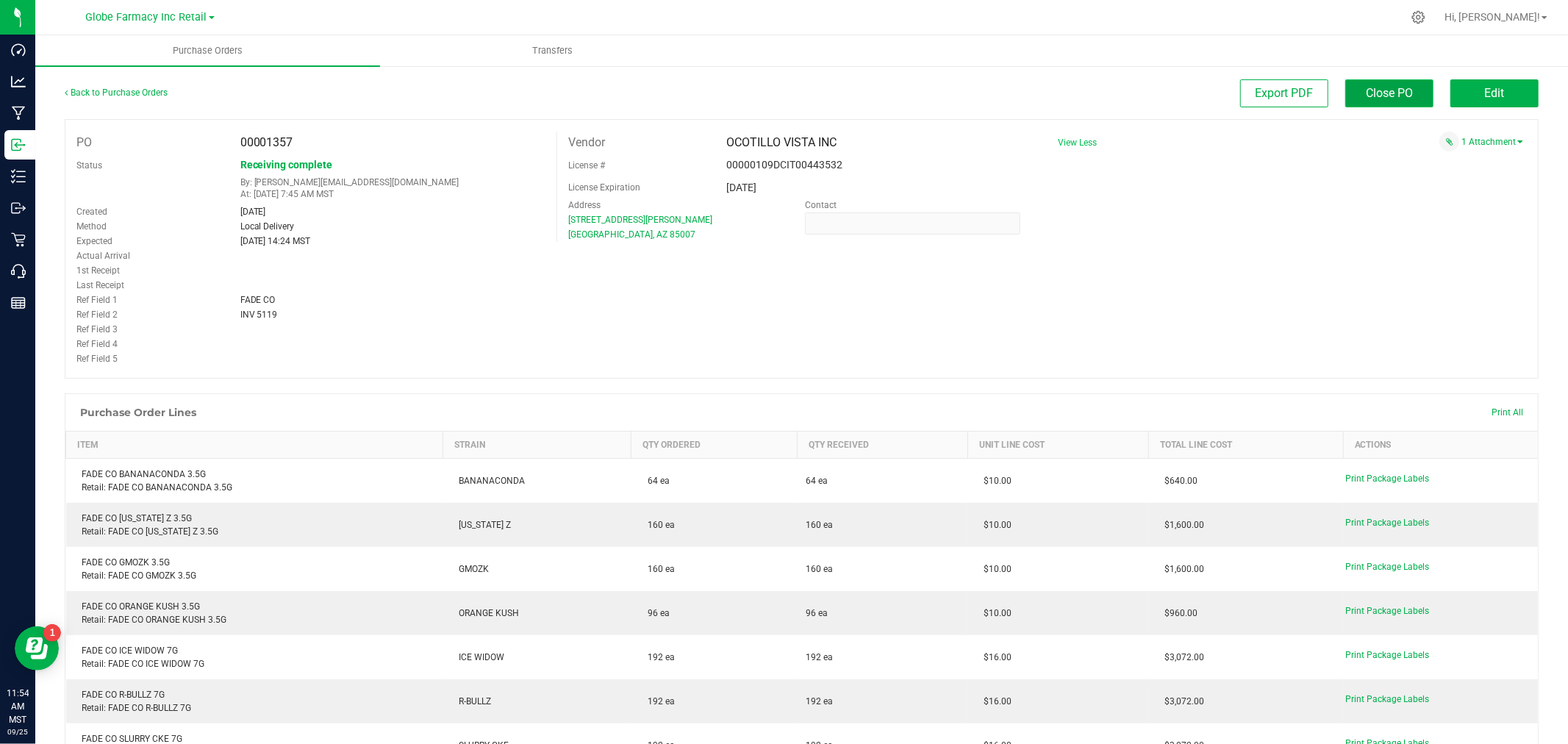
click at [1375, 86] on span "Close PO" at bounding box center [1390, 93] width 47 height 14
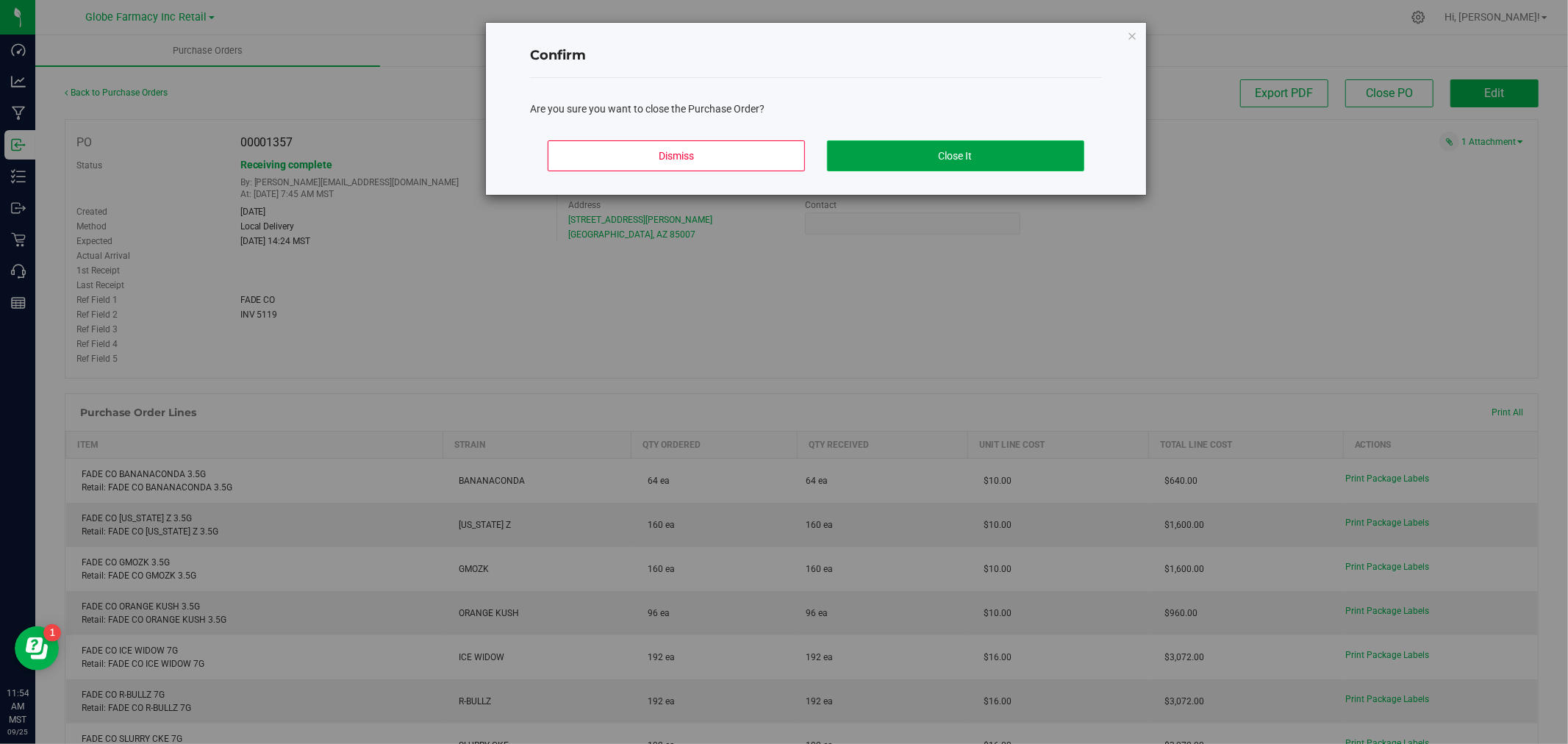
click at [913, 159] on button "Close It" at bounding box center [956, 155] width 258 height 31
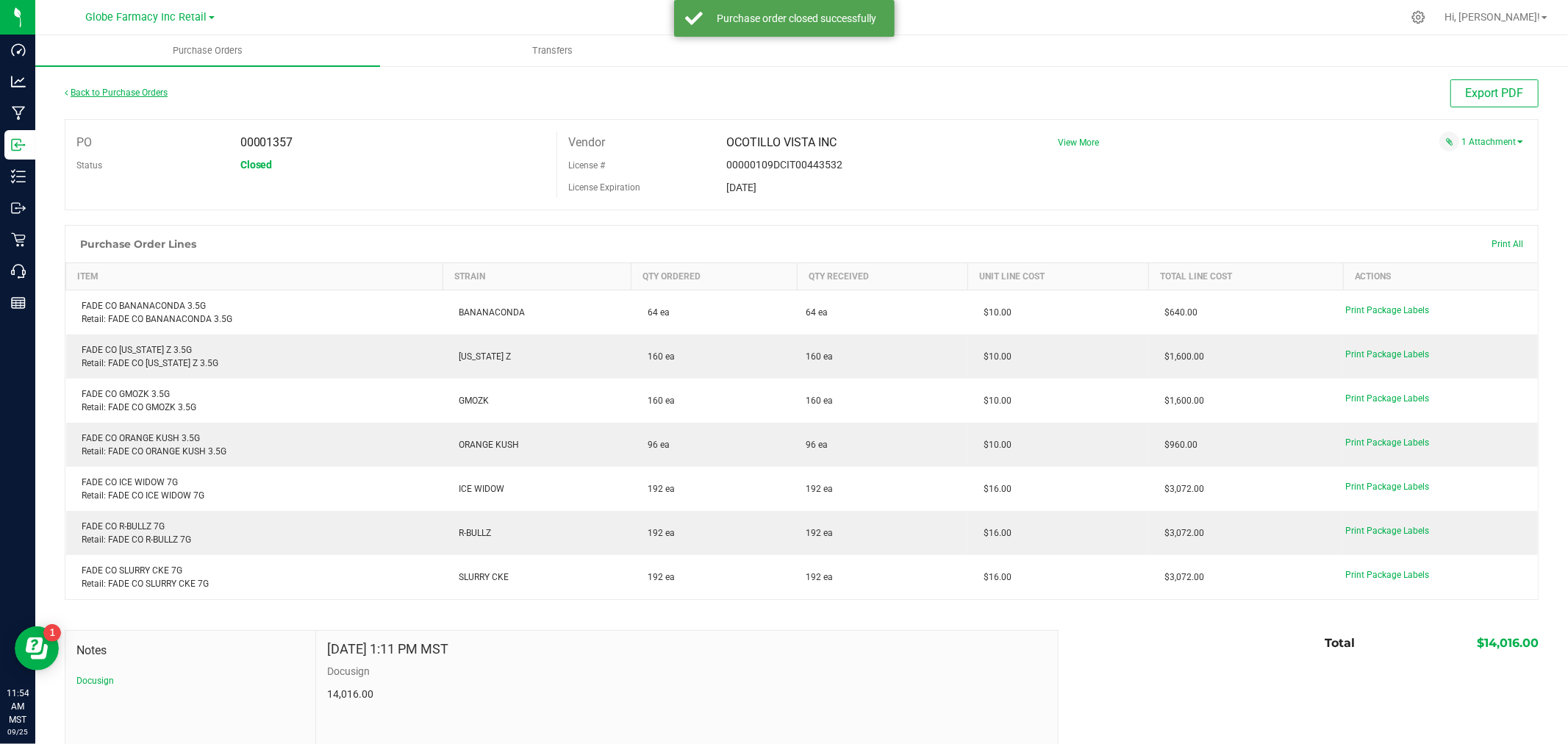
click at [113, 92] on link "Back to Purchase Orders" at bounding box center [116, 93] width 103 height 11
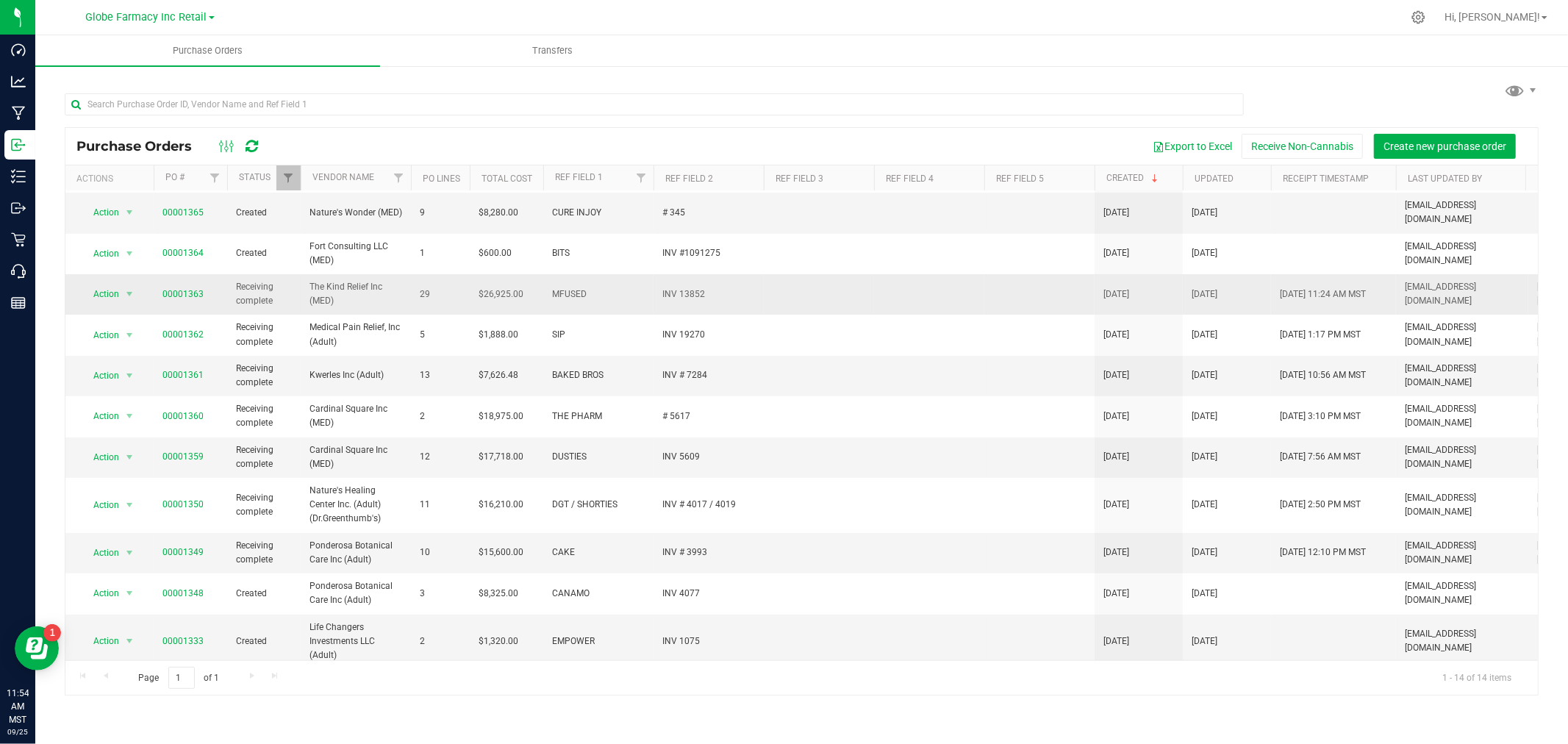
scroll to position [126, 0]
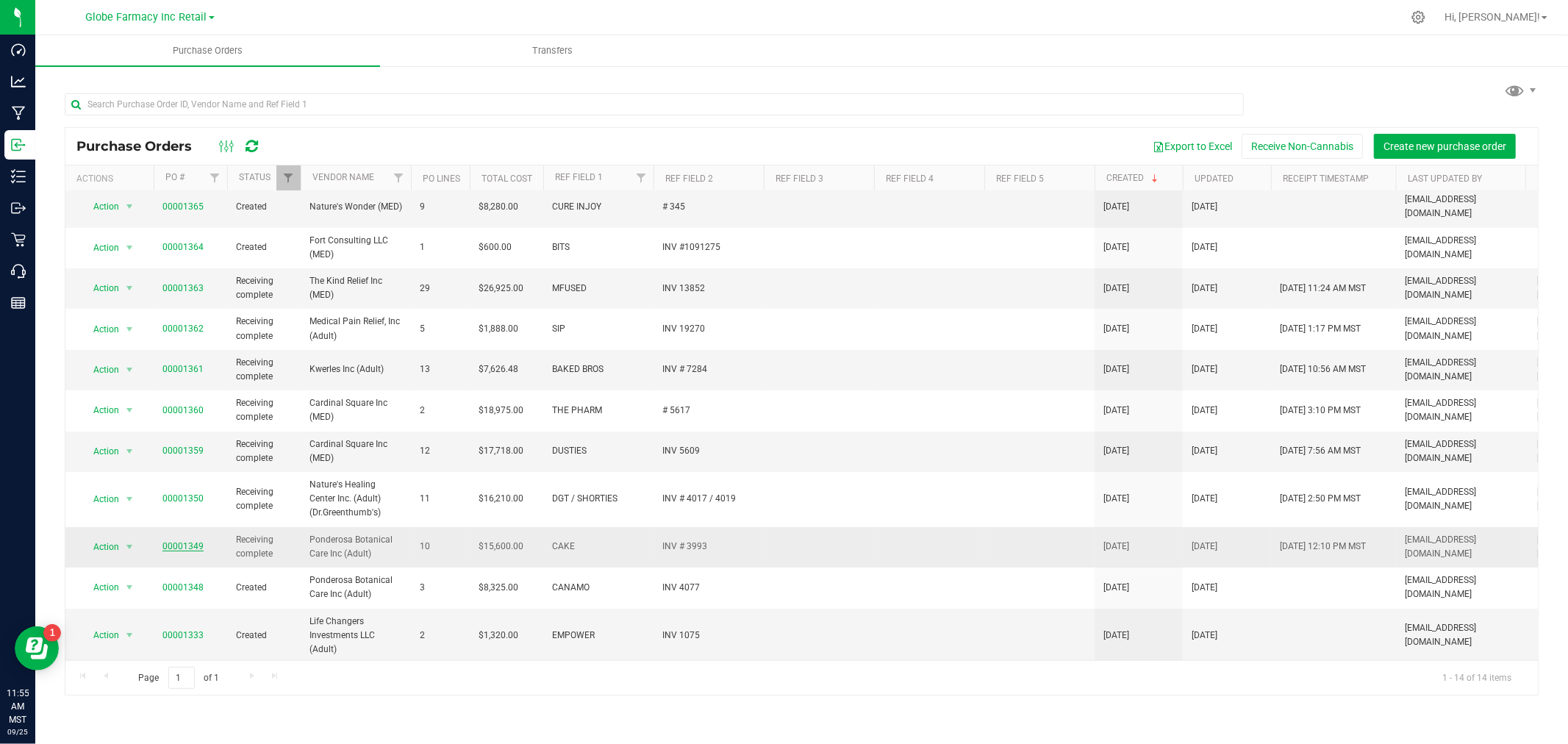
click at [179, 541] on link "00001349" at bounding box center [183, 546] width 41 height 11
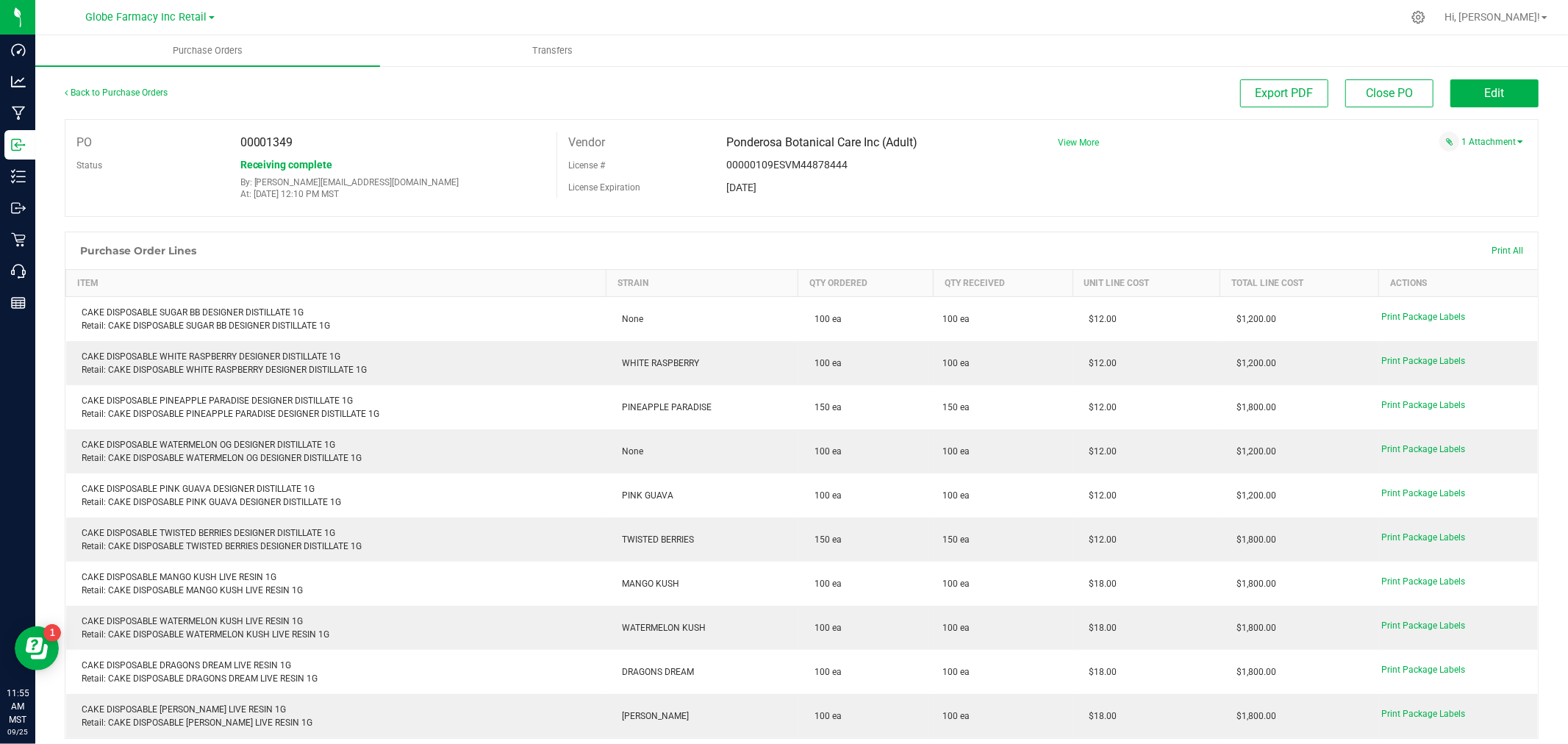
click at [1070, 142] on span "View More" at bounding box center [1079, 142] width 41 height 11
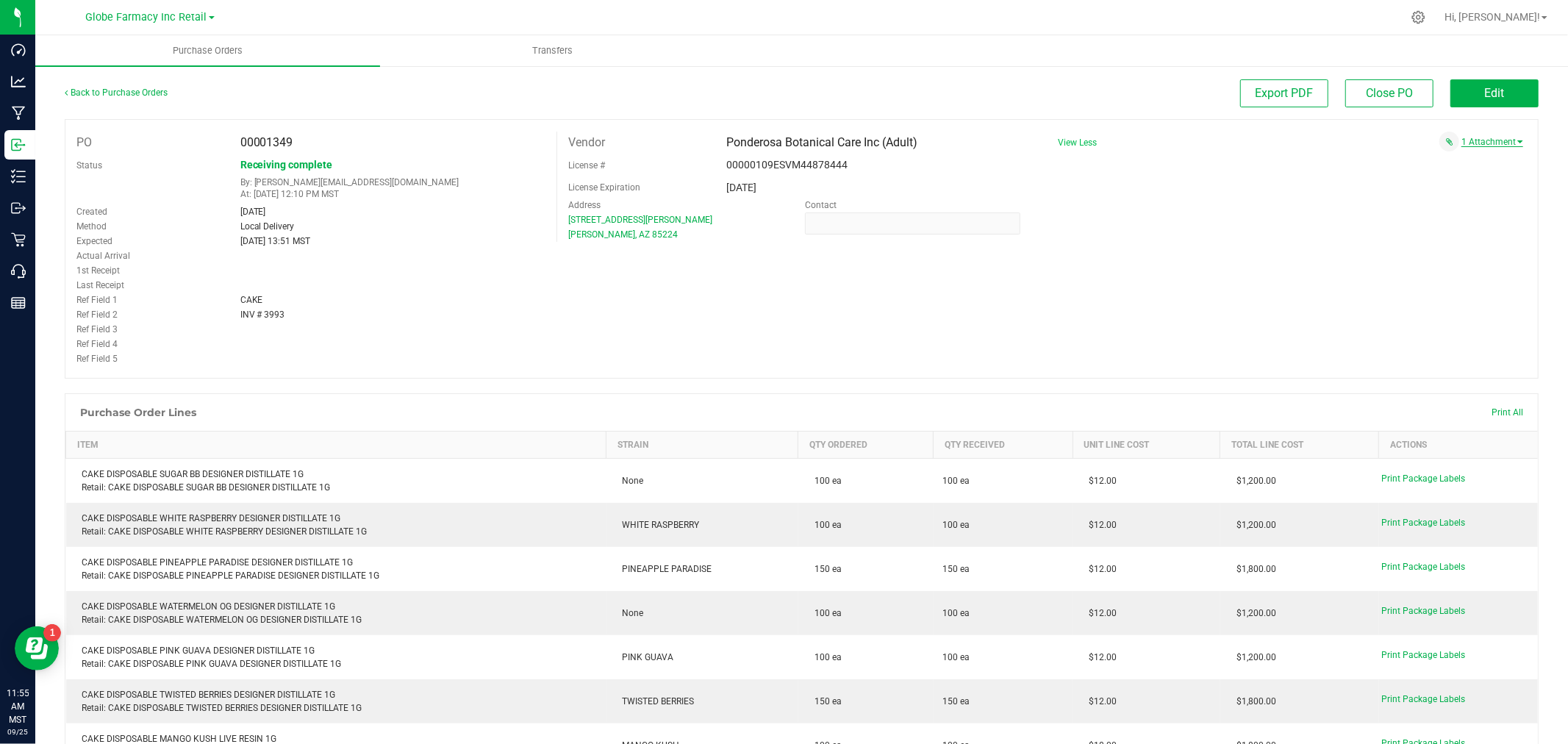
click at [1480, 140] on link "1 Attachment" at bounding box center [1493, 142] width 62 height 11
click at [1397, 161] on span "CAKE INV # 3993 [DATE].pdf" at bounding box center [1447, 161] width 101 height 10
click at [1485, 93] on span "Edit" at bounding box center [1495, 93] width 20 height 14
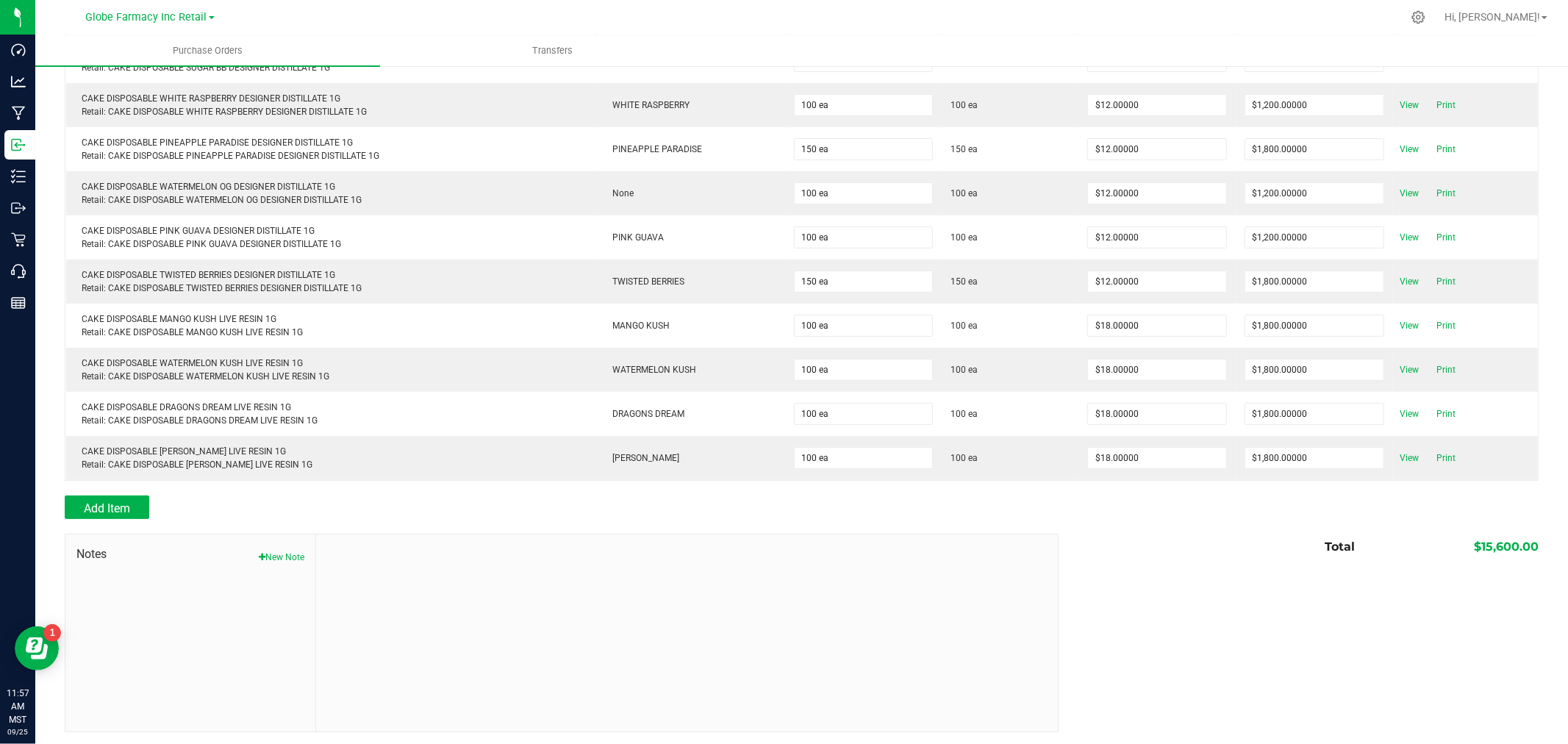
scroll to position [262, 0]
click at [268, 554] on button "New Note" at bounding box center [282, 554] width 46 height 13
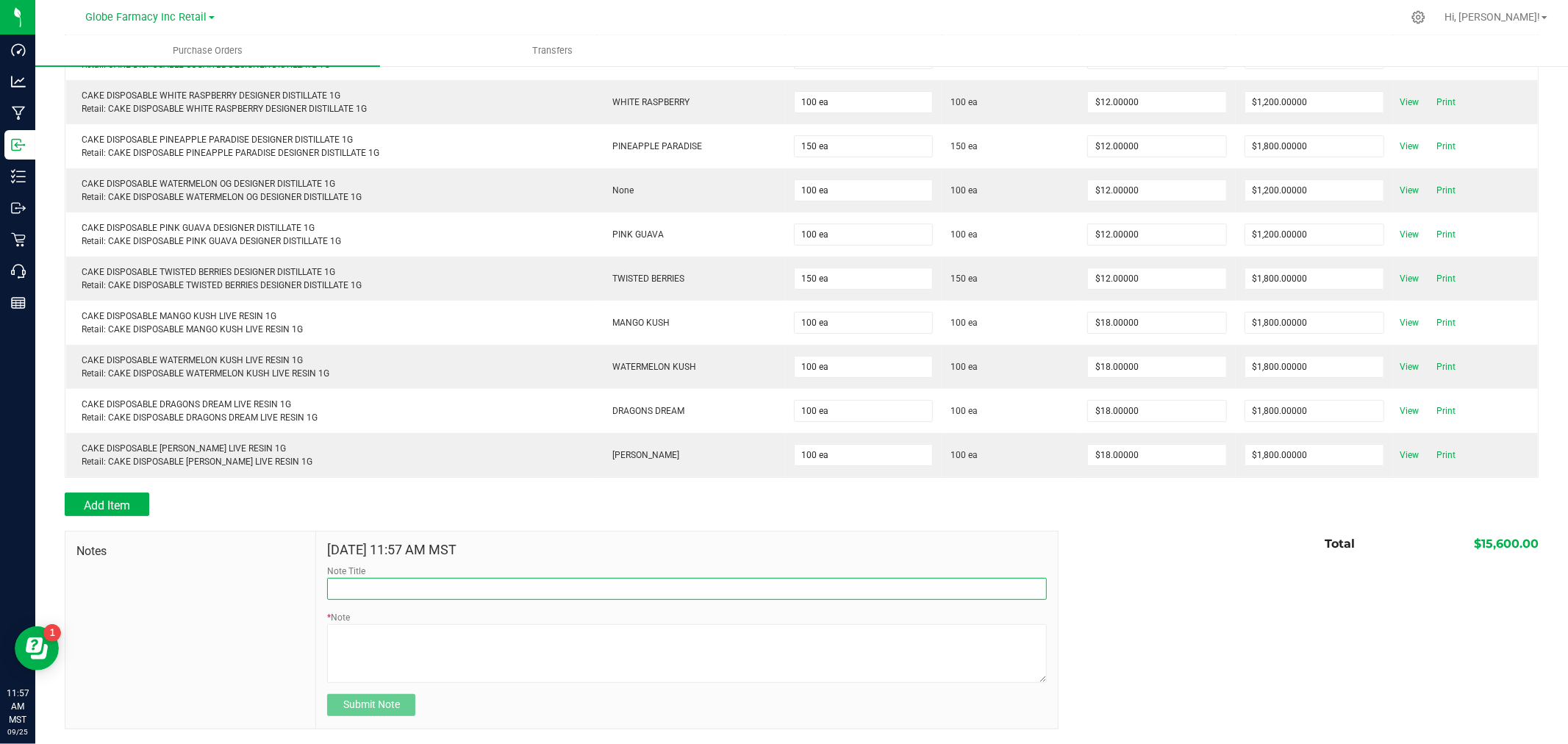
drag, startPoint x: 430, startPoint y: 585, endPoint x: 432, endPoint y: 576, distance: 9.2
click at [430, 585] on input "Note Title" at bounding box center [686, 589] width 719 height 22
type input "Docusign"
click at [389, 663] on textarea "* Note" at bounding box center [686, 653] width 719 height 59
type textarea "15,600.00"
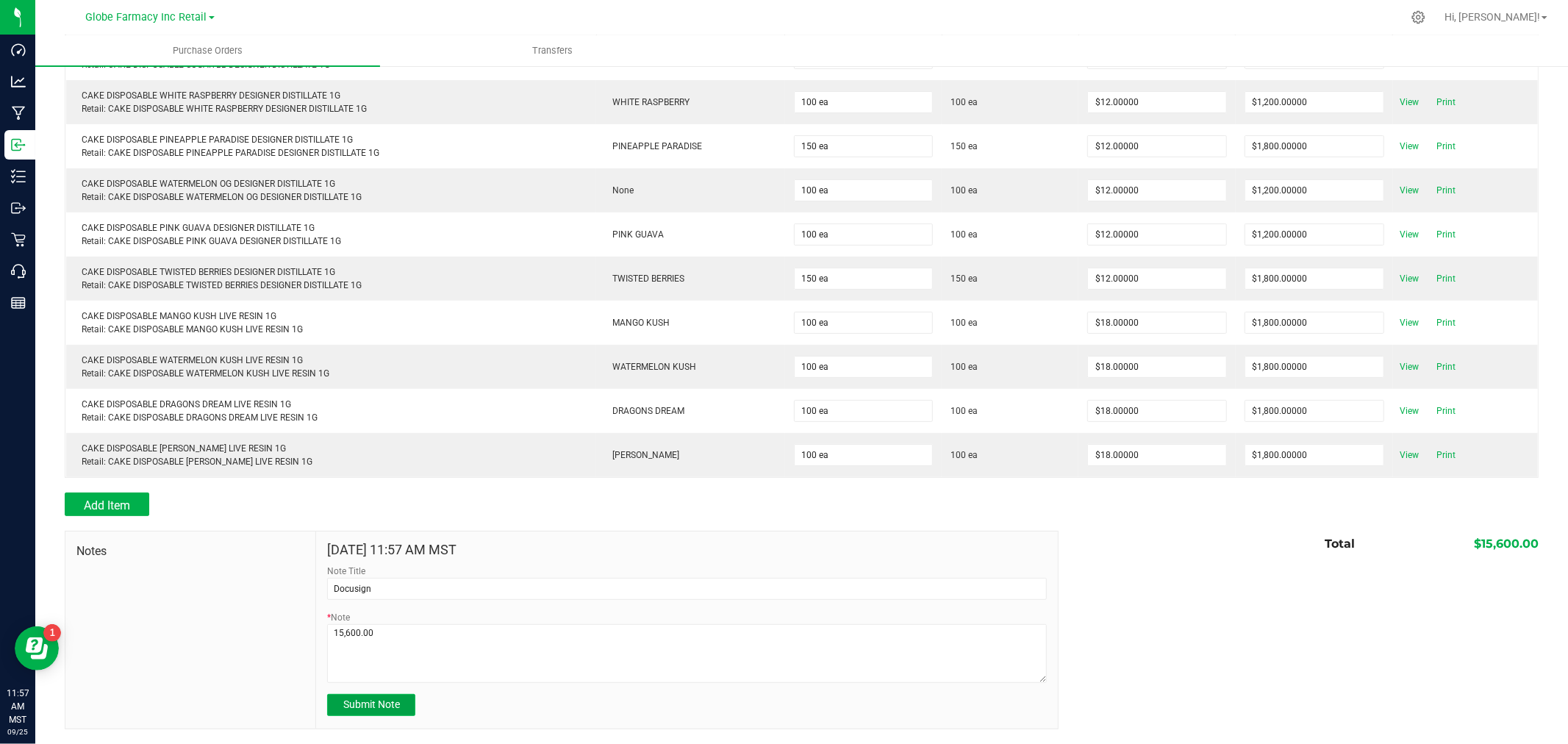
click at [368, 706] on span "Submit Note" at bounding box center [372, 704] width 56 height 11
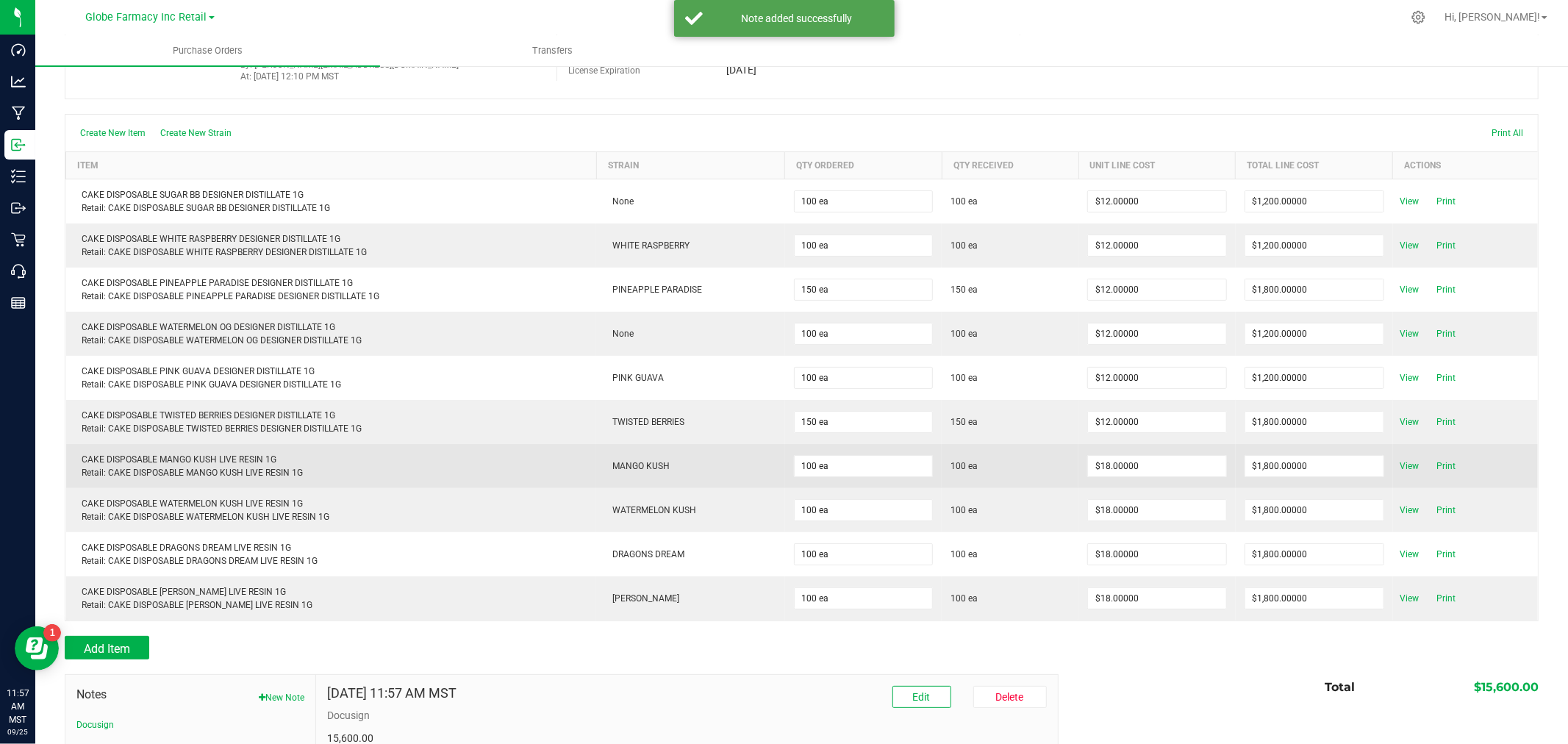
scroll to position [0, 0]
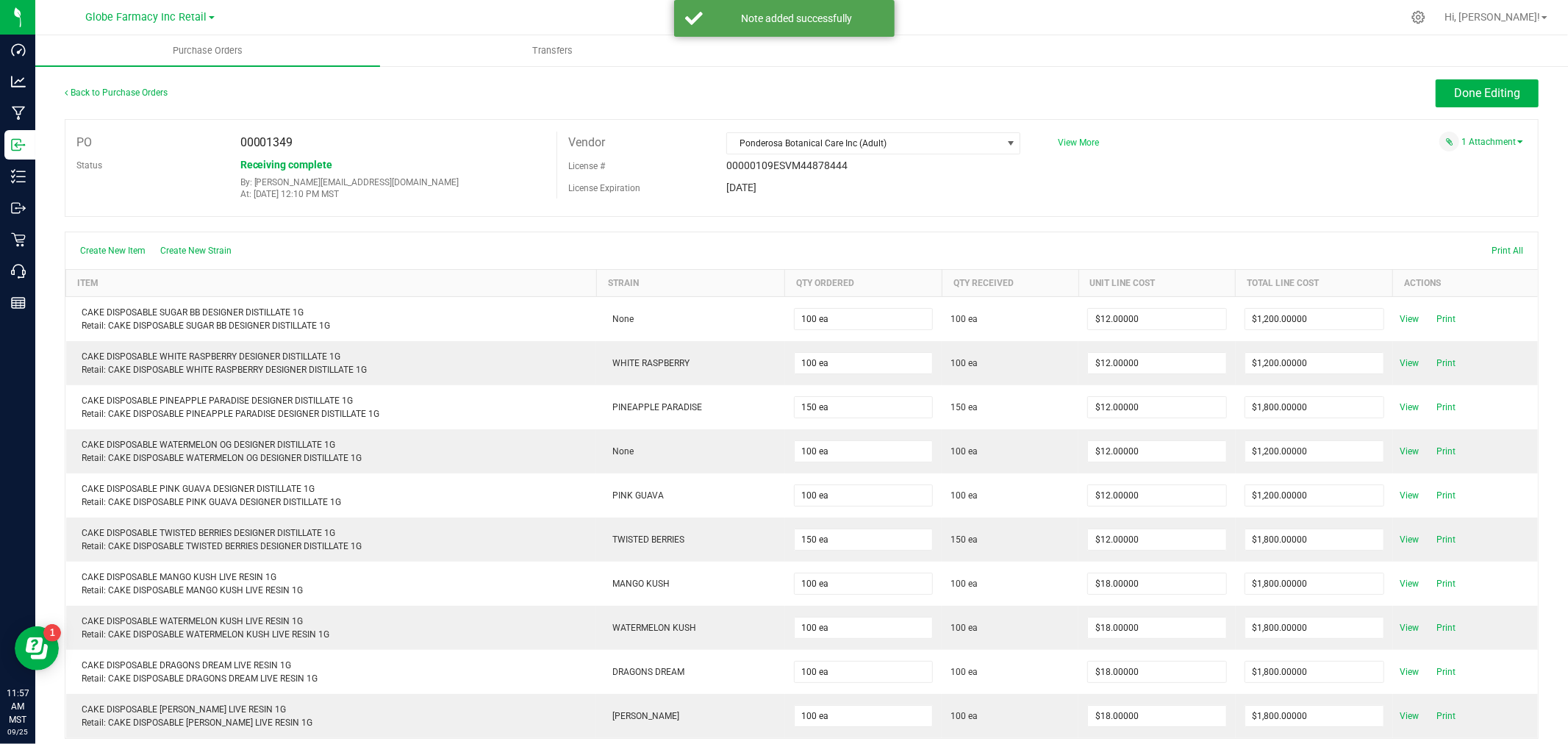
click at [1081, 139] on span "View More" at bounding box center [1079, 142] width 41 height 11
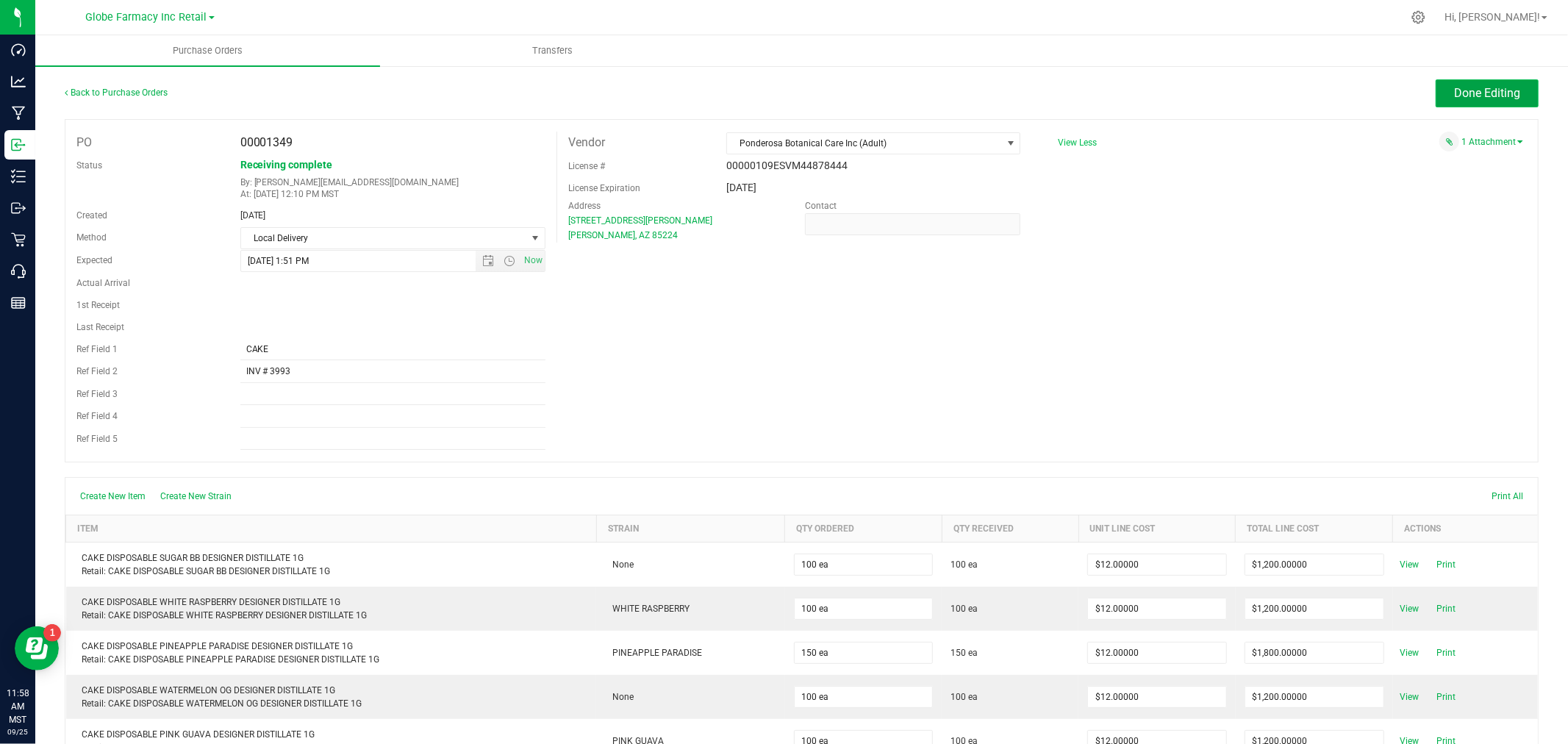
click at [1454, 90] on span "Done Editing" at bounding box center [1487, 93] width 66 height 14
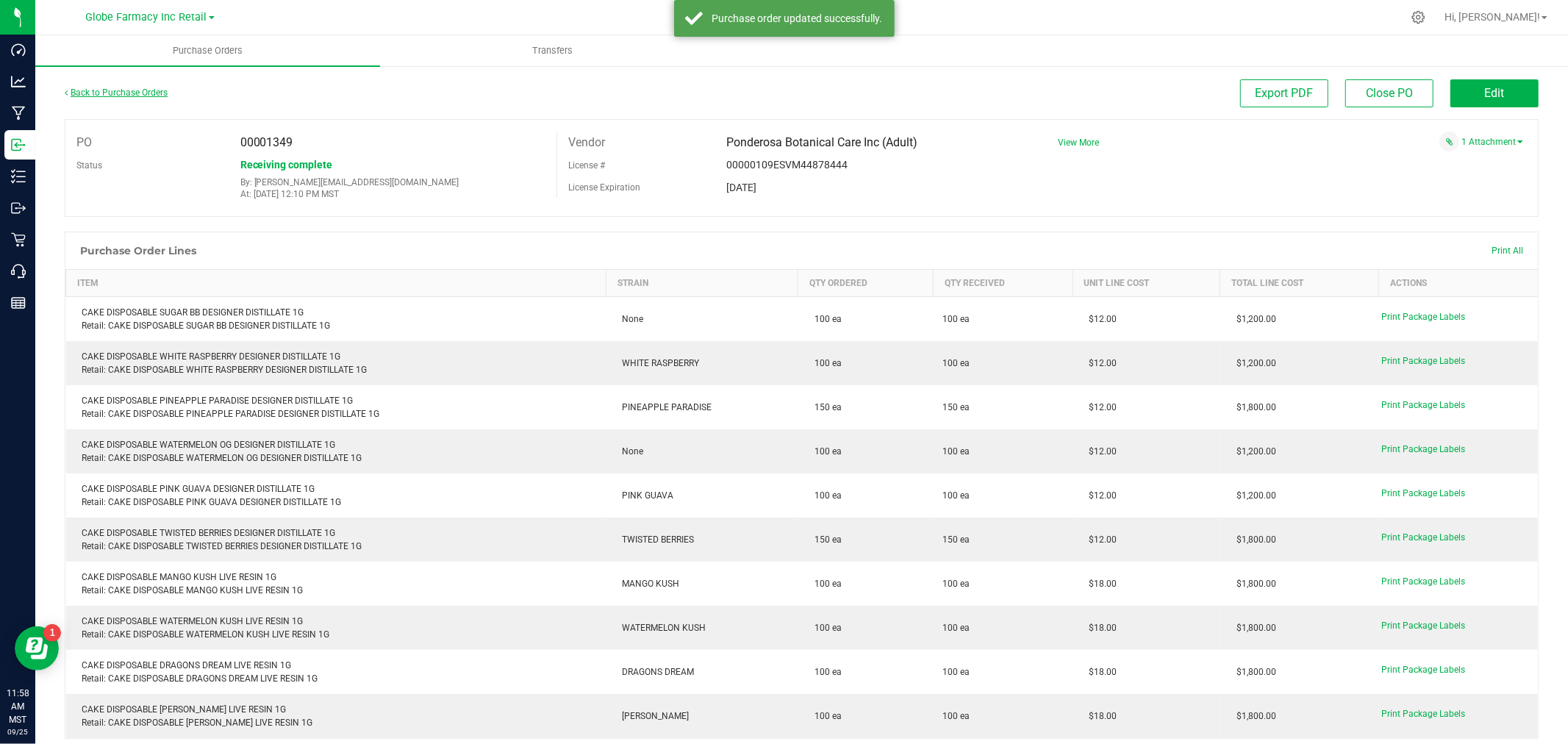
click at [118, 88] on link "Back to Purchase Orders" at bounding box center [116, 93] width 103 height 11
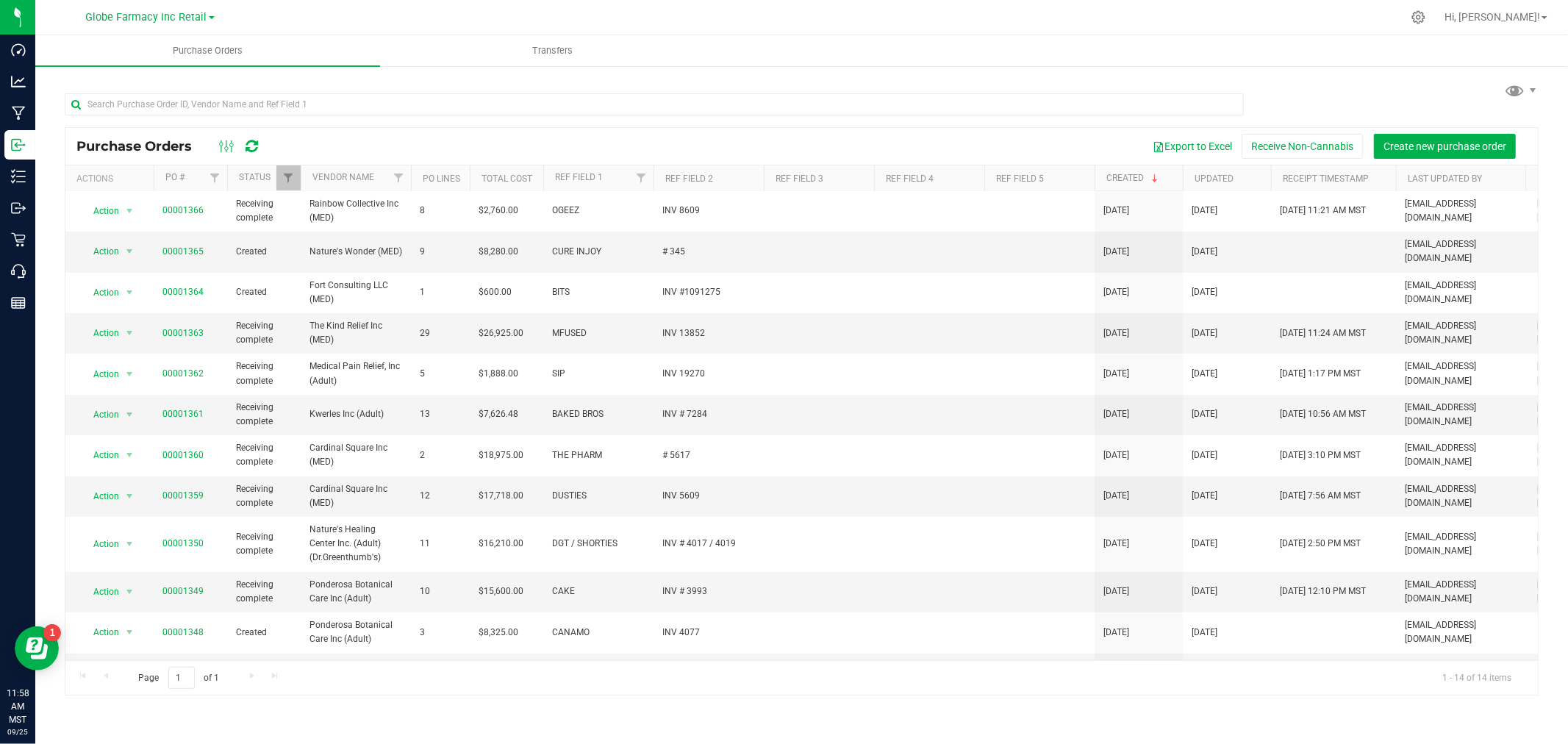
scroll to position [126, 0]
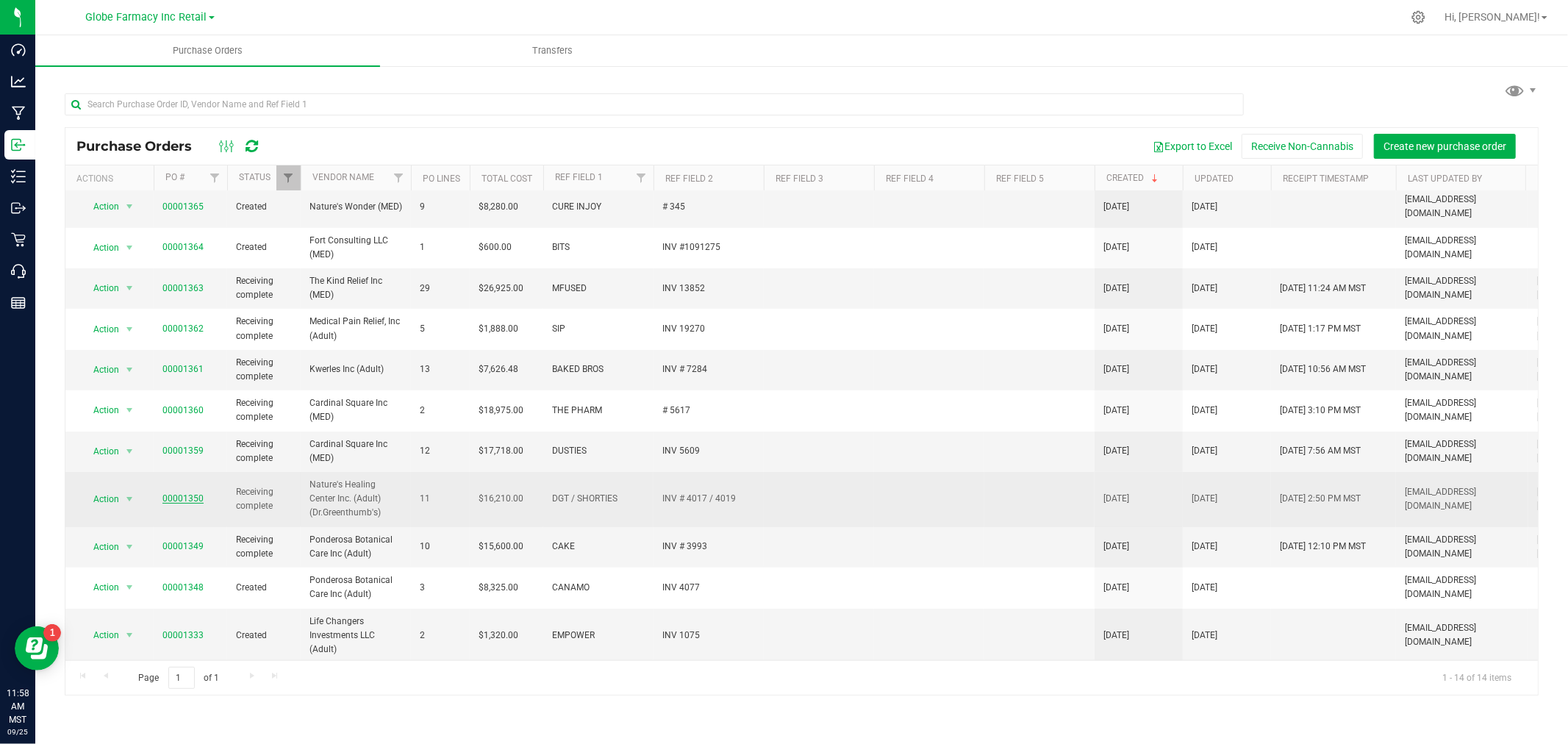
click at [174, 493] on link "00001350" at bounding box center [183, 499] width 41 height 11
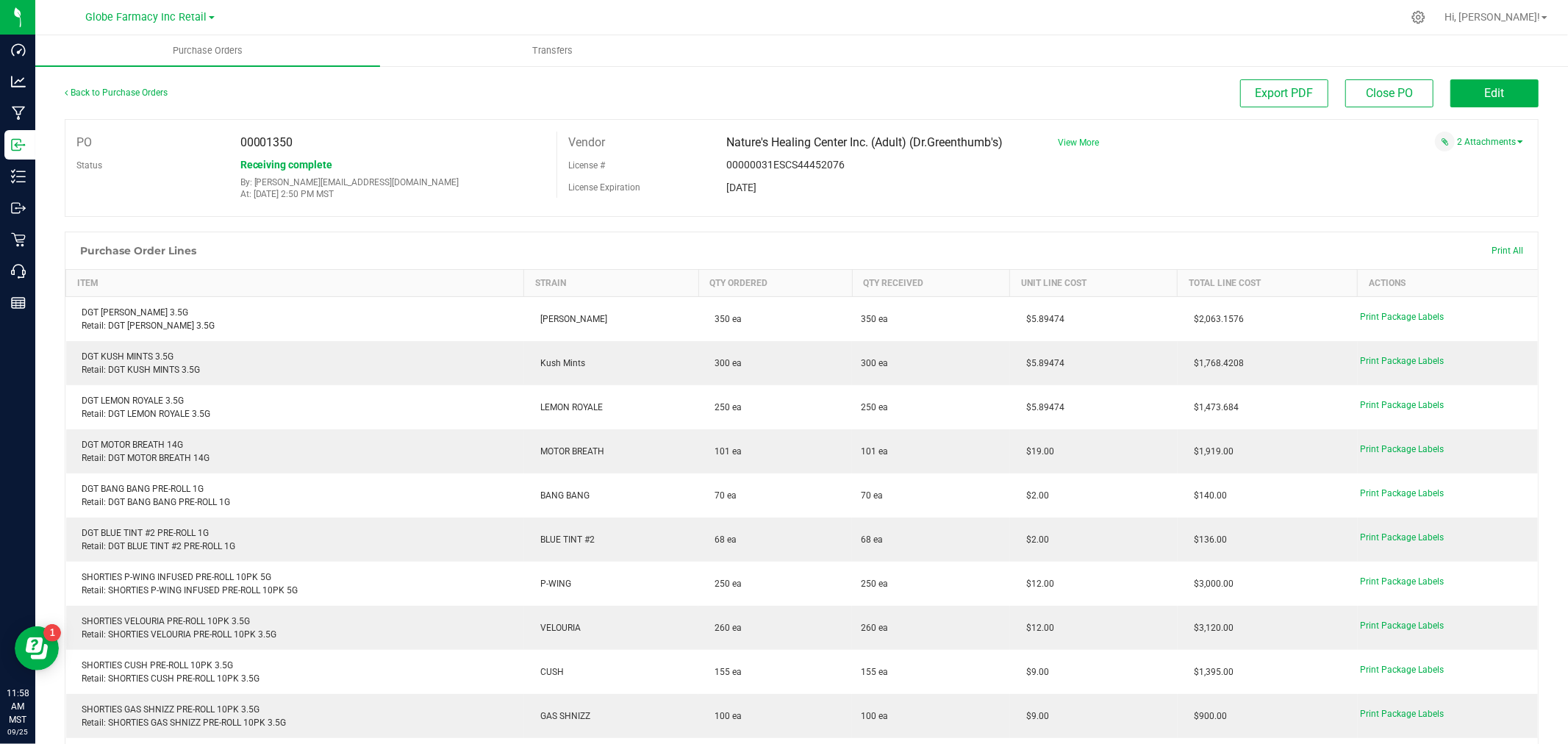
click at [1077, 143] on span "View More" at bounding box center [1079, 142] width 41 height 11
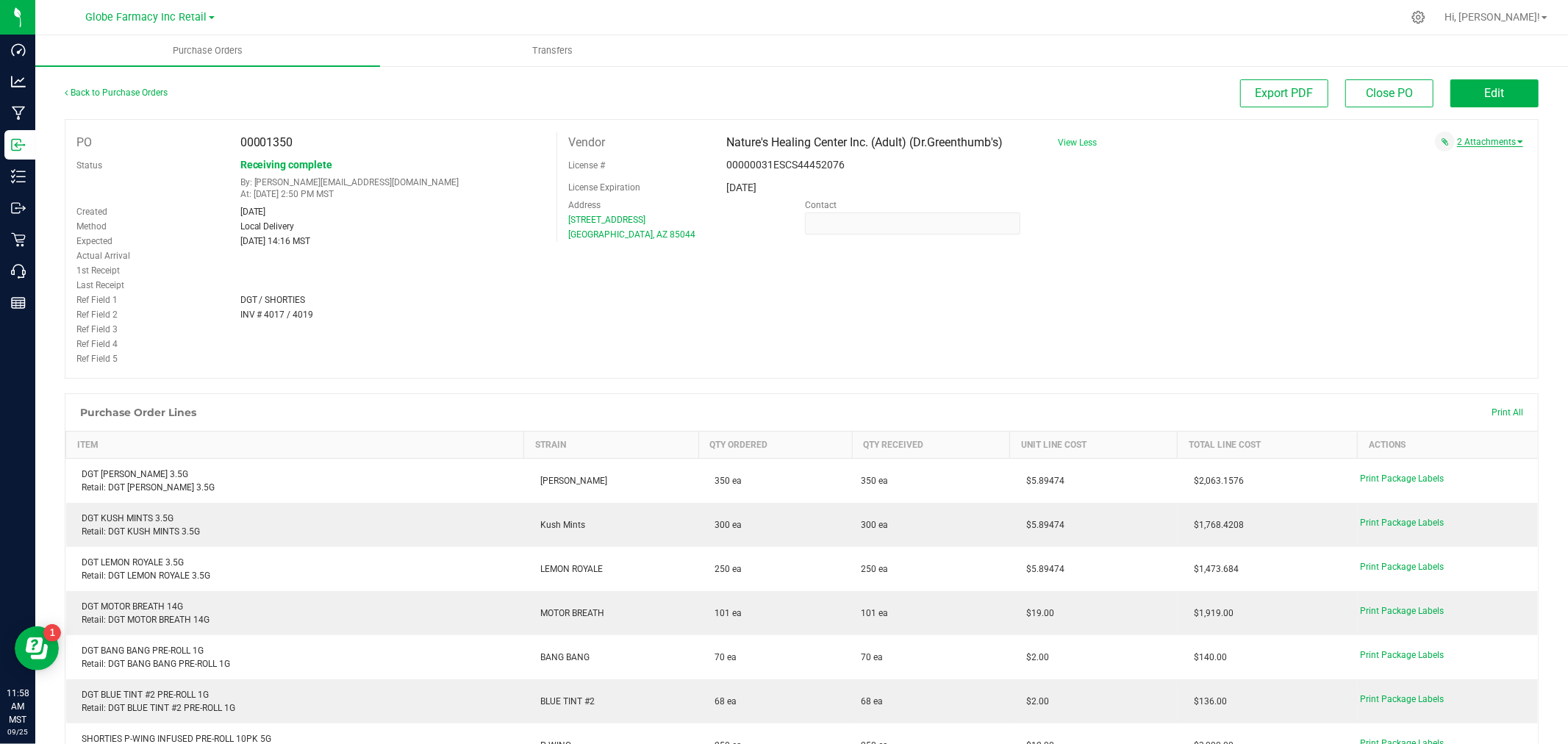
click at [1482, 139] on link "2 Attachments" at bounding box center [1490, 142] width 66 height 11
click at [1427, 158] on span "DGT INV # 4019 [DATE].pdf" at bounding box center [1449, 161] width 96 height 10
click at [1416, 171] on span "DGT INV # 4017 [DATE].pdf" at bounding box center [1449, 174] width 96 height 10
click at [1497, 97] on button "Edit" at bounding box center [1495, 93] width 88 height 28
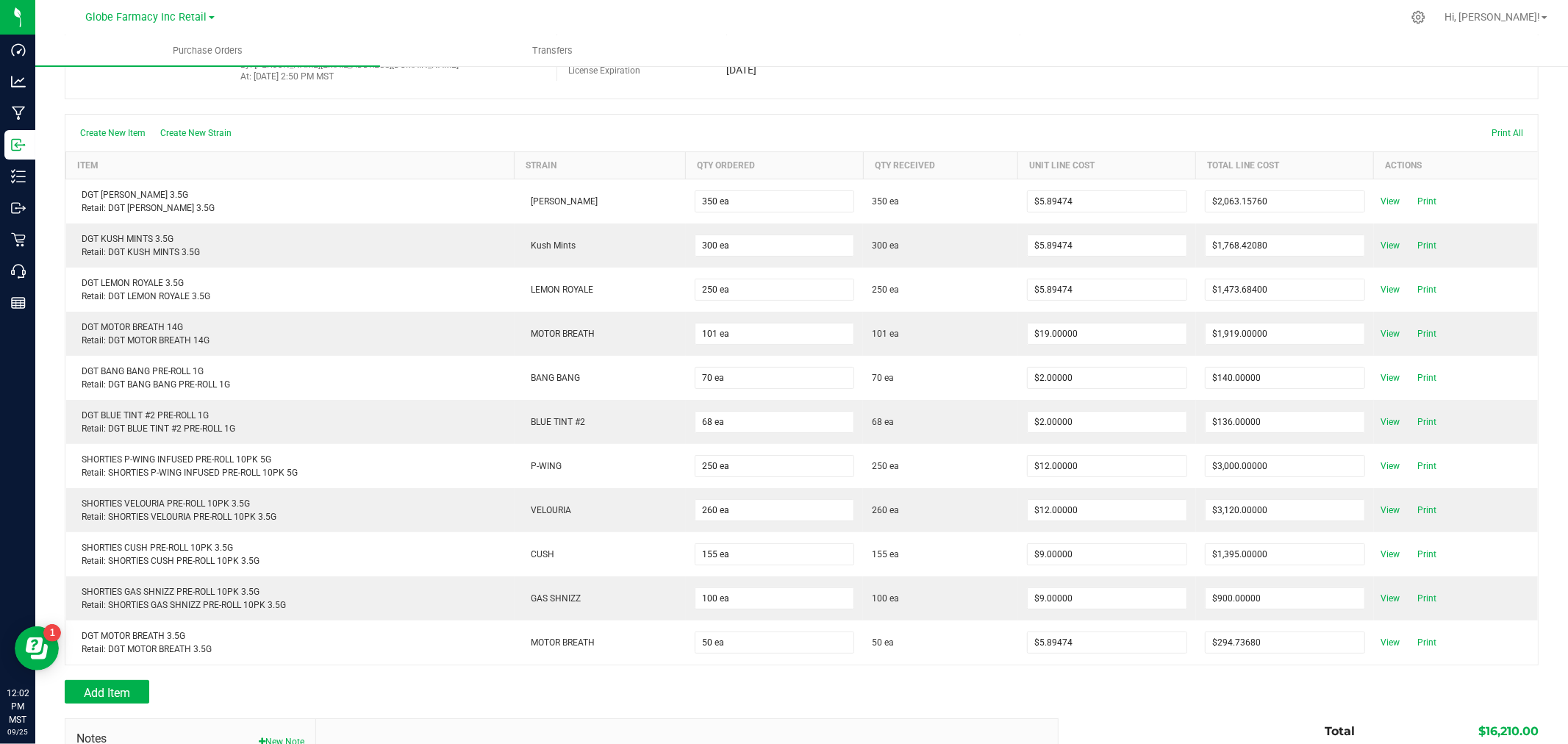
scroll to position [305, 0]
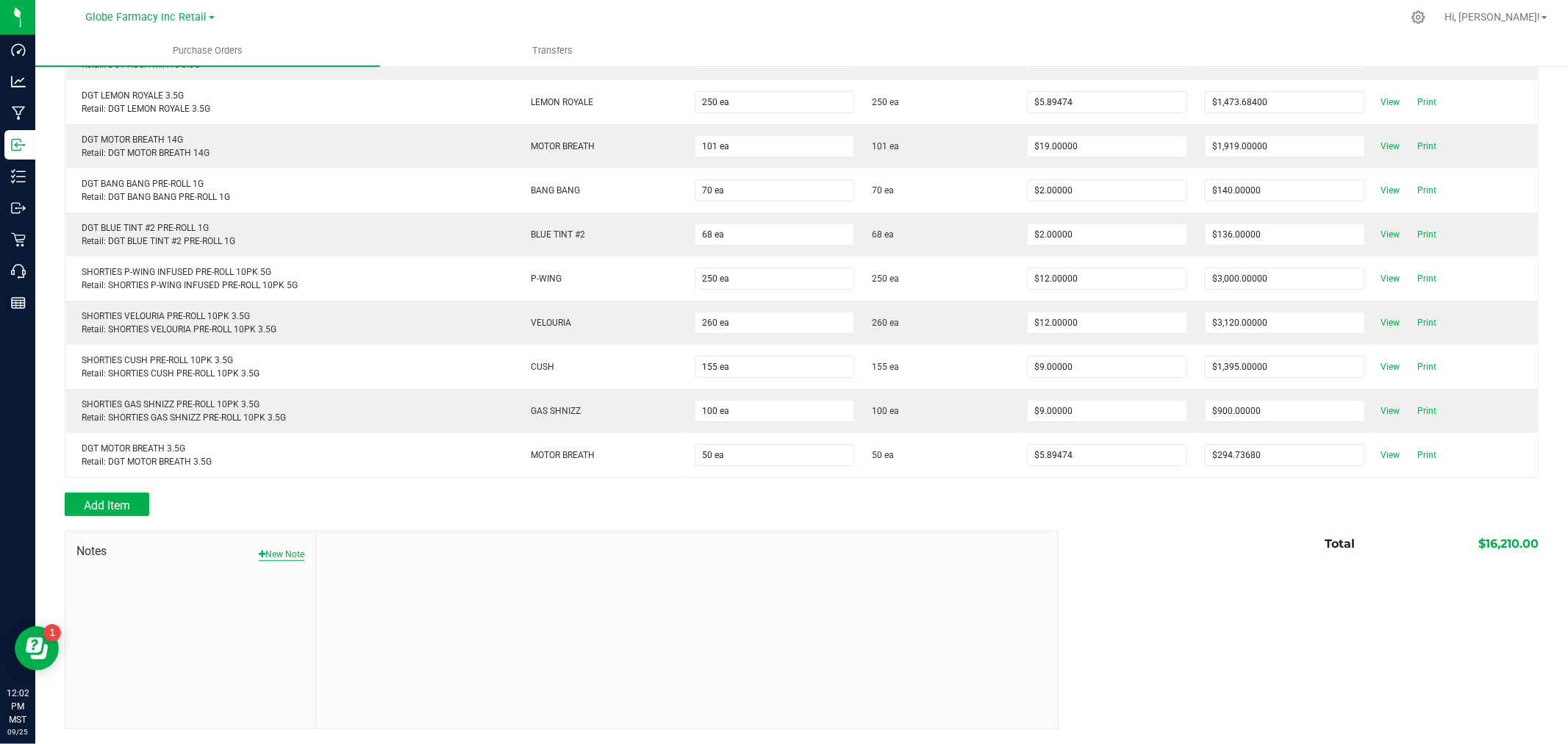
click at [286, 554] on button "New Note" at bounding box center [282, 554] width 46 height 13
click at [363, 589] on input "Note Title" at bounding box center [686, 589] width 719 height 22
type input "Docusign"
click at [393, 641] on textarea "* Note" at bounding box center [686, 653] width 719 height 59
type textarea "16,210.00"
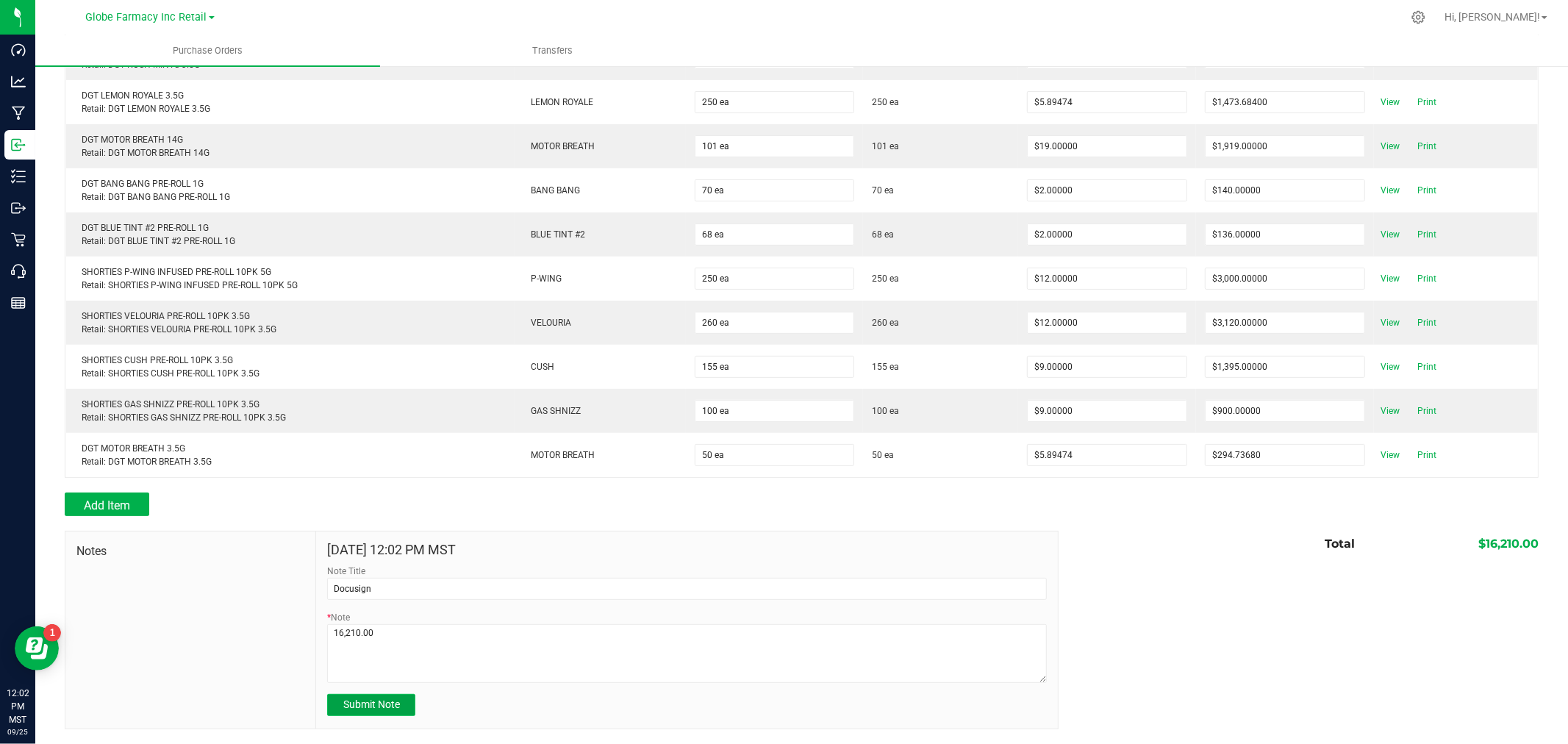
click at [384, 709] on span "Submit Note" at bounding box center [372, 704] width 56 height 11
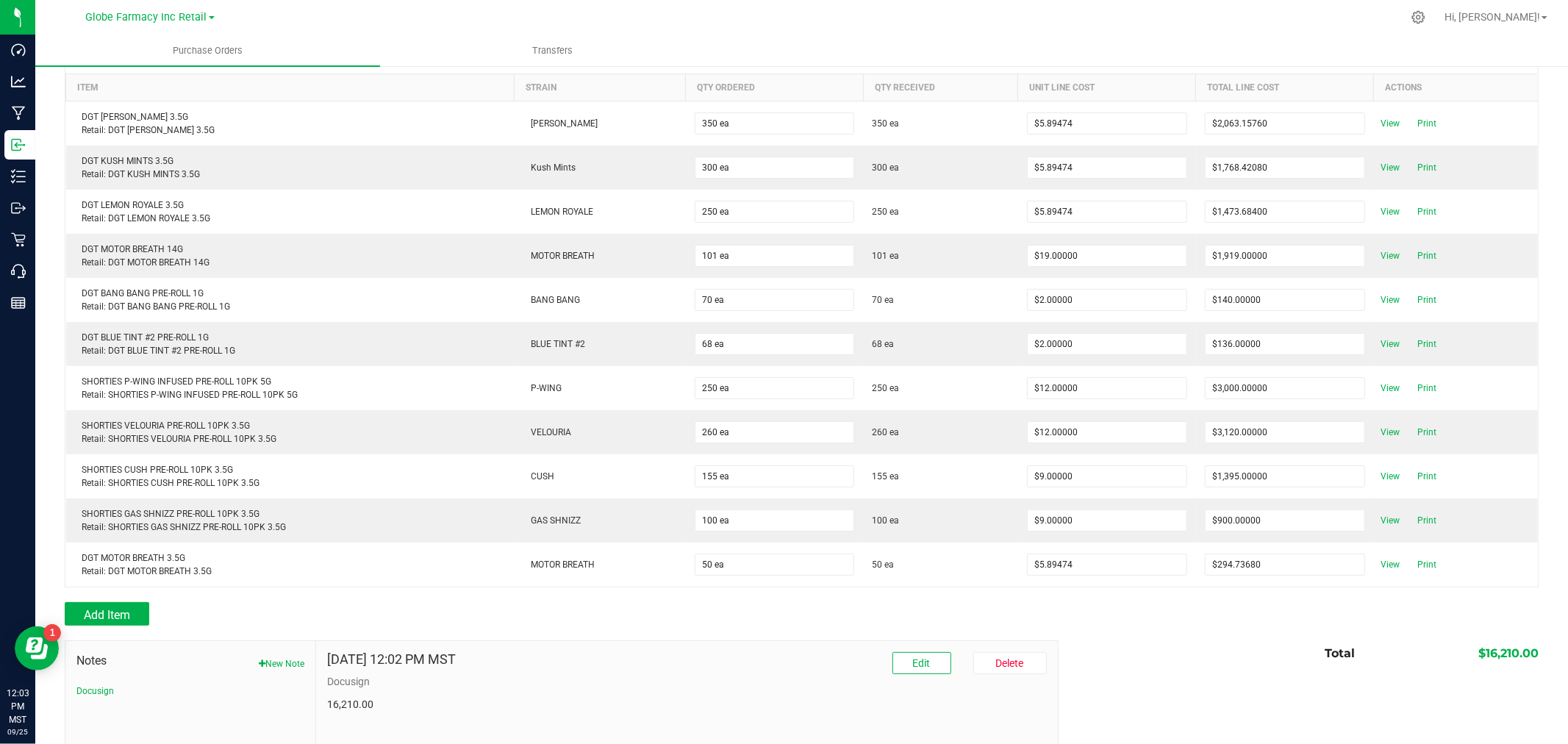
scroll to position [0, 0]
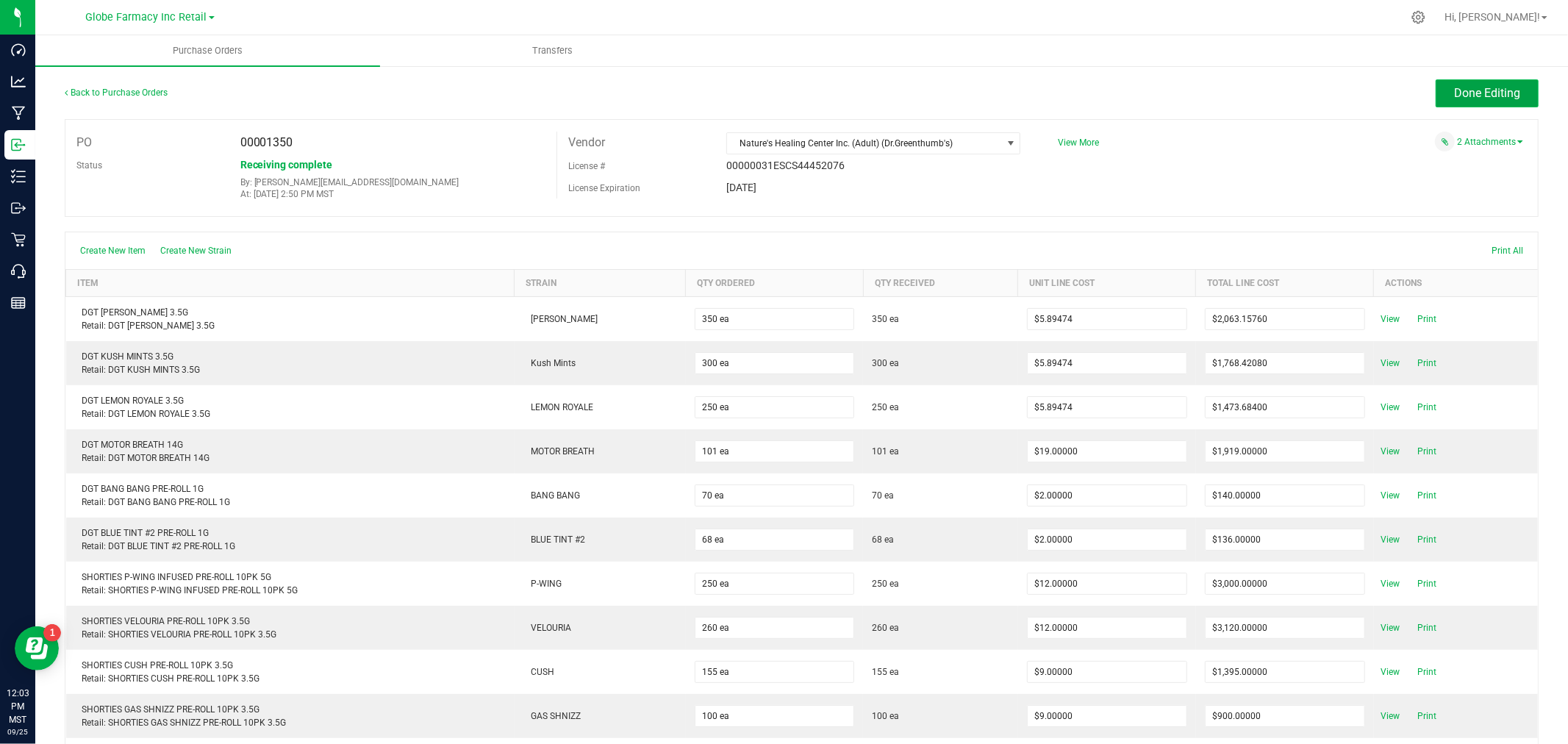
click at [1479, 94] on span "Done Editing" at bounding box center [1487, 93] width 66 height 14
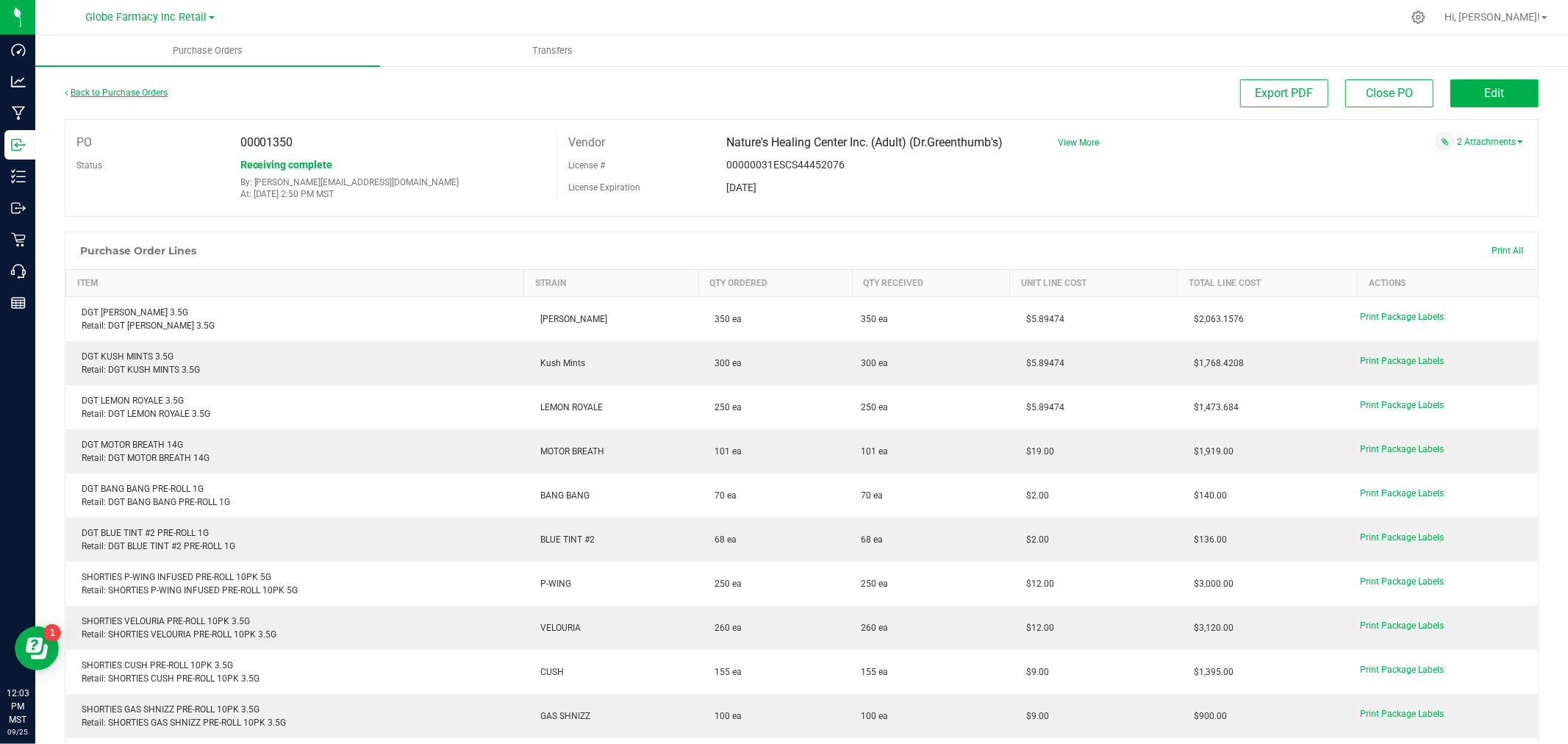
click at [118, 91] on link "Back to Purchase Orders" at bounding box center [116, 93] width 103 height 11
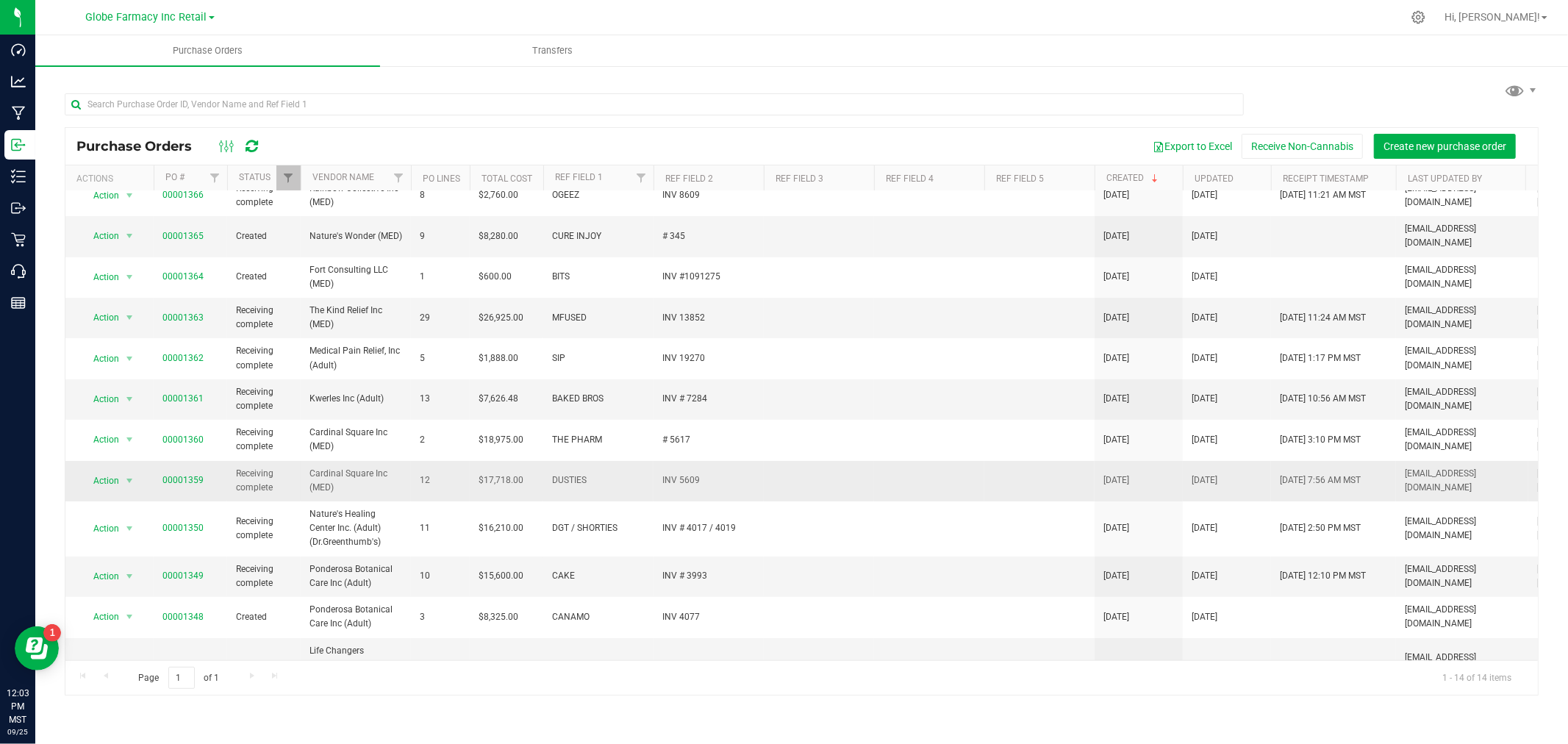
scroll to position [126, 0]
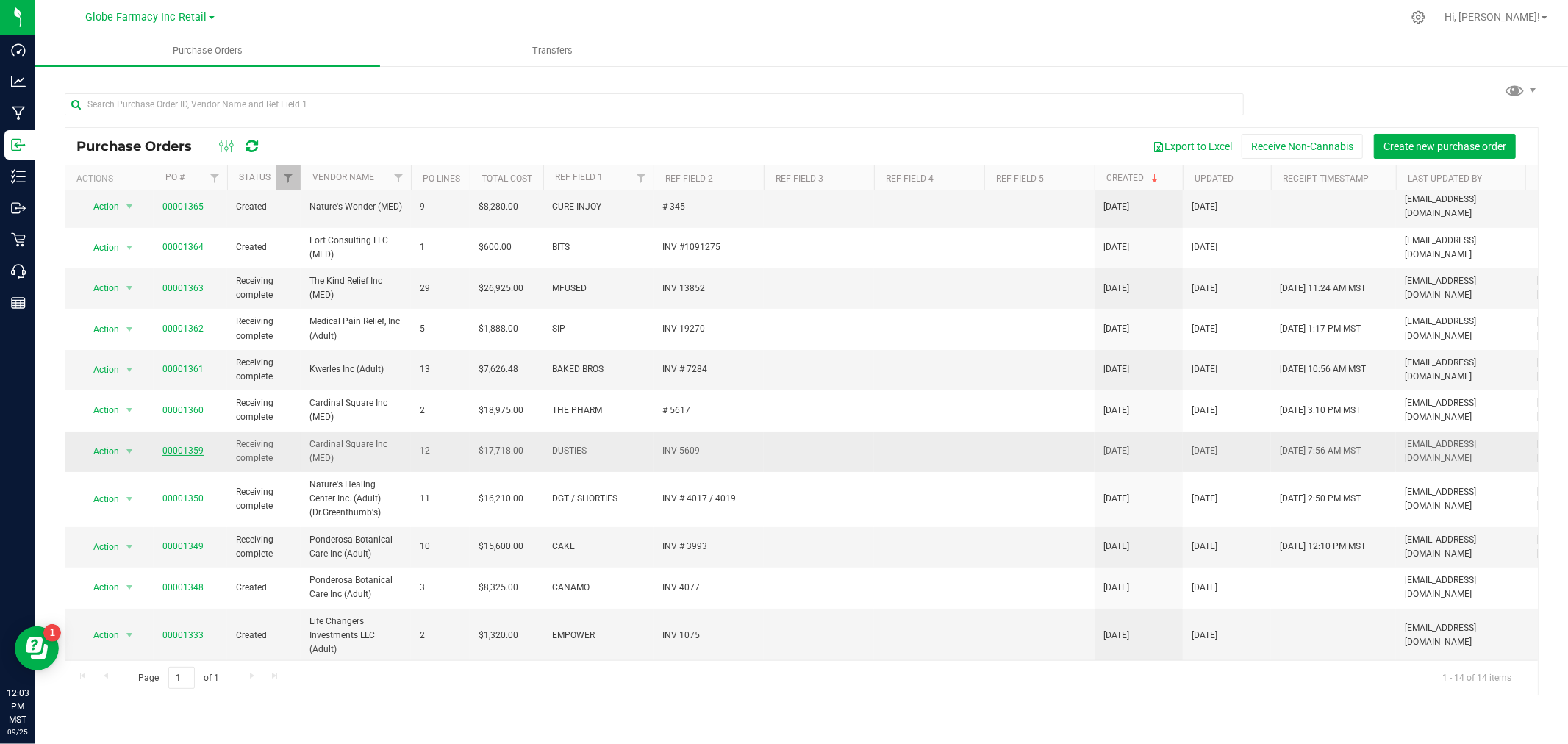
click at [184, 445] on link "00001359" at bounding box center [183, 451] width 41 height 11
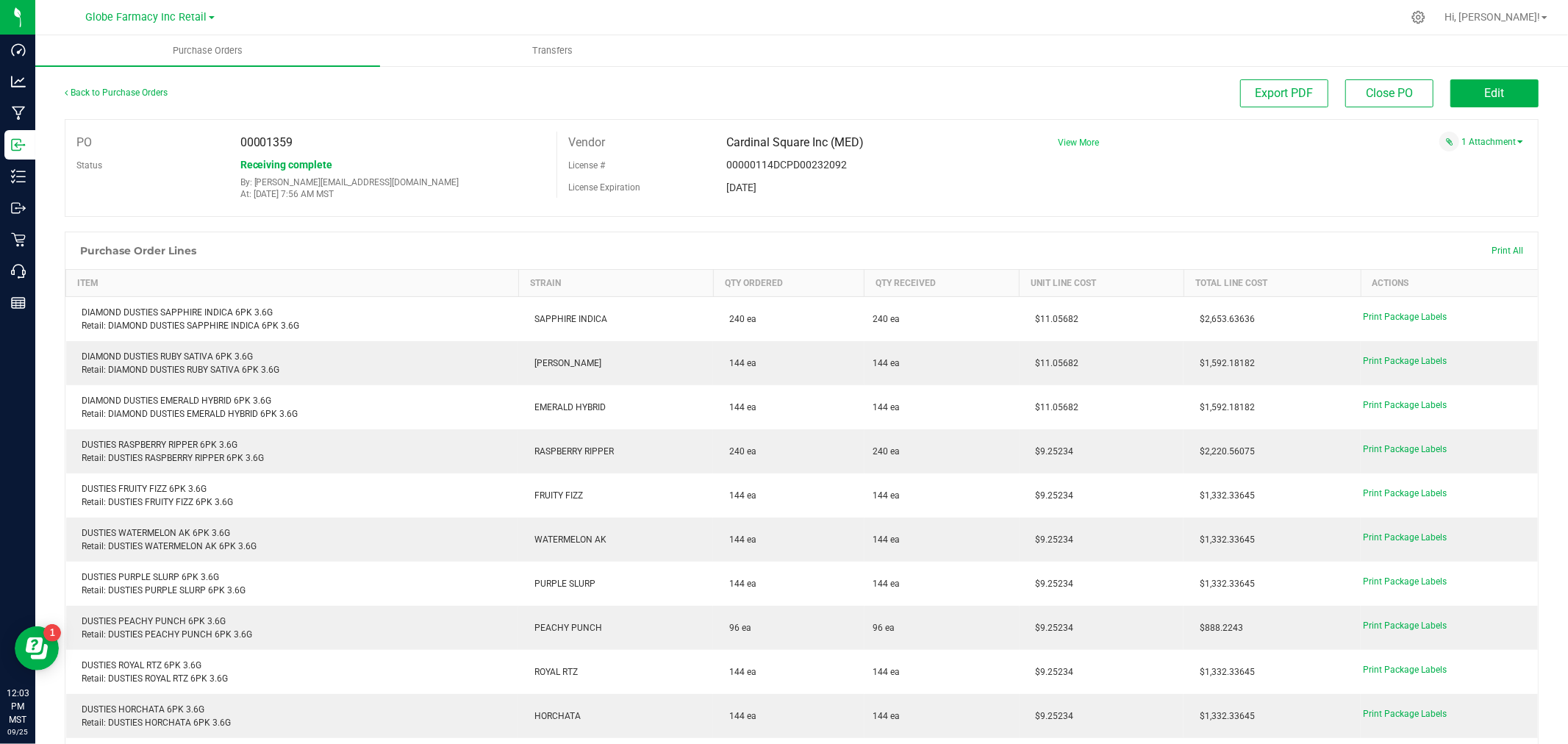
click at [1061, 145] on span "View More" at bounding box center [1079, 142] width 41 height 11
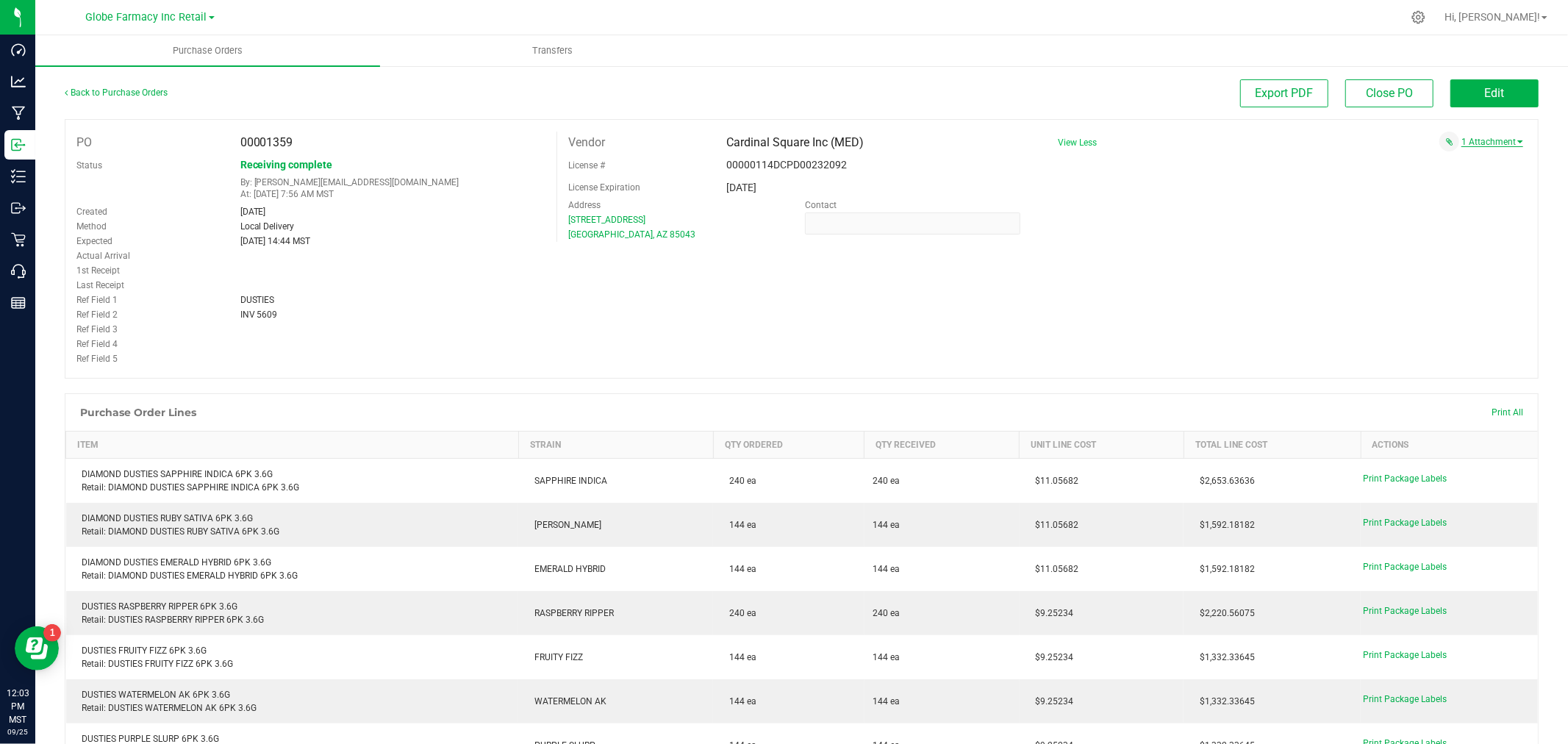
click at [1476, 138] on link "1 Attachment" at bounding box center [1493, 142] width 62 height 11
click at [1449, 158] on span "DUSTIES INV 5609 [DATE].pdf" at bounding box center [1445, 161] width 104 height 10
click at [1489, 88] on span "Edit" at bounding box center [1495, 93] width 20 height 14
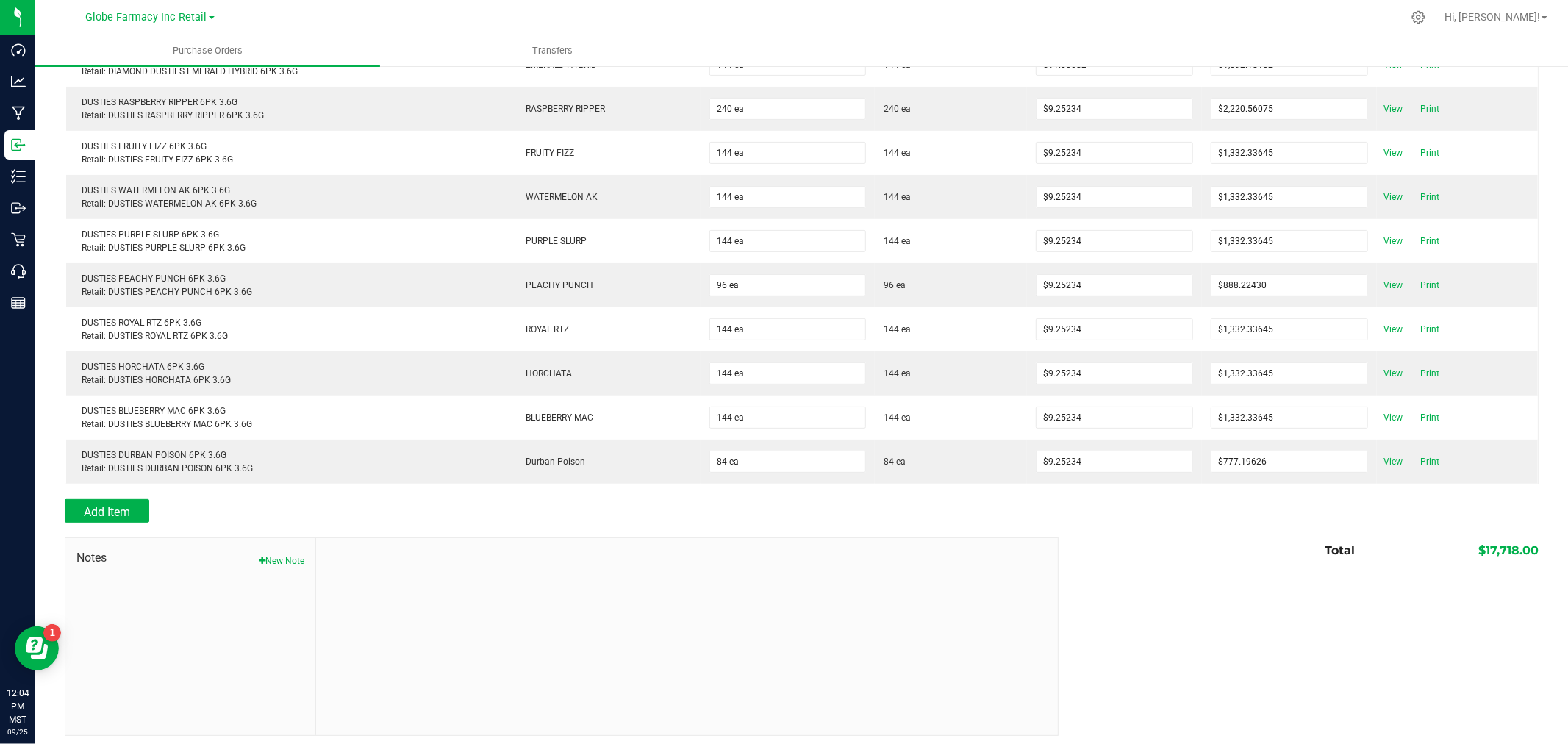
scroll to position [349, 0]
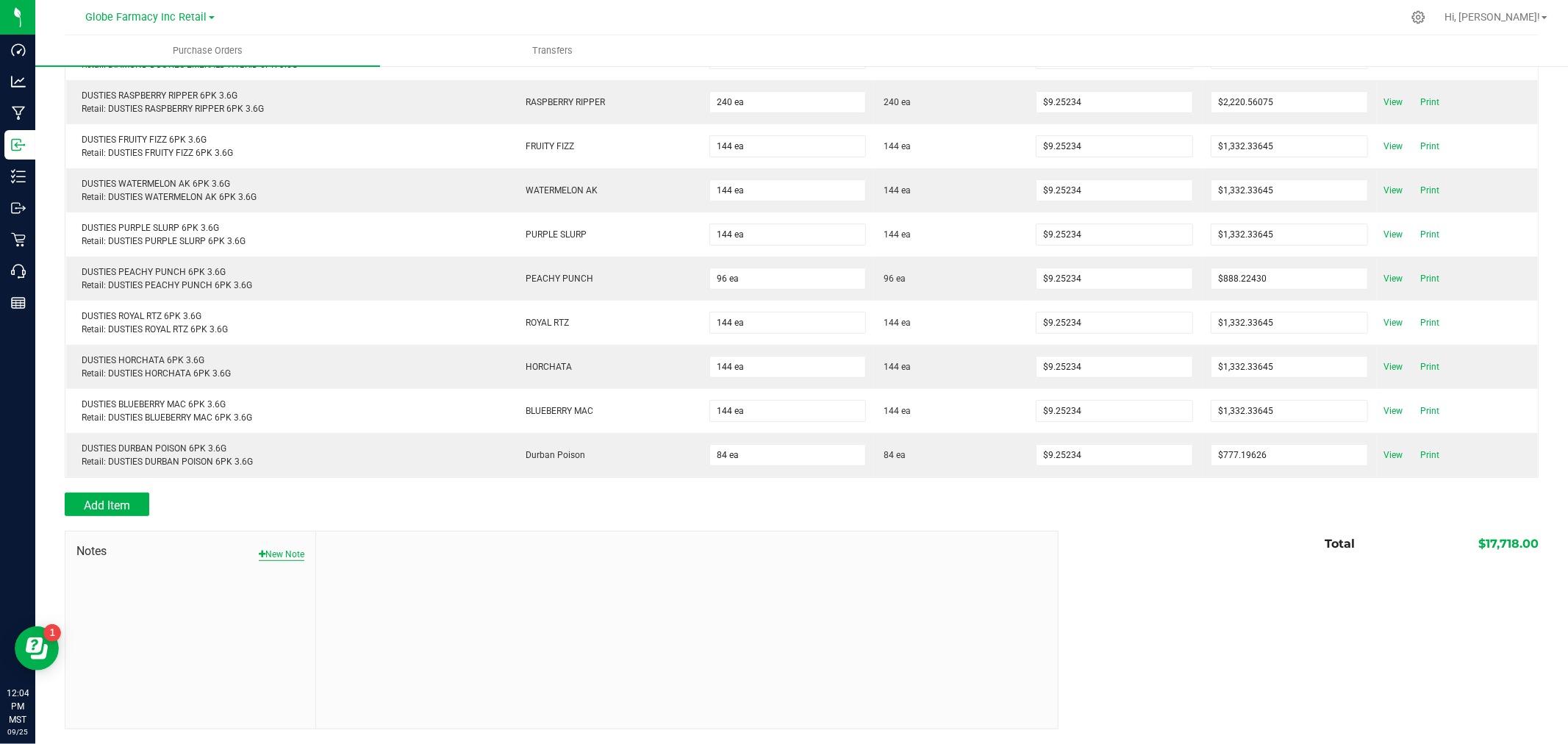
click at [290, 553] on button "New Note" at bounding box center [282, 554] width 46 height 13
click at [370, 588] on input "Note Title" at bounding box center [686, 589] width 719 height 22
type input "Docusign"
click at [386, 645] on textarea "* Note" at bounding box center [686, 653] width 719 height 59
type textarea "17,718.00"
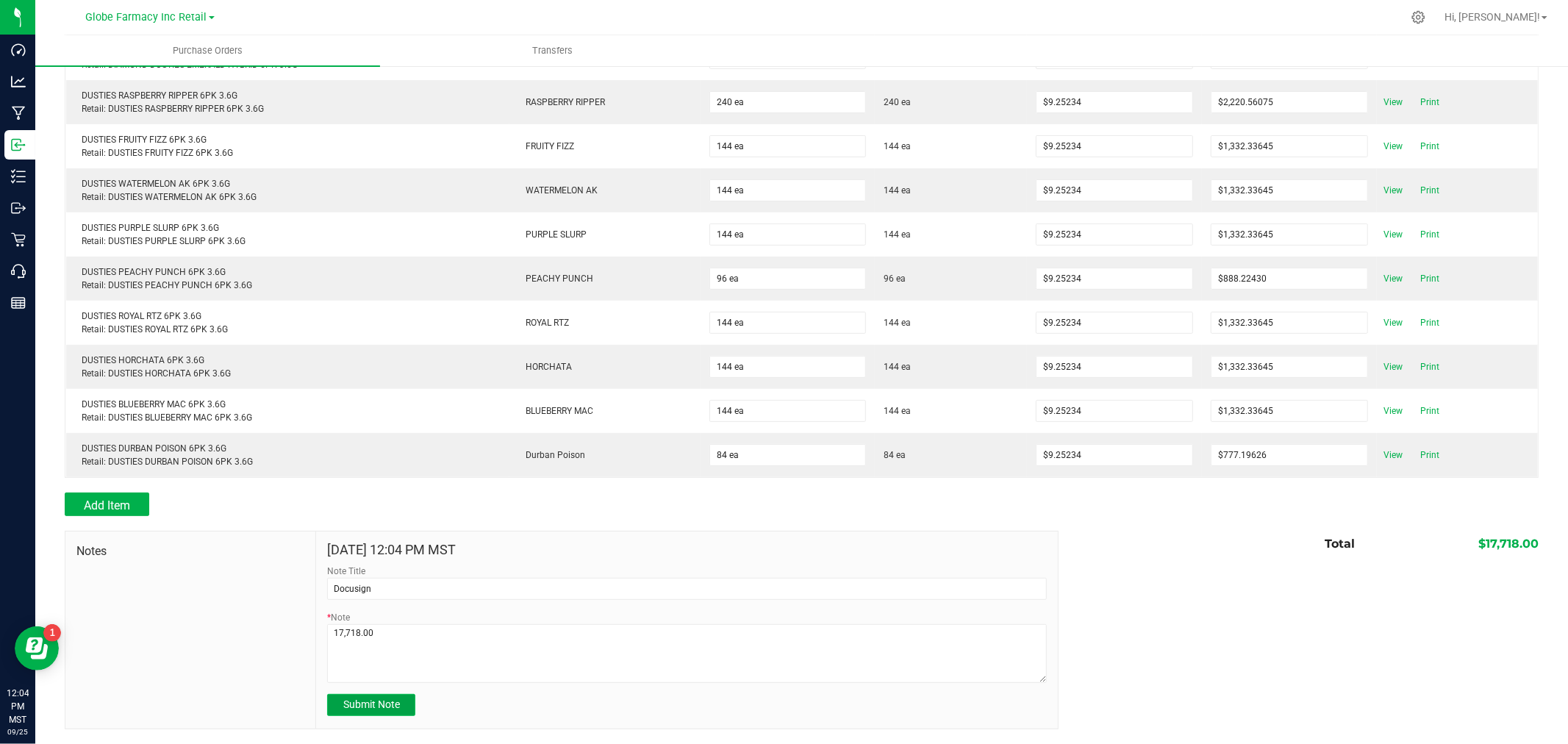
click at [349, 706] on span "Submit Note" at bounding box center [372, 704] width 56 height 11
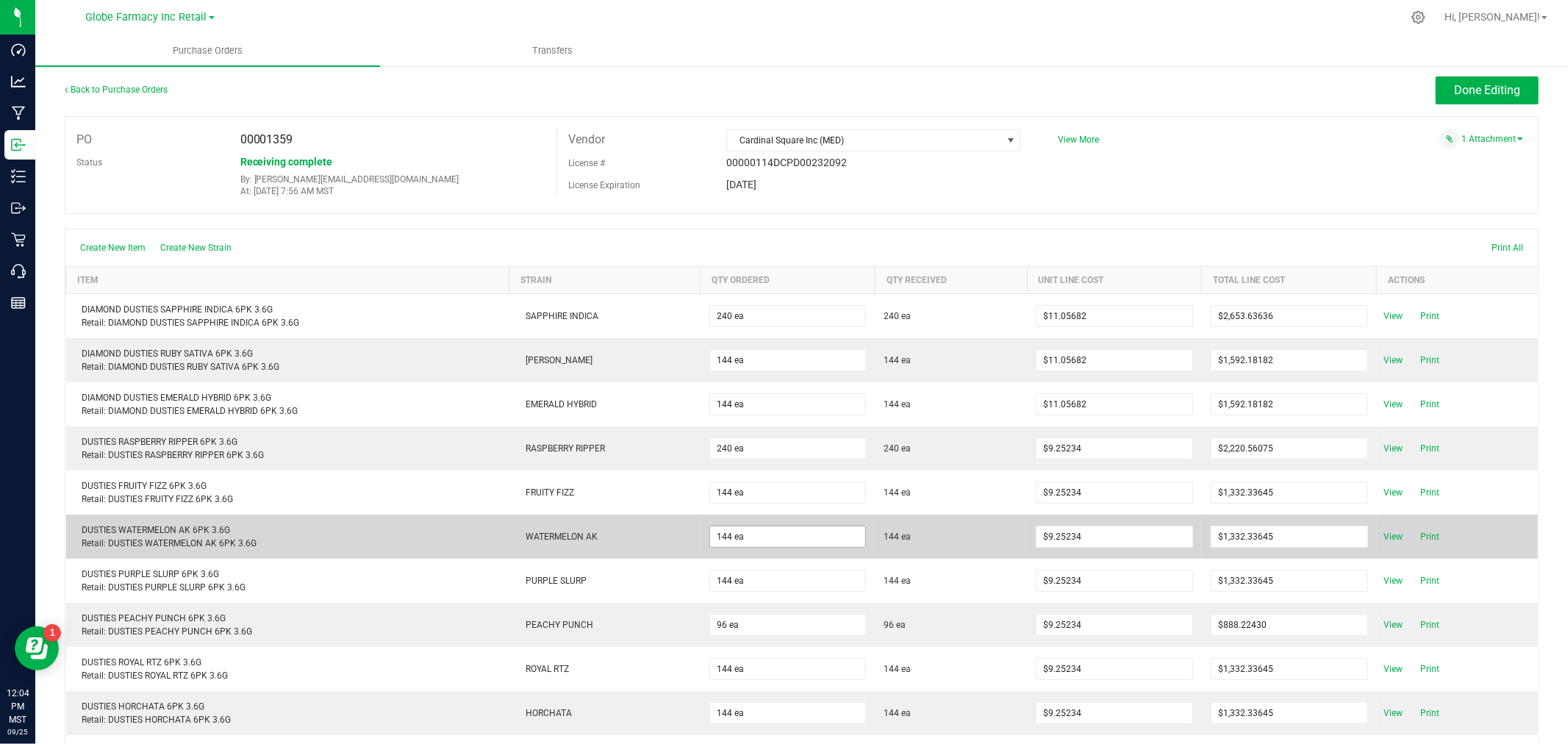
scroll to position [0, 0]
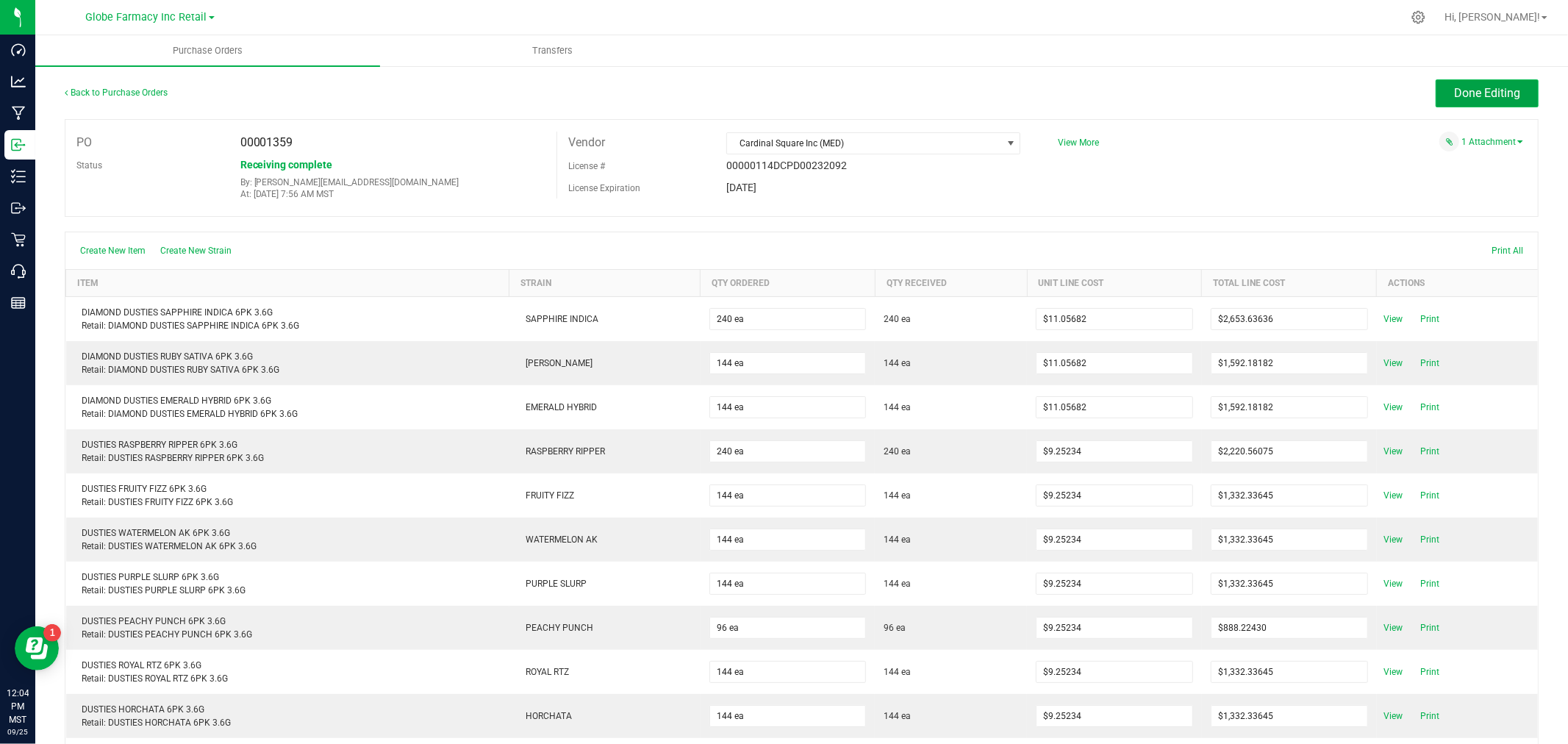
click at [1463, 84] on button "Done Editing" at bounding box center [1487, 93] width 103 height 28
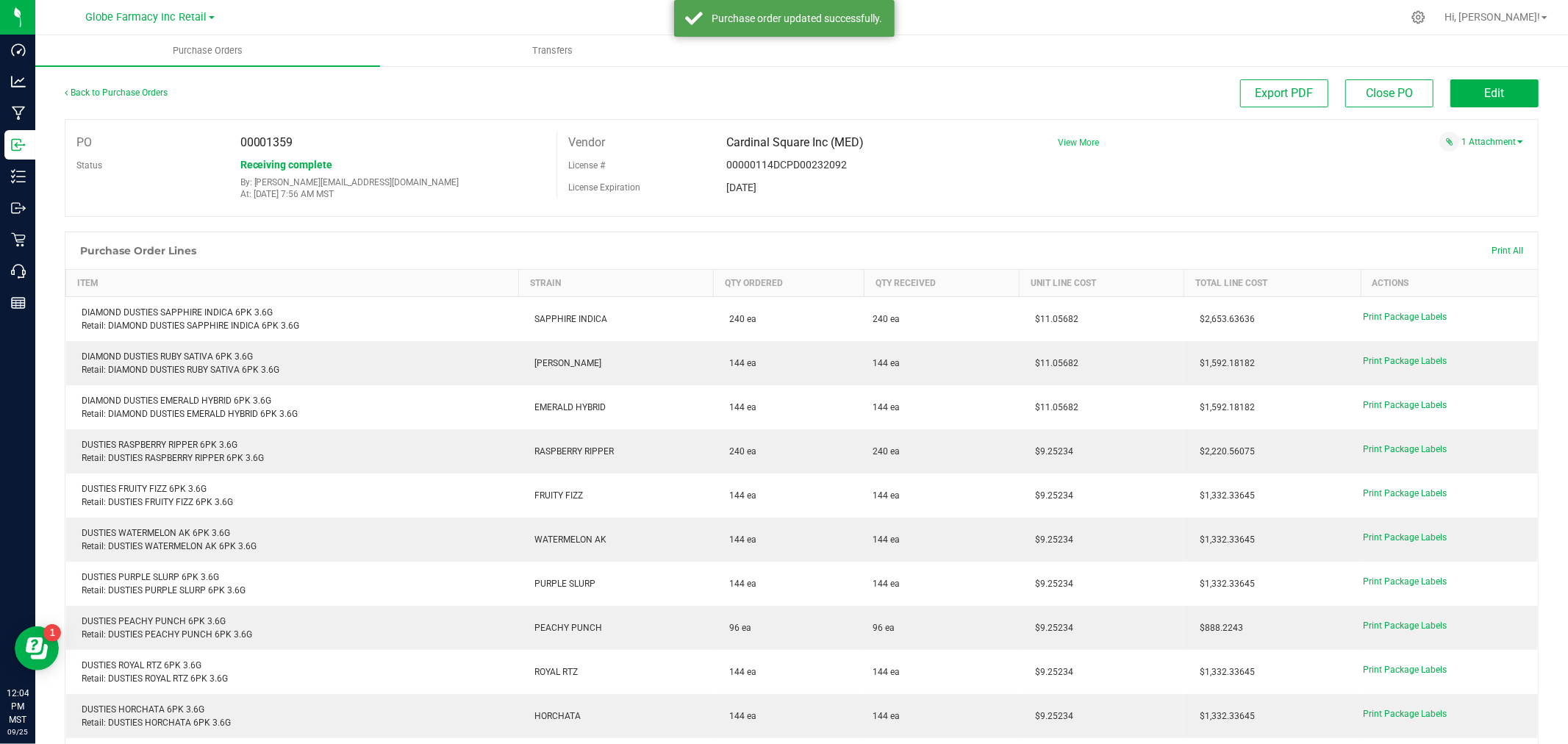
click at [1076, 138] on span "View More" at bounding box center [1079, 142] width 41 height 11
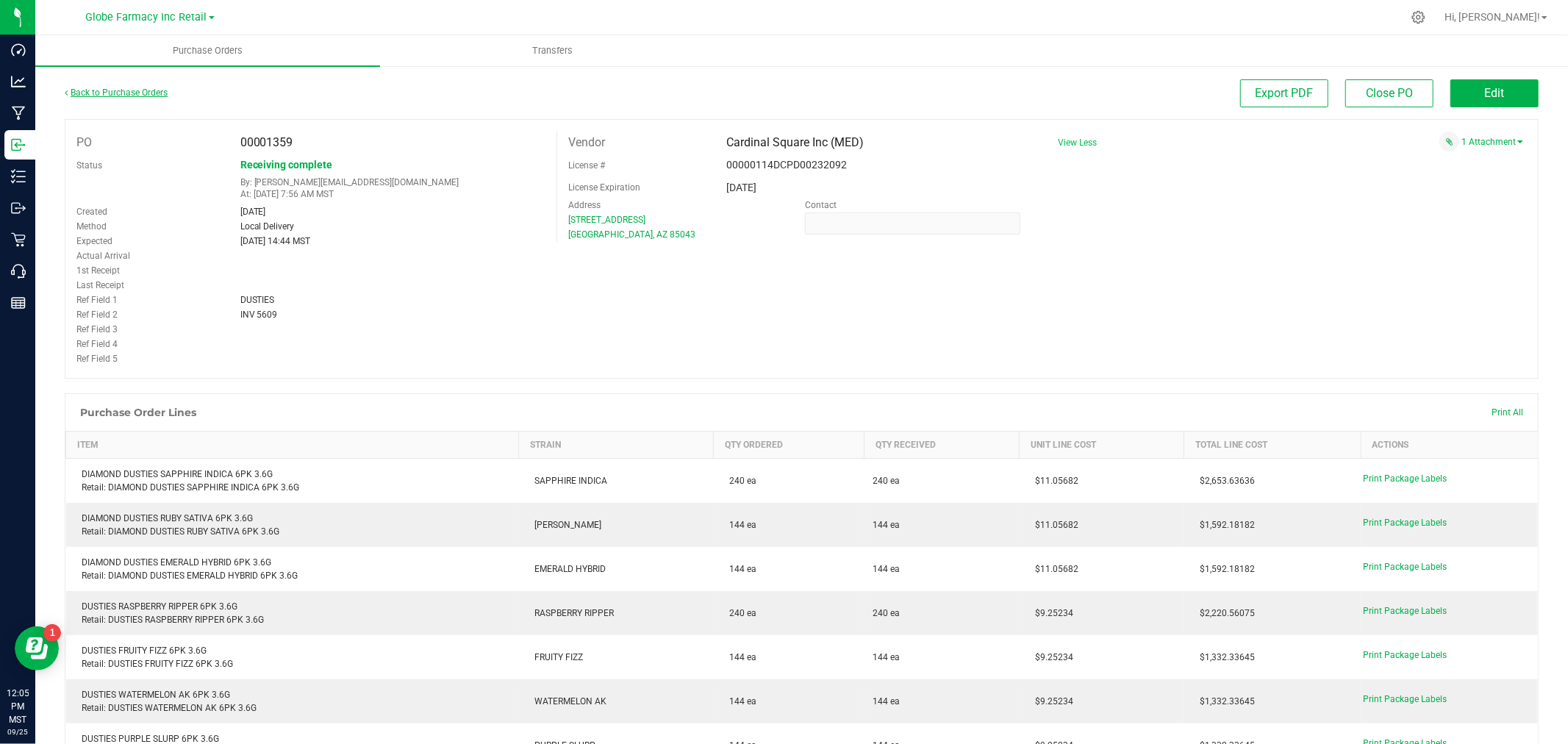
click at [85, 93] on link "Back to Purchase Orders" at bounding box center [116, 93] width 103 height 11
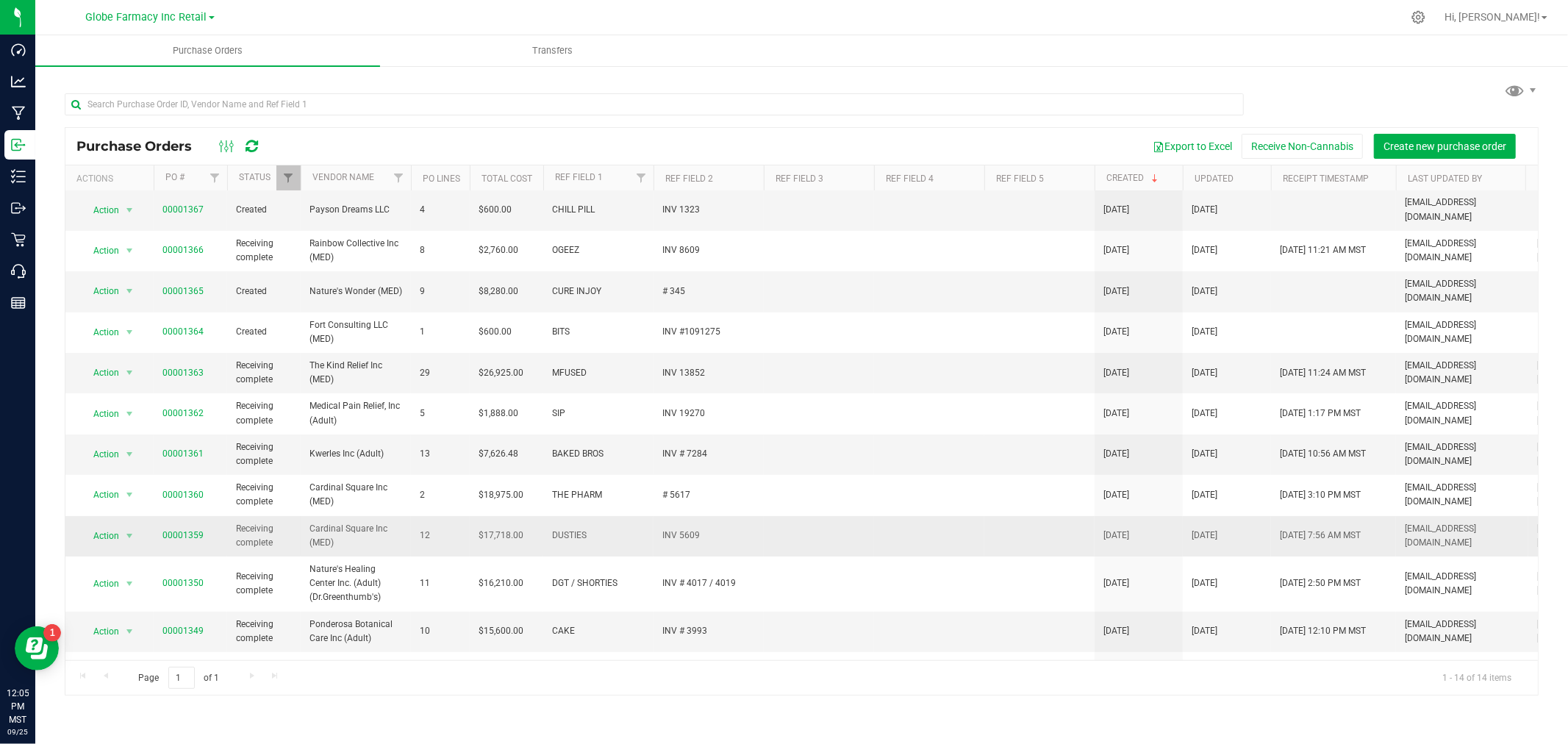
scroll to position [81, 0]
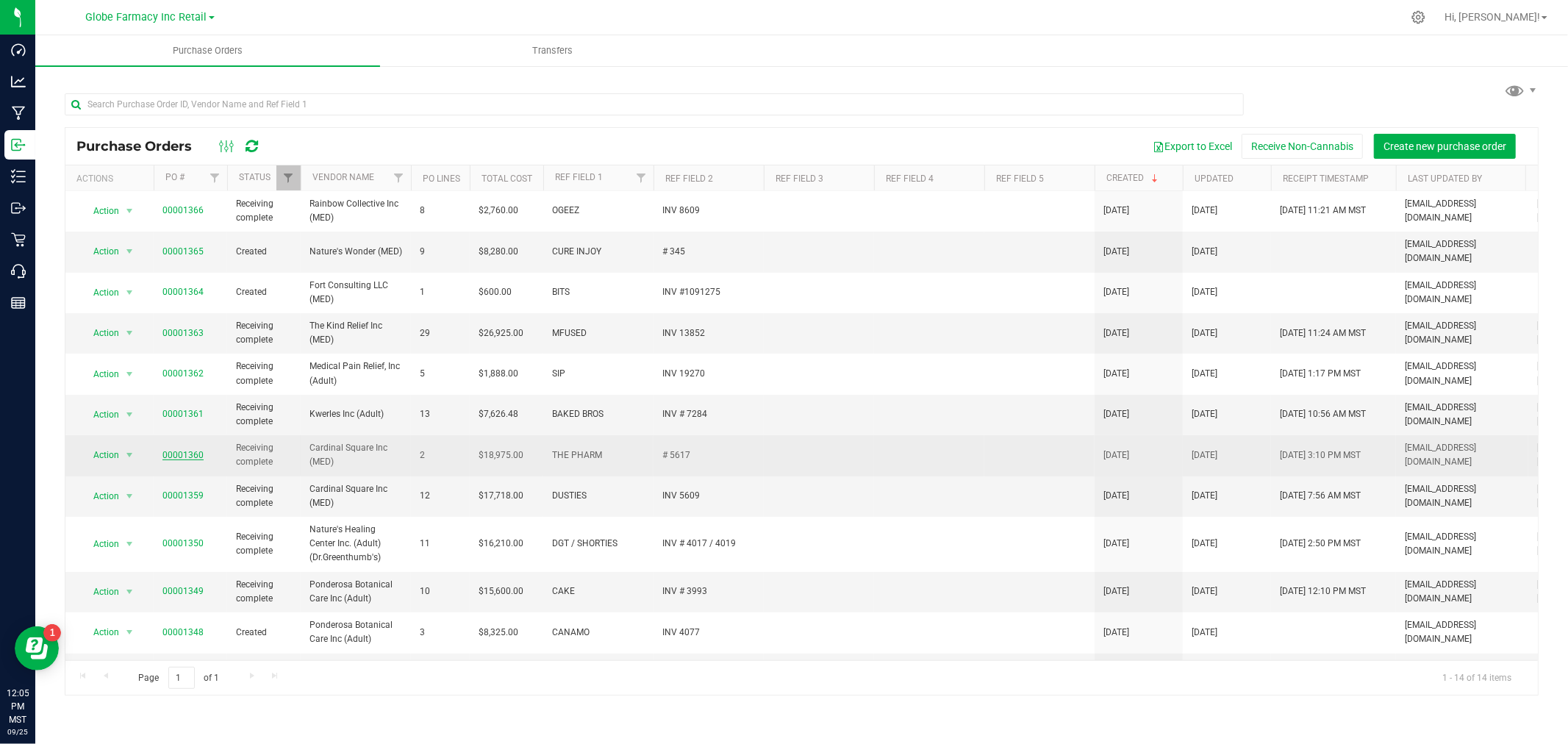
click at [185, 450] on link "00001360" at bounding box center [183, 455] width 41 height 11
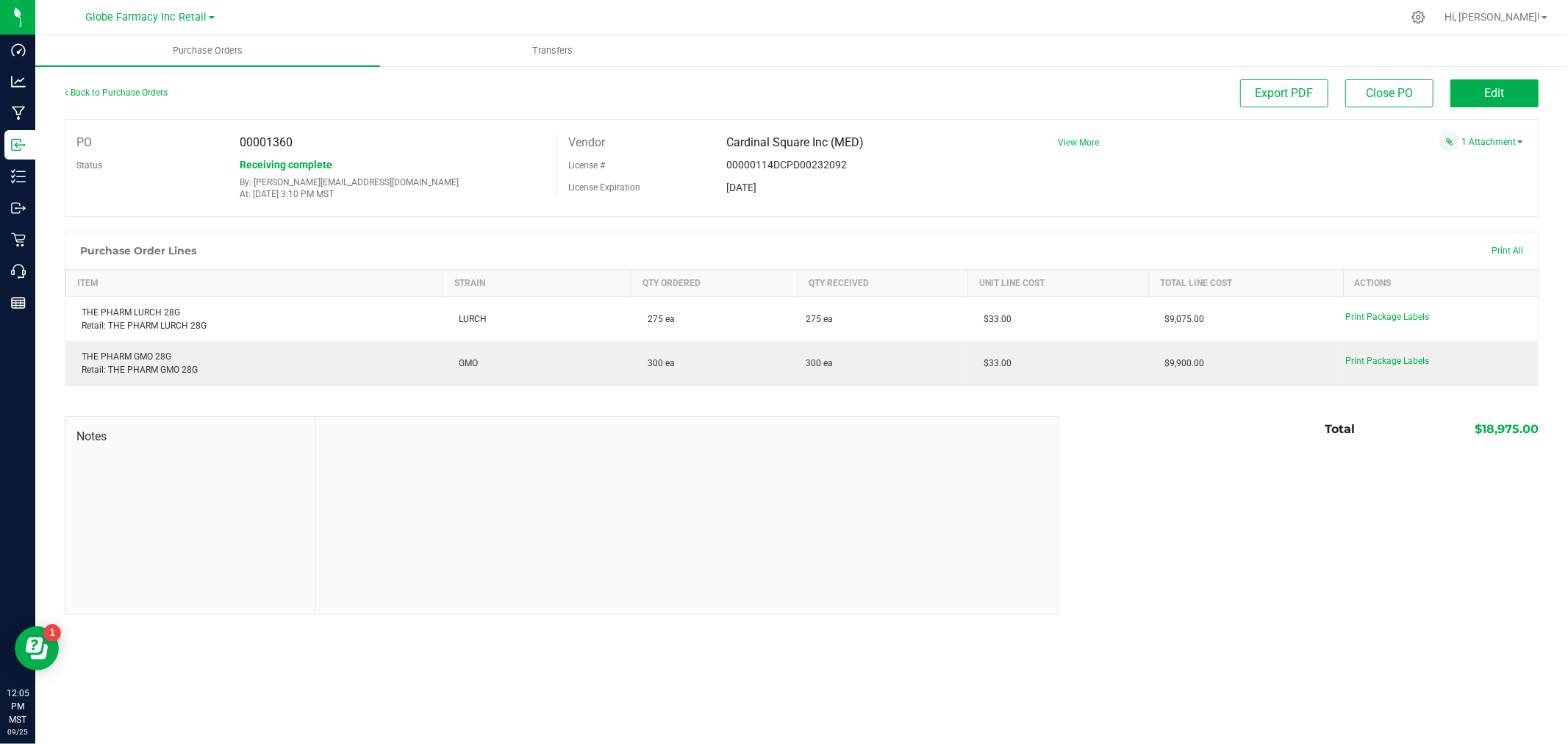
click at [1083, 144] on span "View More" at bounding box center [1079, 142] width 41 height 11
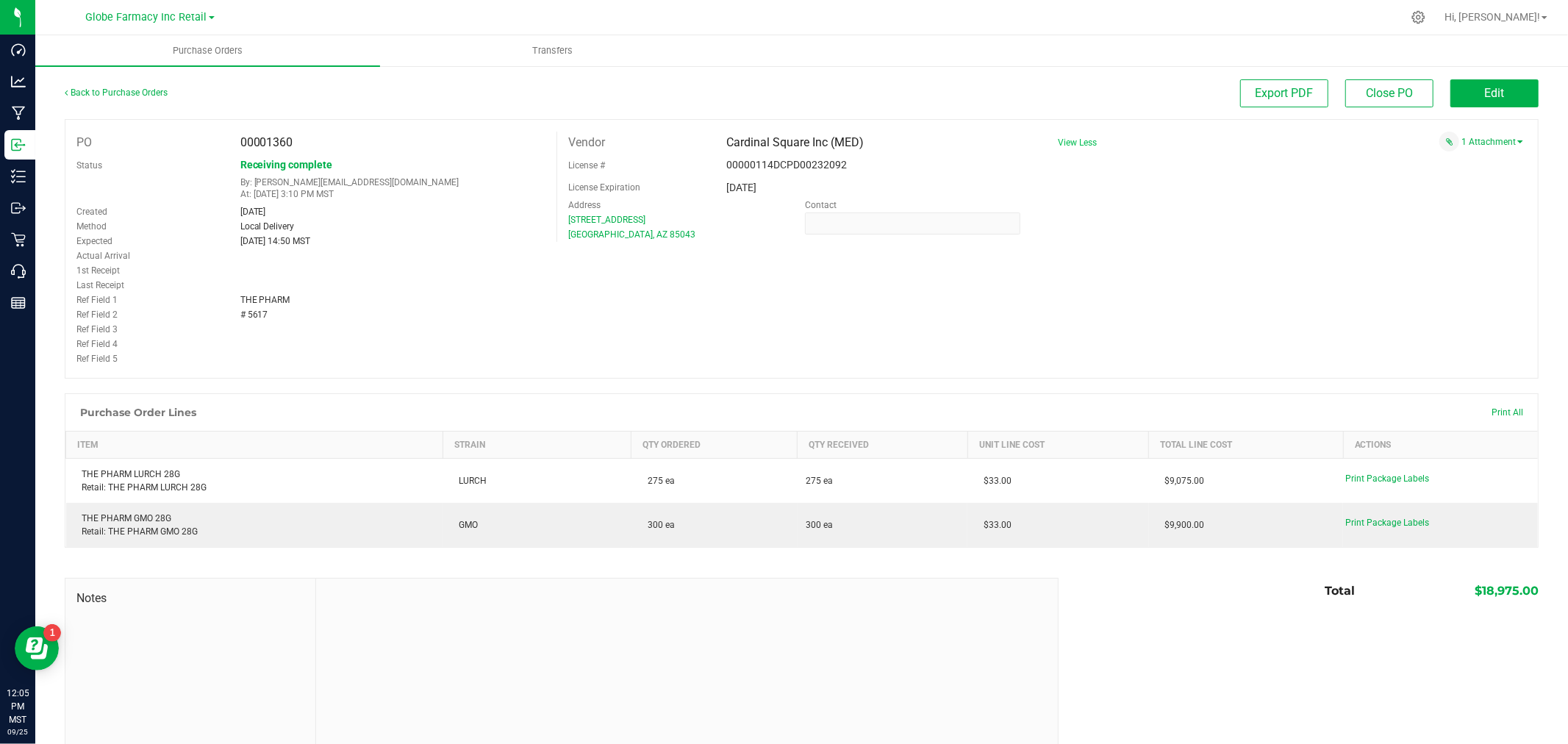
click at [1083, 144] on span "View Less" at bounding box center [1077, 142] width 39 height 11
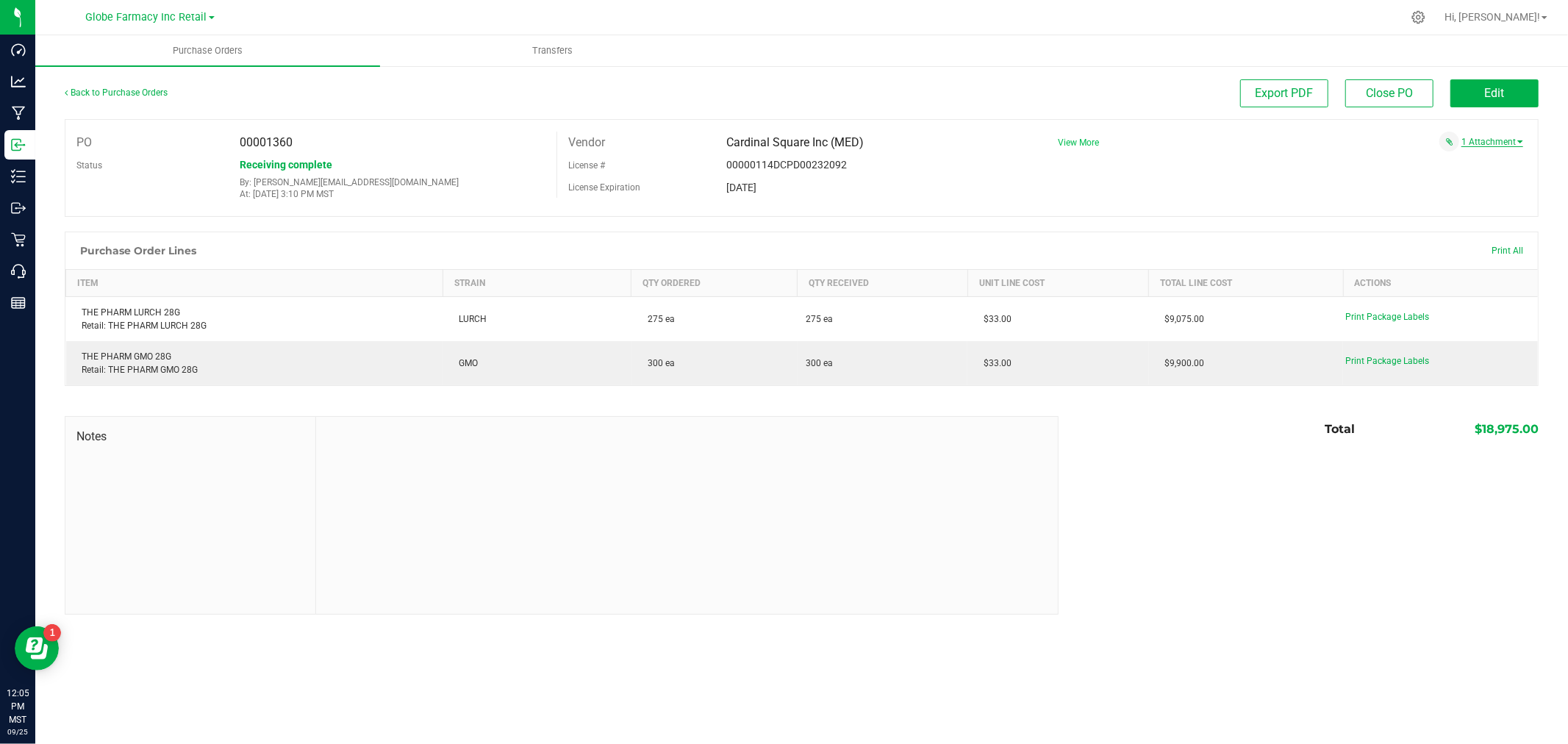
click at [1497, 139] on link "1 Attachment" at bounding box center [1493, 142] width 62 height 11
click at [1452, 161] on span "THE PHARM # 5617 09232025.pdf" at bounding box center [1436, 161] width 123 height 10
click at [1491, 89] on span "Edit" at bounding box center [1495, 93] width 20 height 14
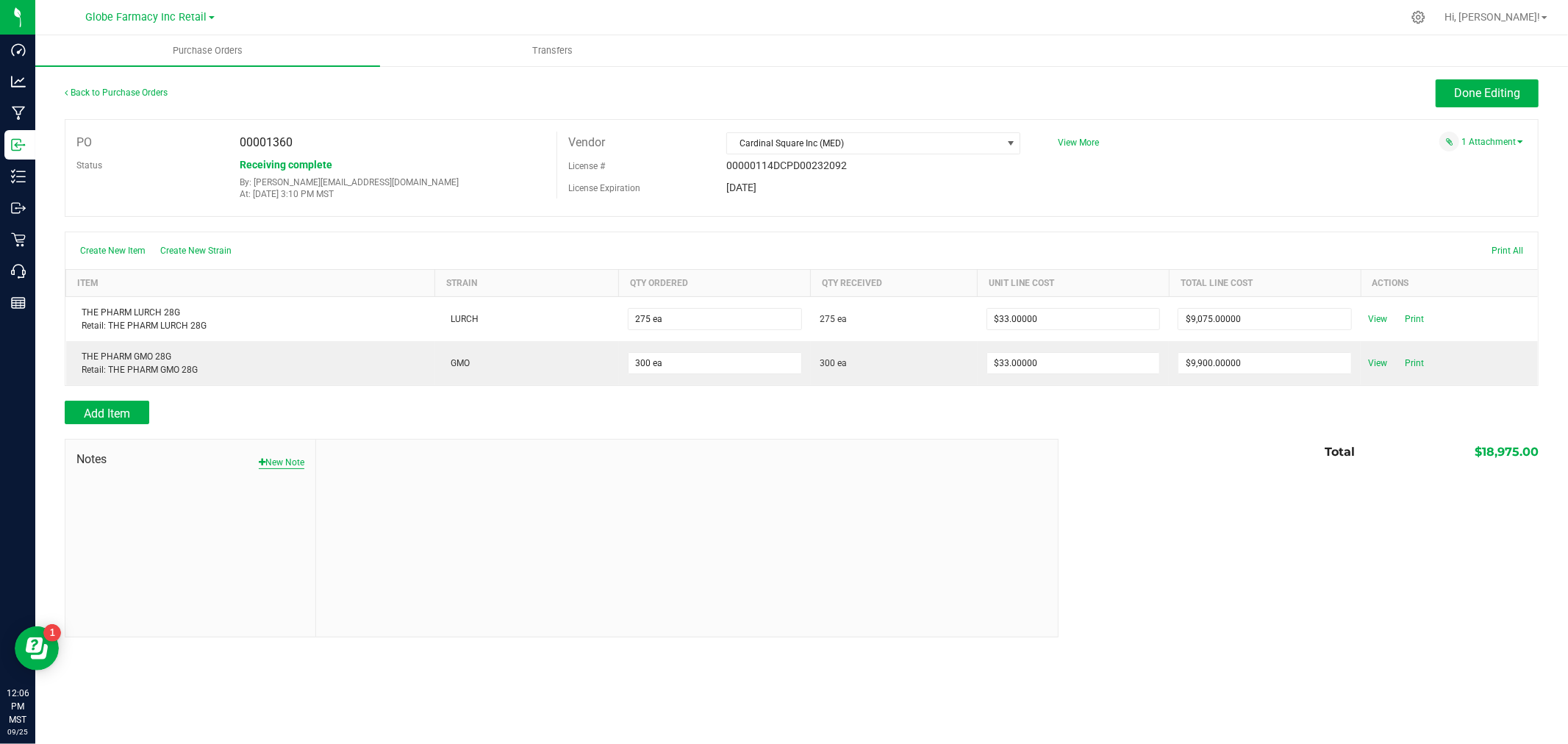
click at [289, 460] on button "New Note" at bounding box center [282, 461] width 46 height 13
drag, startPoint x: 389, startPoint y: 495, endPoint x: 401, endPoint y: 478, distance: 20.8
click at [389, 495] on input "Note Title" at bounding box center [686, 497] width 719 height 22
type input "Docusign"
click at [381, 558] on textarea "* Note" at bounding box center [686, 561] width 719 height 59
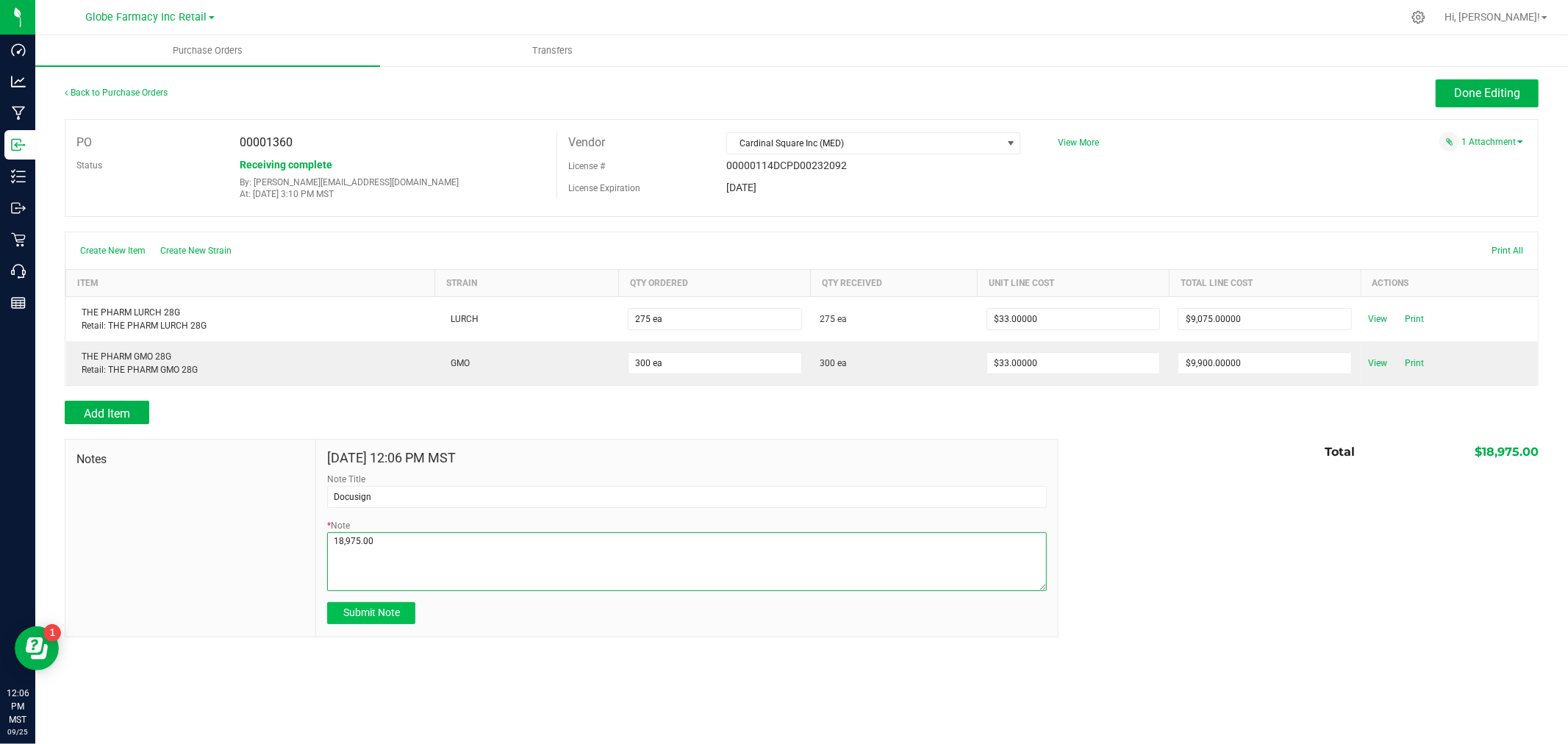
type textarea "18,975.00"
click at [373, 618] on span "Submit Note" at bounding box center [372, 611] width 56 height 11
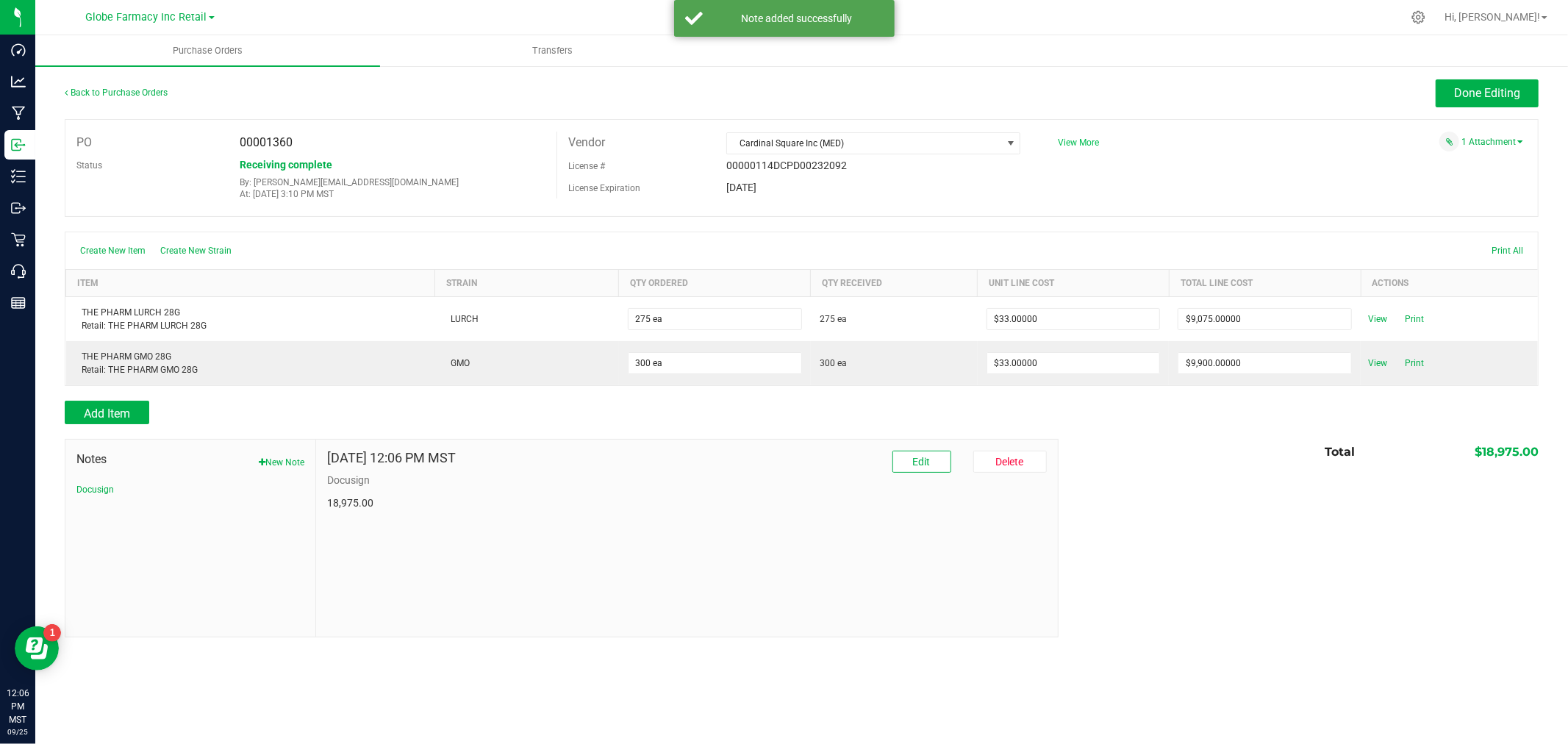
click at [1083, 142] on span "View More" at bounding box center [1079, 142] width 41 height 11
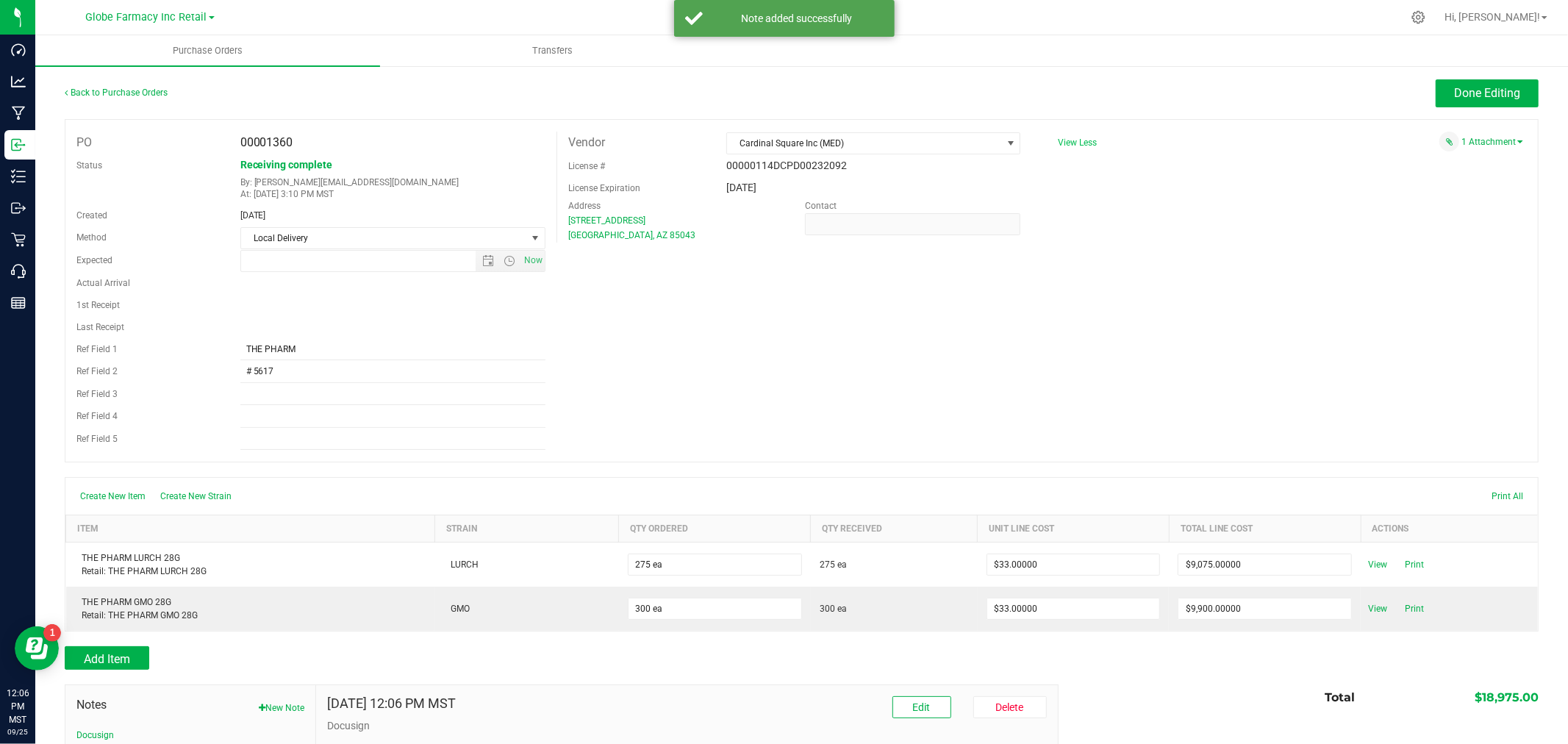
type input "[DATE] 2:50 PM"
click at [1479, 89] on span "Done Editing" at bounding box center [1487, 93] width 66 height 14
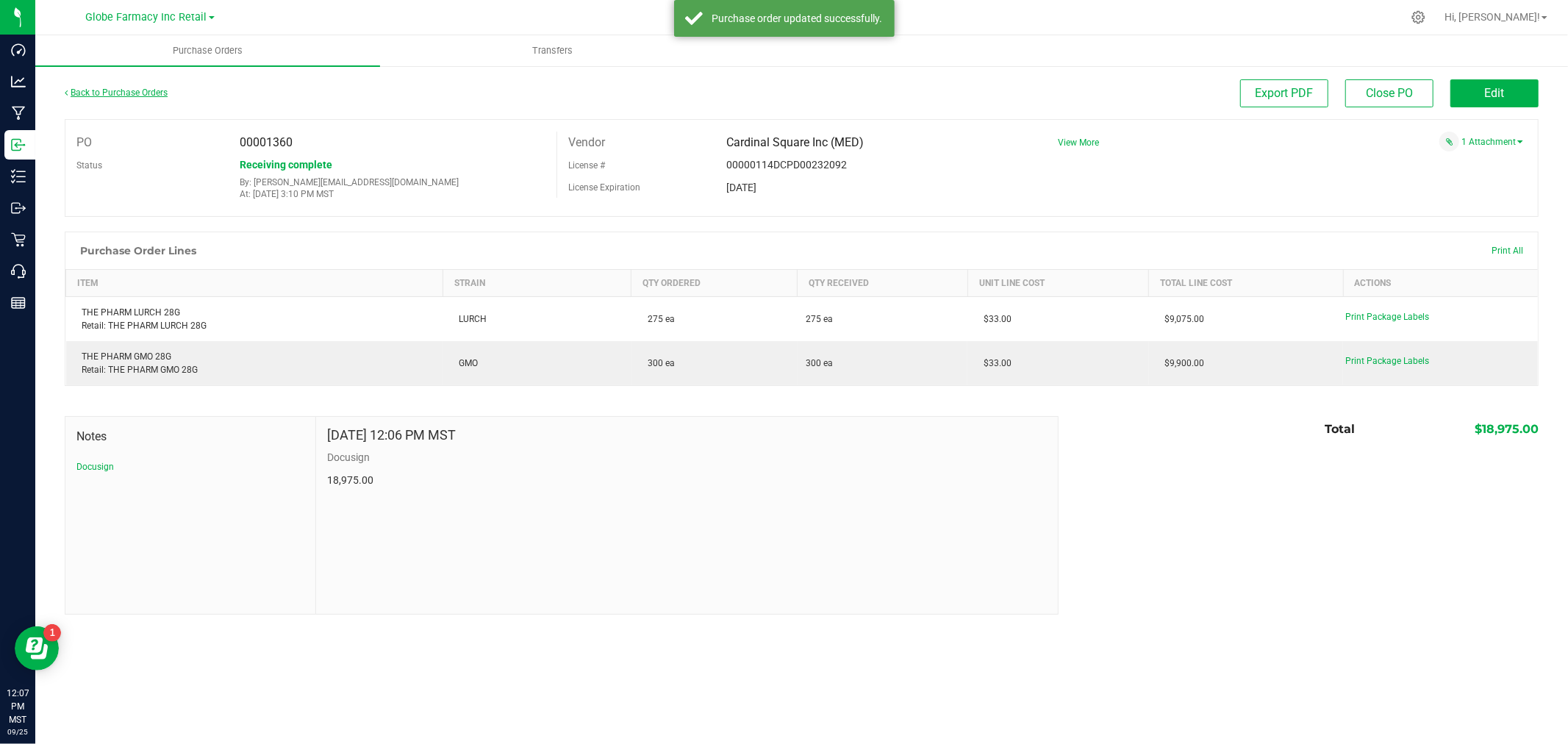
click at [134, 90] on link "Back to Purchase Orders" at bounding box center [116, 93] width 103 height 11
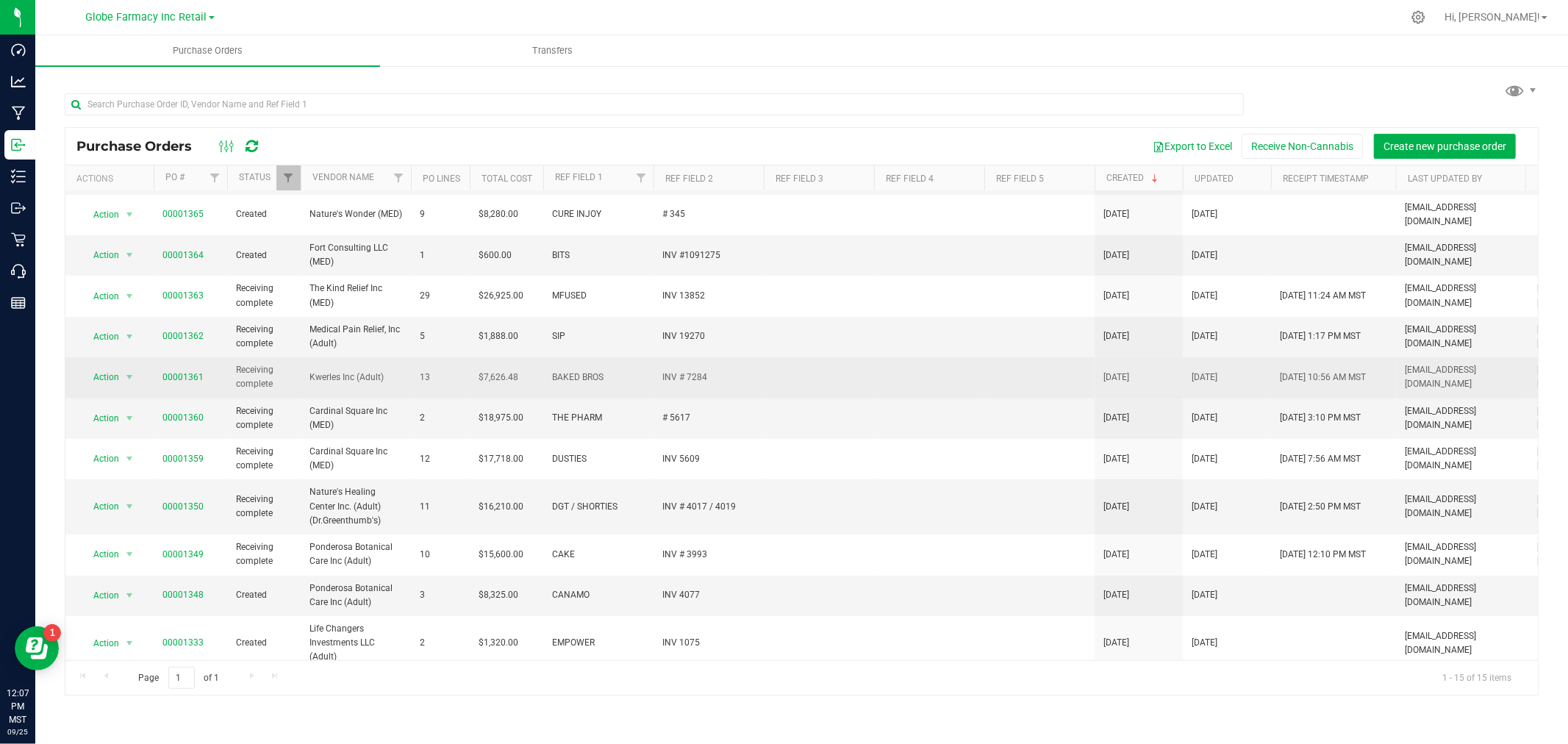
scroll to position [78, 0]
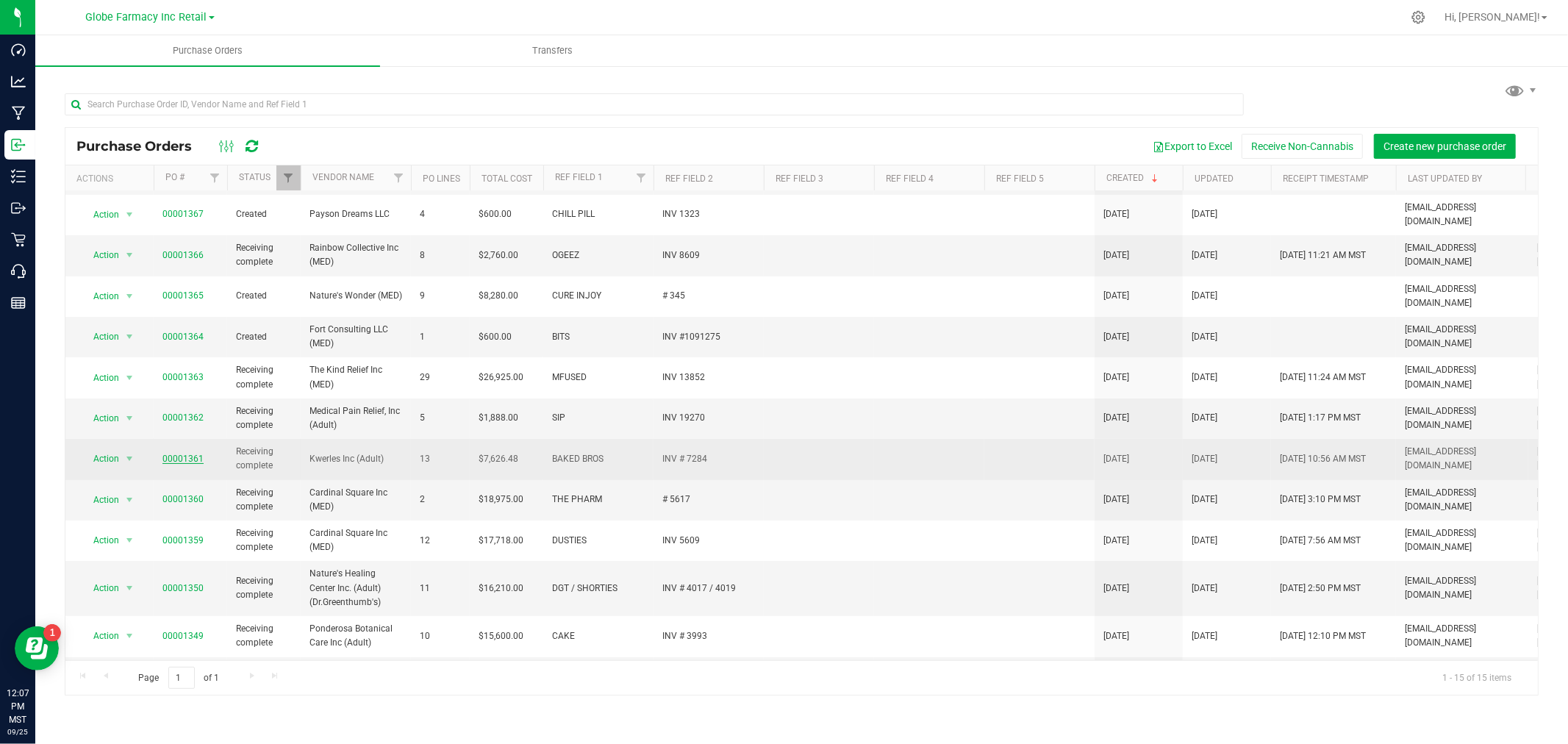
click at [179, 453] on link "00001361" at bounding box center [183, 458] width 41 height 11
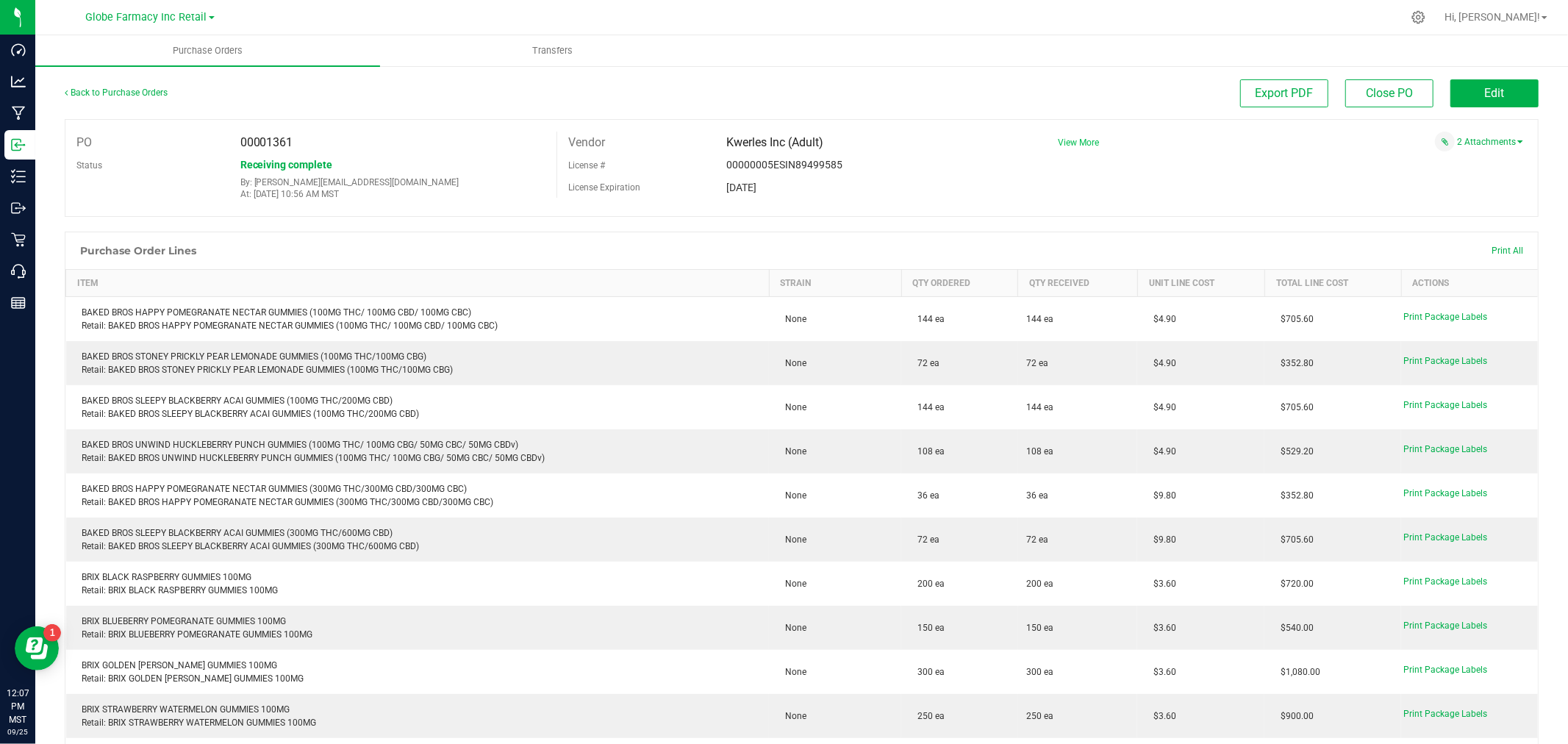
click at [1069, 137] on span "View More" at bounding box center [1079, 142] width 41 height 11
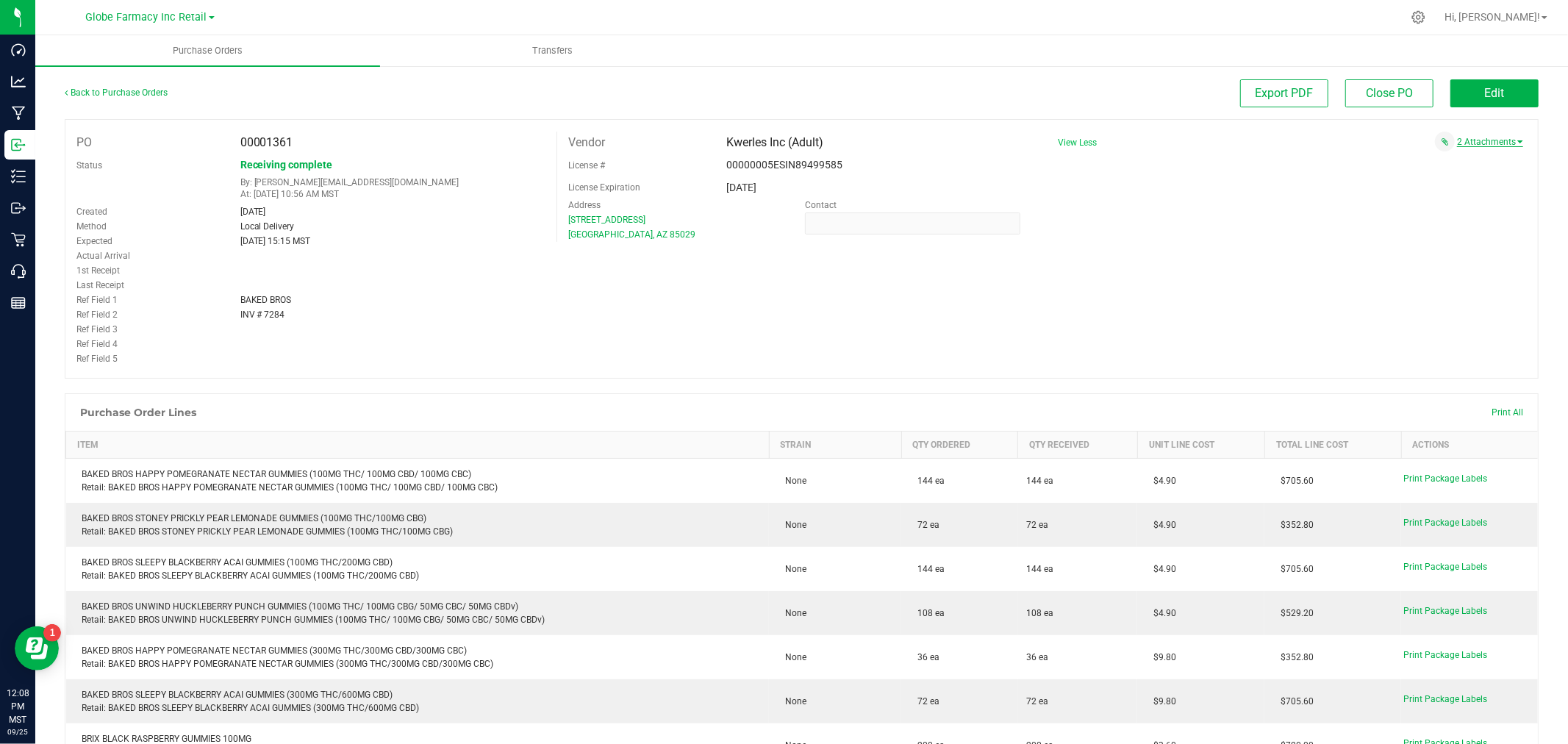
click at [1463, 145] on link "2 Attachments" at bounding box center [1490, 142] width 66 height 11
click at [1425, 161] on span "Earth's Healing_CM09.25_$1,879.92.pdf" at bounding box center [1427, 161] width 142 height 10
click at [1382, 174] on span "BAKED BROS INV # 7284 [DATE].pdf" at bounding box center [1433, 174] width 129 height 10
click at [990, 302] on div "PO 00001361 Status Receiving complete By: [EMAIL_ADDRESS][DOMAIN_NAME] At: [DAT…" at bounding box center [802, 248] width 1474 height 260
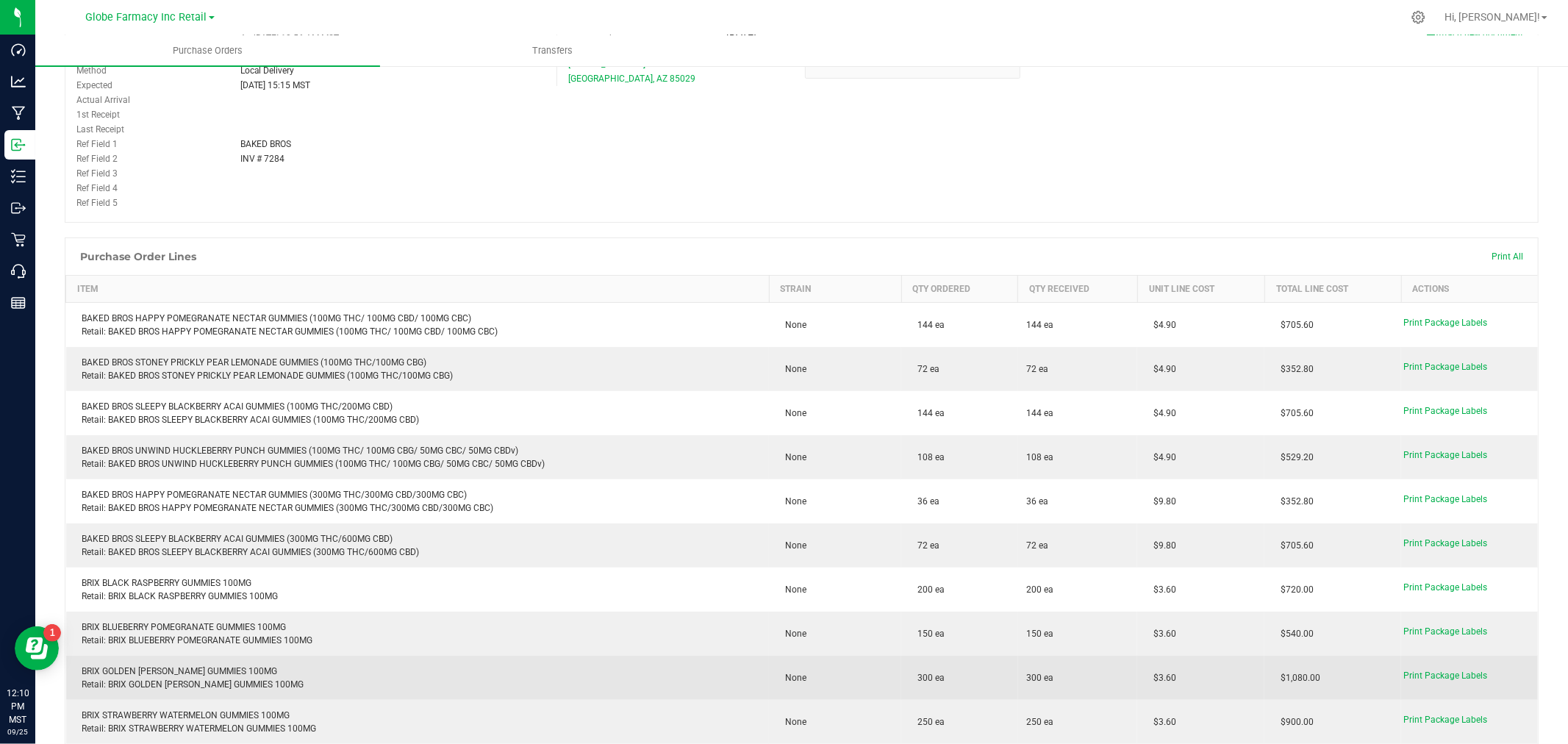
scroll to position [490, 0]
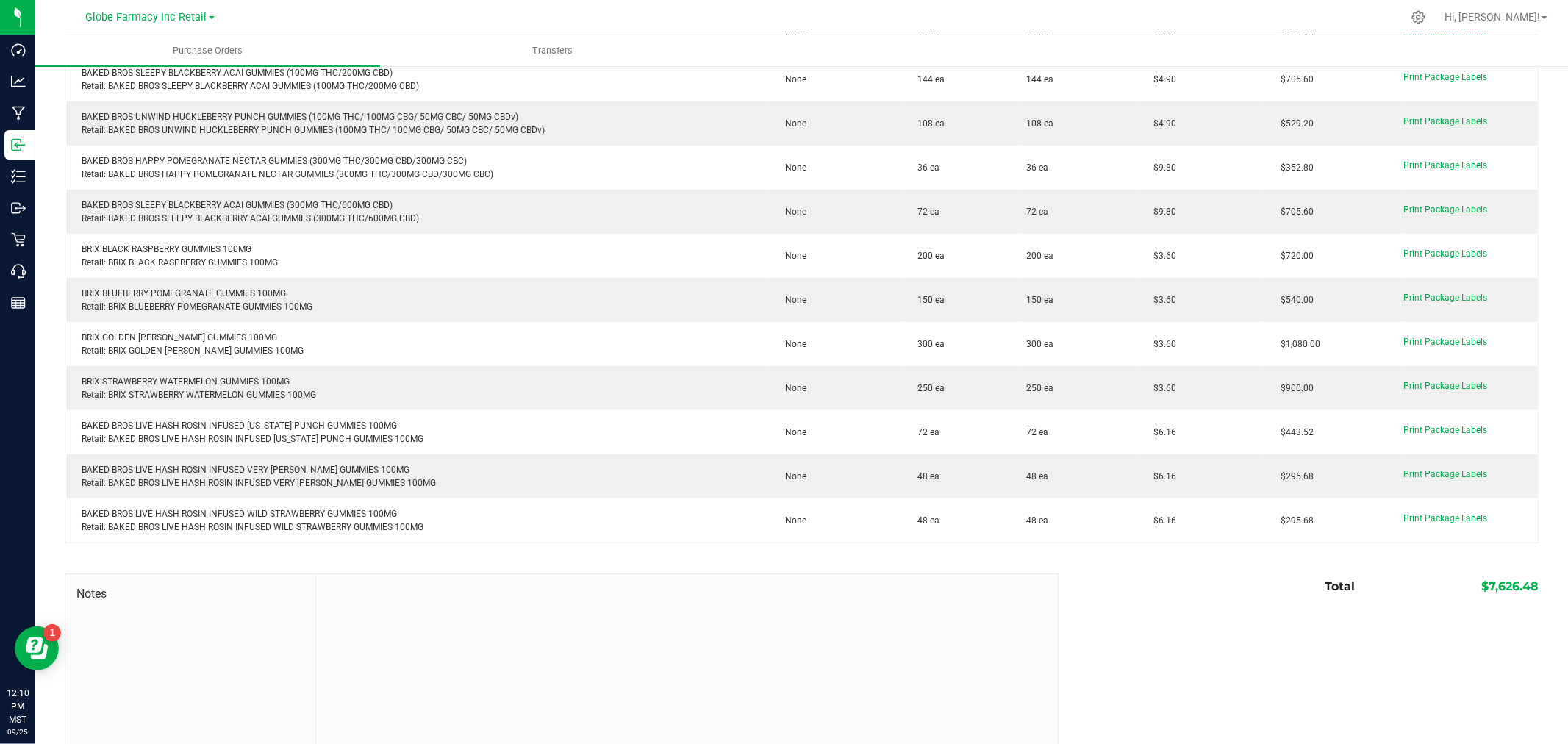
click at [1143, 680] on div "Notes Total $7,626.48" at bounding box center [802, 672] width 1474 height 199
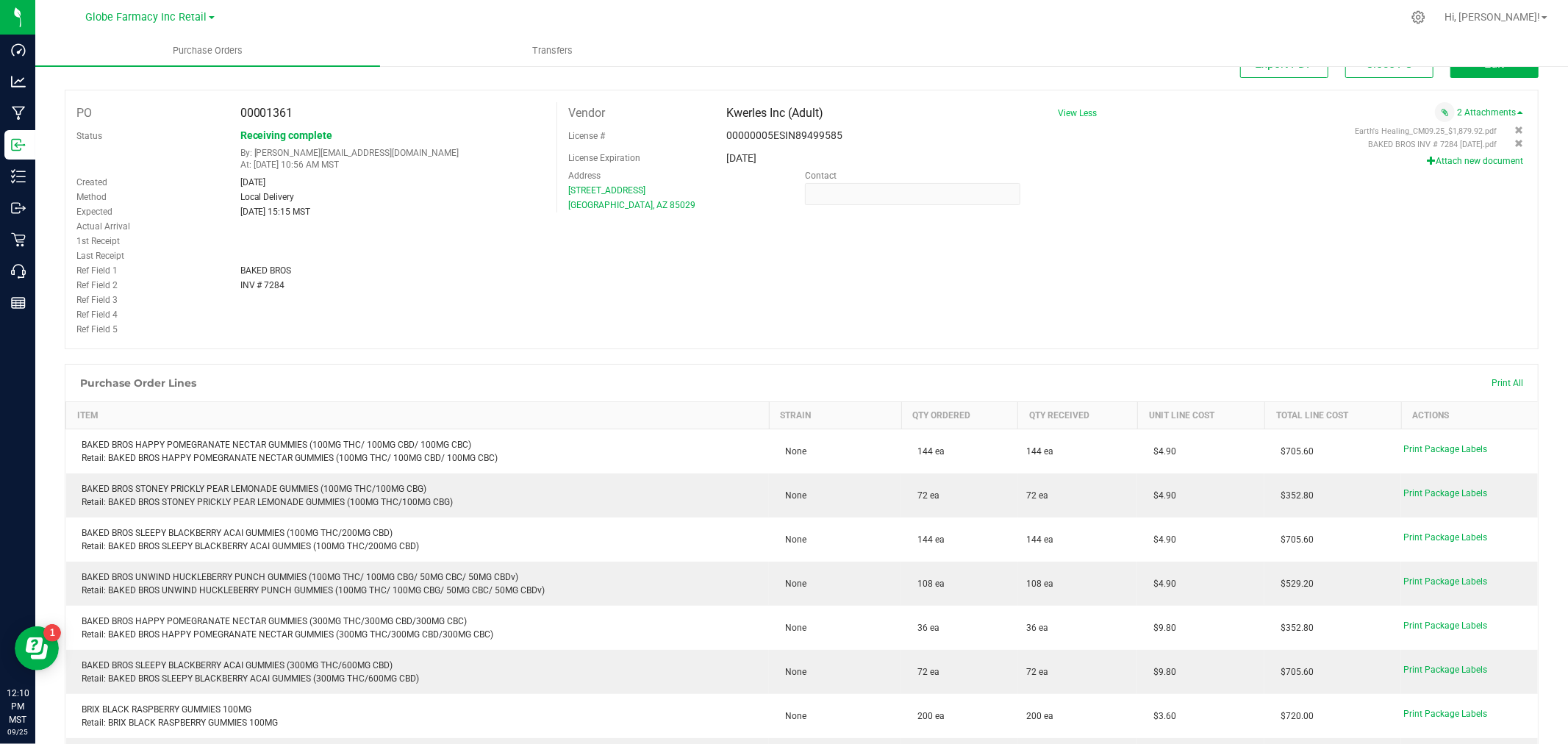
scroll to position [0, 0]
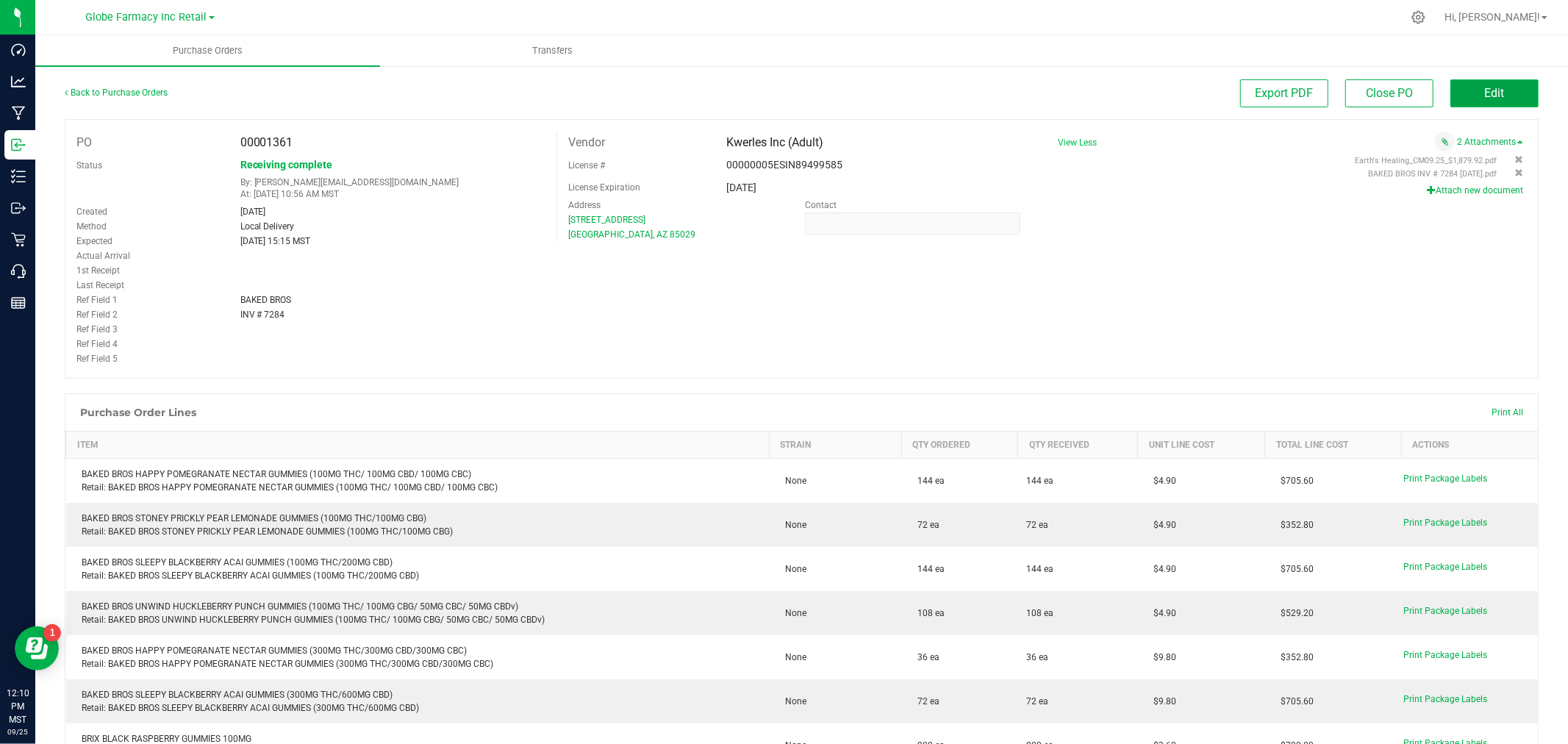
click at [1483, 104] on button "Edit" at bounding box center [1495, 93] width 88 height 28
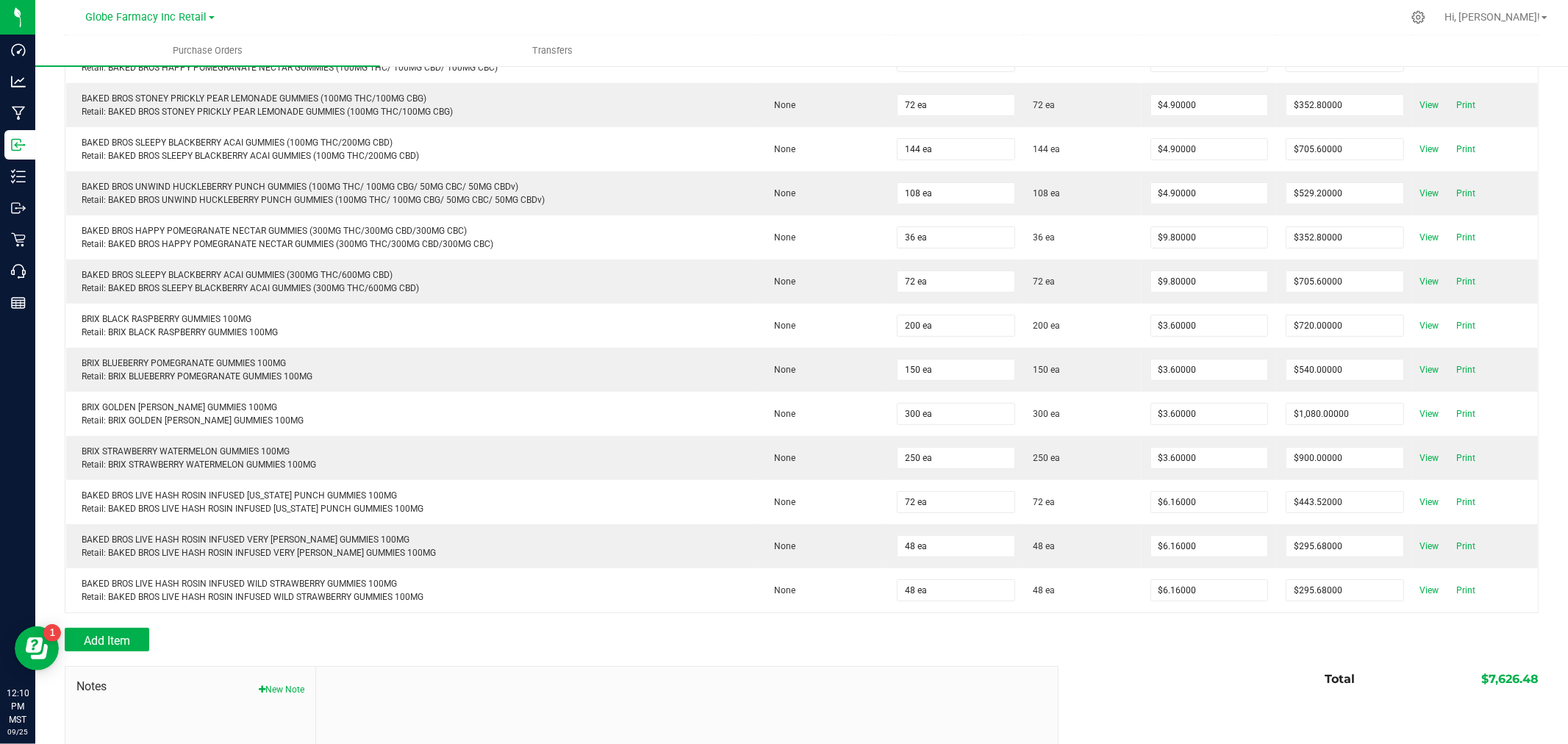
scroll to position [393, 0]
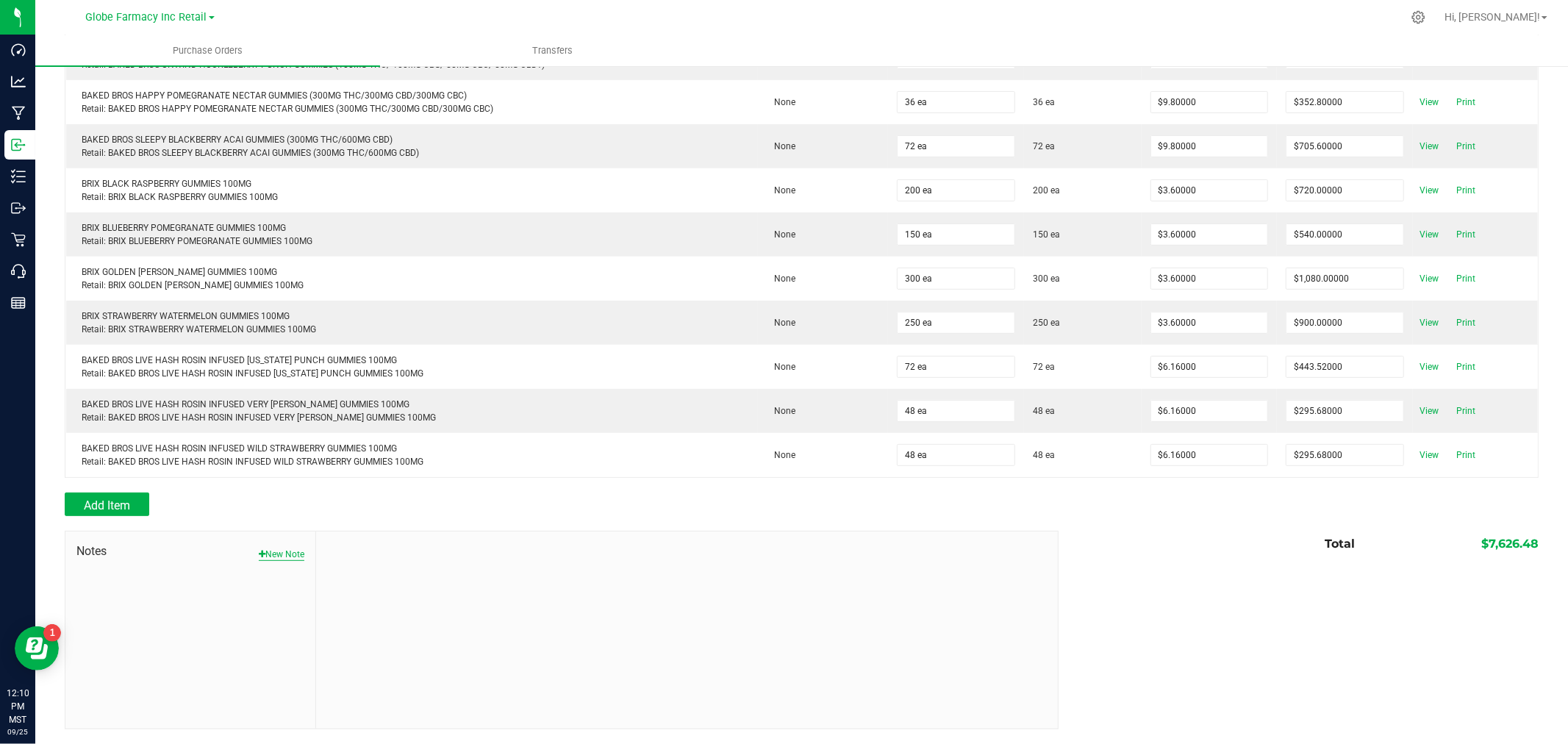
click at [298, 556] on button "New Note" at bounding box center [282, 554] width 46 height 13
click at [395, 581] on input "Note Title" at bounding box center [686, 589] width 719 height 22
type input "Docusign"
click at [377, 647] on textarea "* Note" at bounding box center [686, 653] width 719 height 59
type textarea "7,626.48"
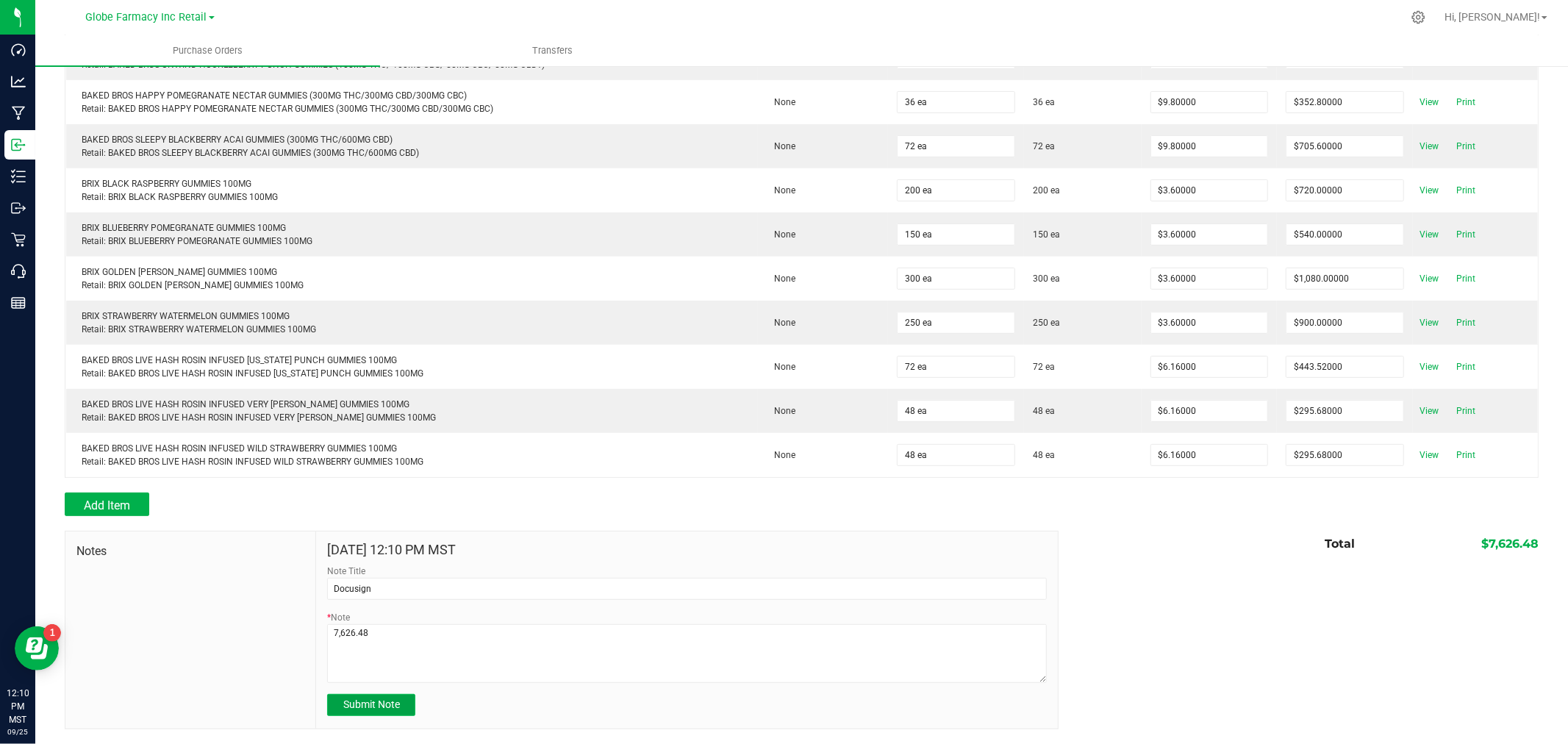
click at [357, 707] on span "Submit Note" at bounding box center [372, 704] width 56 height 11
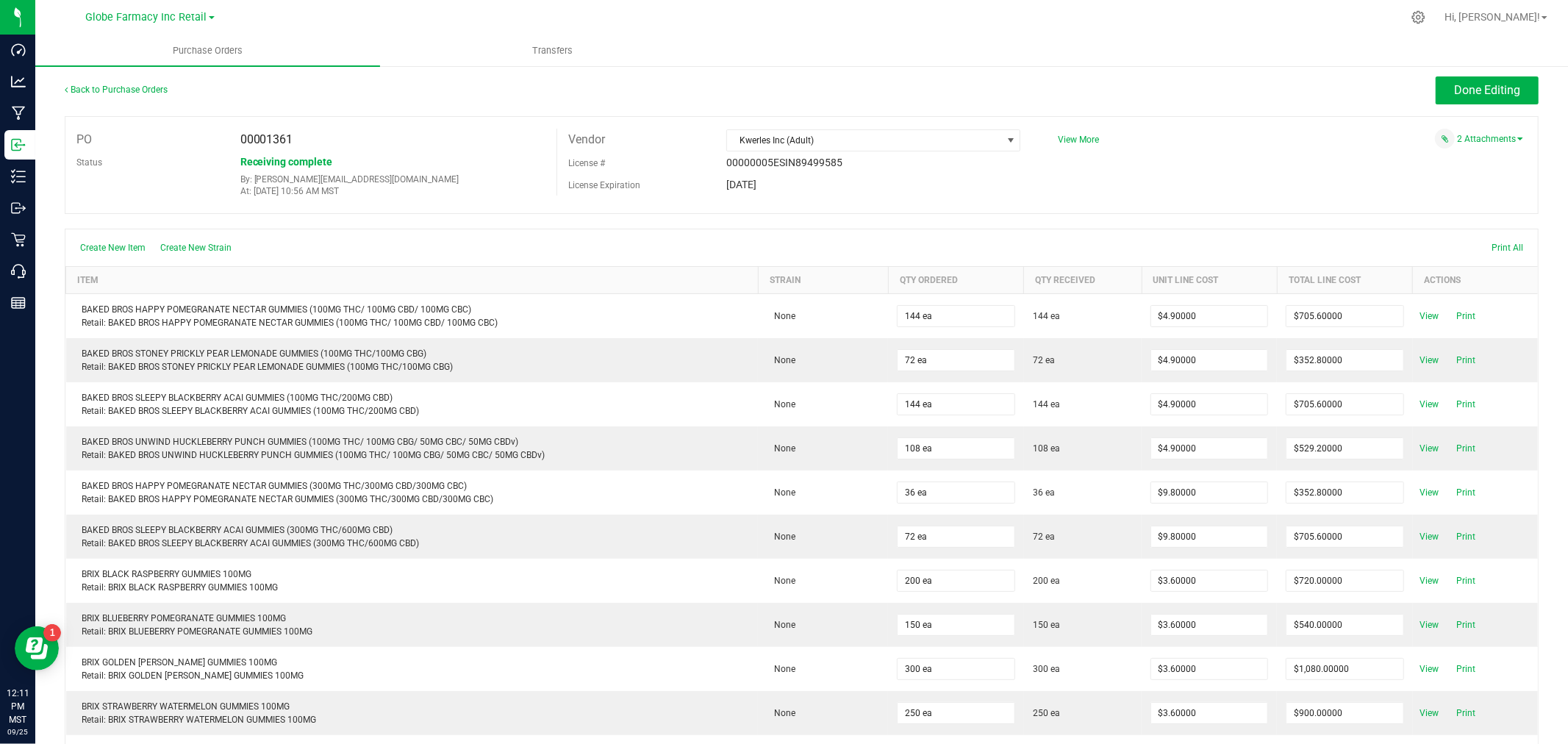
scroll to position [0, 0]
click at [1477, 94] on span "Done Editing" at bounding box center [1487, 93] width 66 height 14
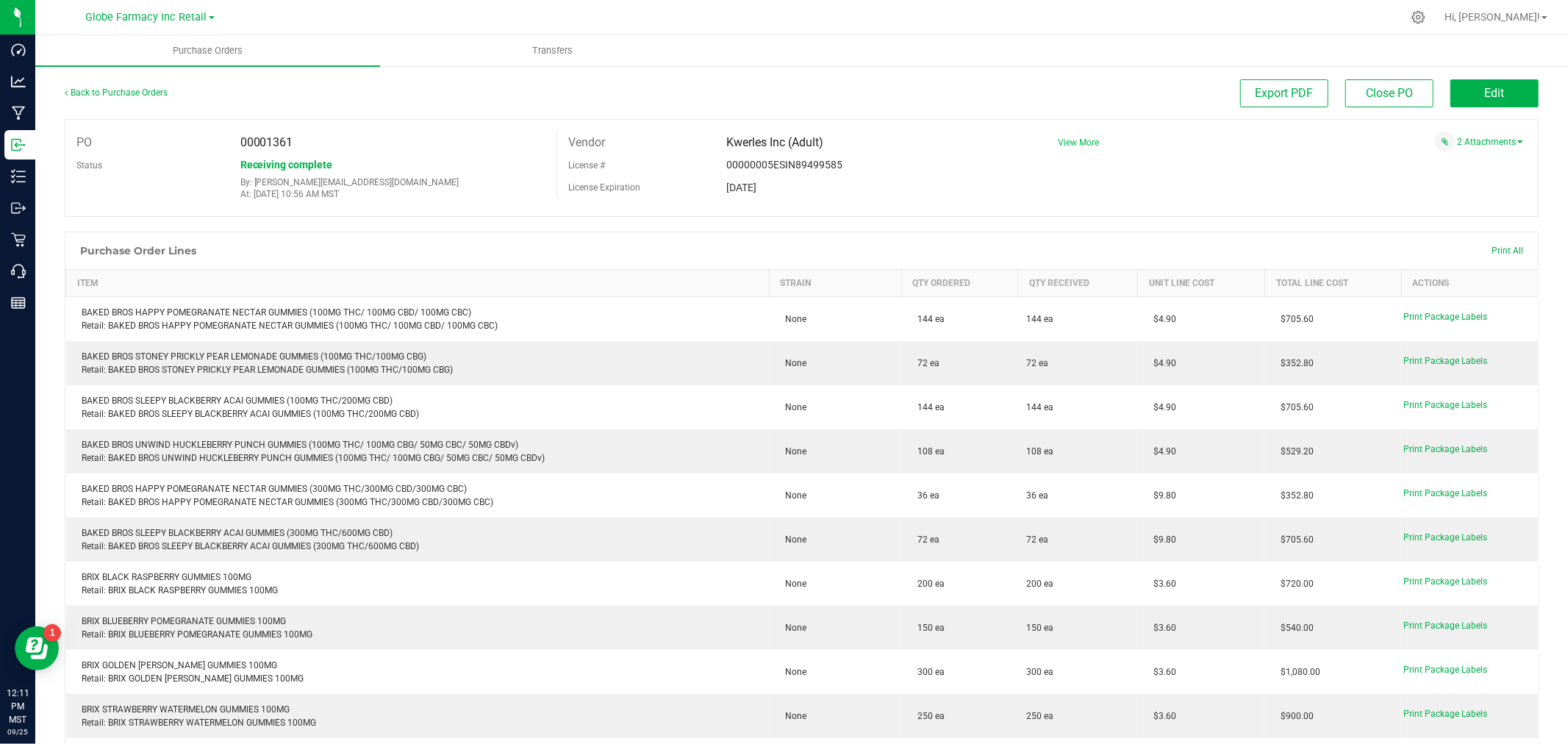
click at [1070, 138] on span "View More" at bounding box center [1079, 142] width 41 height 11
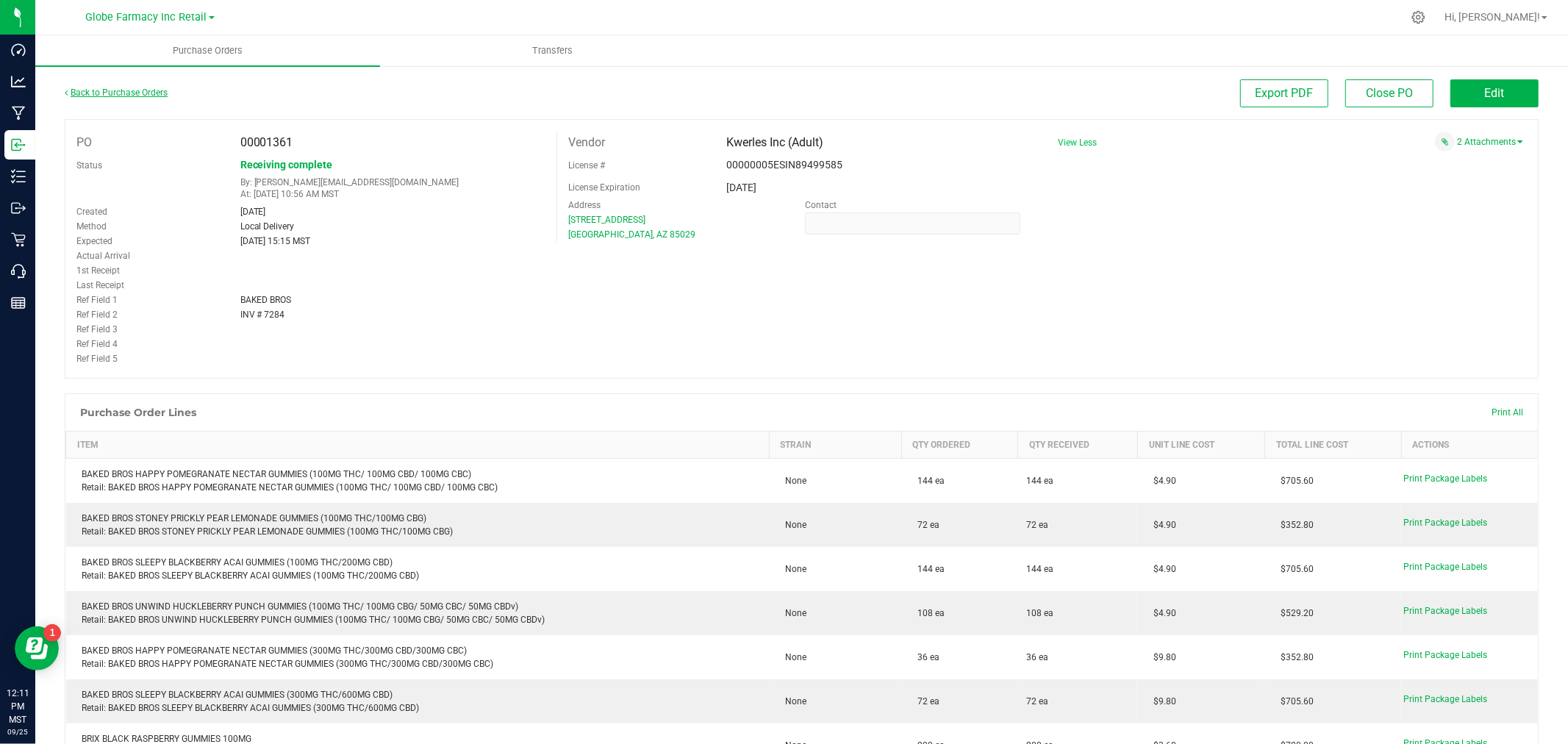
click at [112, 91] on link "Back to Purchase Orders" at bounding box center [116, 93] width 103 height 11
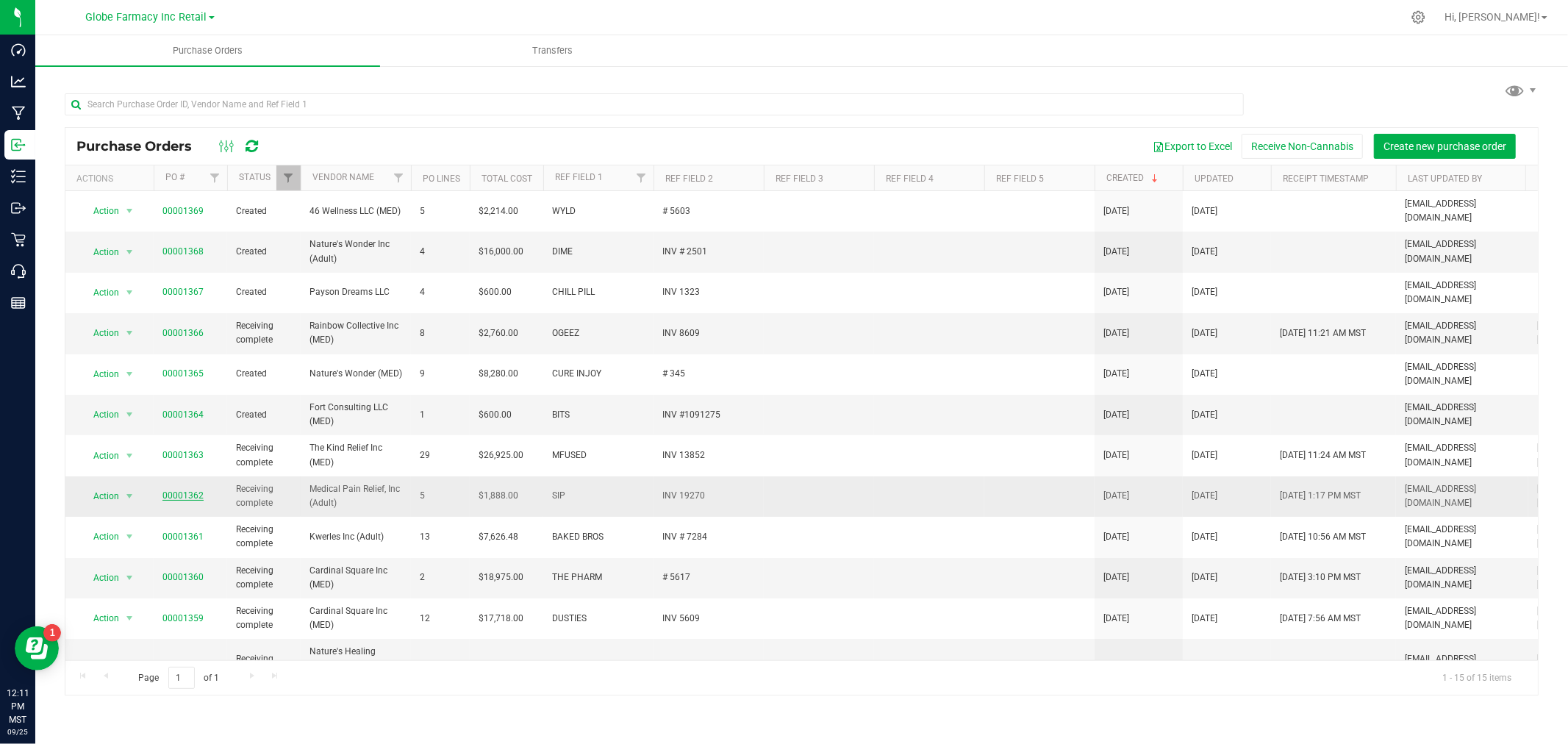
click at [174, 490] on link "00001362" at bounding box center [183, 496] width 41 height 11
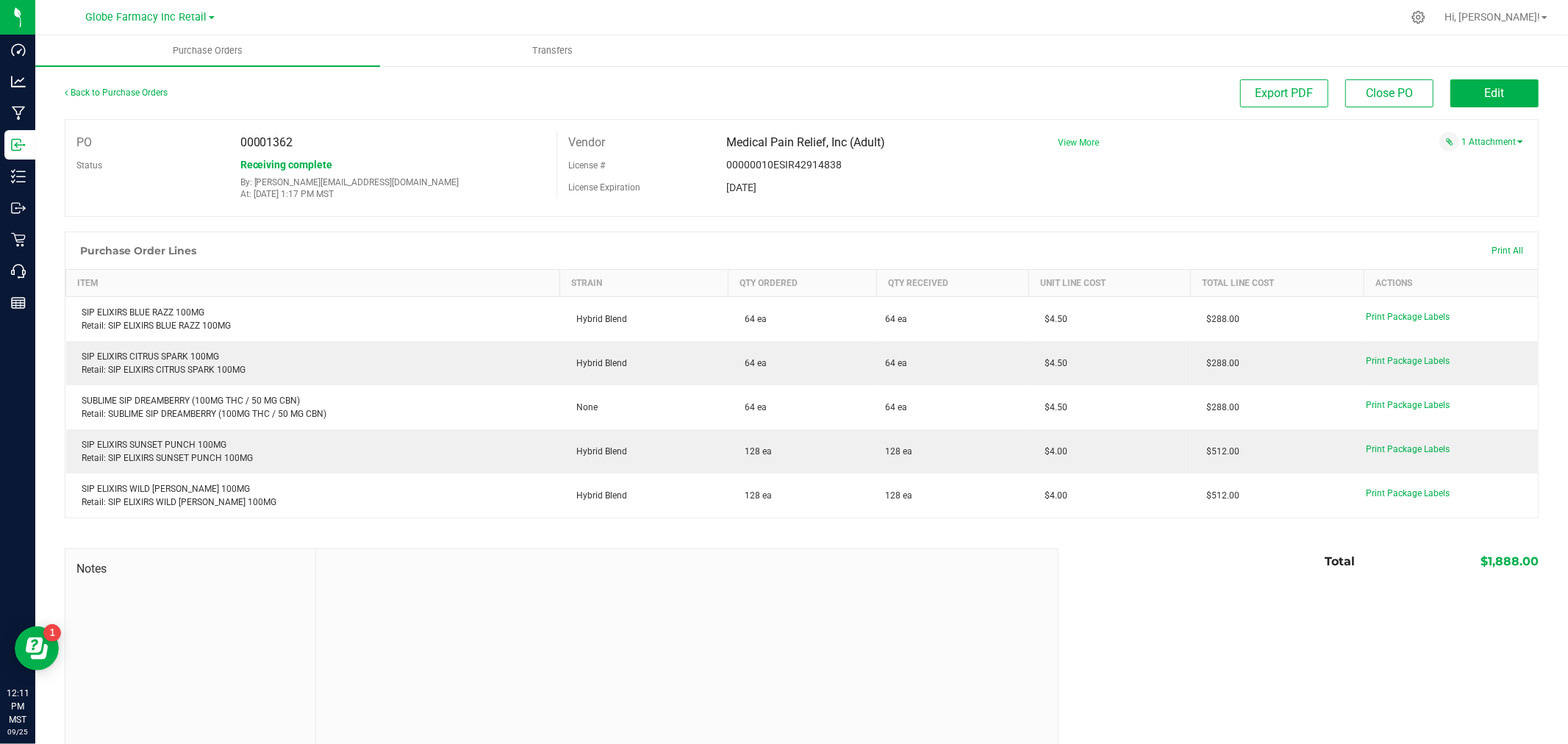
click at [1070, 140] on span "View More" at bounding box center [1079, 142] width 41 height 11
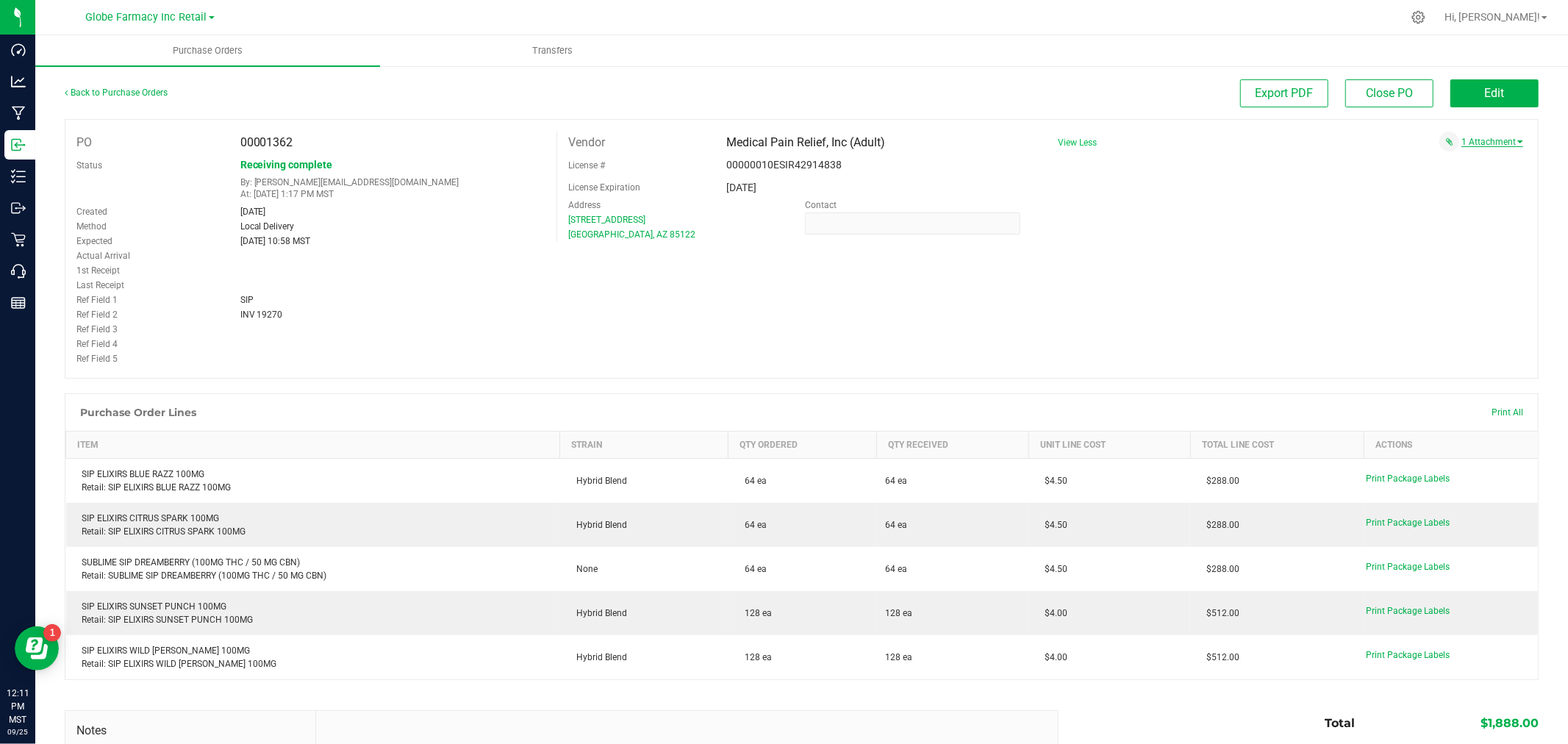
click at [1493, 137] on link "1 Attachment" at bounding box center [1493, 142] width 62 height 11
click at [1449, 158] on span "SIP INV # [PHONE_NUMBER][DATE].pdf" at bounding box center [1427, 161] width 140 height 10
click at [1462, 89] on button "Edit" at bounding box center [1495, 93] width 88 height 28
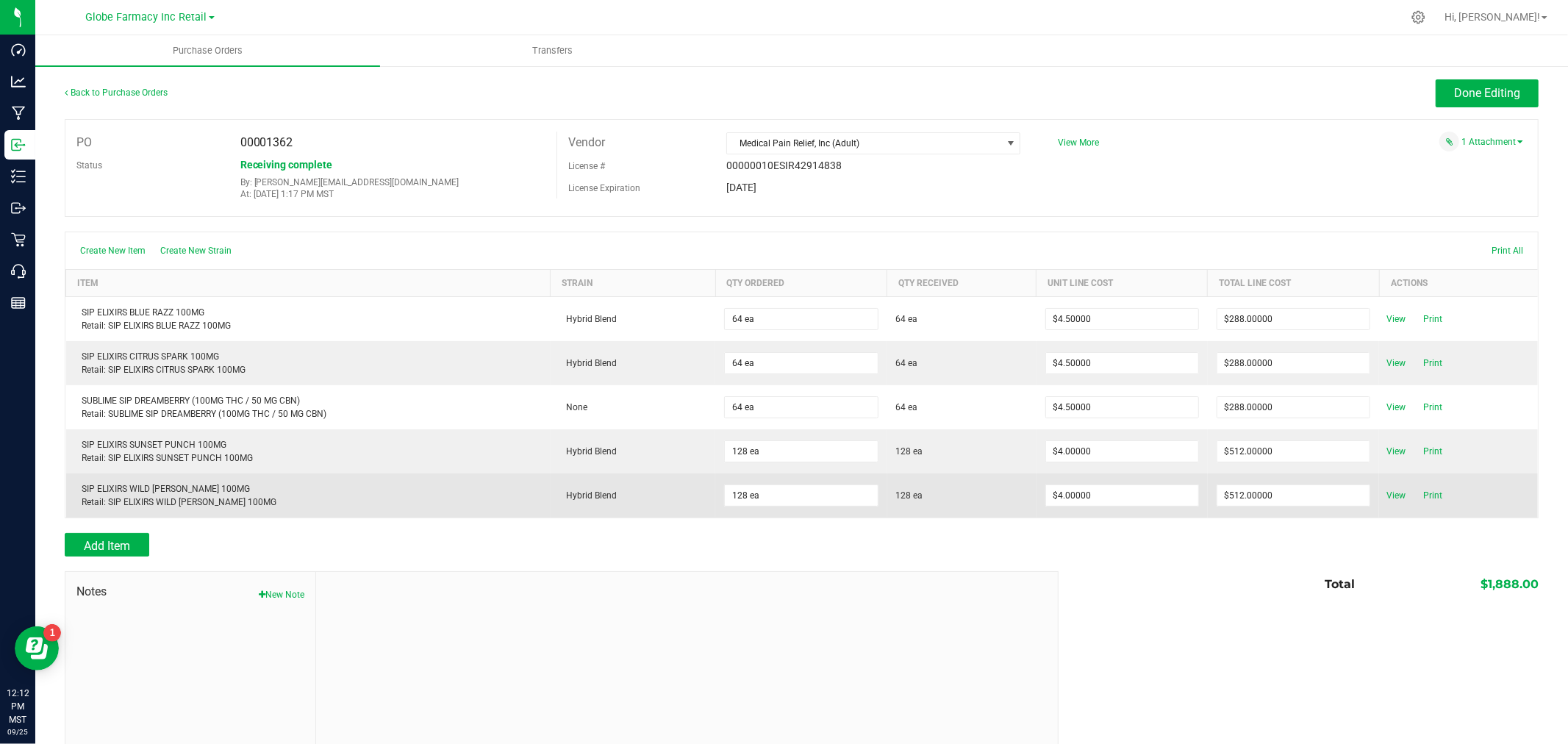
scroll to position [41, 0]
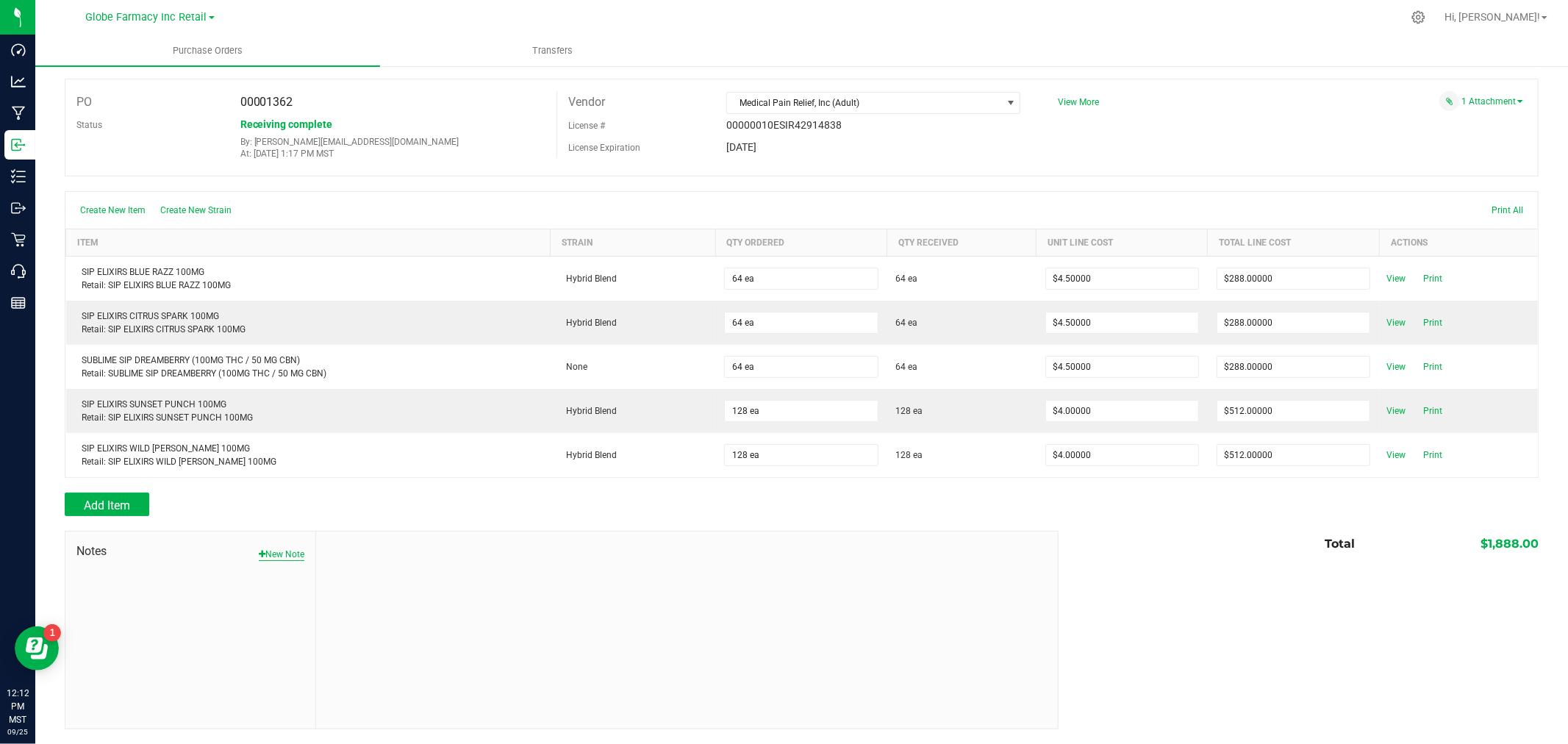
click at [274, 548] on button "New Note" at bounding box center [282, 554] width 46 height 13
click at [405, 585] on input "Note Title" at bounding box center [686, 589] width 719 height 22
type input "Docusign"
click at [403, 637] on textarea "* Note" at bounding box center [686, 653] width 719 height 59
type textarea "1,888.00"
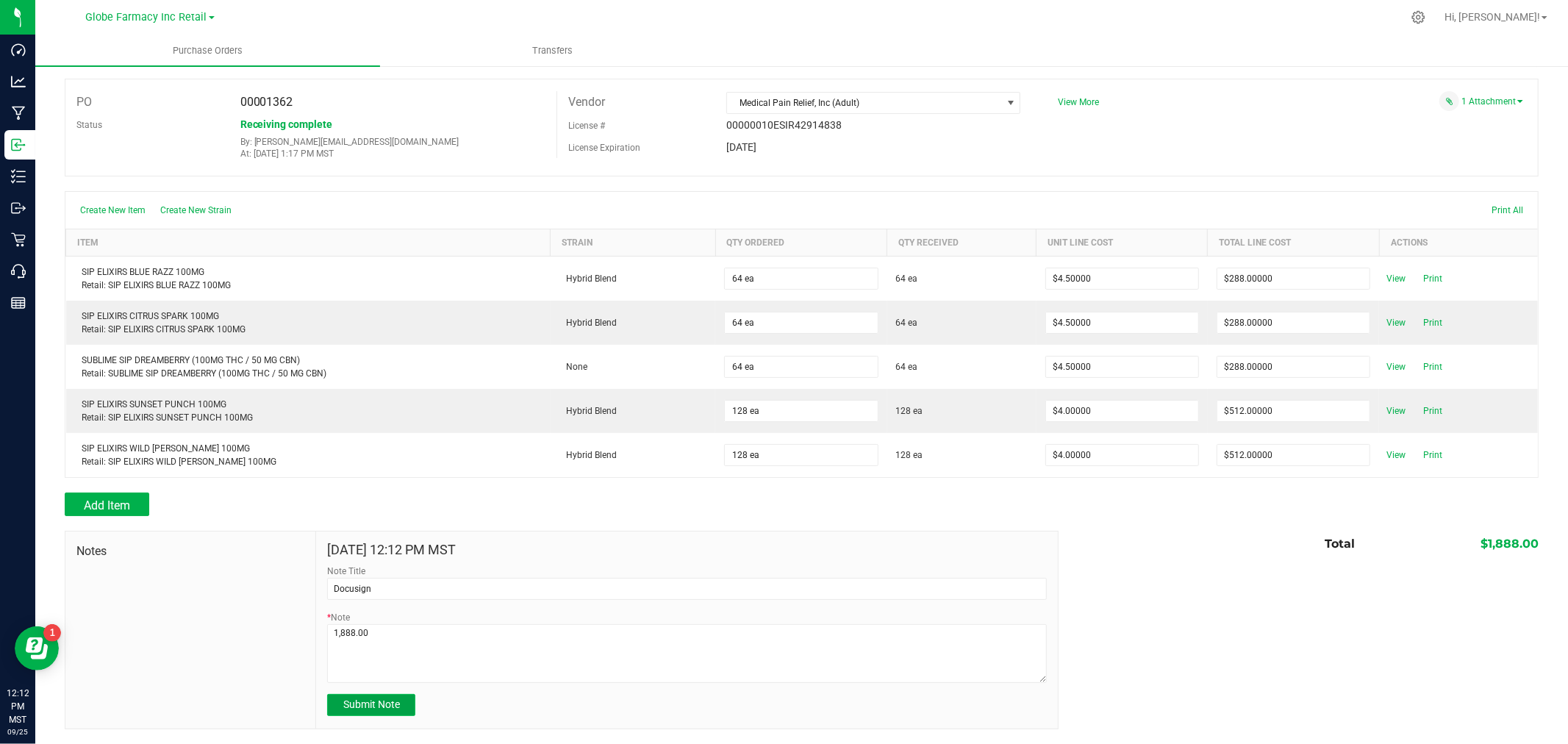
click at [392, 708] on span "Submit Note" at bounding box center [372, 704] width 56 height 11
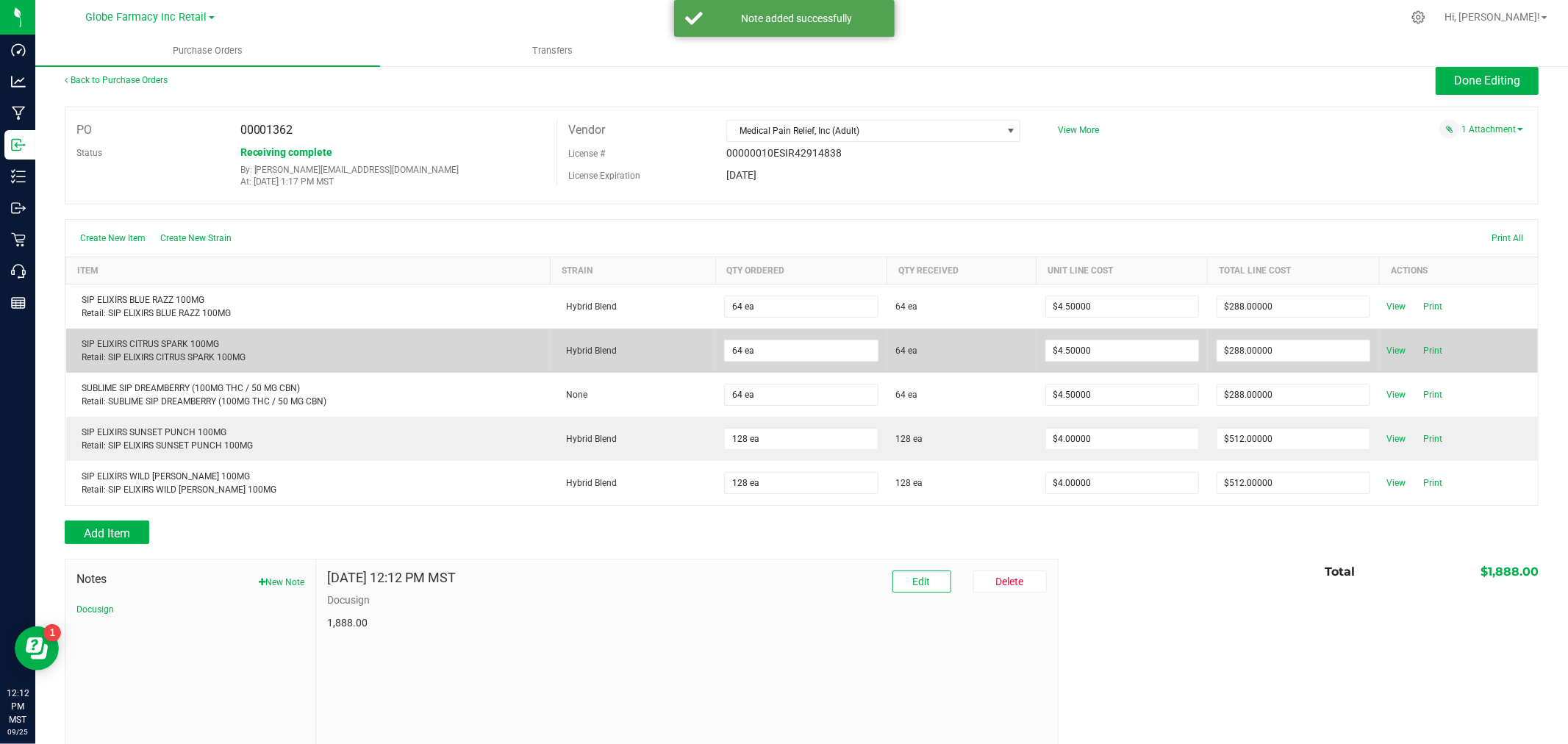
scroll to position [0, 0]
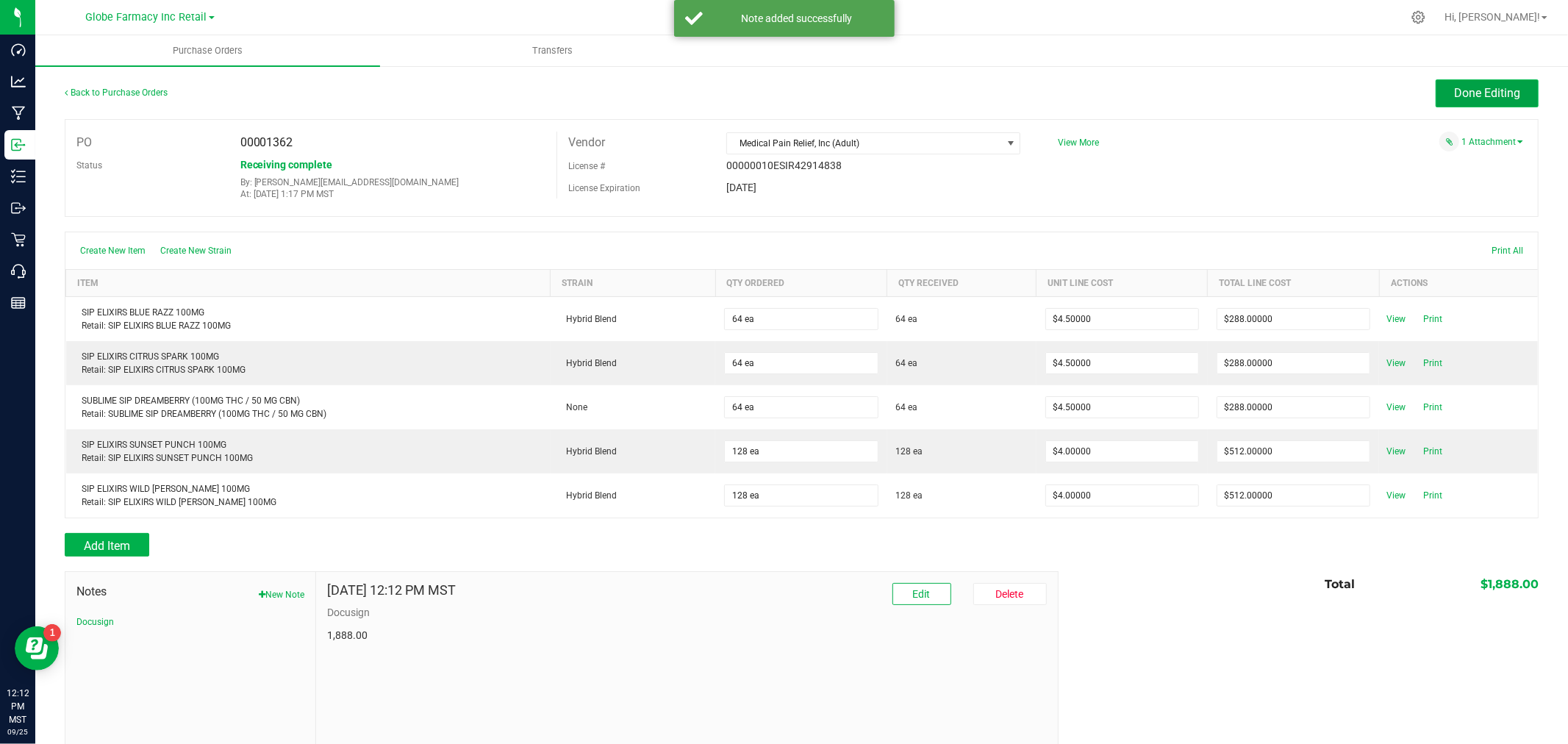
click at [1482, 91] on span "Done Editing" at bounding box center [1487, 93] width 66 height 14
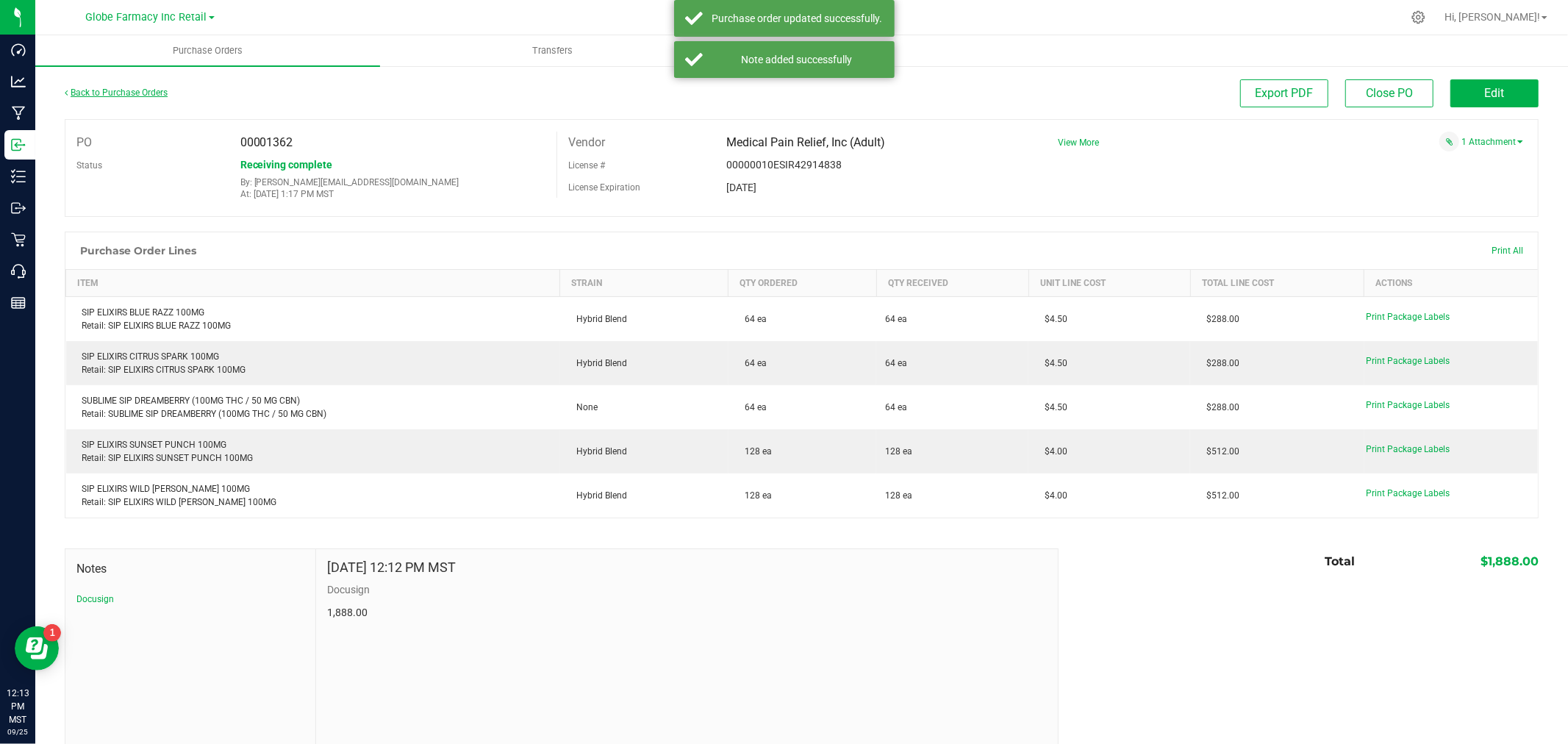
click at [136, 92] on link "Back to Purchase Orders" at bounding box center [116, 93] width 103 height 11
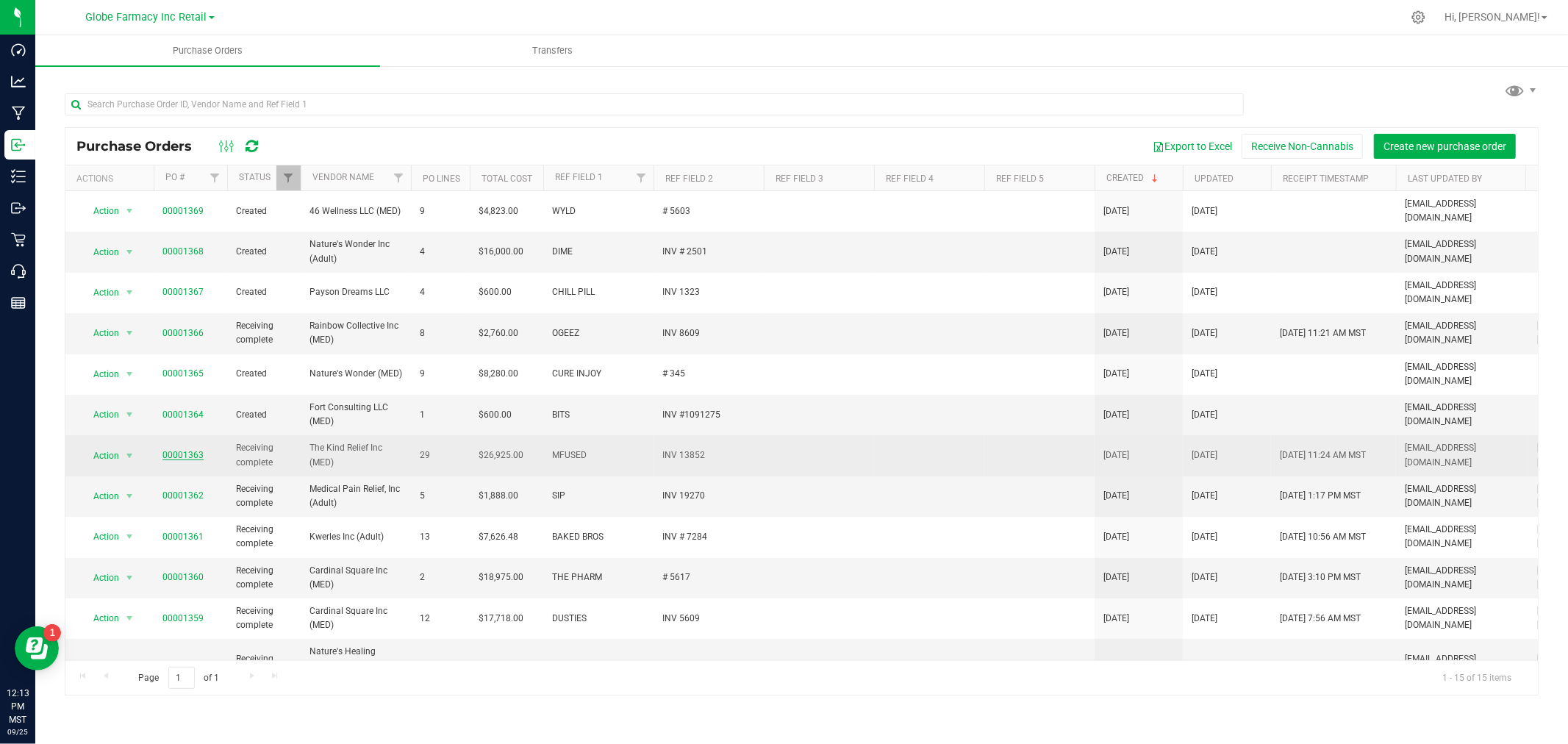
click at [180, 450] on link "00001363" at bounding box center [183, 455] width 41 height 11
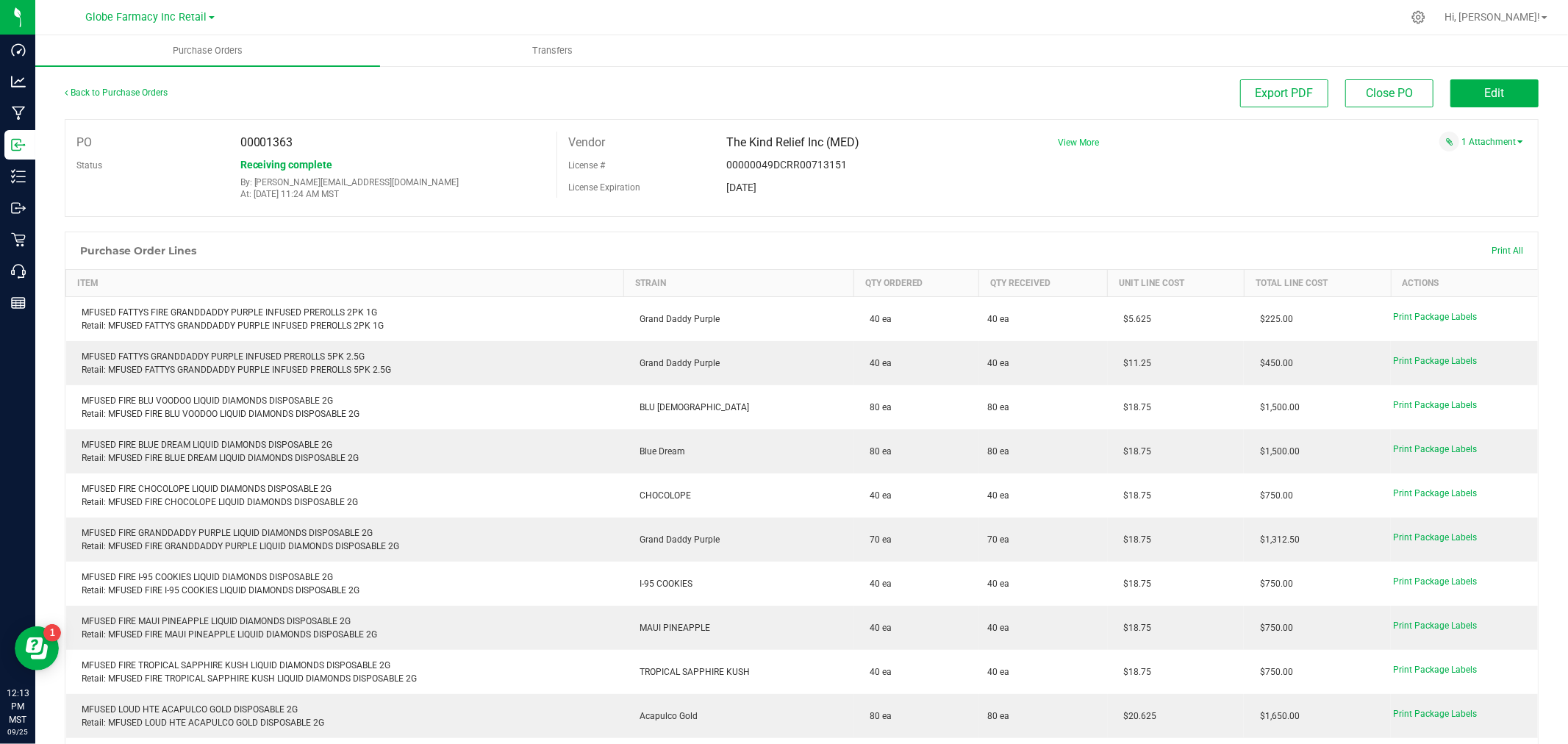
click at [1071, 142] on span "View More" at bounding box center [1079, 142] width 41 height 11
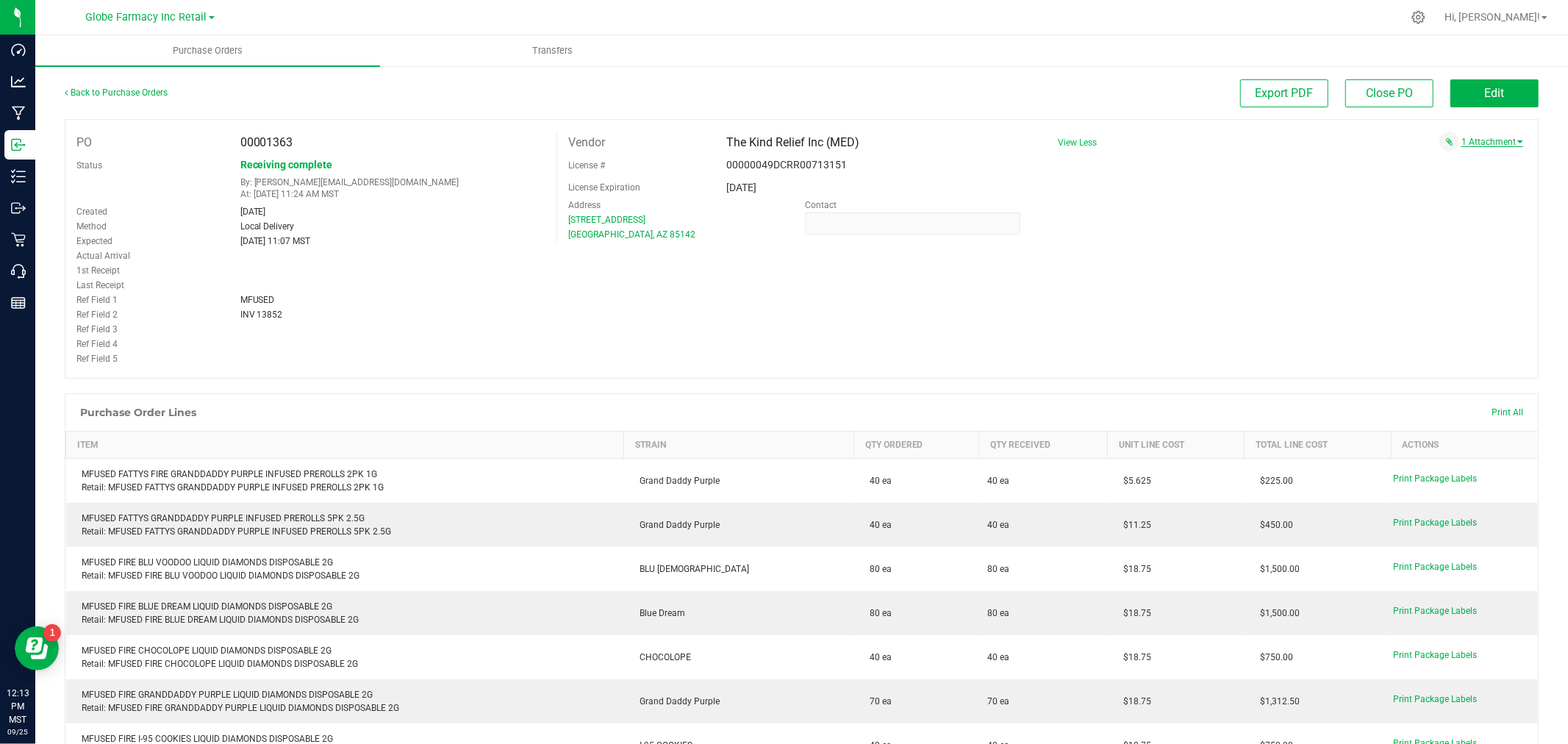
click at [1483, 137] on link "1 Attachment" at bounding box center [1493, 142] width 62 height 11
click at [1453, 163] on span "MFUSED INV 13852 [DATE].pdf" at bounding box center [1443, 161] width 109 height 10
click at [1489, 91] on span "Edit" at bounding box center [1495, 93] width 20 height 14
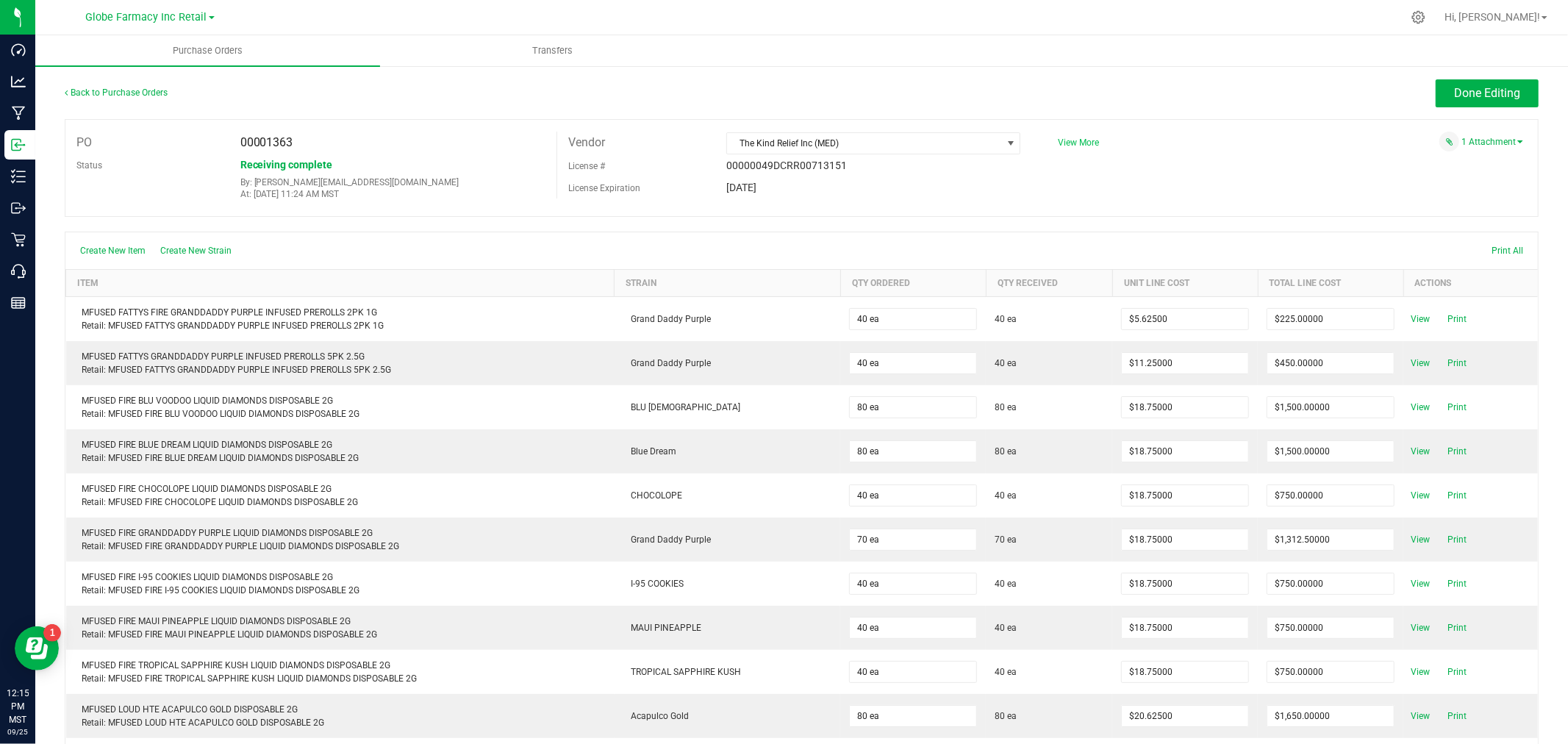
click at [1080, 145] on span "View More" at bounding box center [1079, 142] width 41 height 11
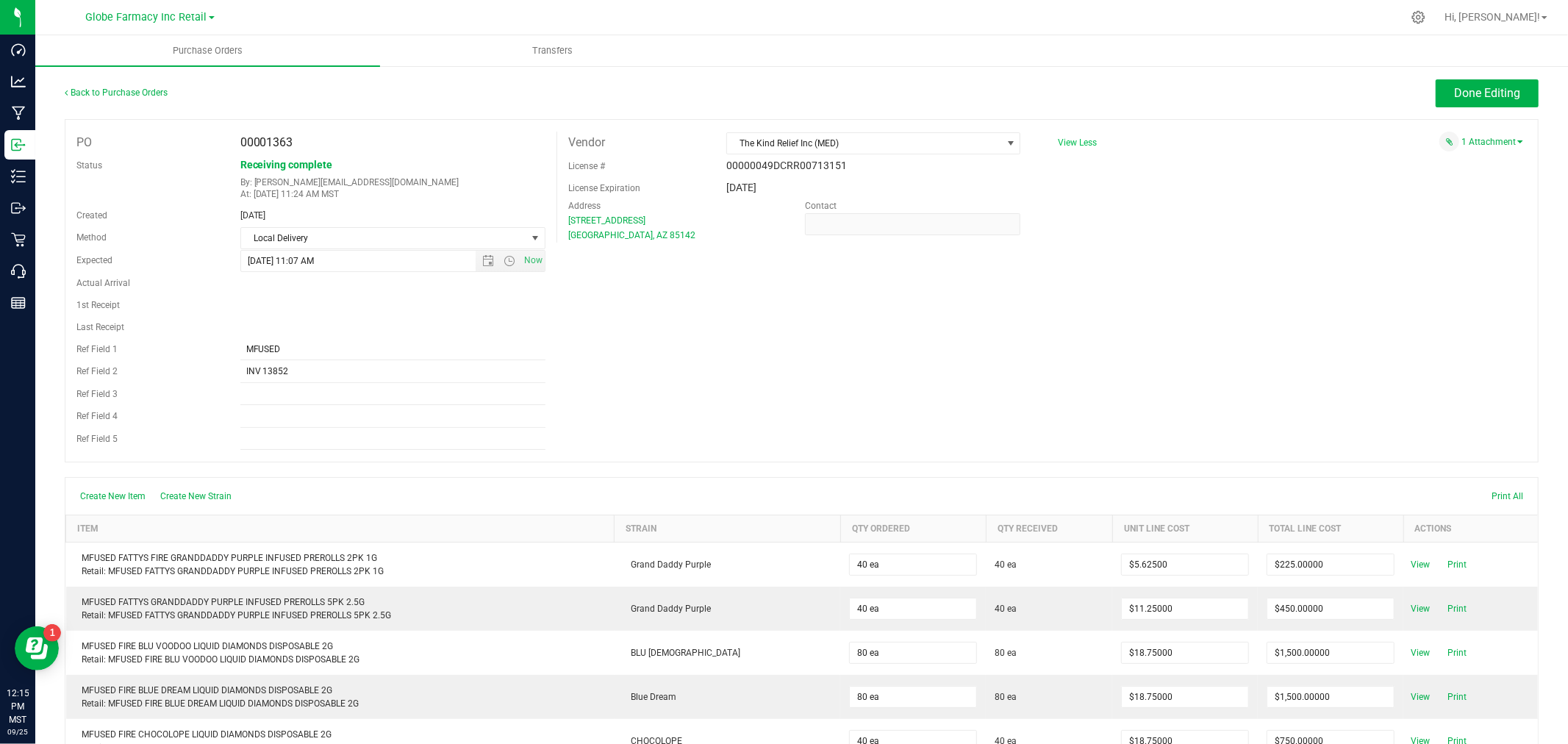
click at [75, 401] on div "Ref Field 3" at bounding box center [147, 394] width 164 height 22
drag, startPoint x: 262, startPoint y: 371, endPoint x: 439, endPoint y: 371, distance: 177.0
click at [439, 371] on input "INV 13852" at bounding box center [393, 372] width 305 height 22
type input "INV011036-MFUSE"
click at [1480, 85] on button "Done Editing" at bounding box center [1487, 93] width 103 height 28
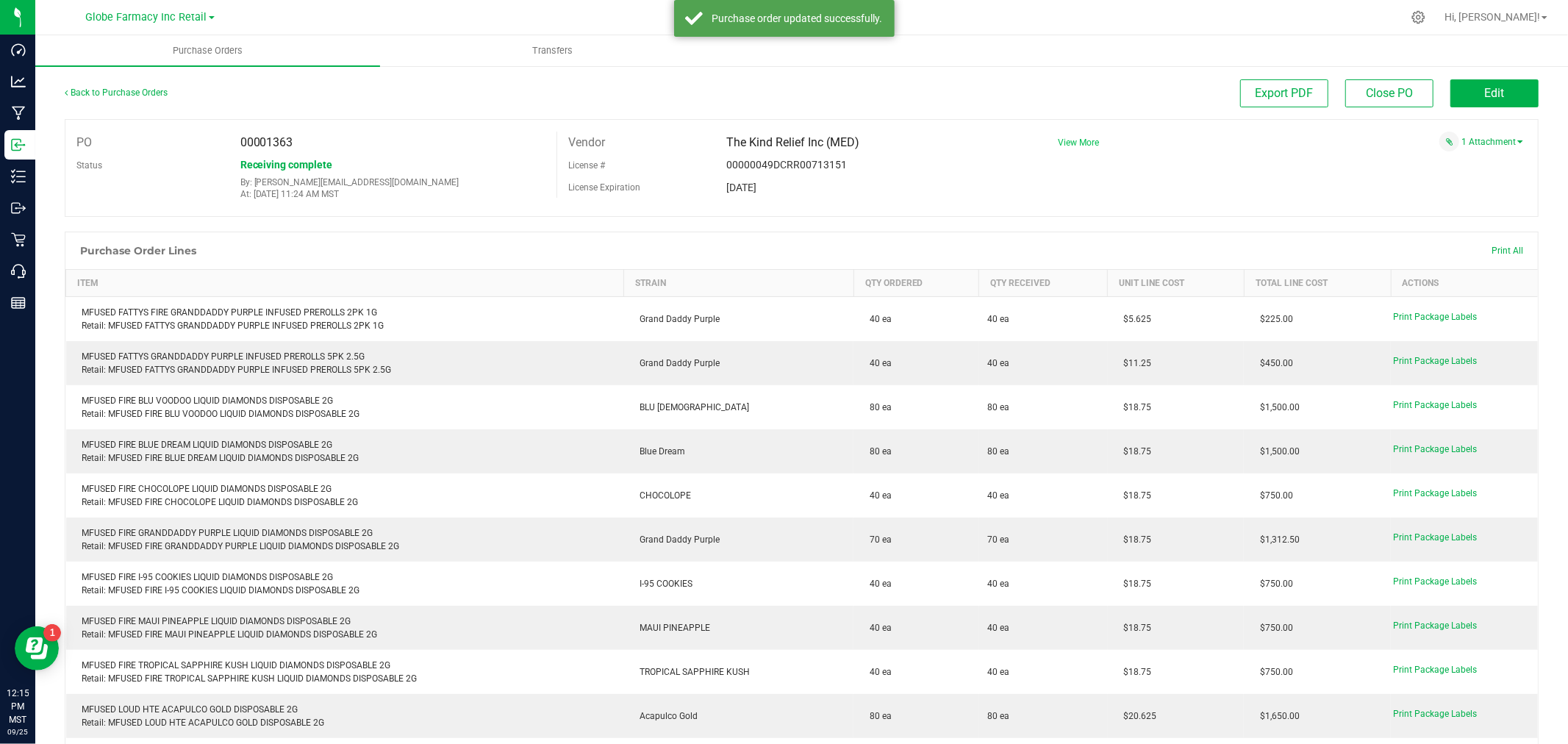
click at [1063, 137] on span "View More" at bounding box center [1079, 142] width 41 height 11
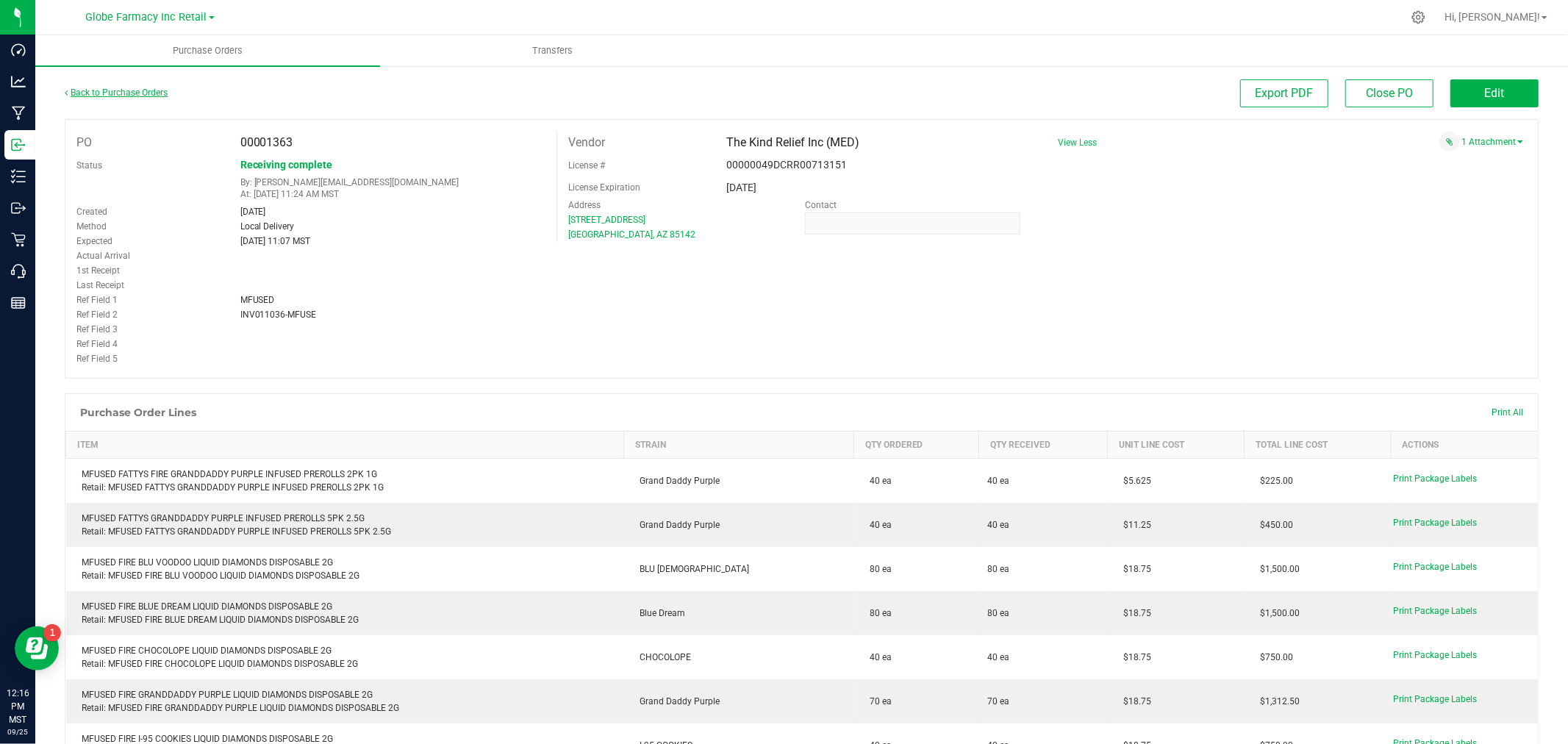
click at [94, 88] on link "Back to Purchase Orders" at bounding box center [116, 93] width 103 height 11
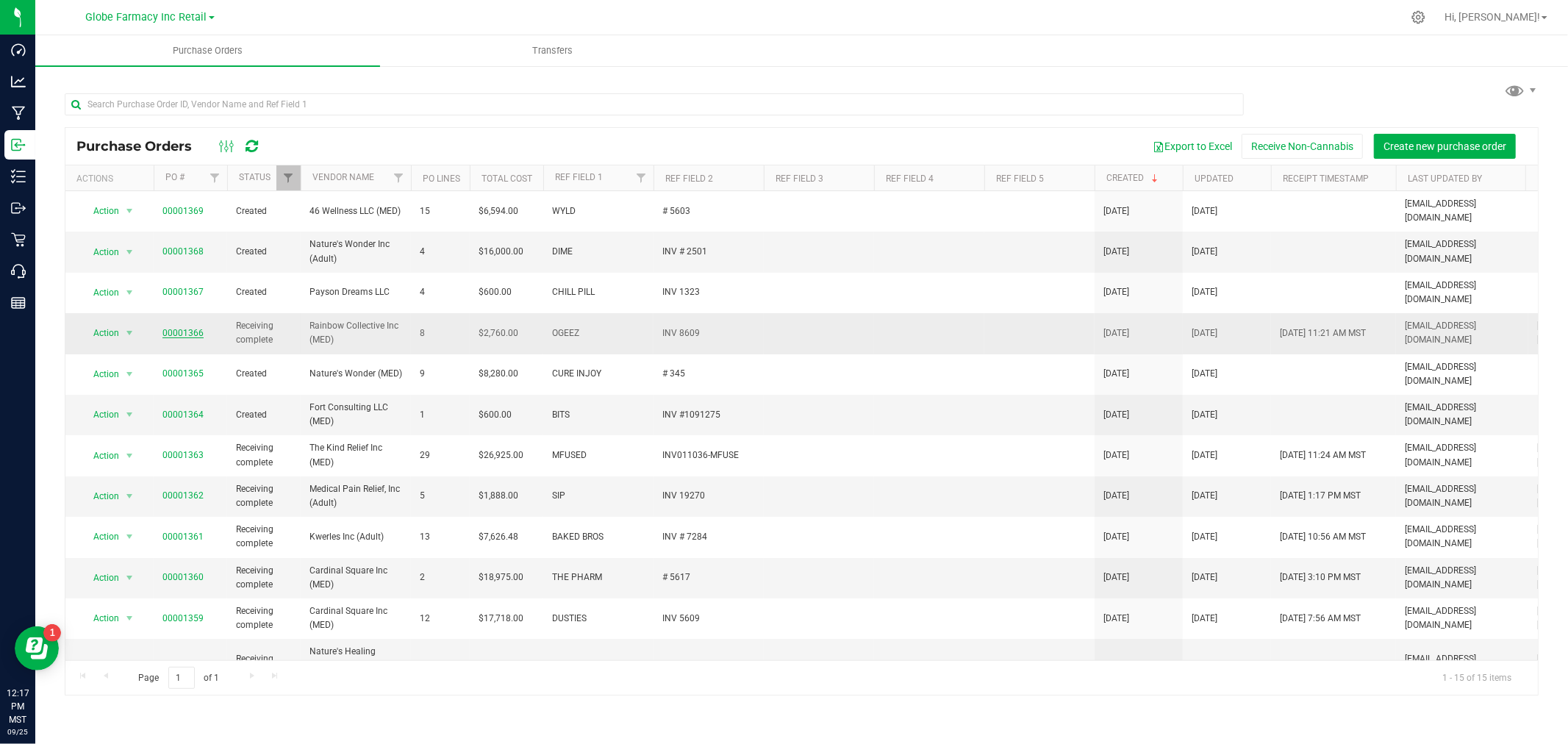
click at [180, 327] on link "00001366" at bounding box center [183, 333] width 41 height 11
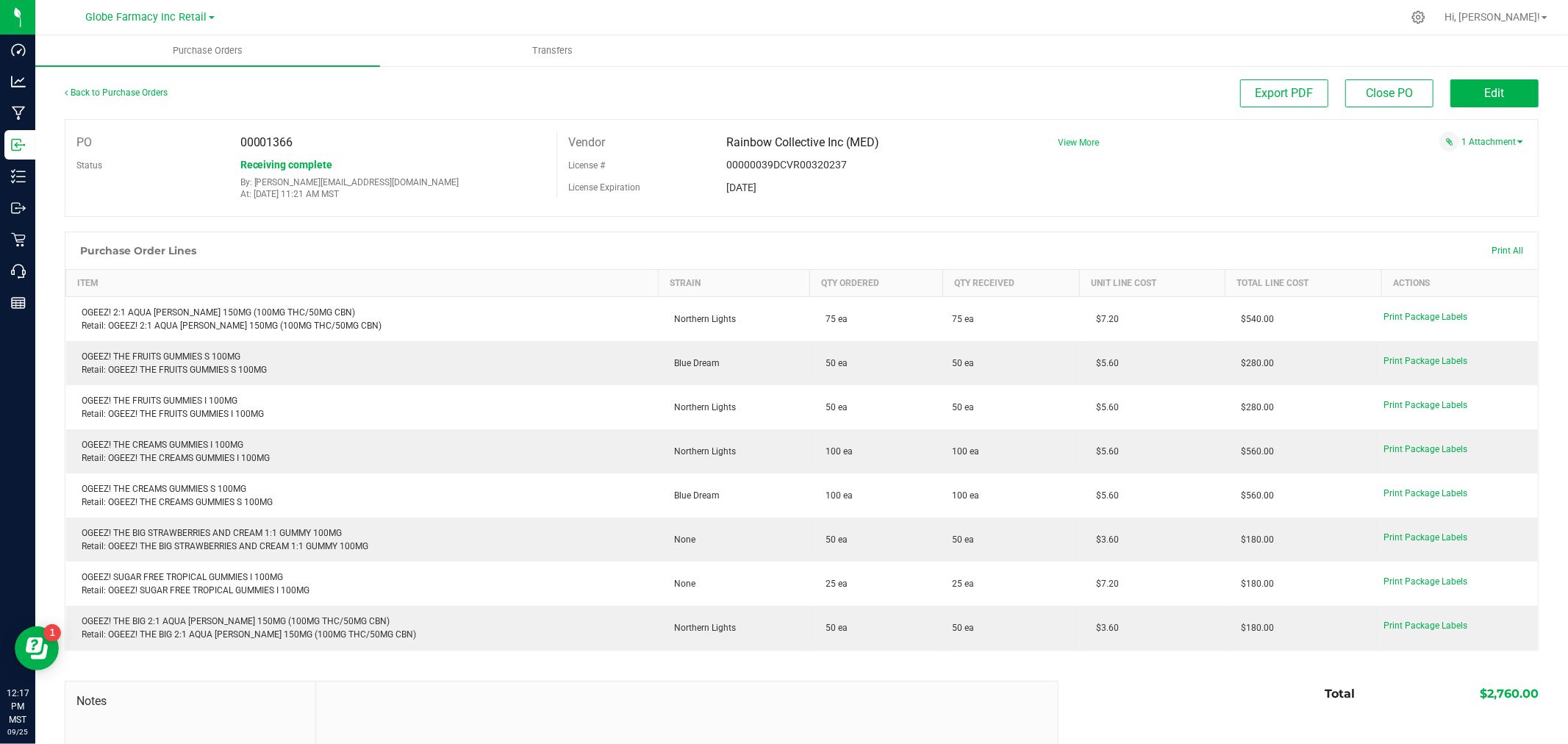
click at [1059, 140] on span "View More" at bounding box center [1079, 142] width 41 height 11
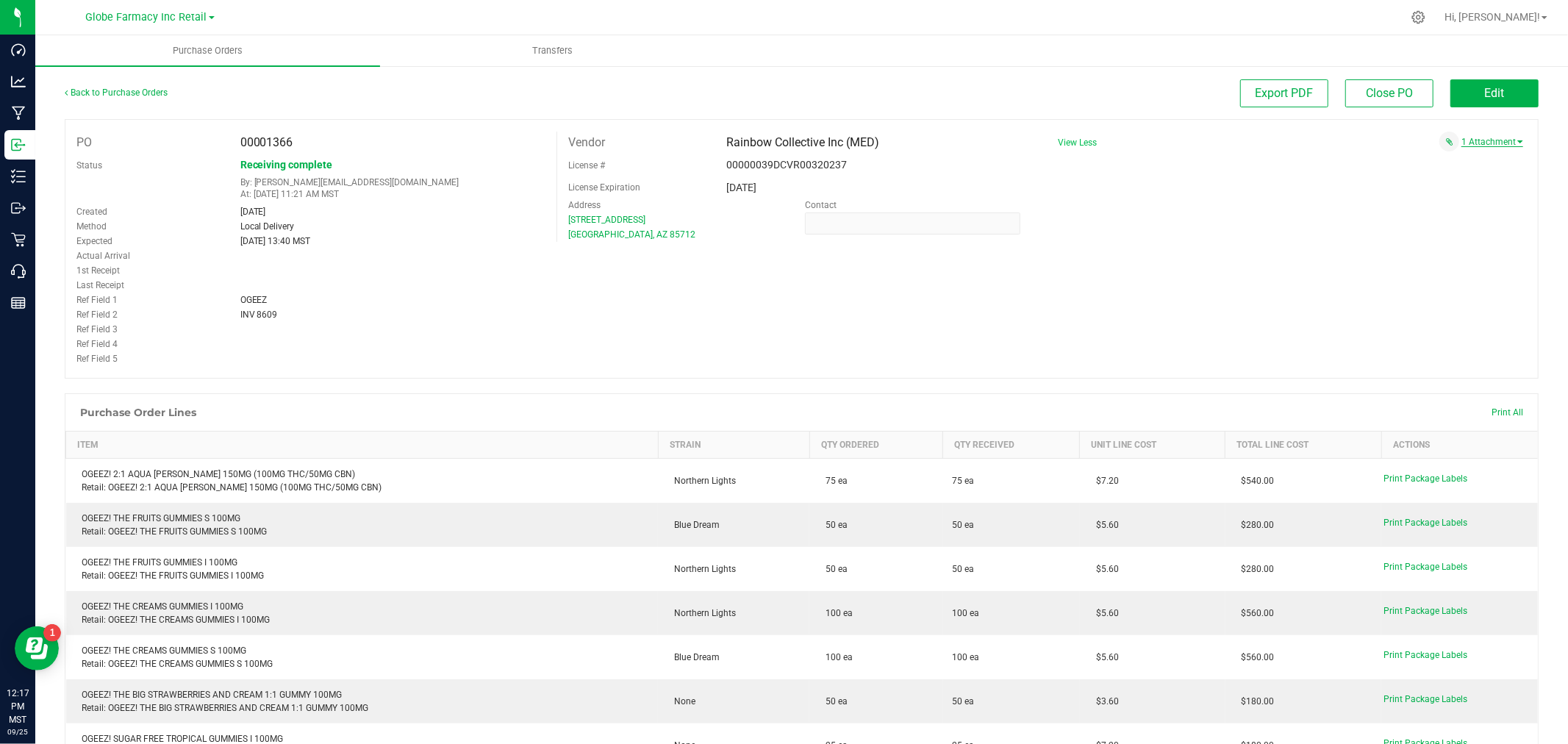
click at [1483, 137] on link "1 Attachment" at bounding box center [1493, 142] width 62 height 11
click at [1461, 157] on span "ogeez # 8609 09252025.pdf" at bounding box center [1448, 161] width 100 height 10
click at [1463, 87] on button "Edit" at bounding box center [1495, 93] width 88 height 28
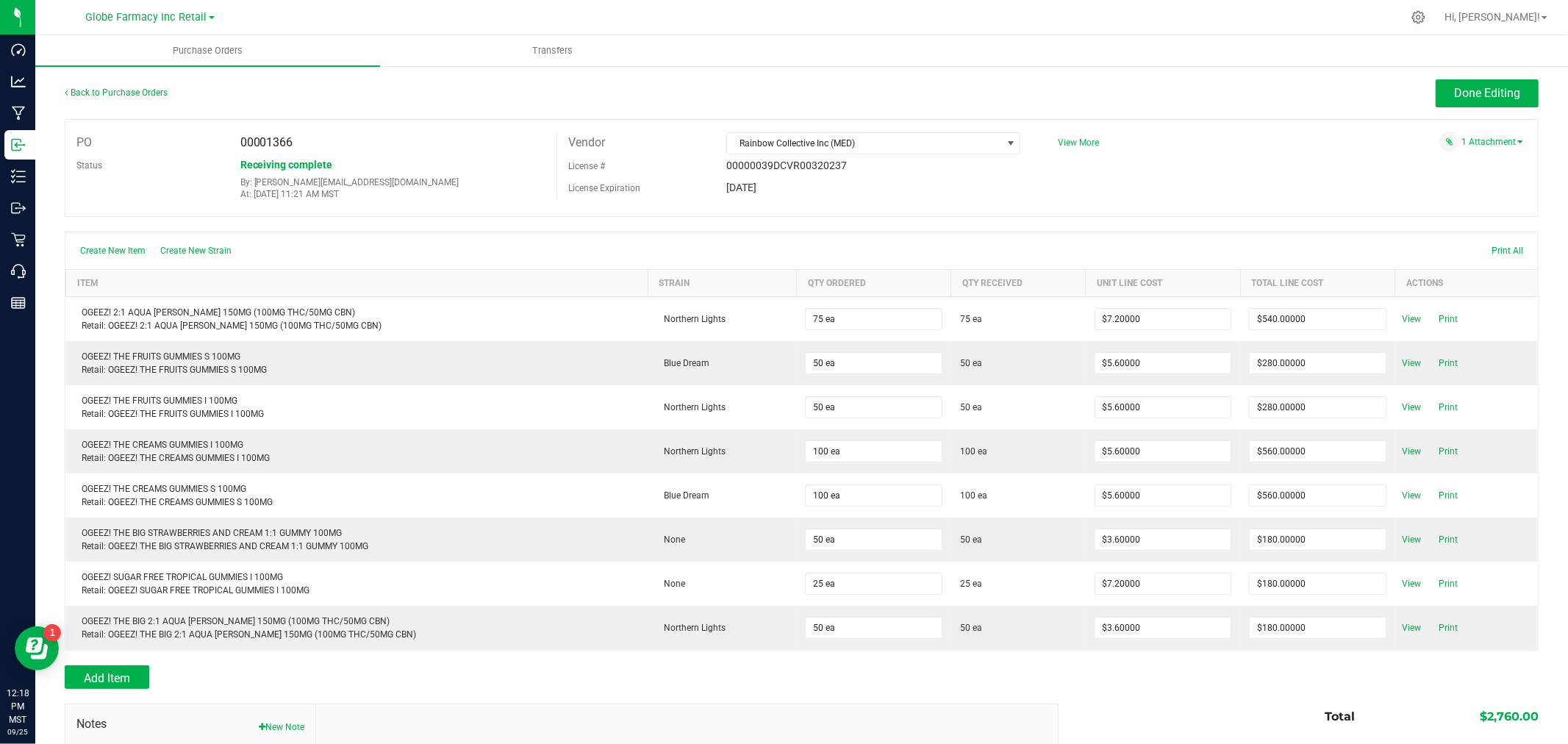
click at [1069, 144] on span "View More" at bounding box center [1079, 142] width 41 height 11
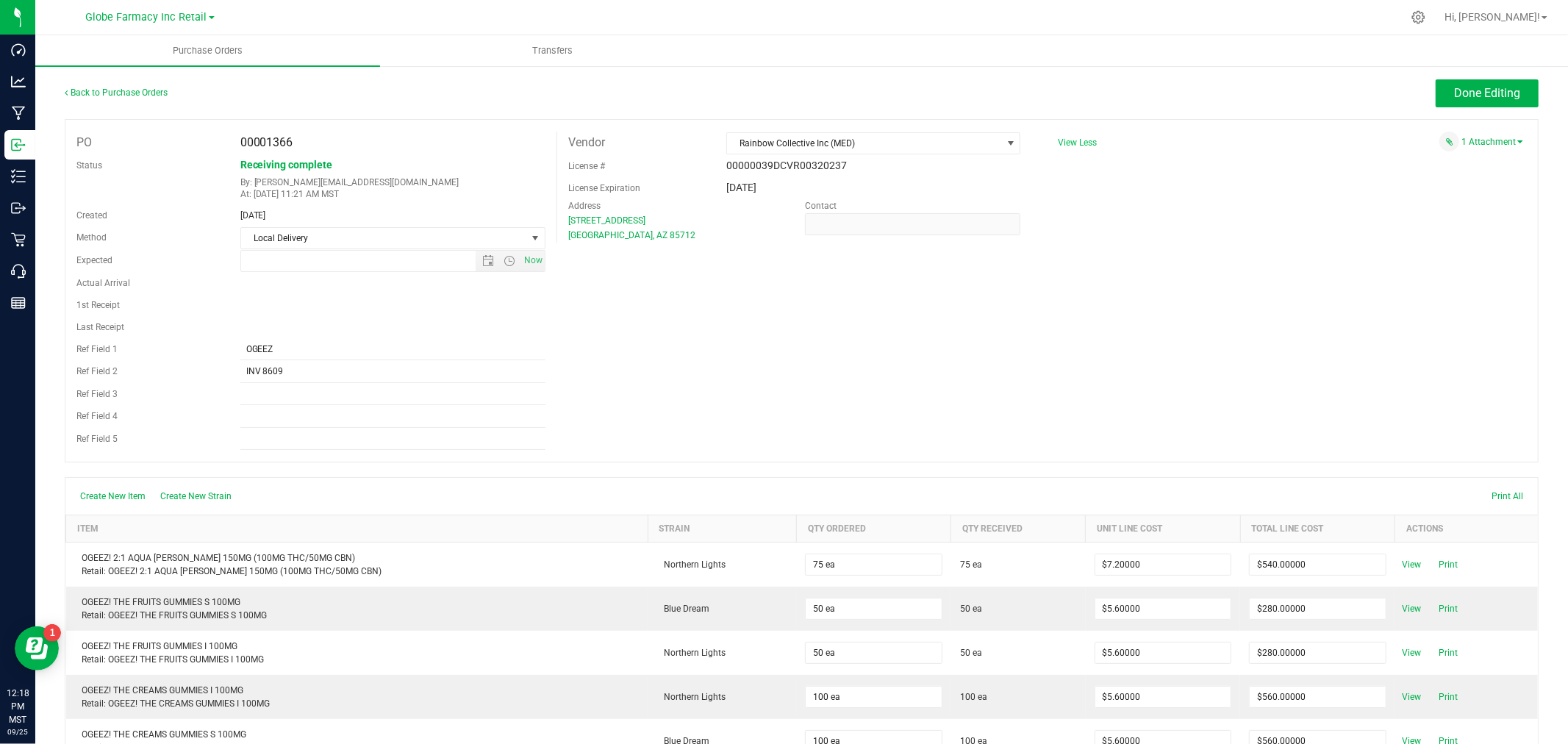
type input "[DATE] 1:40 PM"
drag, startPoint x: 261, startPoint y: 369, endPoint x: 316, endPoint y: 366, distance: 55.1
click at [261, 369] on input "INV 8609" at bounding box center [393, 372] width 305 height 22
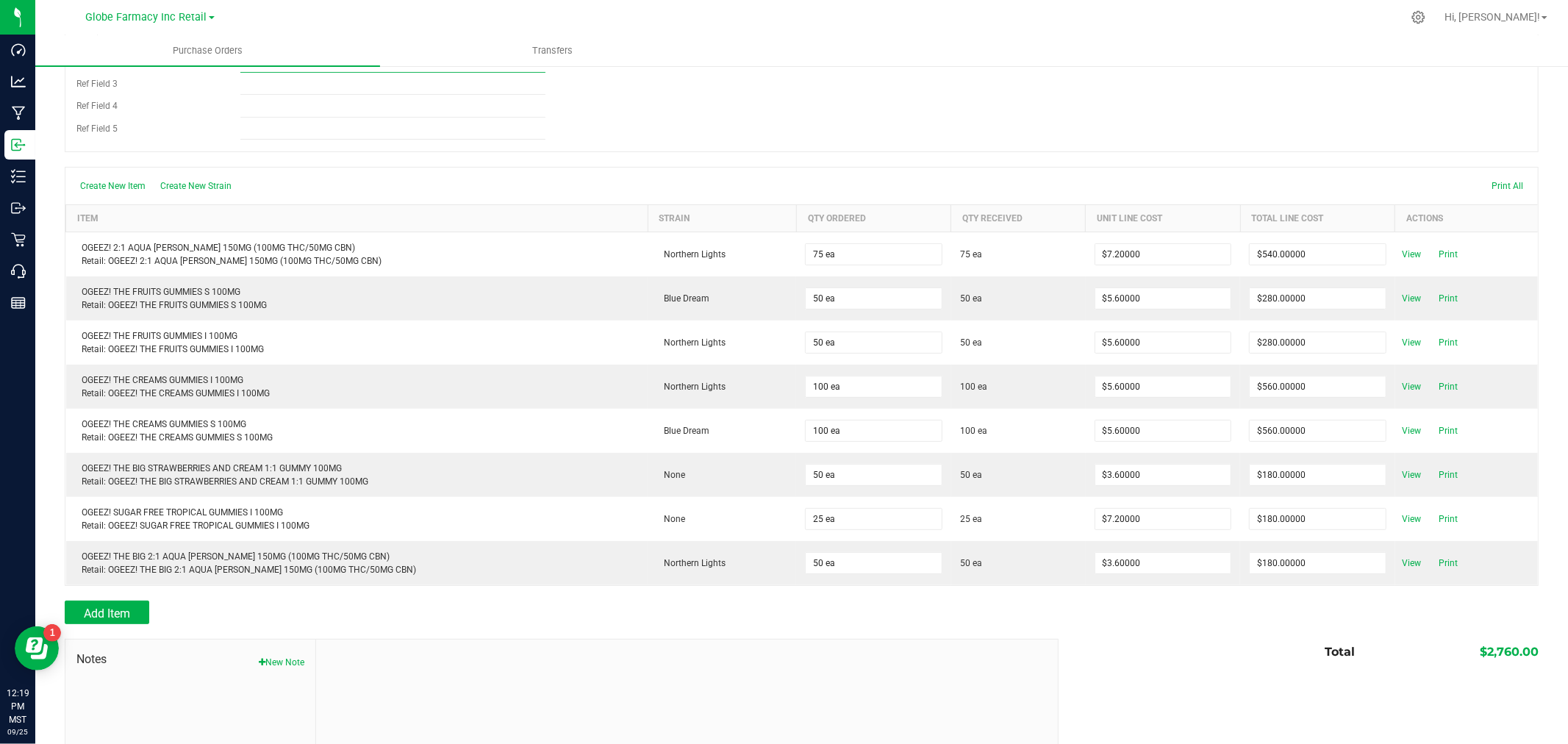
scroll to position [420, 0]
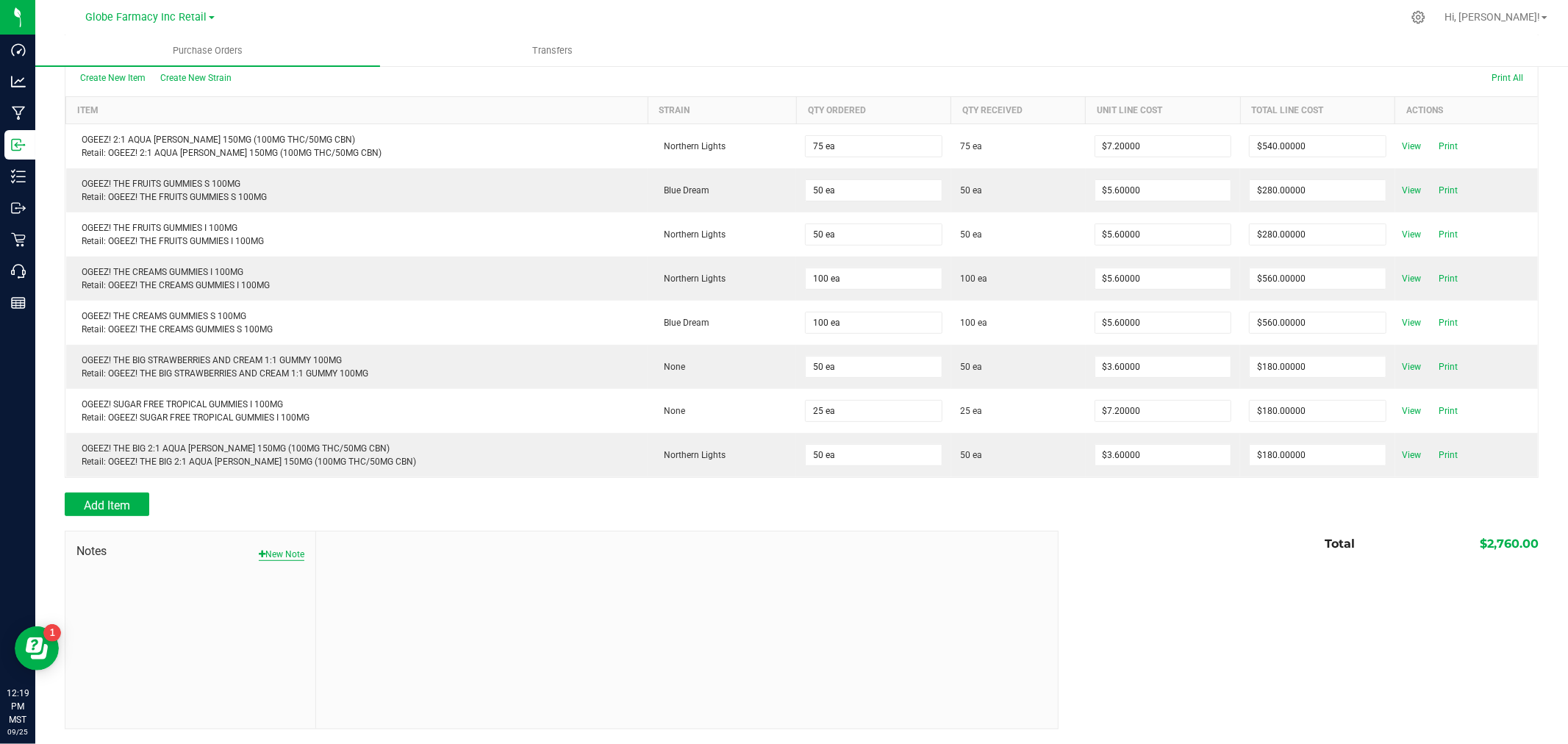
type input "INV# LL8609"
click at [290, 554] on button "New Note" at bounding box center [282, 554] width 46 height 13
click at [408, 589] on input "Note Title" at bounding box center [686, 589] width 719 height 22
type input "Docusign"
click at [386, 642] on textarea "* Note" at bounding box center [686, 653] width 719 height 59
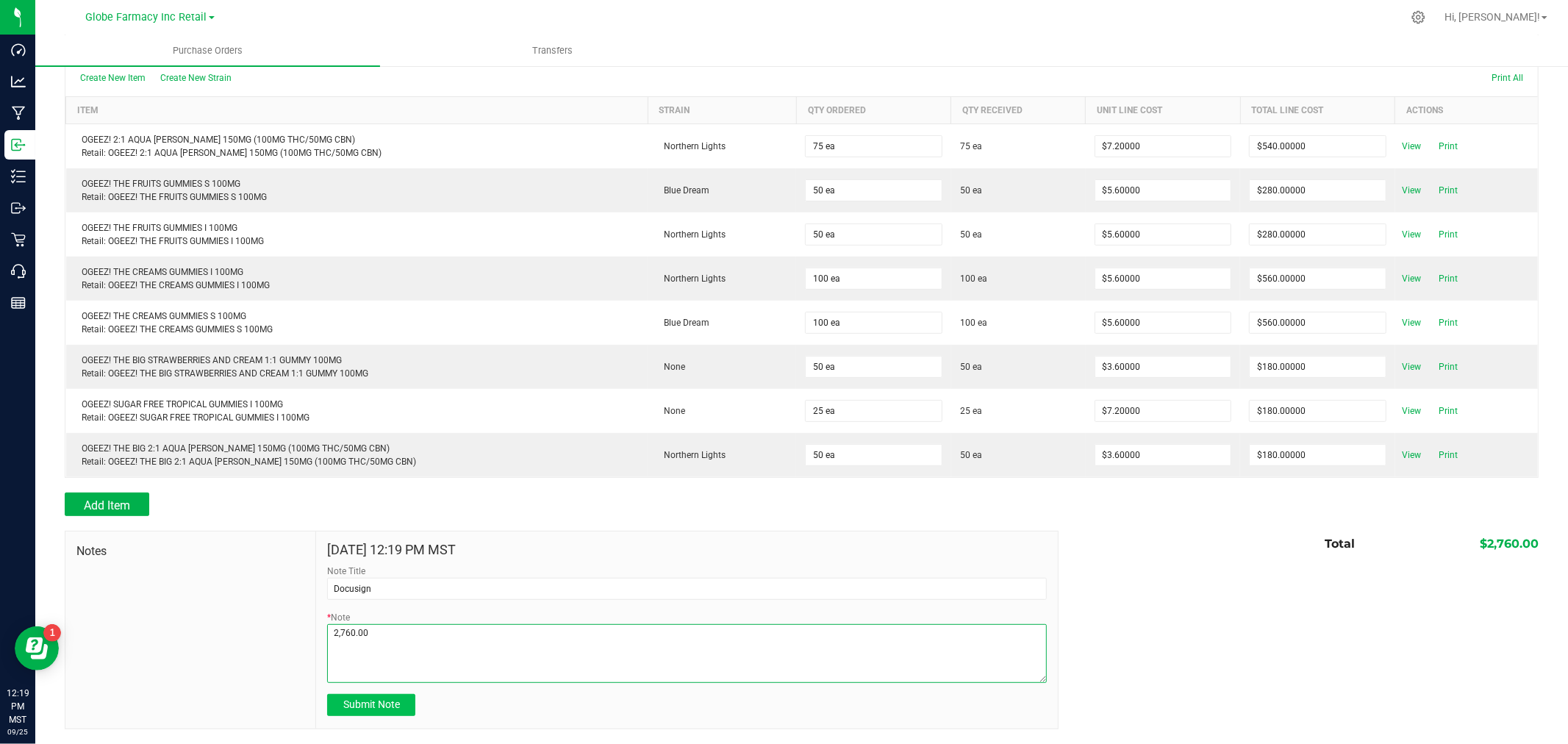
type textarea "2,760.00"
click at [370, 708] on span "Submit Note" at bounding box center [372, 704] width 56 height 11
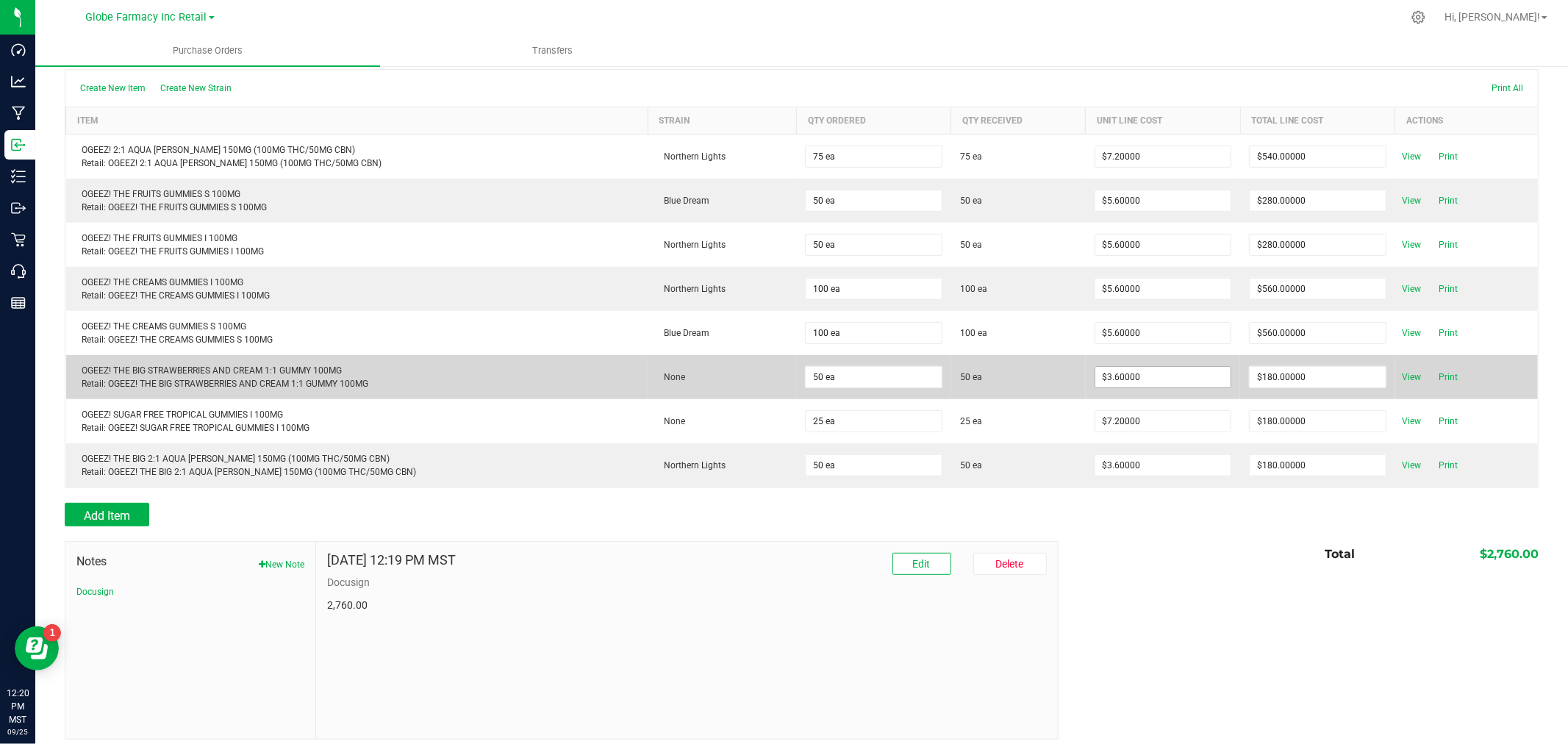
scroll to position [0, 0]
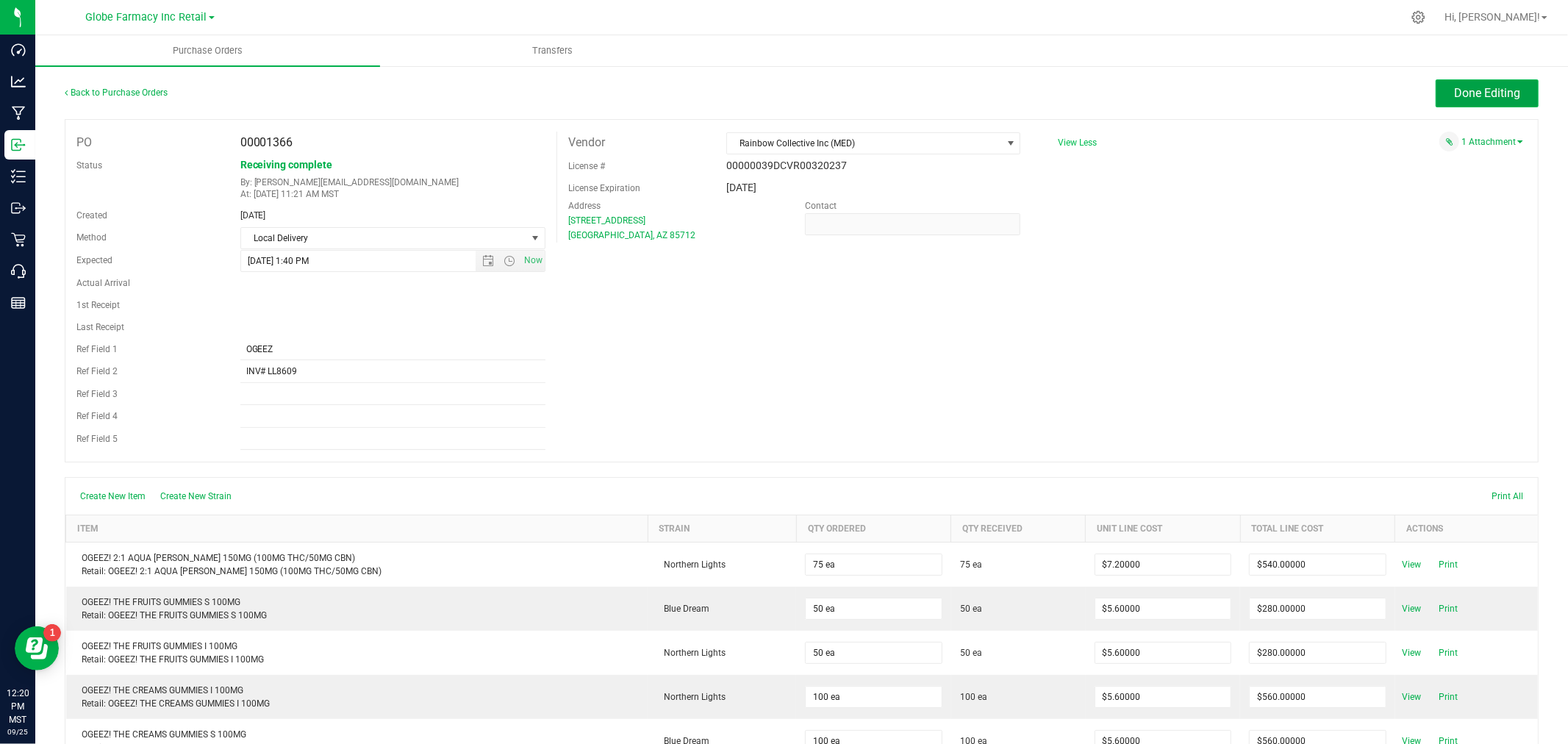
click at [1463, 89] on span "Done Editing" at bounding box center [1487, 93] width 66 height 14
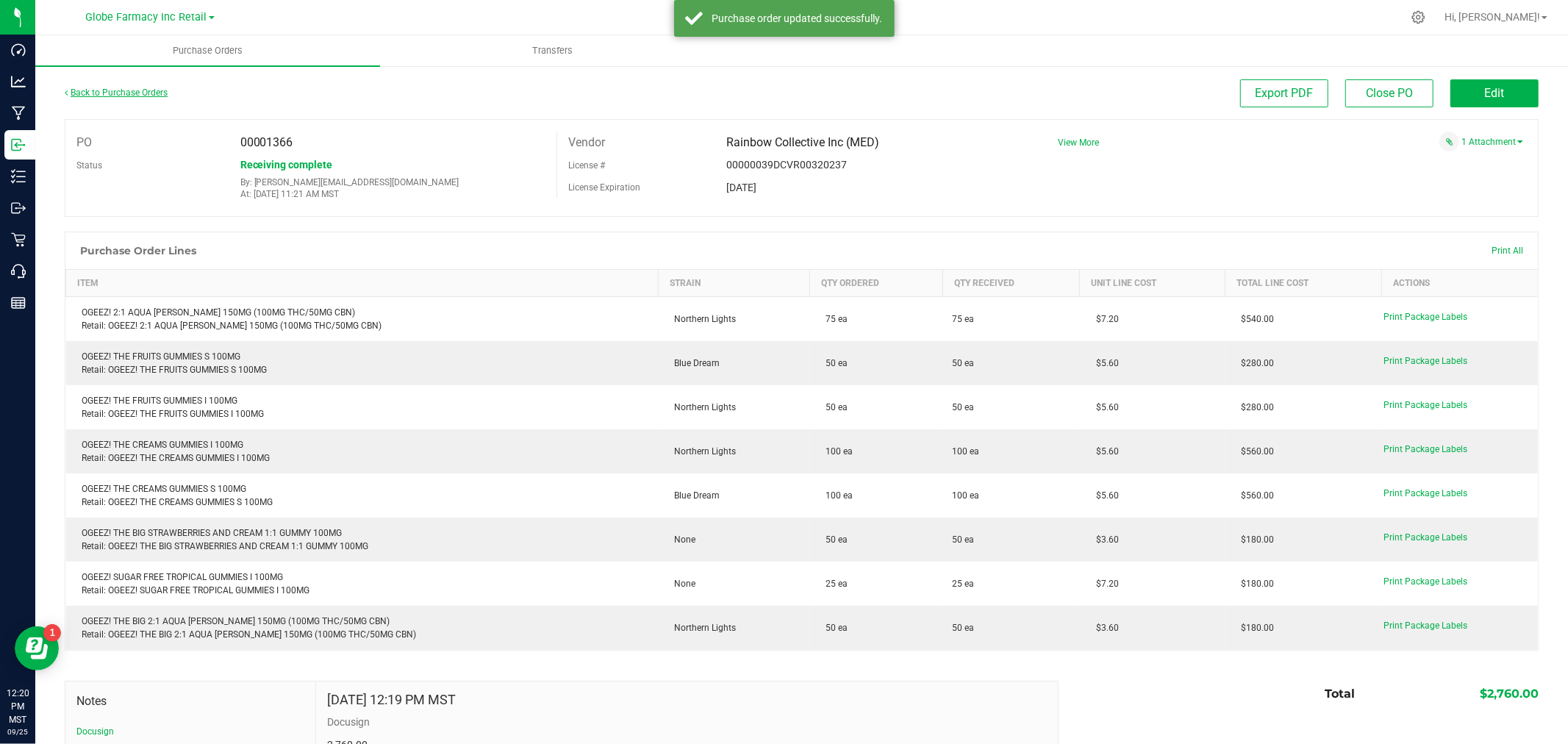
click at [149, 92] on link "Back to Purchase Orders" at bounding box center [116, 93] width 103 height 11
